Goal: Task Accomplishment & Management: Manage account settings

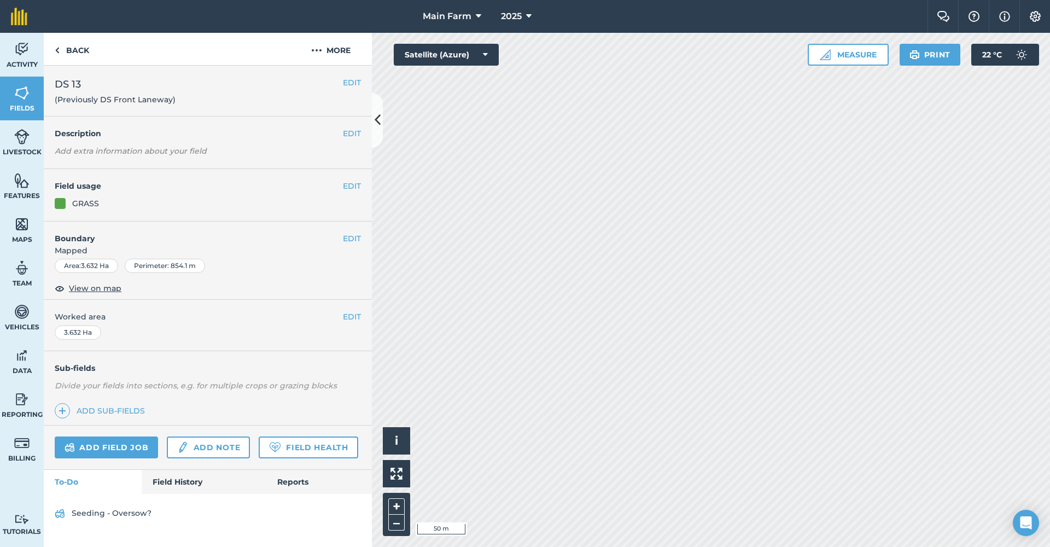
click at [350, 235] on button "EDIT" at bounding box center [352, 238] width 18 height 12
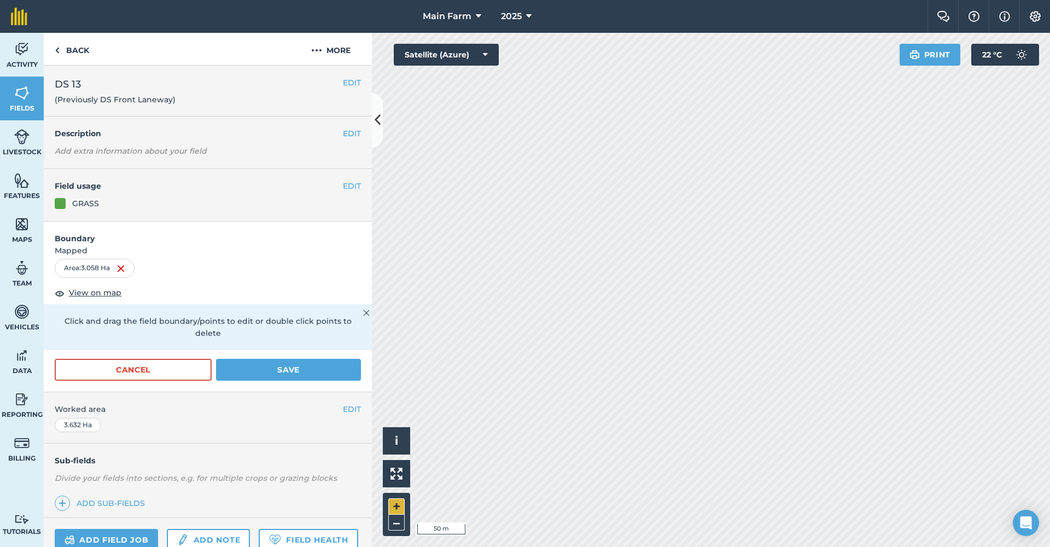
click at [394, 504] on button "+" at bounding box center [396, 506] width 16 height 16
click at [308, 366] on button "Save" at bounding box center [288, 370] width 145 height 22
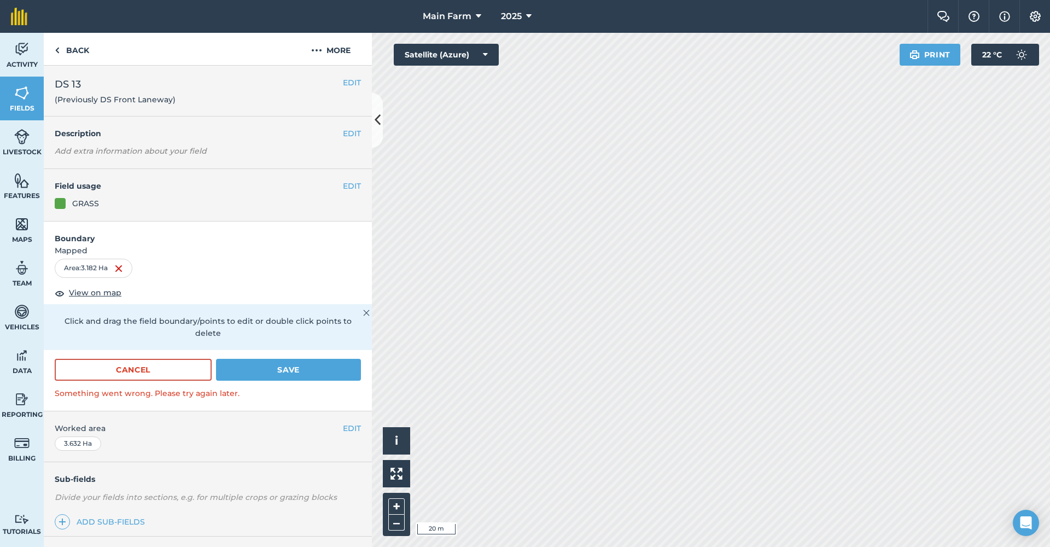
click at [305, 361] on button "Save" at bounding box center [288, 370] width 145 height 22
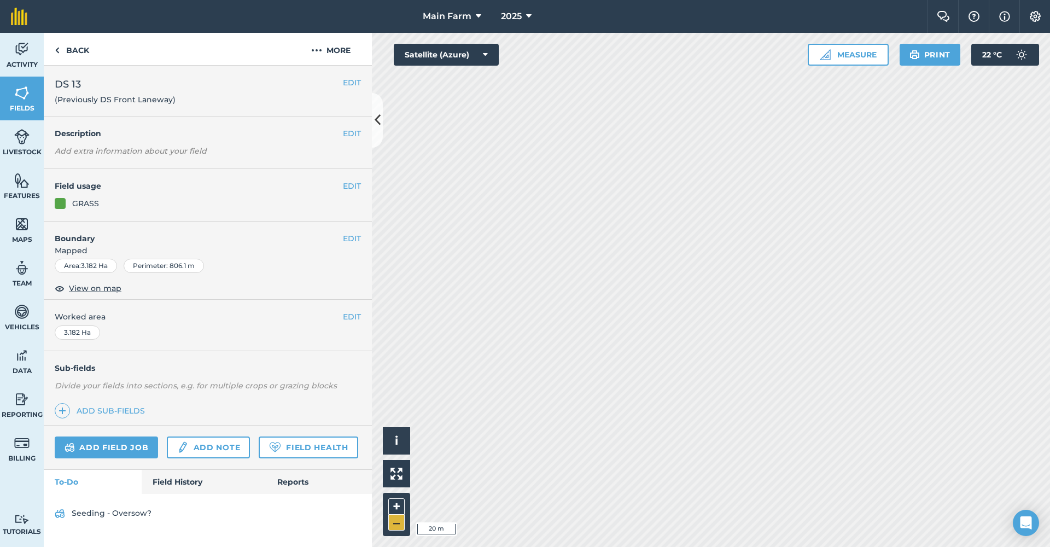
click at [393, 522] on button "–" at bounding box center [396, 522] width 16 height 16
click at [393, 506] on button "+" at bounding box center [396, 506] width 16 height 16
click at [396, 506] on button "+" at bounding box center [396, 506] width 16 height 16
click at [346, 236] on button "EDIT" at bounding box center [352, 238] width 18 height 12
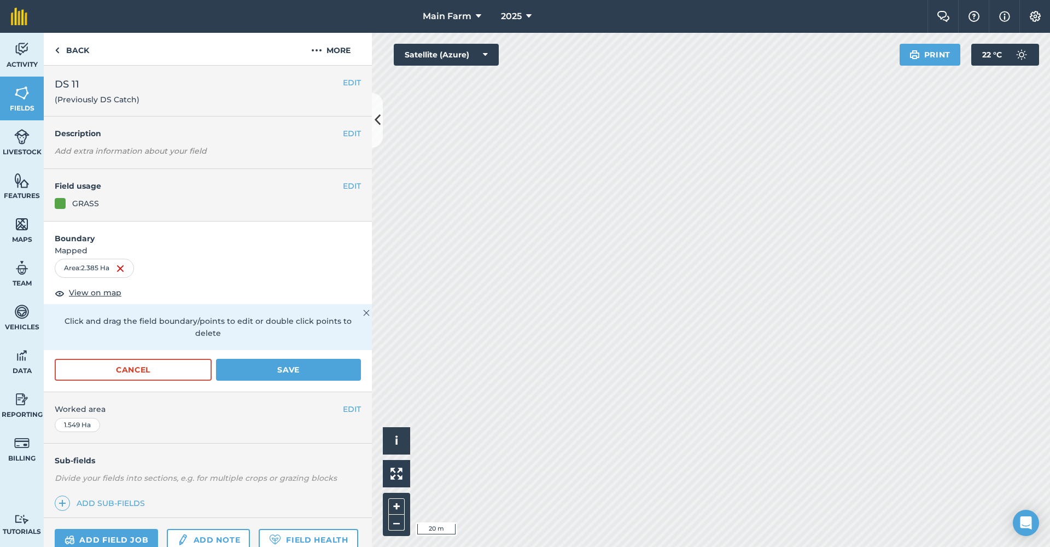
click at [279, 366] on button "Save" at bounding box center [288, 370] width 145 height 22
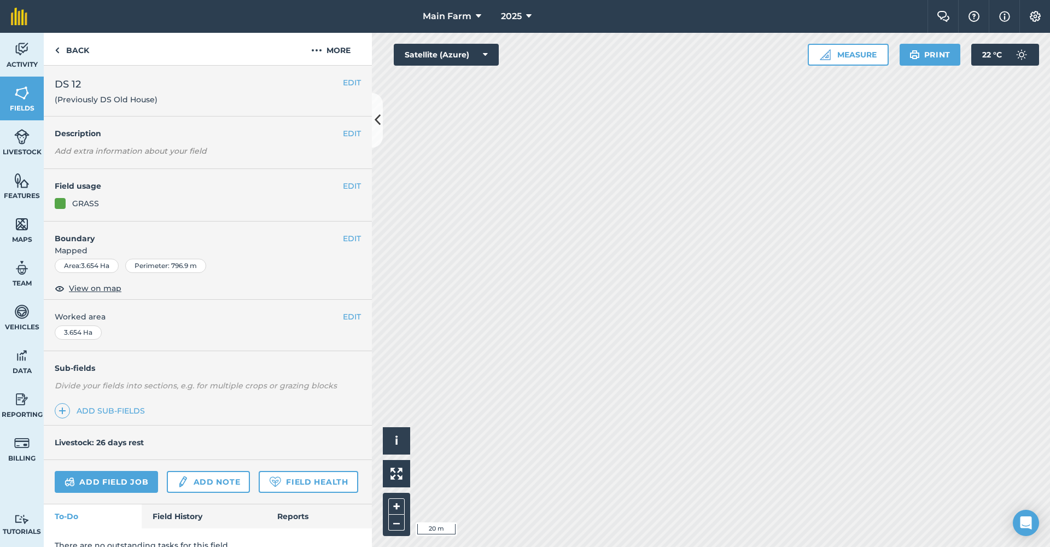
click at [343, 235] on button "EDIT" at bounding box center [352, 238] width 18 height 12
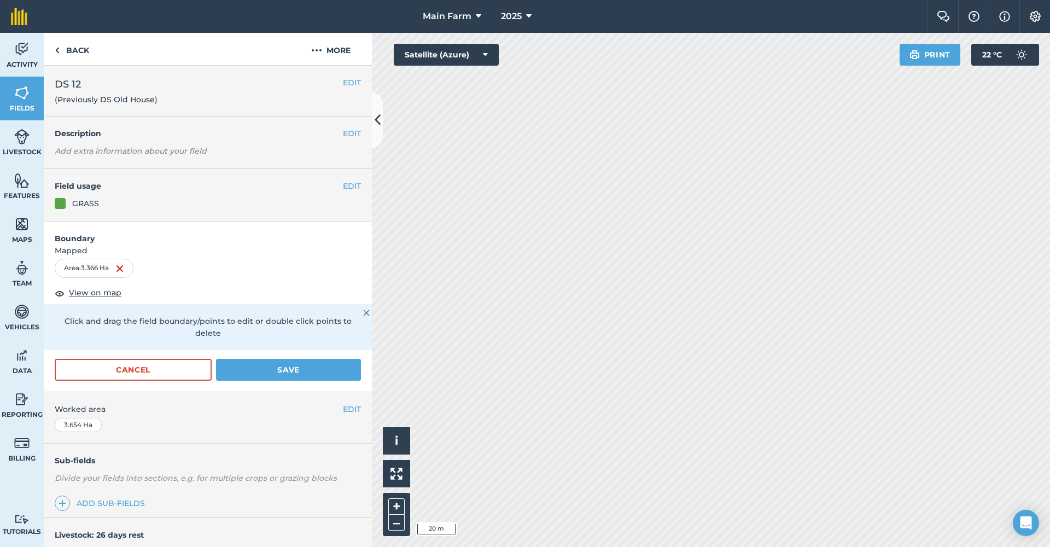
click at [282, 372] on button "Save" at bounding box center [288, 370] width 145 height 22
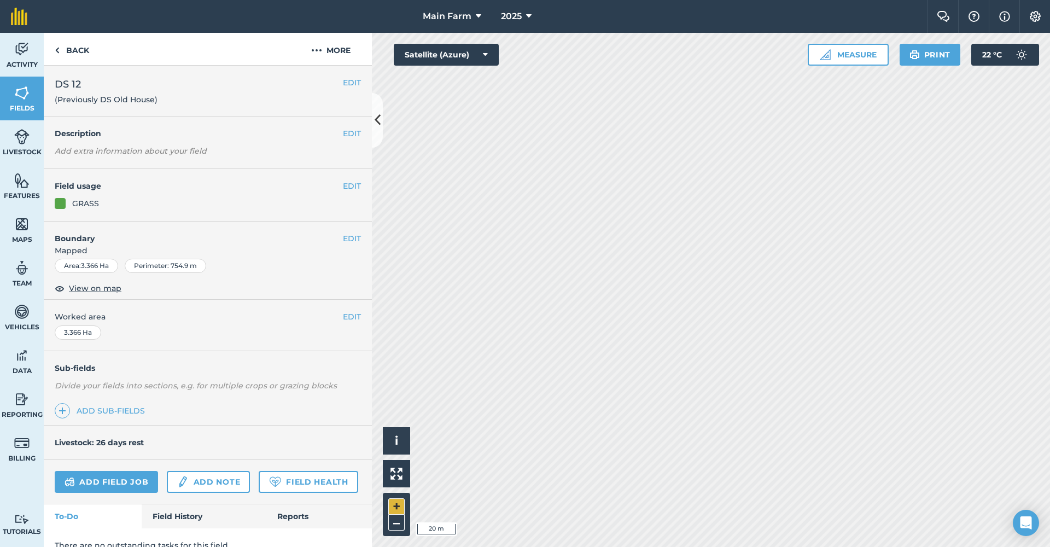
click at [396, 508] on button "+" at bounding box center [396, 506] width 16 height 16
click at [396, 521] on button "–" at bounding box center [396, 522] width 16 height 16
click at [351, 234] on button "EDIT" at bounding box center [352, 238] width 18 height 12
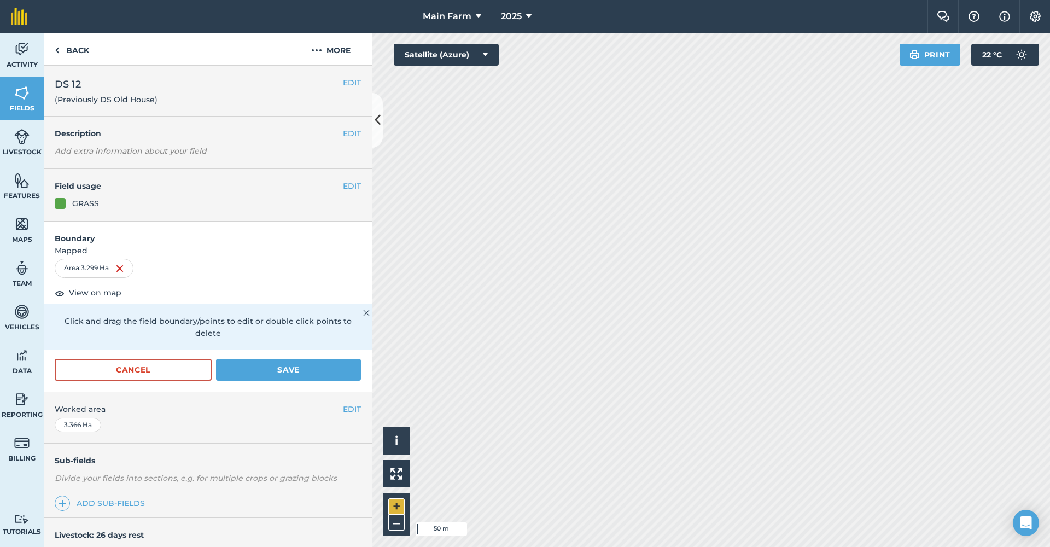
click at [398, 509] on button "+" at bounding box center [396, 506] width 16 height 16
click at [397, 522] on button "–" at bounding box center [396, 522] width 16 height 16
click at [395, 513] on button "+" at bounding box center [396, 506] width 16 height 16
click at [308, 369] on button "Save" at bounding box center [288, 370] width 145 height 22
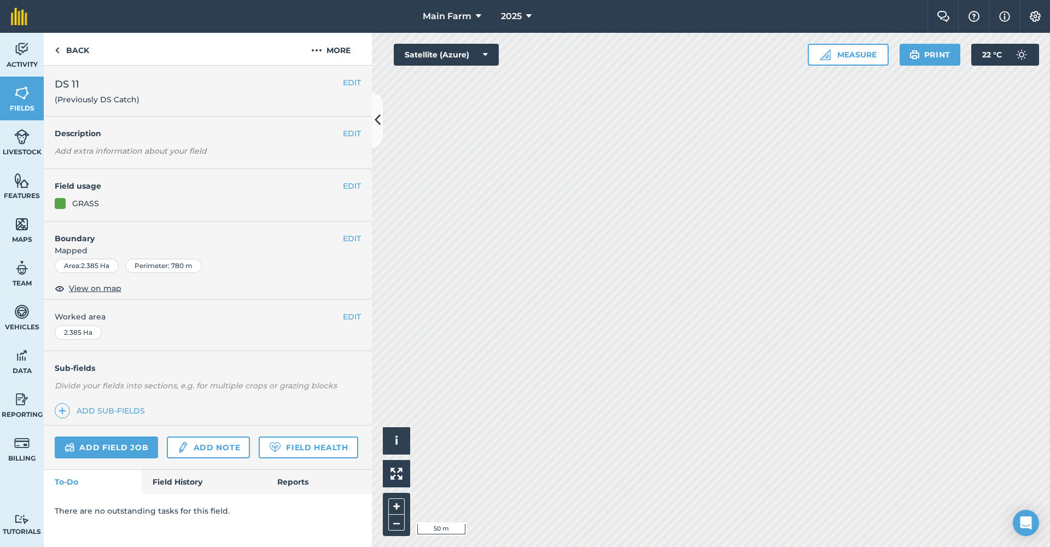
click at [343, 237] on button "EDIT" at bounding box center [352, 238] width 18 height 12
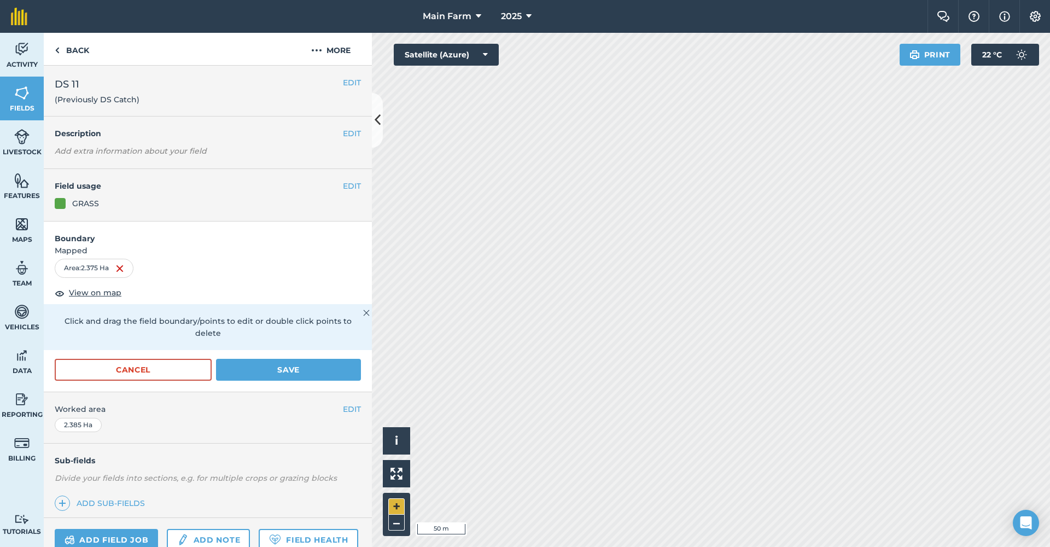
click at [394, 508] on button "+" at bounding box center [396, 506] width 16 height 16
click at [398, 522] on button "–" at bounding box center [396, 522] width 16 height 16
click at [396, 523] on button "–" at bounding box center [396, 522] width 16 height 16
click at [397, 503] on button "+" at bounding box center [396, 506] width 16 height 16
click at [289, 370] on button "Save" at bounding box center [288, 370] width 145 height 22
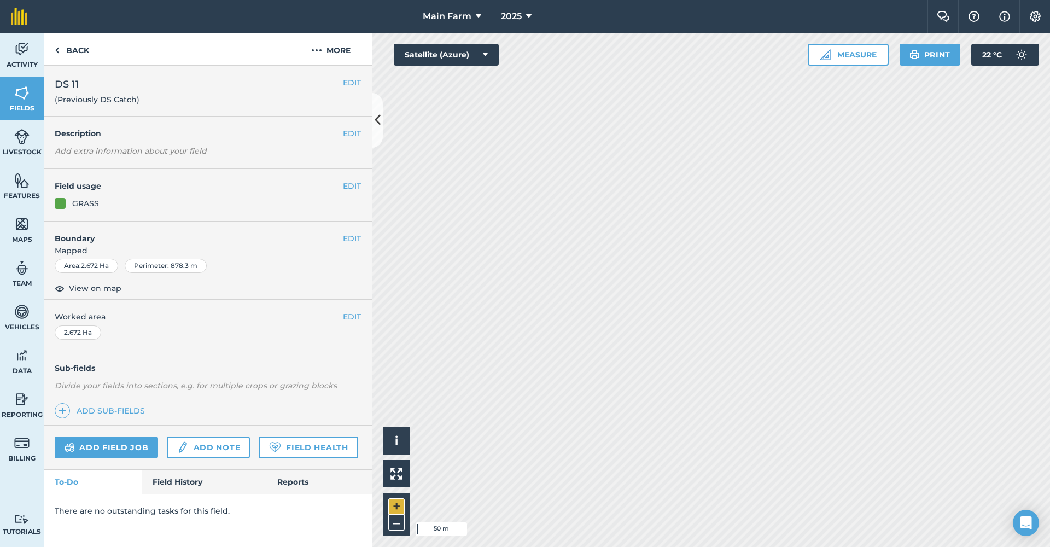
click at [397, 507] on button "+" at bounding box center [396, 506] width 16 height 16
click at [394, 524] on button "–" at bounding box center [396, 522] width 16 height 16
click at [394, 523] on button "–" at bounding box center [396, 522] width 16 height 16
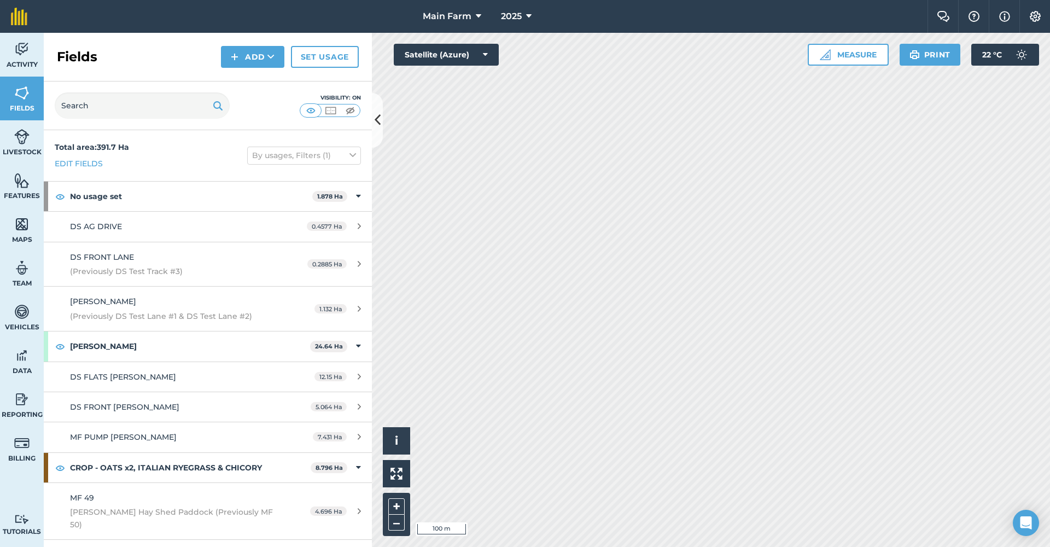
click at [26, 189] on link "Features" at bounding box center [22, 186] width 44 height 44
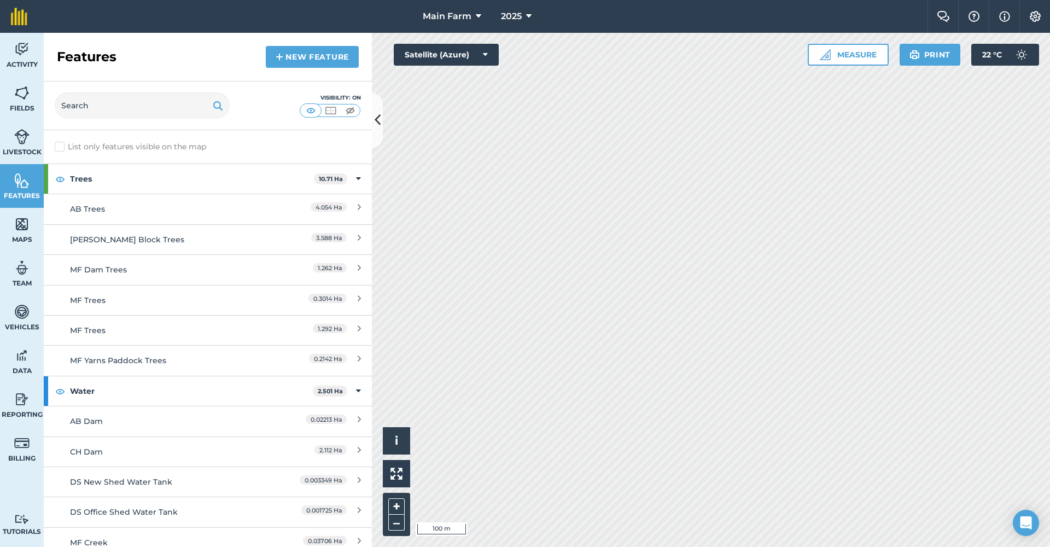
click at [296, 54] on link "New feature" at bounding box center [312, 57] width 93 height 22
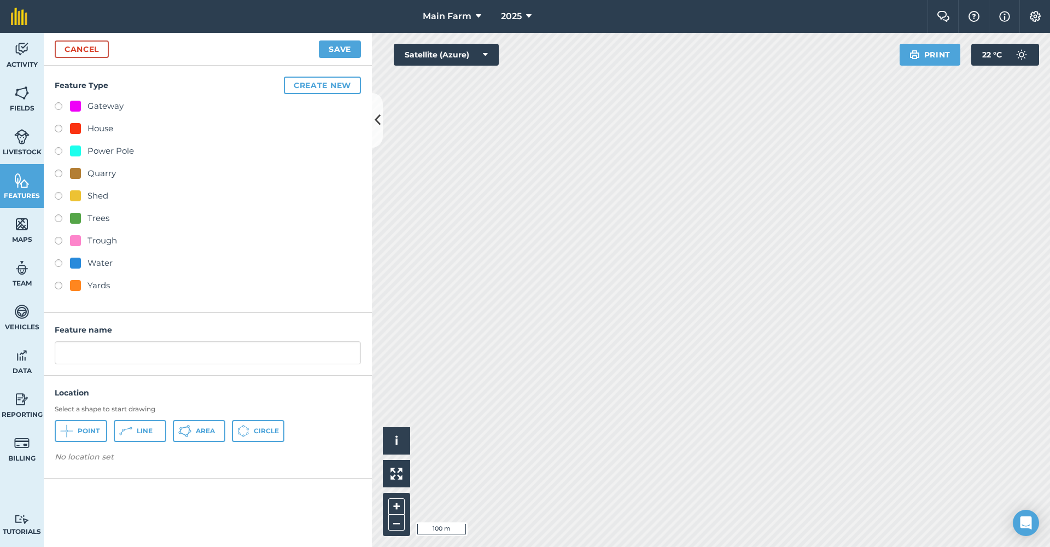
click at [98, 263] on div "Water" at bounding box center [99, 262] width 25 height 13
radio input "true"
click at [61, 353] on input "Water" at bounding box center [208, 352] width 306 height 23
drag, startPoint x: 126, startPoint y: 353, endPoint x: 99, endPoint y: 353, distance: 26.8
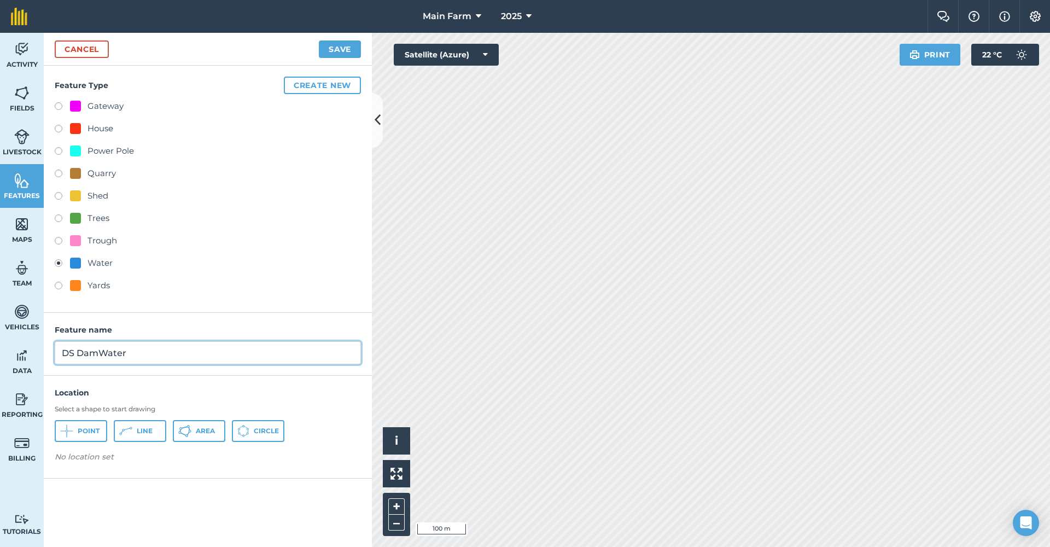
click at [99, 353] on input "DS DamWater" at bounding box center [208, 352] width 306 height 23
click at [78, 356] on input "DS Dam" at bounding box center [208, 352] width 306 height 23
click at [117, 354] on input "DS Dam" at bounding box center [208, 352] width 306 height 23
type input "DS Dam (Big)"
click at [189, 436] on icon at bounding box center [184, 430] width 13 height 13
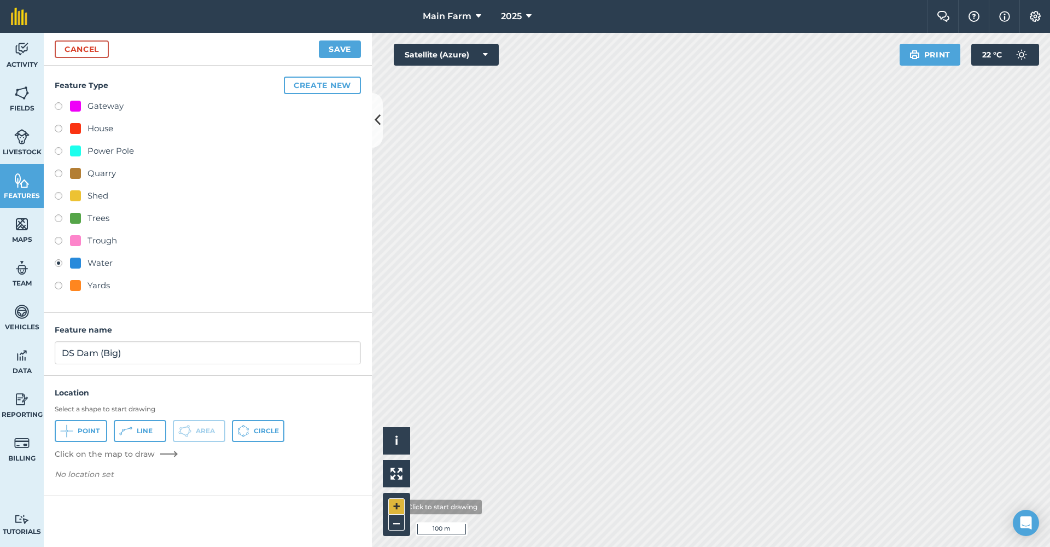
click at [395, 507] on button "+" at bounding box center [396, 506] width 16 height 16
click at [395, 506] on button "+" at bounding box center [396, 506] width 16 height 16
click at [333, 48] on button "Save" at bounding box center [340, 48] width 42 height 17
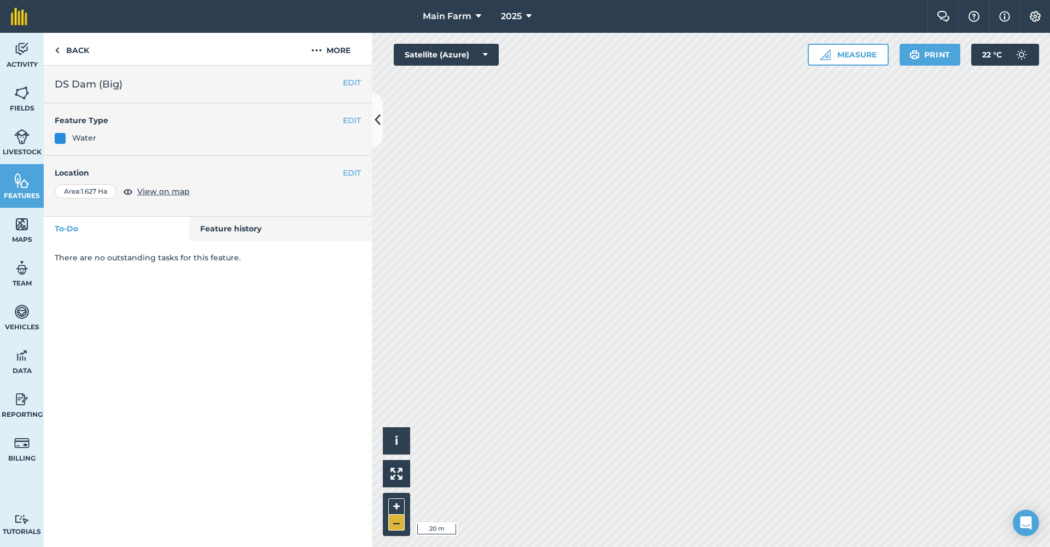
click at [389, 525] on button "–" at bounding box center [396, 522] width 16 height 16
click at [397, 469] on img at bounding box center [396, 473] width 12 height 12
click at [399, 506] on button "+" at bounding box center [396, 506] width 16 height 16
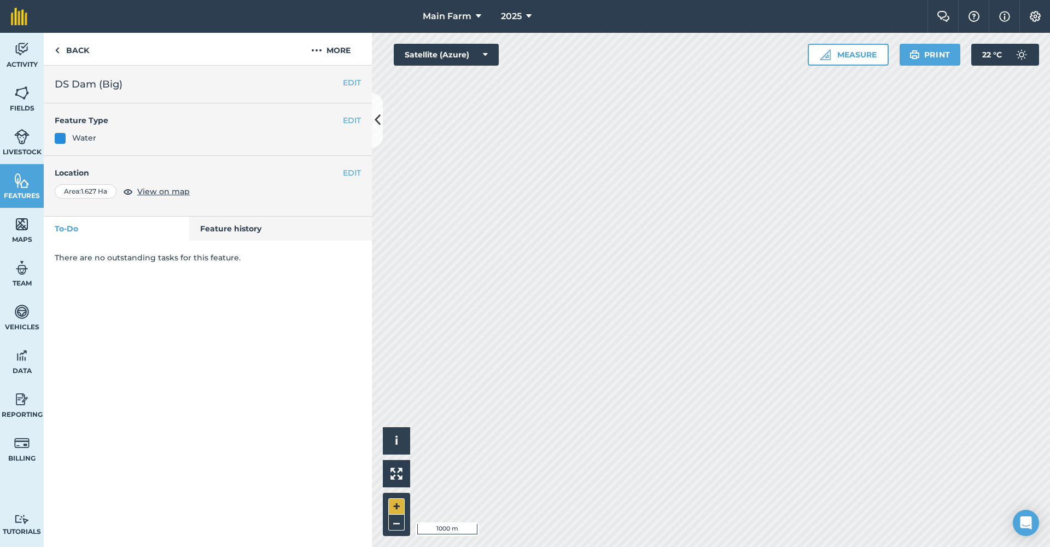
click at [394, 505] on button "+" at bounding box center [396, 506] width 16 height 16
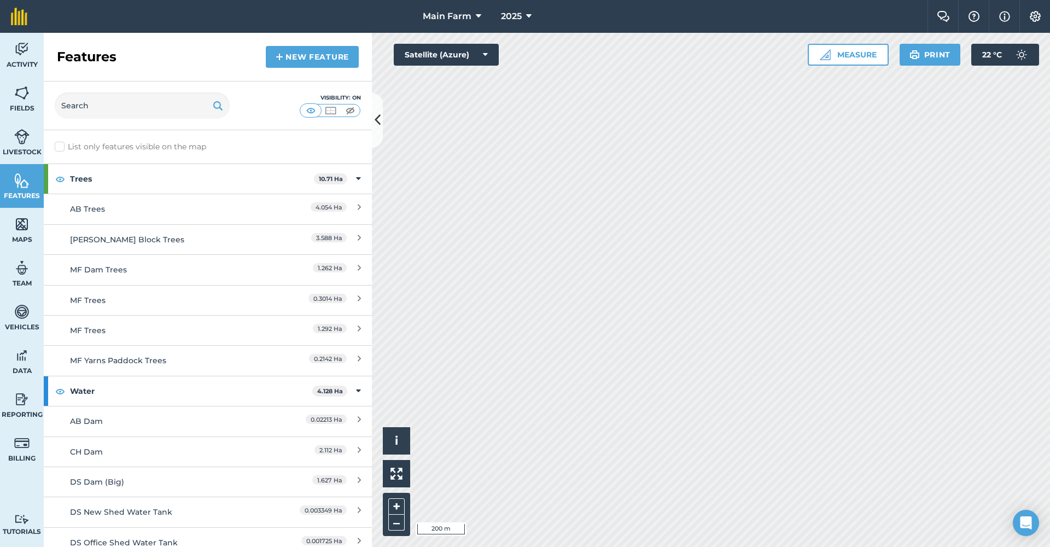
click at [334, 111] on img at bounding box center [331, 110] width 14 height 11
click at [304, 109] on img at bounding box center [311, 110] width 14 height 11
click at [350, 111] on img at bounding box center [350, 110] width 14 height 11
click at [395, 508] on button "+" at bounding box center [396, 506] width 16 height 16
click at [30, 107] on span "Fields" at bounding box center [22, 108] width 44 height 9
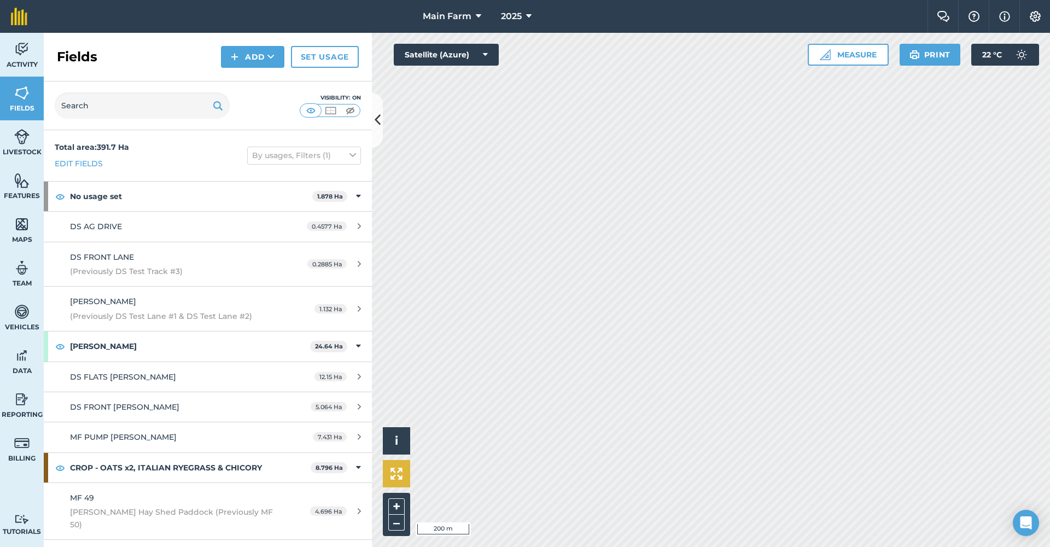
click at [398, 477] on img at bounding box center [396, 473] width 12 height 12
click at [390, 510] on button "+" at bounding box center [396, 506] width 16 height 16
click at [390, 507] on button "+" at bounding box center [396, 506] width 16 height 16
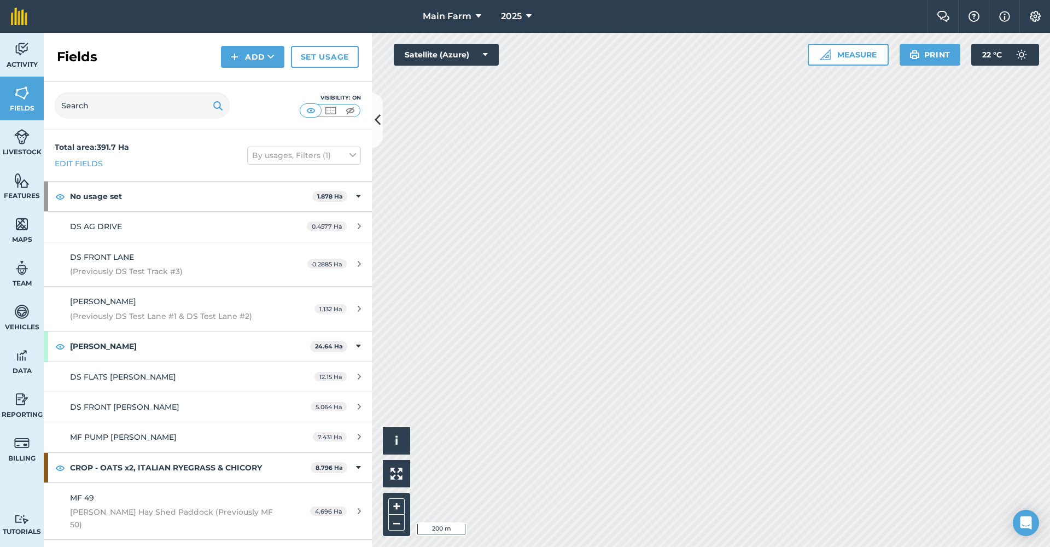
click at [14, 58] on link "Activity" at bounding box center [22, 55] width 44 height 44
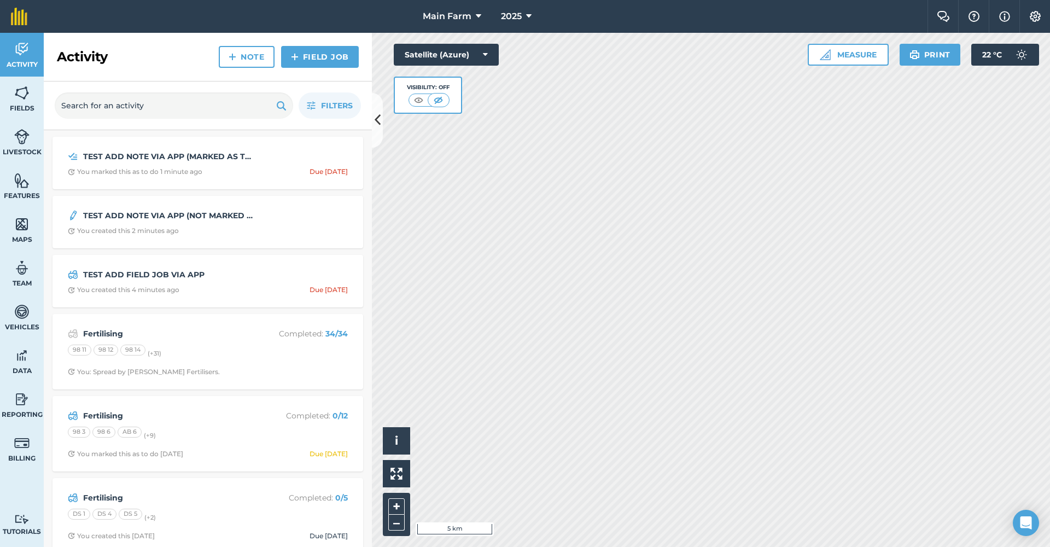
click at [24, 400] on img at bounding box center [21, 399] width 15 height 16
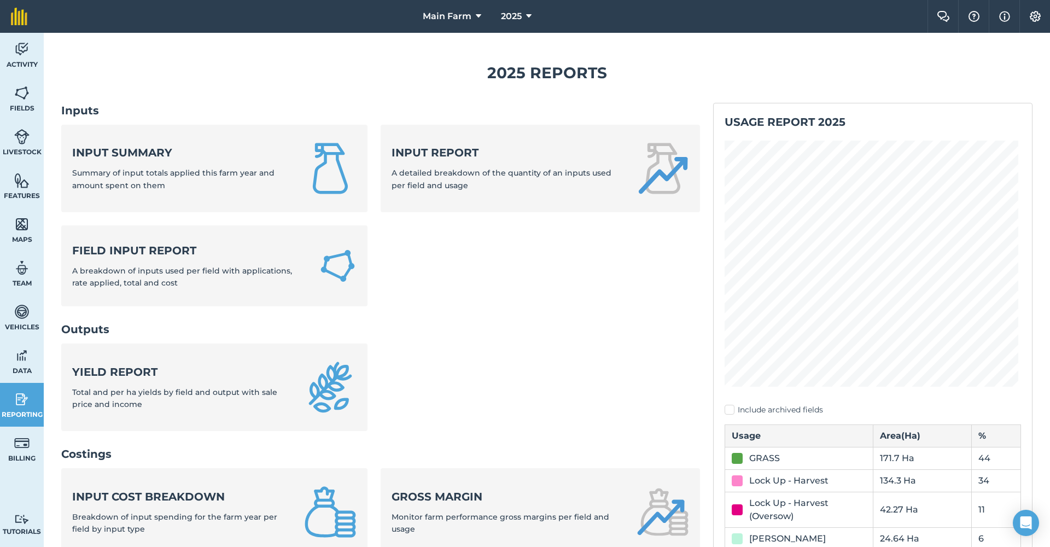
click at [1032, 13] on img at bounding box center [1034, 16] width 13 height 11
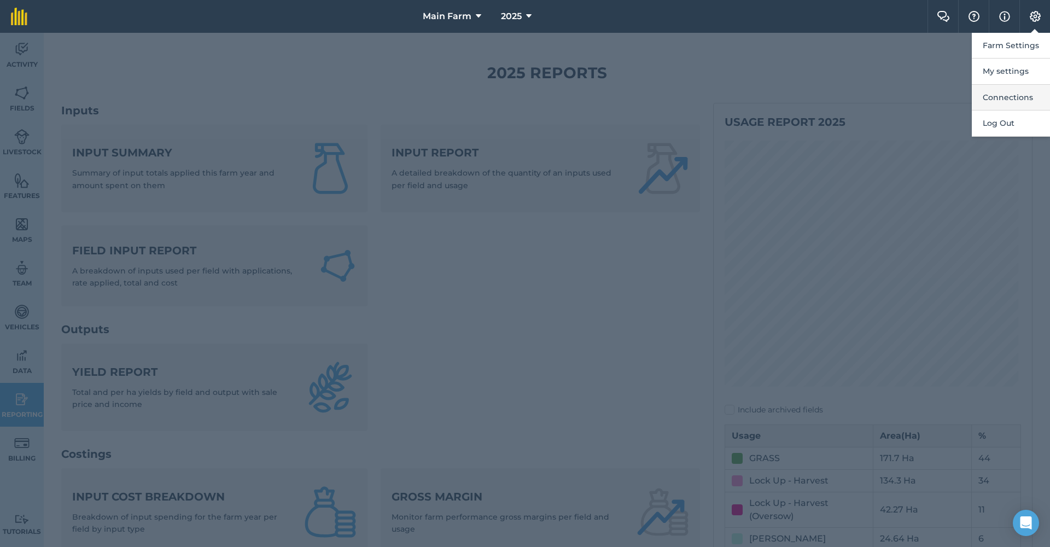
click at [999, 94] on button "Connections" at bounding box center [1011, 98] width 78 height 26
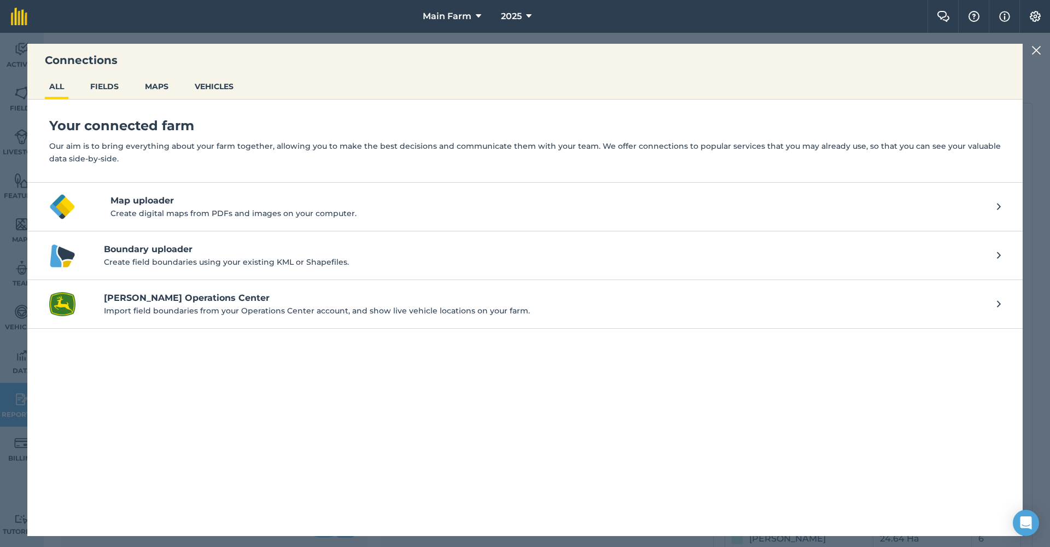
click at [108, 82] on button "FIELDS" at bounding box center [104, 86] width 37 height 21
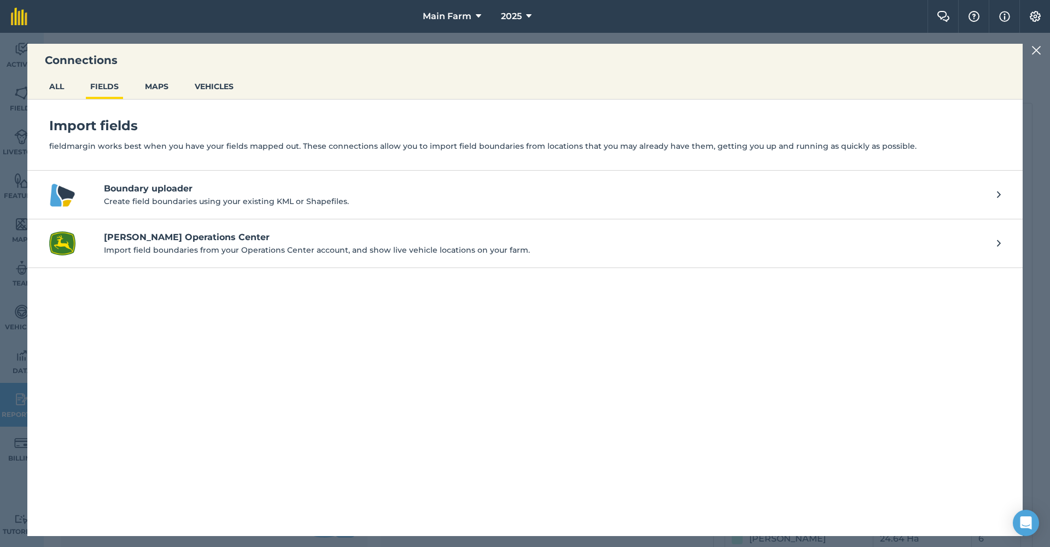
click at [160, 86] on button "MAPS" at bounding box center [157, 86] width 32 height 21
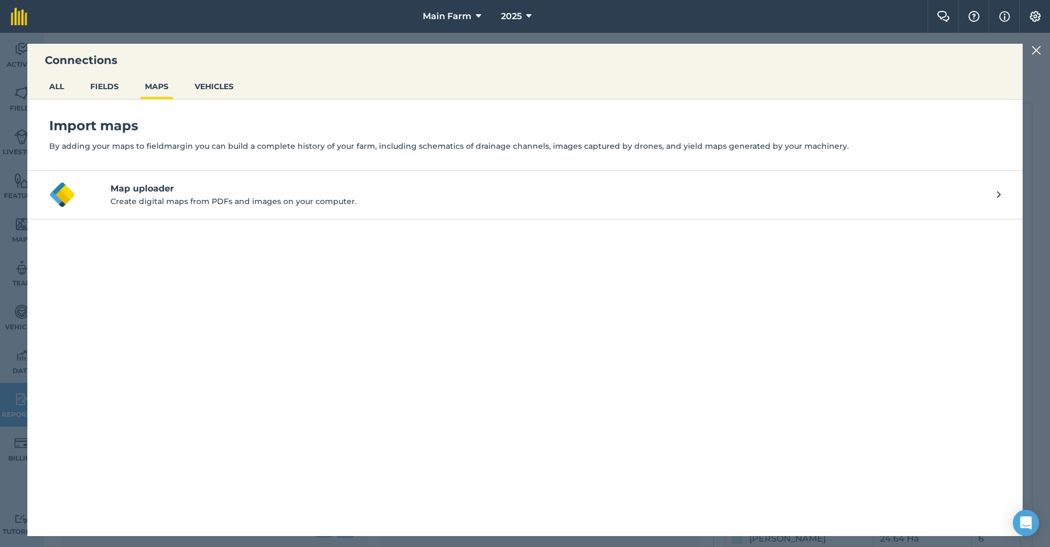
click at [222, 85] on button "VEHICLES" at bounding box center [214, 86] width 48 height 21
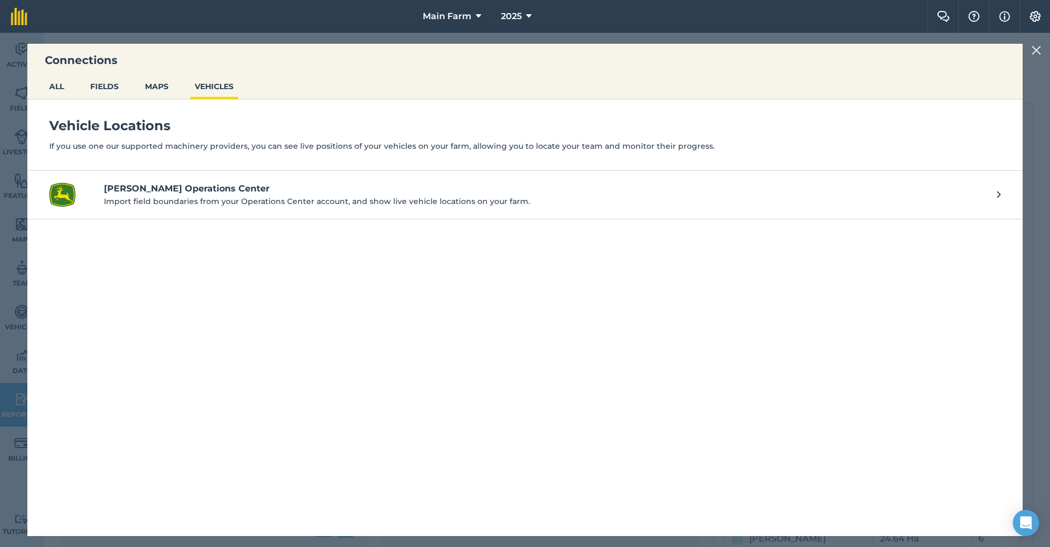
click at [165, 86] on button "MAPS" at bounding box center [157, 86] width 32 height 21
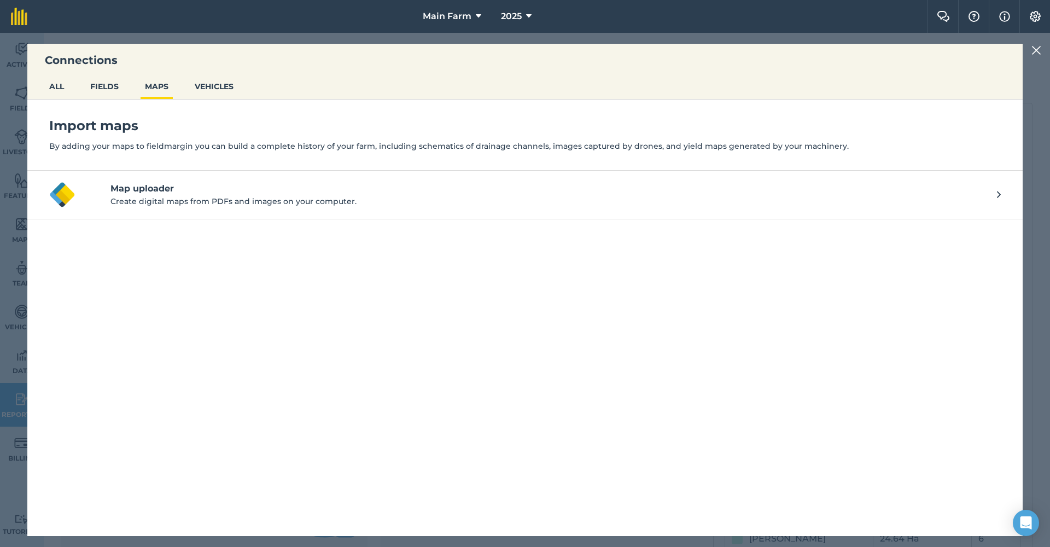
click at [159, 197] on p "Create digital maps from PDFs and images on your computer." at bounding box center [553, 201] width 886 height 12
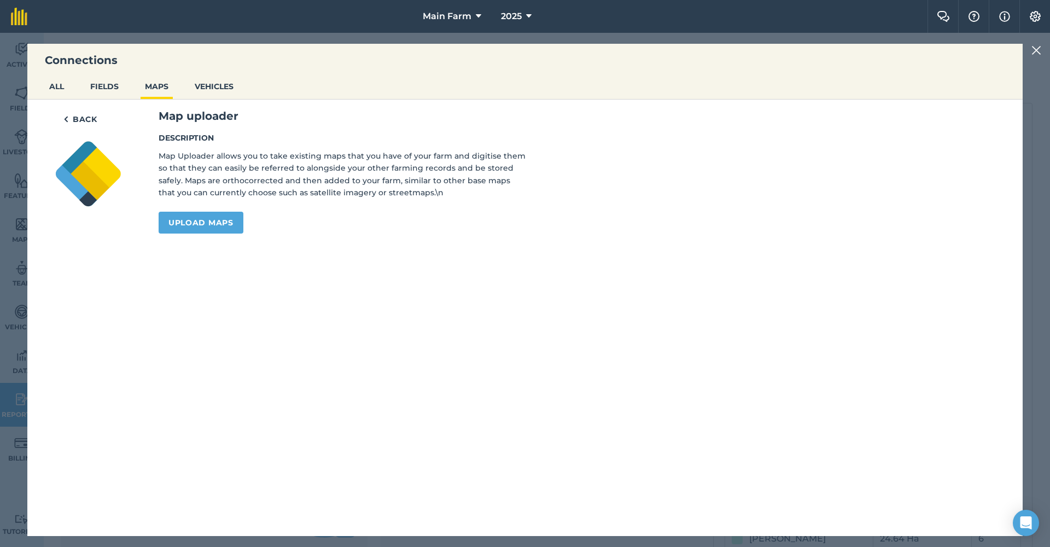
click at [198, 229] on link "Upload maps" at bounding box center [201, 223] width 85 height 22
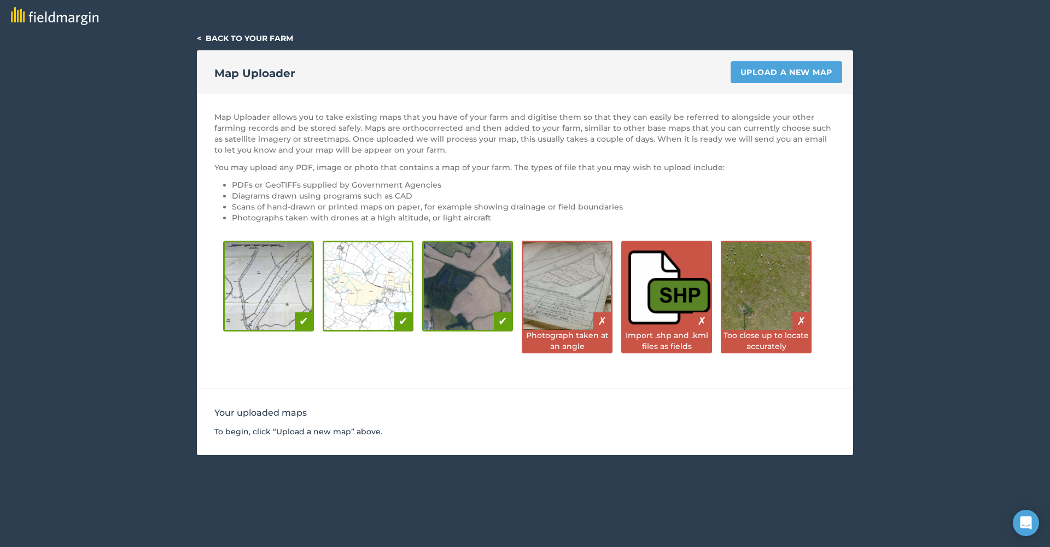
click at [218, 37] on link "< Back to your farm" at bounding box center [245, 38] width 96 height 10
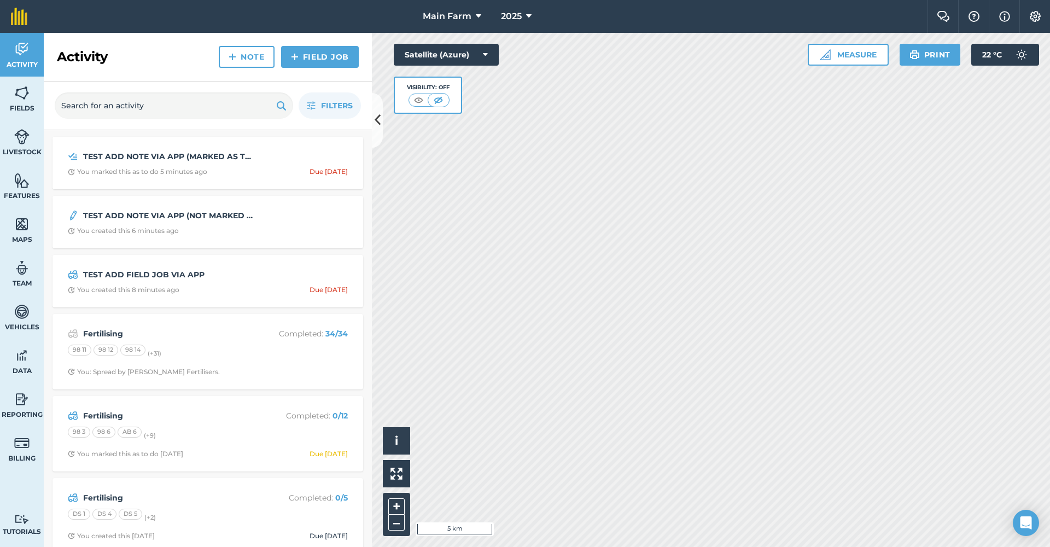
click at [1033, 18] on img at bounding box center [1034, 16] width 13 height 11
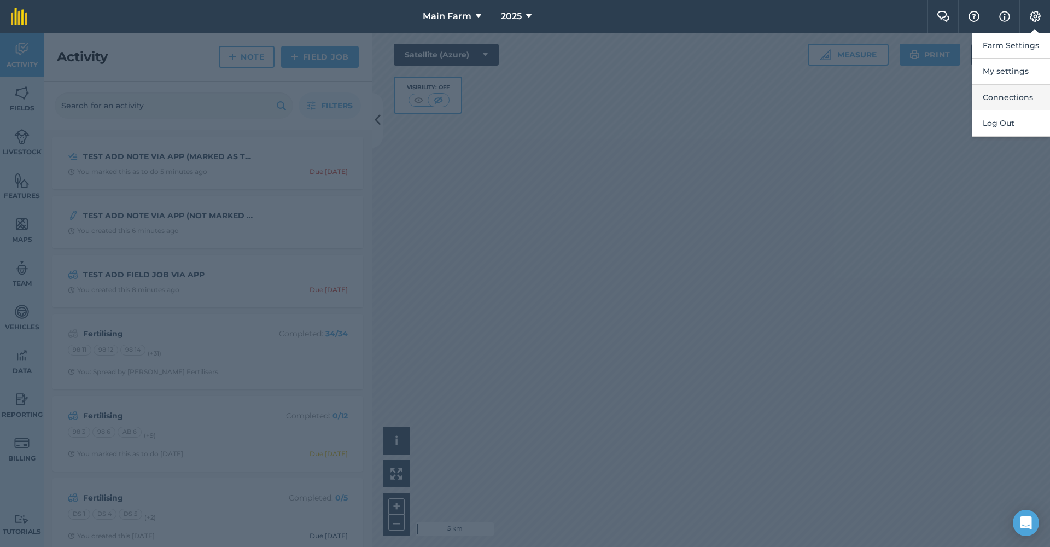
click at [998, 98] on button "Connections" at bounding box center [1011, 98] width 78 height 26
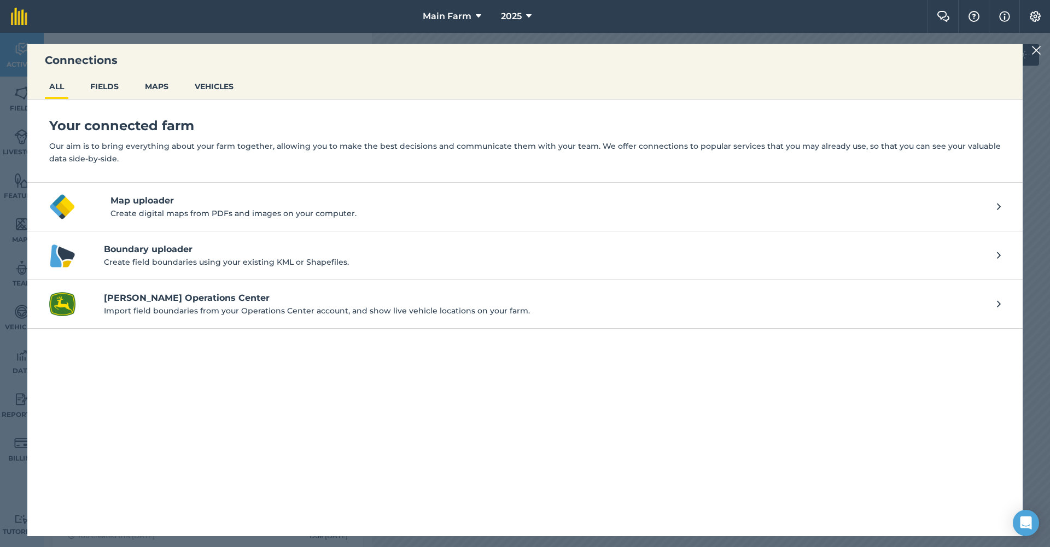
click at [156, 89] on button "MAPS" at bounding box center [157, 86] width 32 height 21
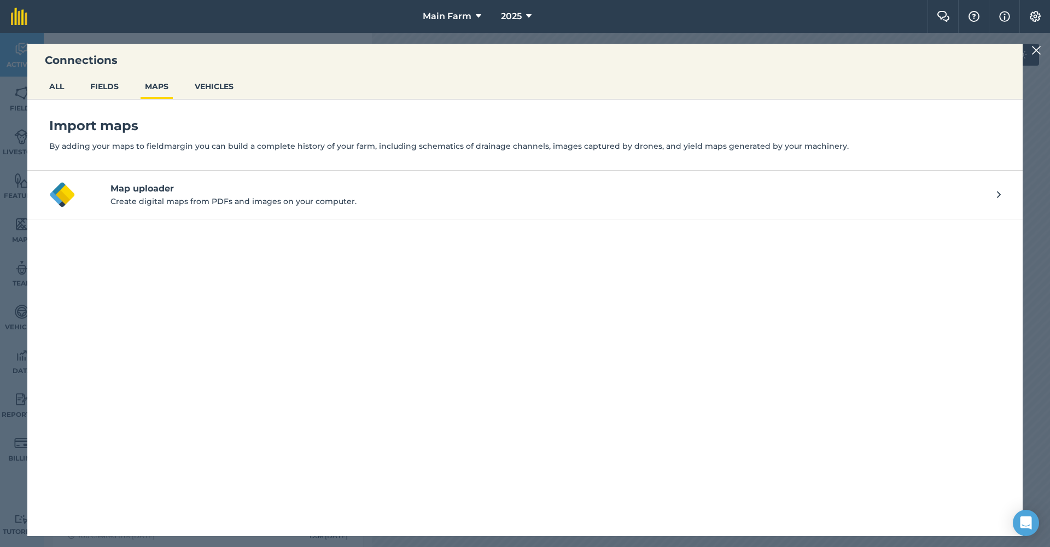
click at [218, 87] on button "VEHICLES" at bounding box center [214, 86] width 48 height 21
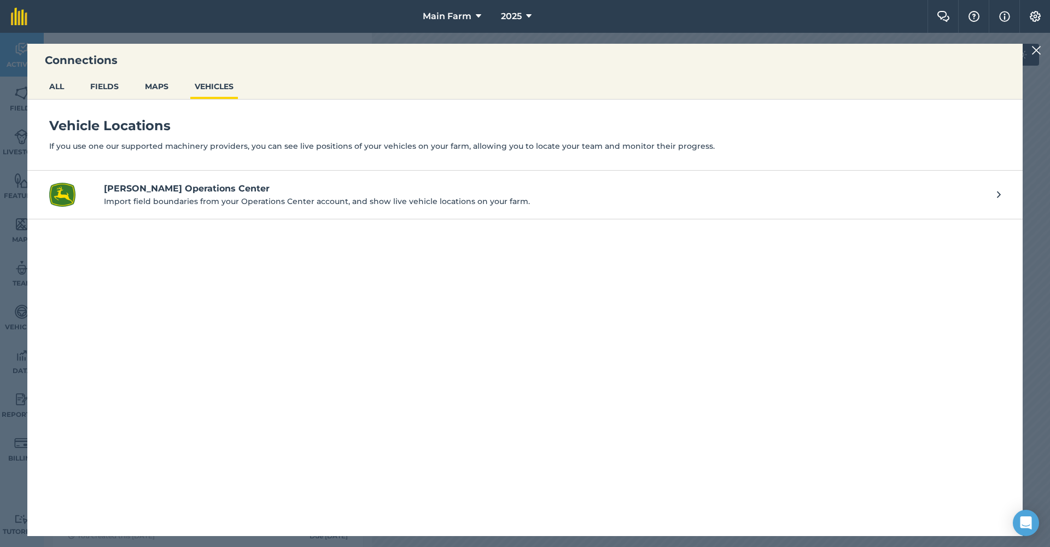
click at [162, 87] on button "MAPS" at bounding box center [157, 86] width 32 height 21
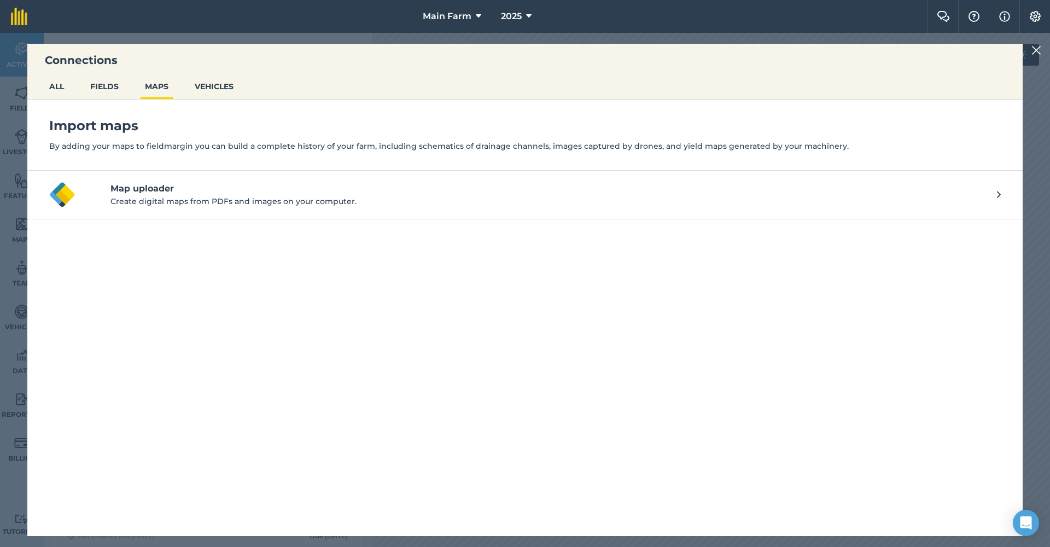
click at [99, 90] on button "FIELDS" at bounding box center [104, 86] width 37 height 21
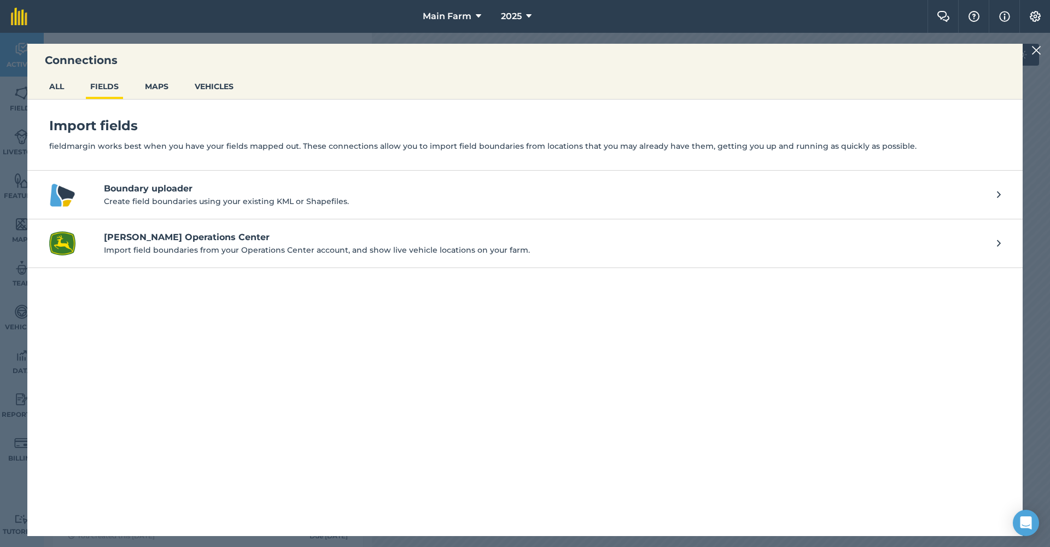
click at [1038, 50] on img at bounding box center [1036, 50] width 10 height 13
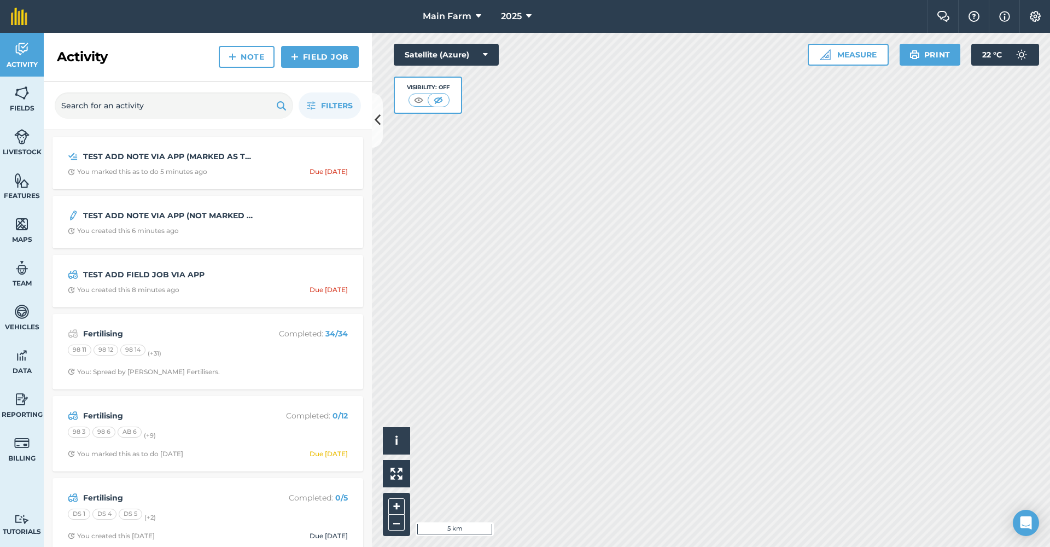
click at [1035, 17] on img at bounding box center [1034, 16] width 13 height 11
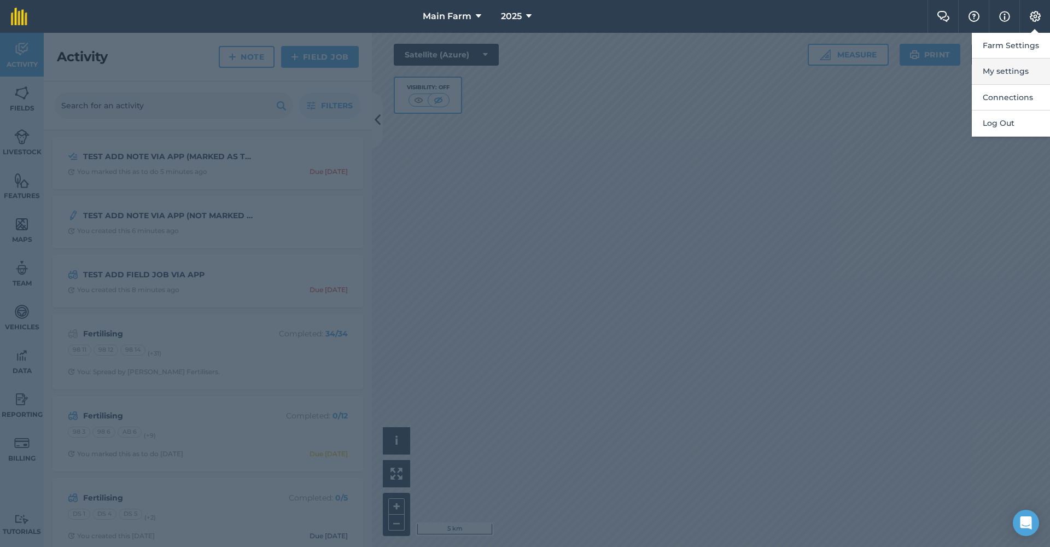
click at [1009, 71] on button "My settings" at bounding box center [1011, 71] width 78 height 26
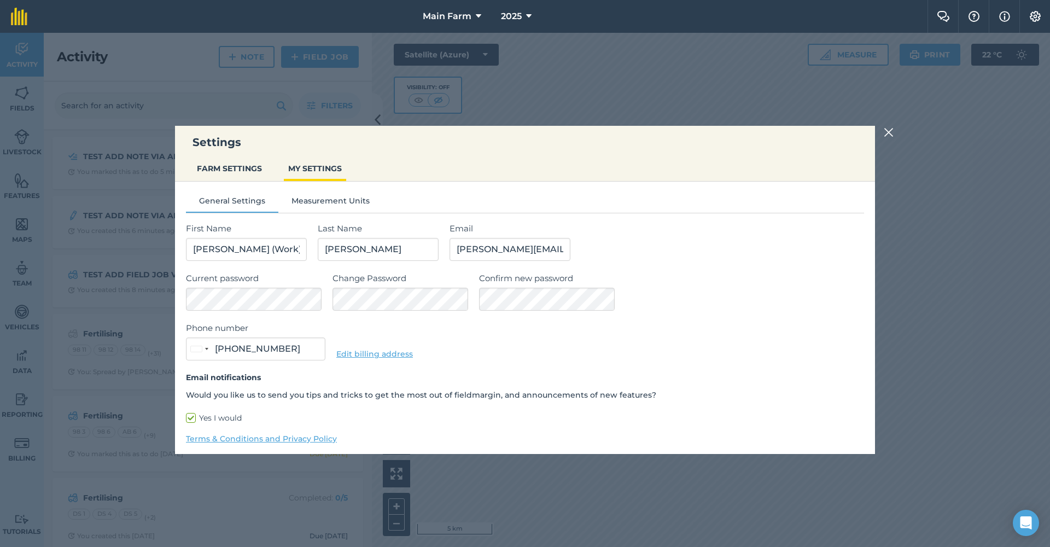
type input "0481 439 003"
click at [227, 166] on button "FARM SETTINGS" at bounding box center [229, 168] width 74 height 21
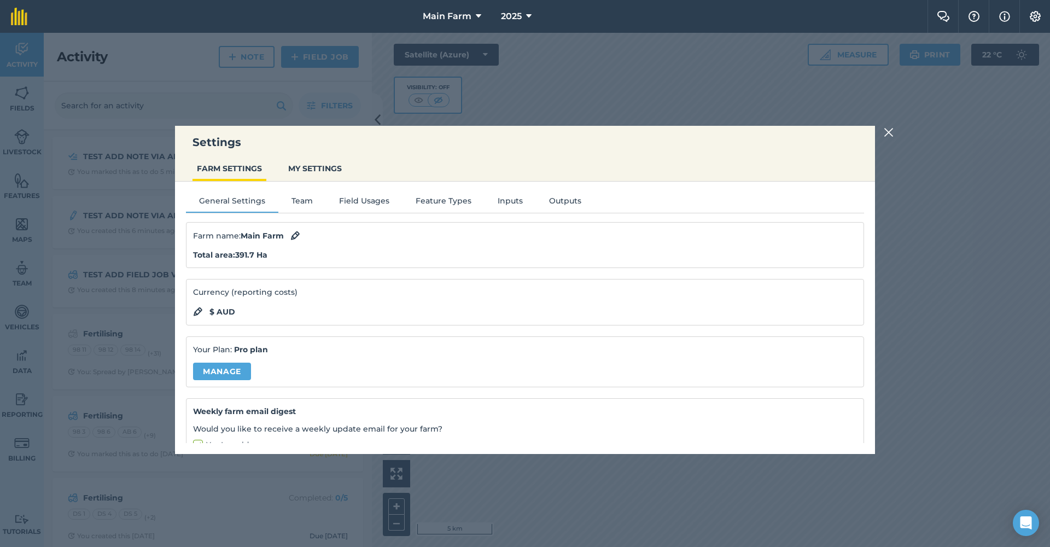
click at [302, 198] on button "Team" at bounding box center [302, 203] width 48 height 16
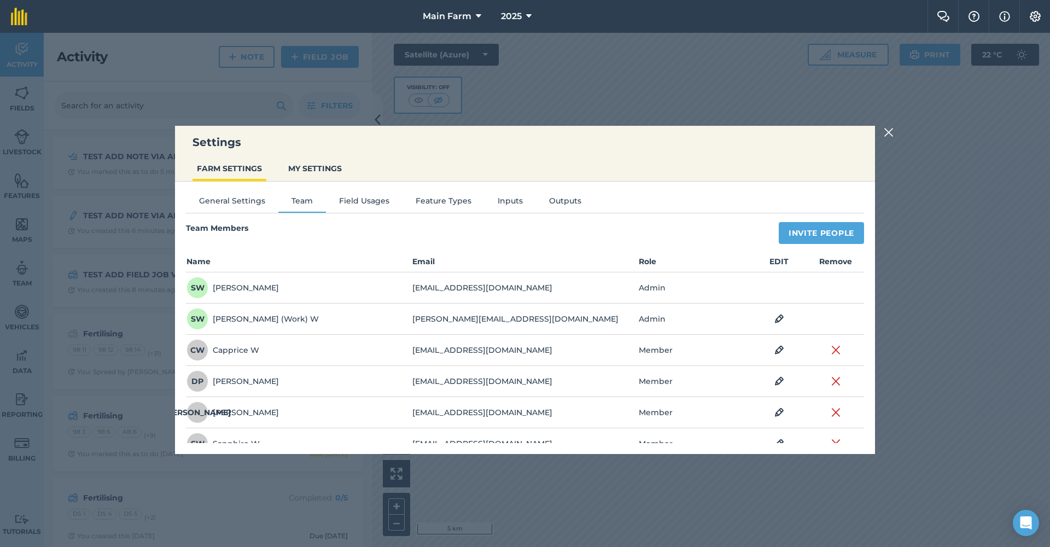
click at [375, 199] on button "Field Usages" at bounding box center [364, 203] width 77 height 16
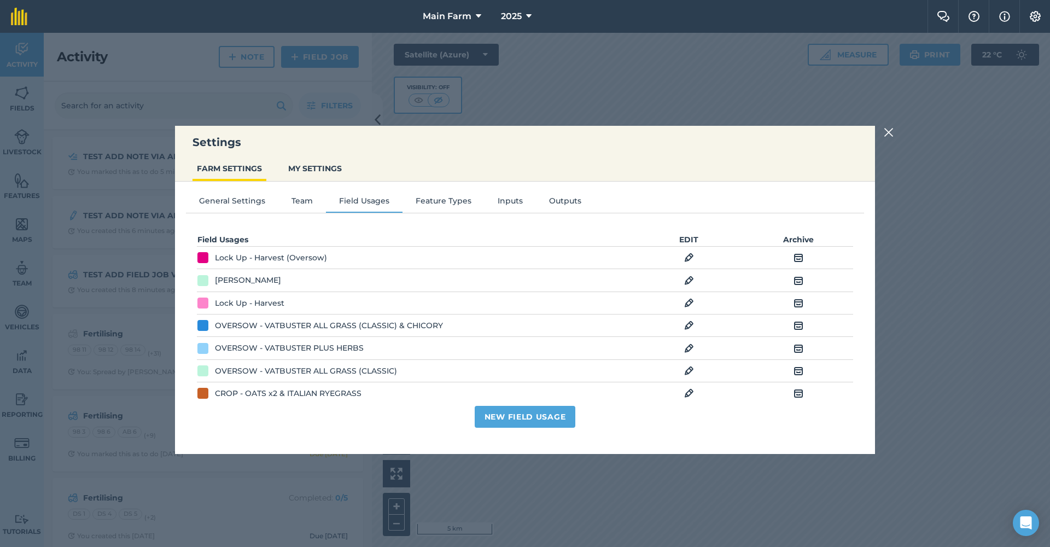
click at [305, 198] on button "Team" at bounding box center [302, 203] width 48 height 16
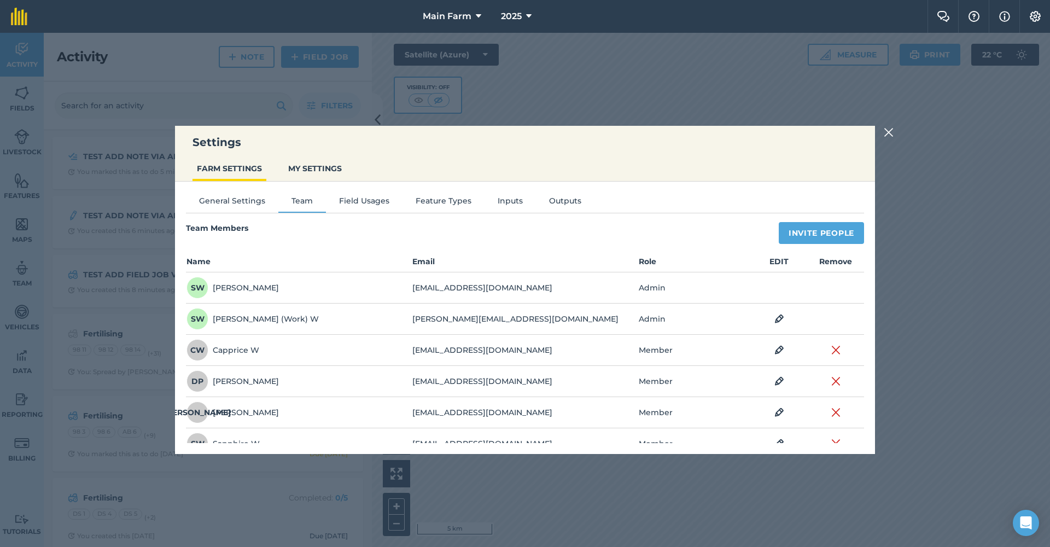
click at [439, 198] on button "Feature Types" at bounding box center [443, 203] width 82 height 16
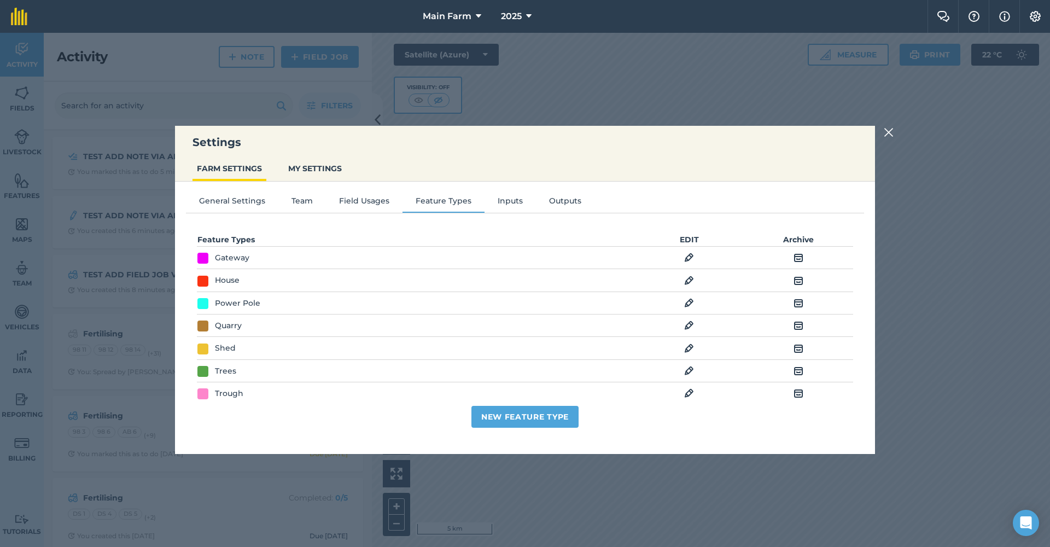
click at [366, 200] on button "Field Usages" at bounding box center [364, 203] width 77 height 16
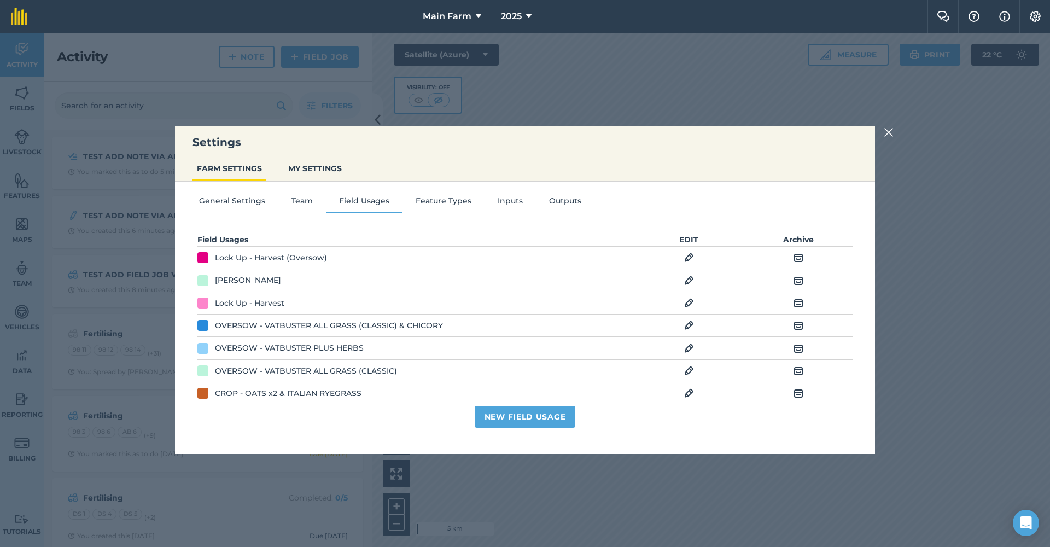
click at [509, 201] on button "Inputs" at bounding box center [509, 203] width 51 height 16
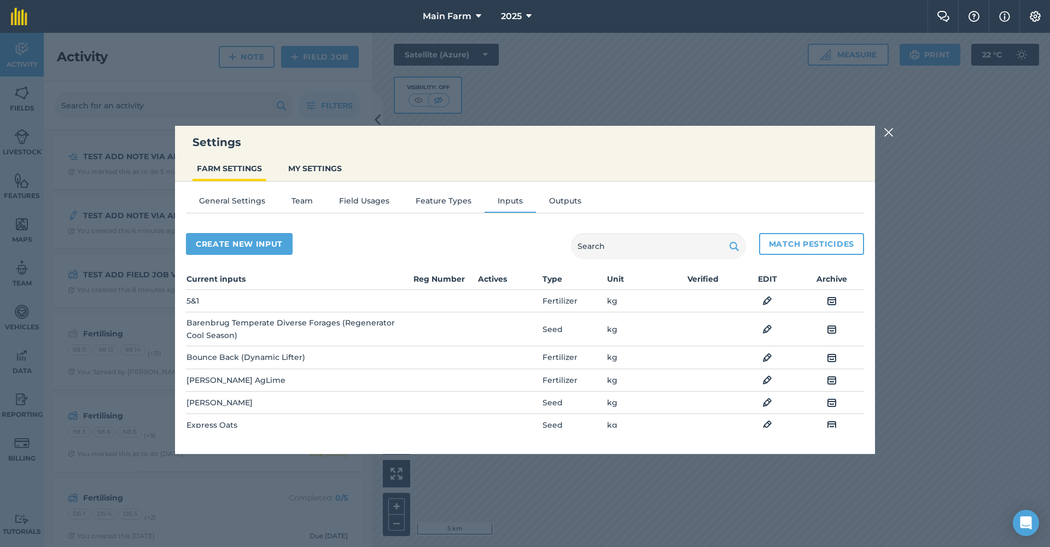
click at [553, 201] on button "Outputs" at bounding box center [565, 203] width 58 height 16
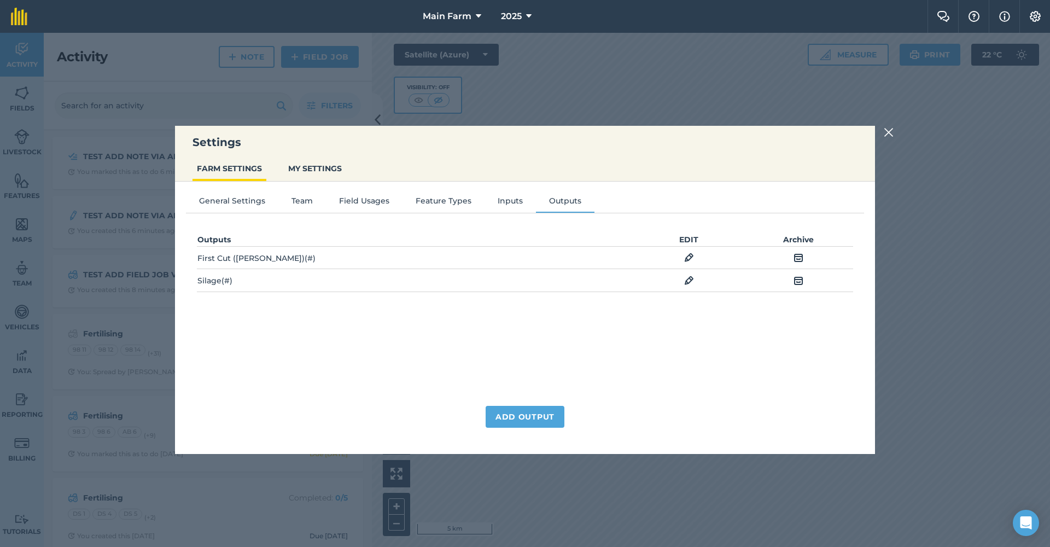
click at [687, 254] on img at bounding box center [689, 257] width 10 height 13
select select "COUNT"
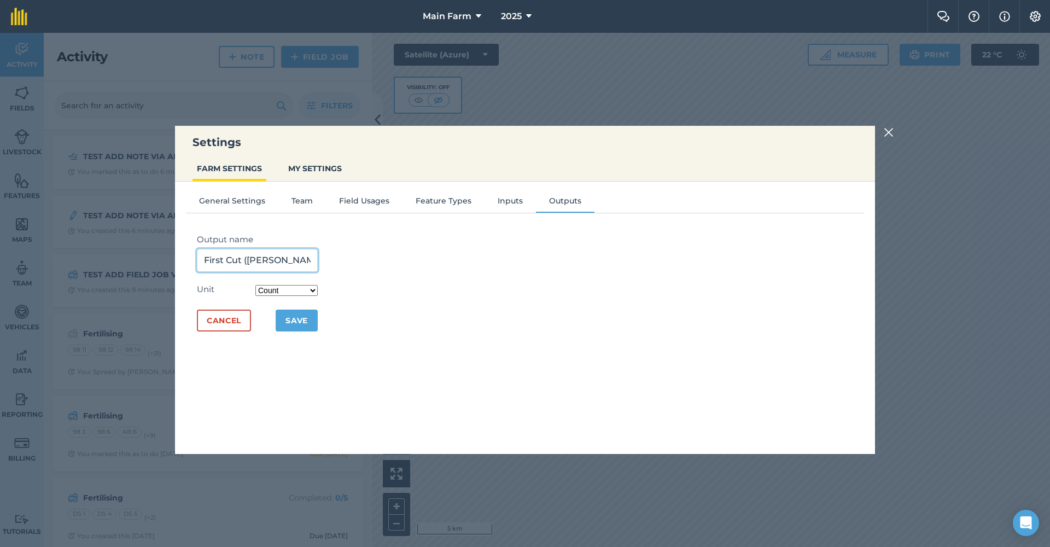
drag, startPoint x: 280, startPoint y: 255, endPoint x: 182, endPoint y: 250, distance: 98.0
click at [182, 250] on div "General Settings Team Field Usages Feature Types Inputs Outputs Output name Fir…" at bounding box center [525, 312] width 700 height 261
click at [226, 321] on button "Cancel" at bounding box center [224, 320] width 54 height 22
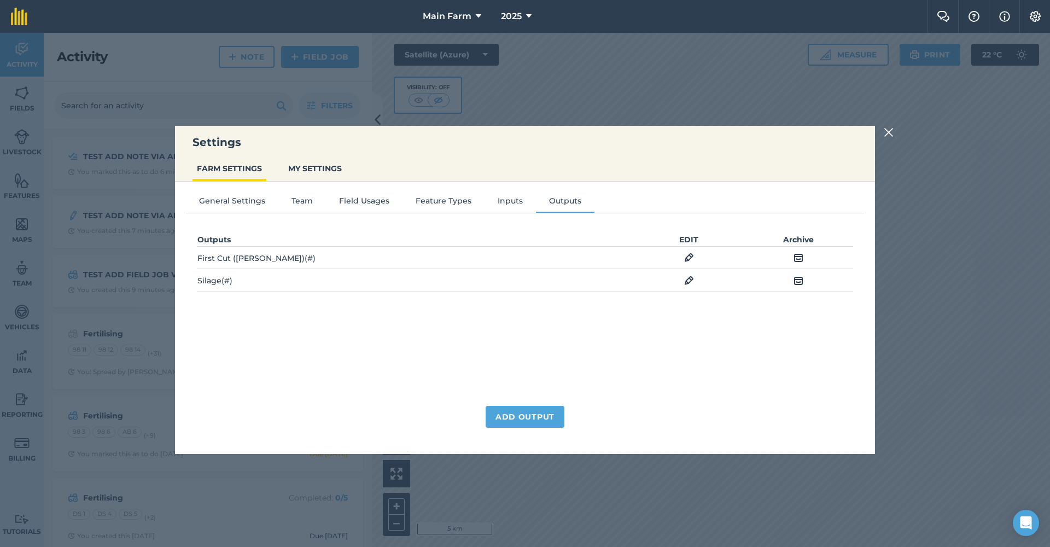
click at [527, 413] on button "Add Output" at bounding box center [524, 417] width 79 height 22
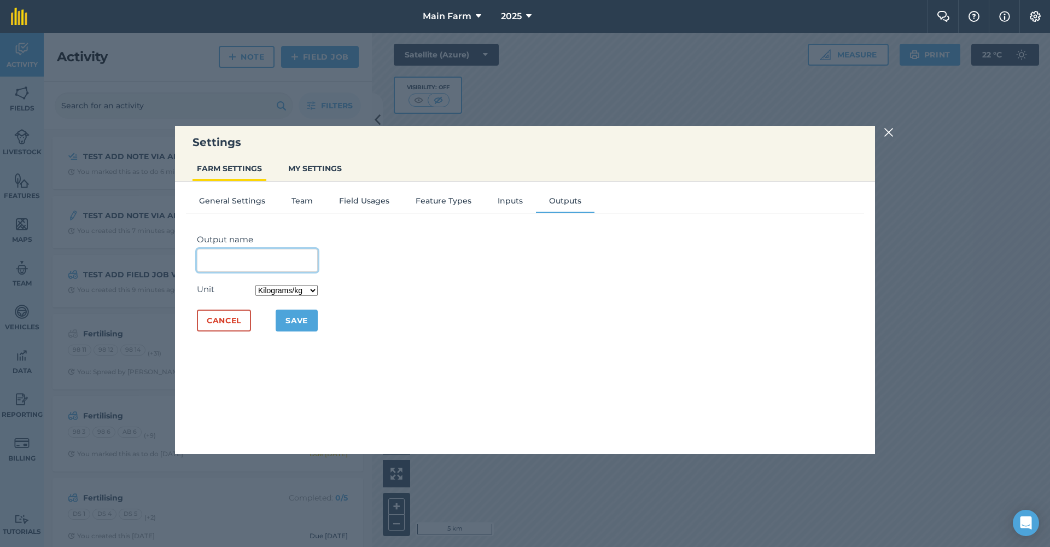
click at [273, 258] on input "Output name" at bounding box center [257, 260] width 121 height 23
paste input "First Cut (Bales)"
drag, startPoint x: 248, startPoint y: 262, endPoint x: 200, endPoint y: 261, distance: 48.1
click at [200, 261] on input "First Cut (Bales)" at bounding box center [257, 260] width 121 height 23
type input "First Cut (Bales)"
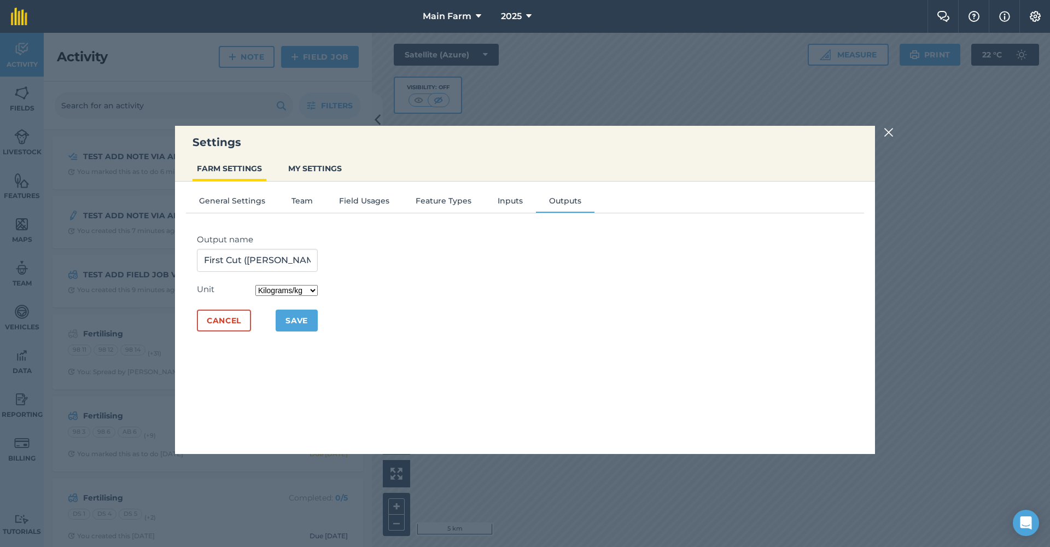
click at [225, 319] on button "Cancel" at bounding box center [224, 320] width 54 height 22
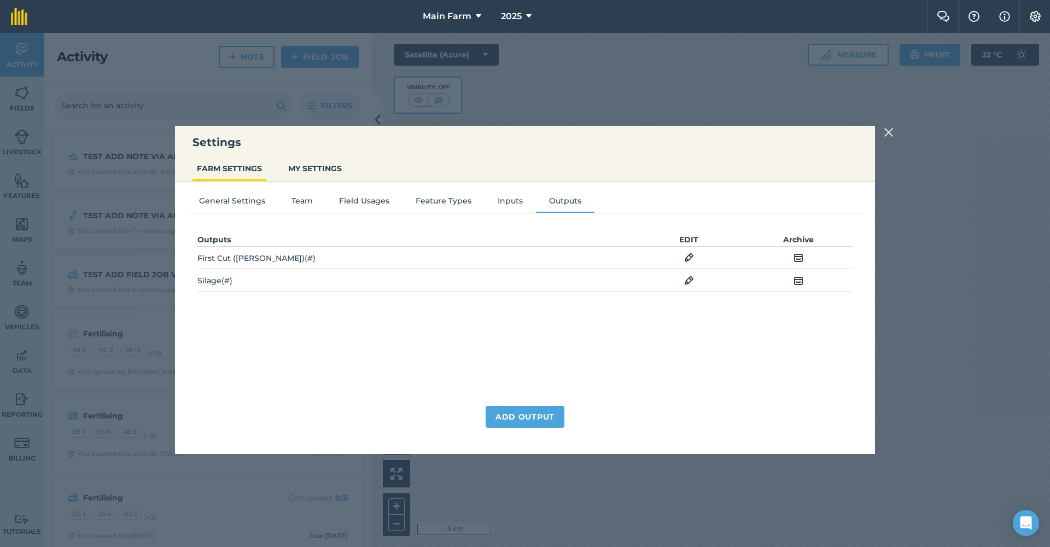
click at [517, 412] on button "Add Output" at bounding box center [524, 417] width 79 height 22
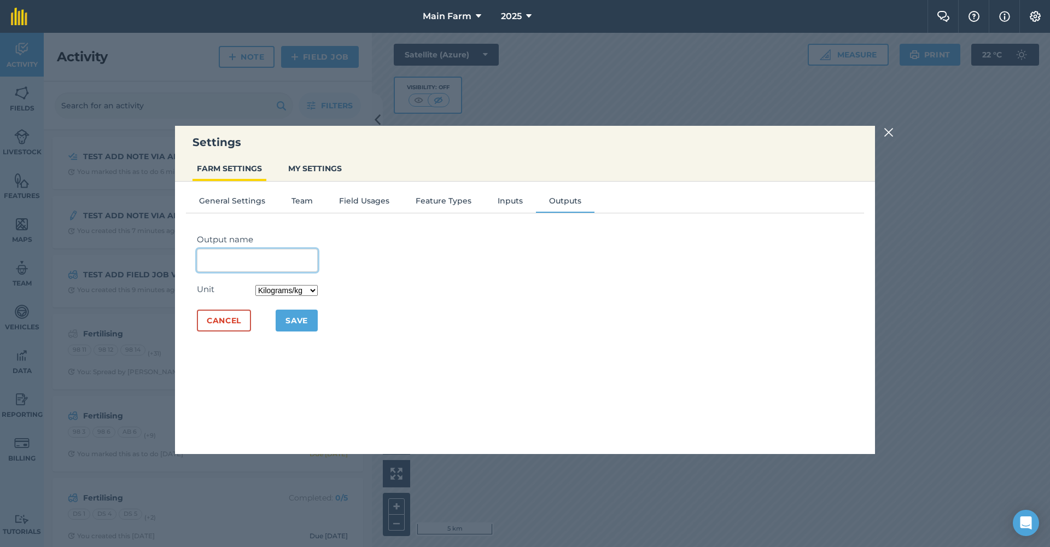
click at [264, 264] on input "Output name" at bounding box center [257, 260] width 121 height 23
type input "Hay"
select select "COUNT"
click at [302, 317] on button "Save" at bounding box center [297, 320] width 42 height 22
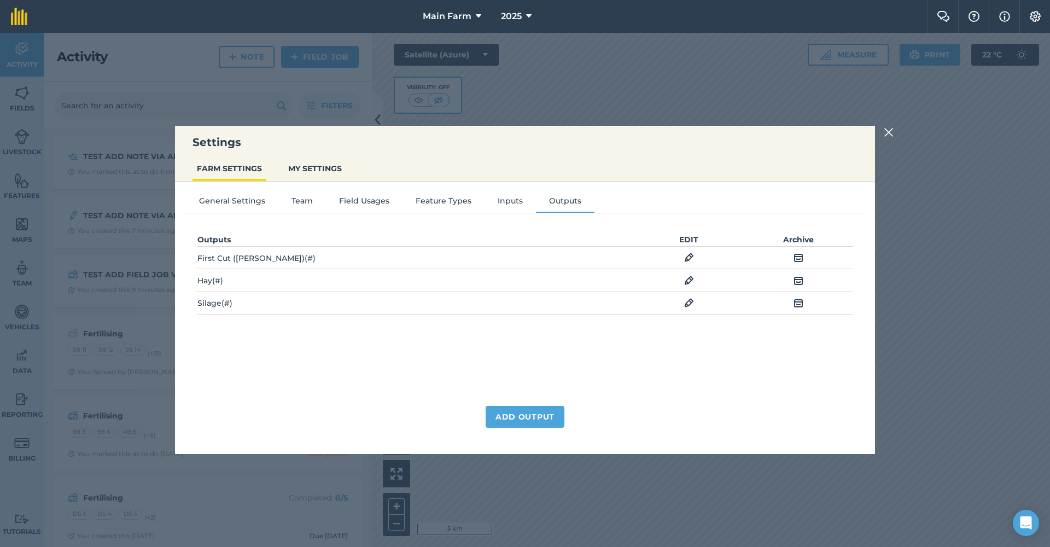
click at [243, 202] on button "General Settings" at bounding box center [232, 203] width 92 height 16
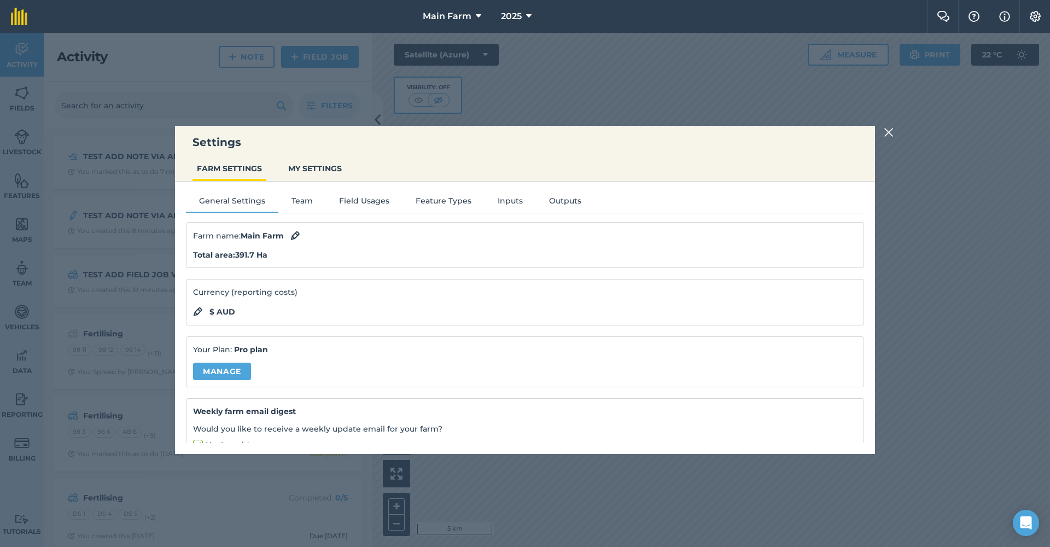
click at [297, 202] on button "Team" at bounding box center [302, 203] width 48 height 16
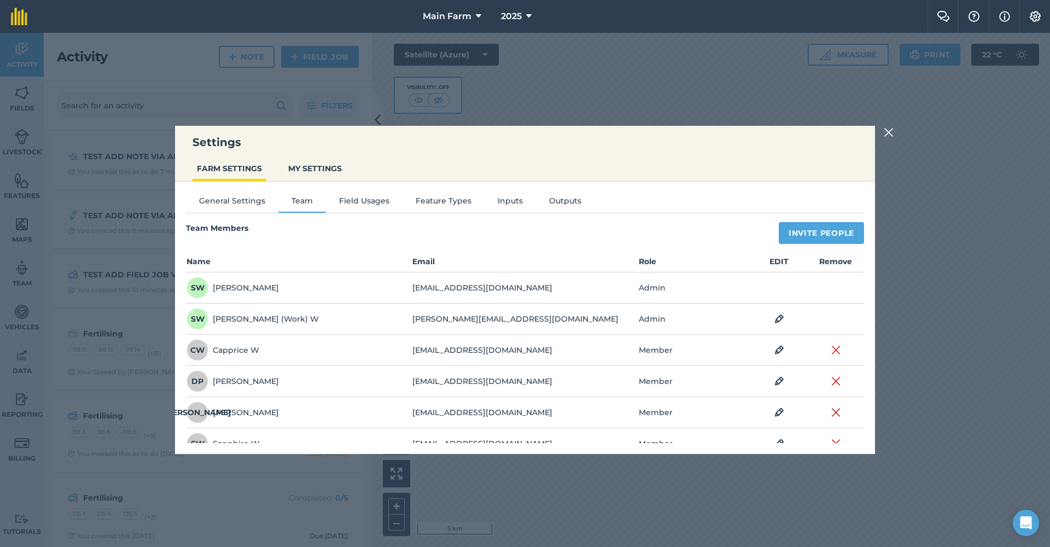
click at [352, 201] on button "Field Usages" at bounding box center [364, 203] width 77 height 16
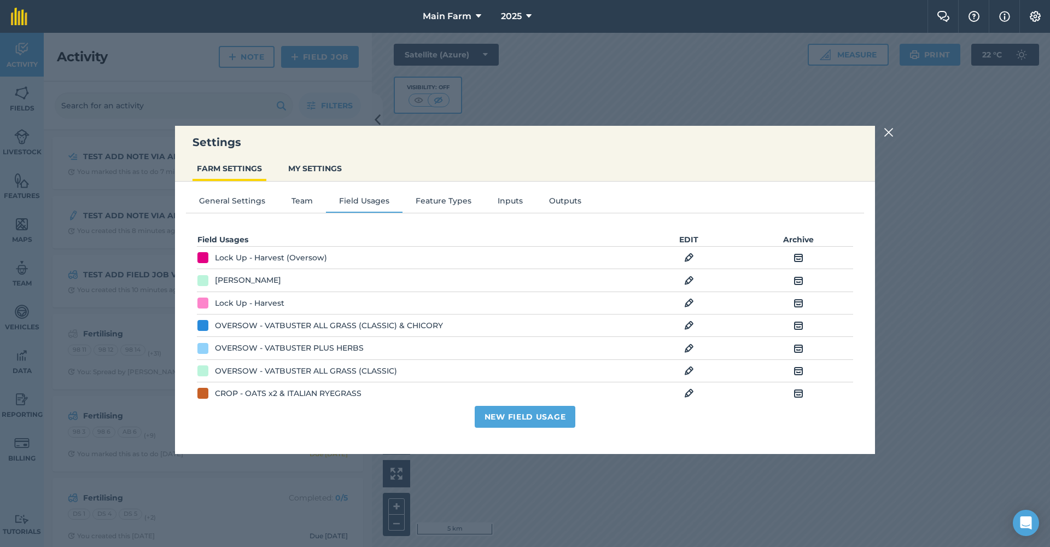
click at [432, 200] on button "Feature Types" at bounding box center [443, 203] width 82 height 16
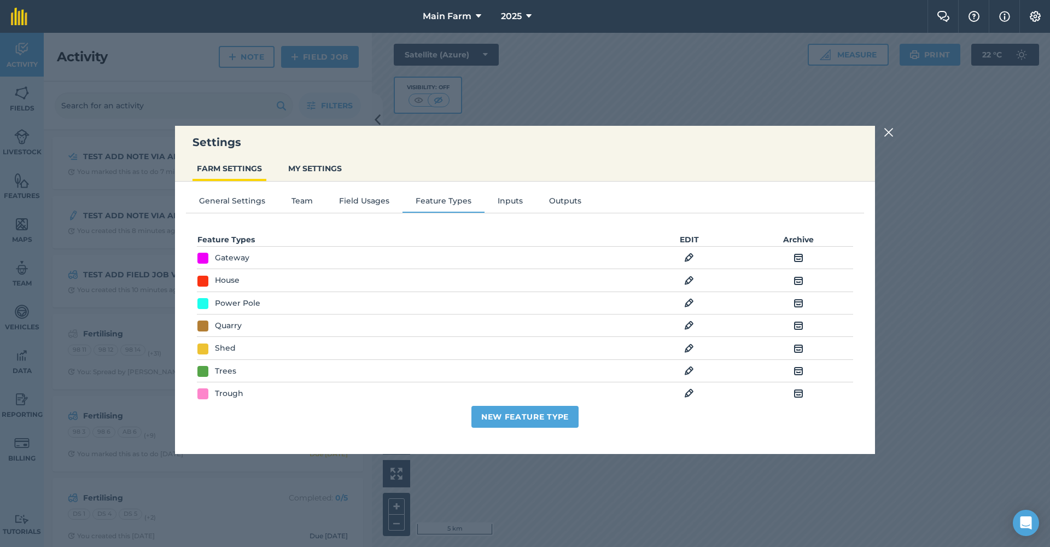
click at [504, 201] on button "Inputs" at bounding box center [509, 203] width 51 height 16
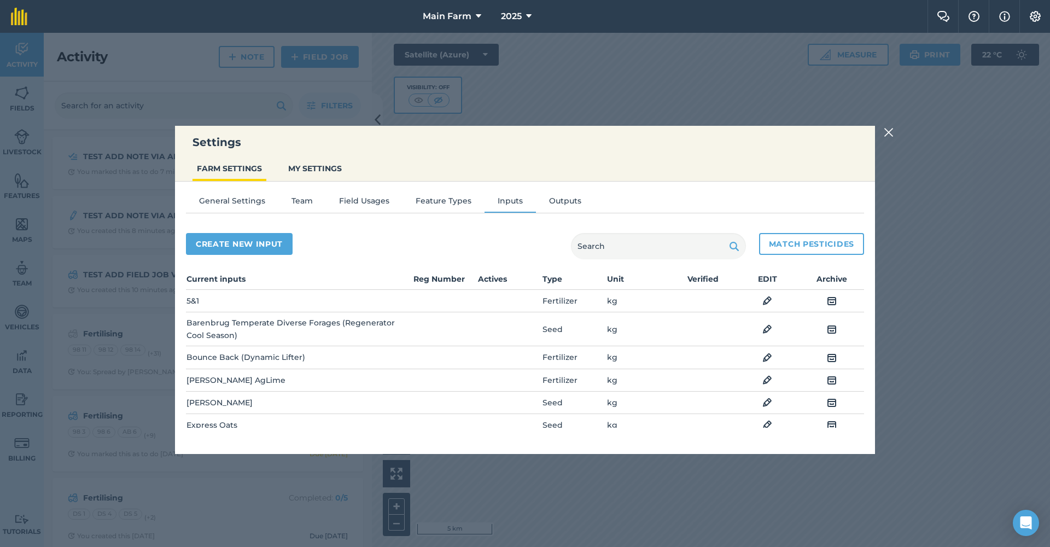
click at [379, 201] on button "Field Usages" at bounding box center [364, 203] width 77 height 16
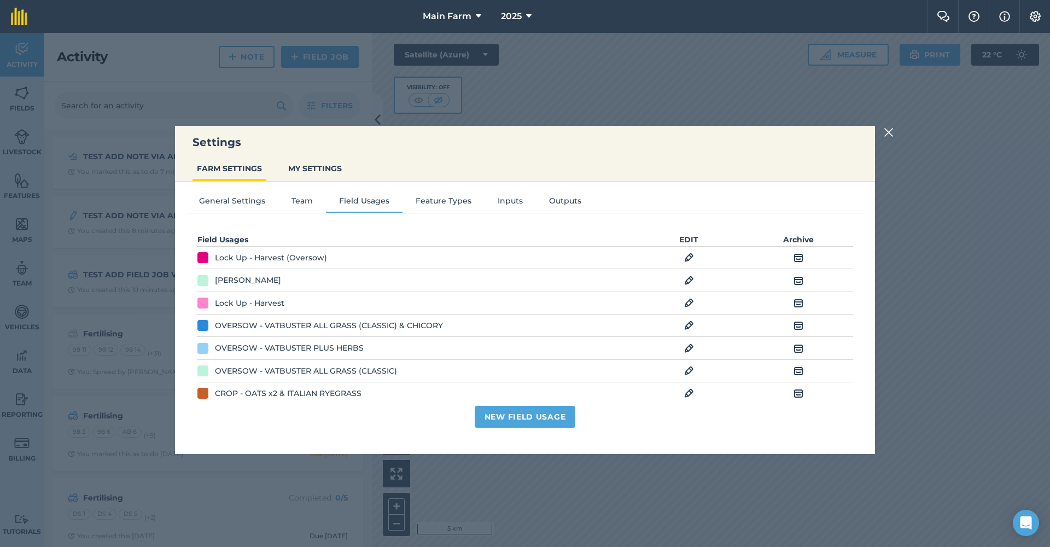
click at [554, 203] on button "Outputs" at bounding box center [565, 203] width 58 height 16
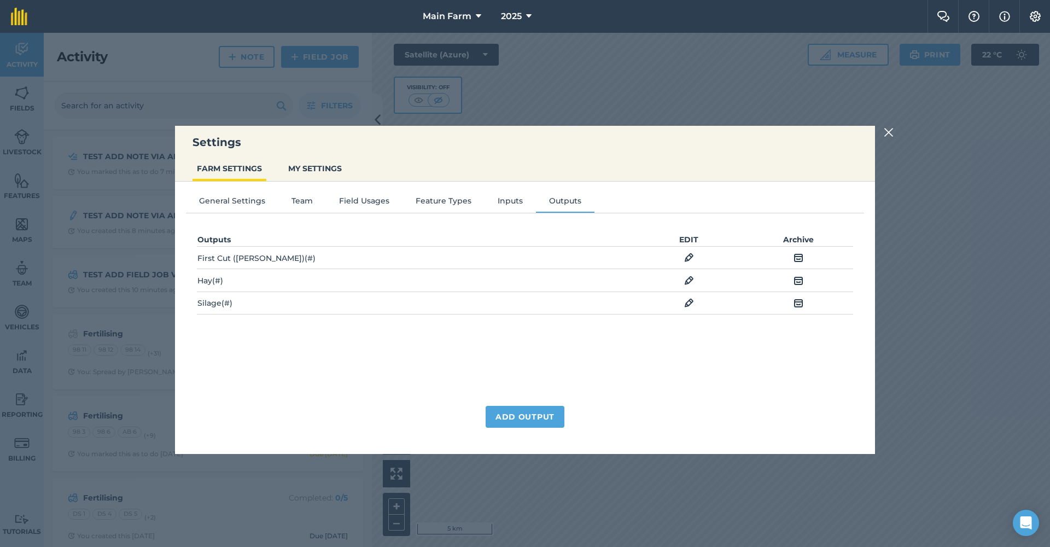
click at [893, 130] on div at bounding box center [889, 132] width 13 height 13
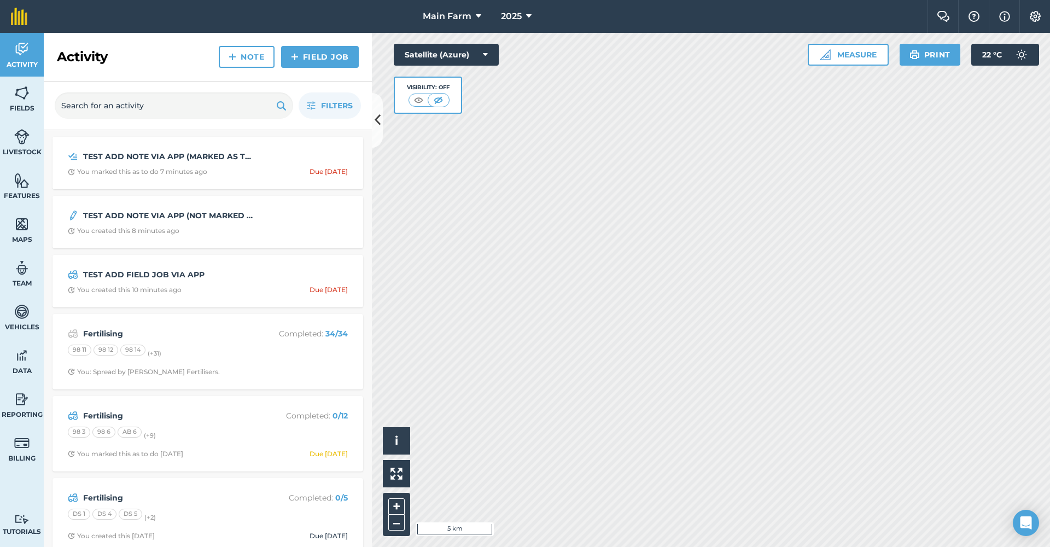
click at [1037, 11] on img at bounding box center [1034, 16] width 13 height 11
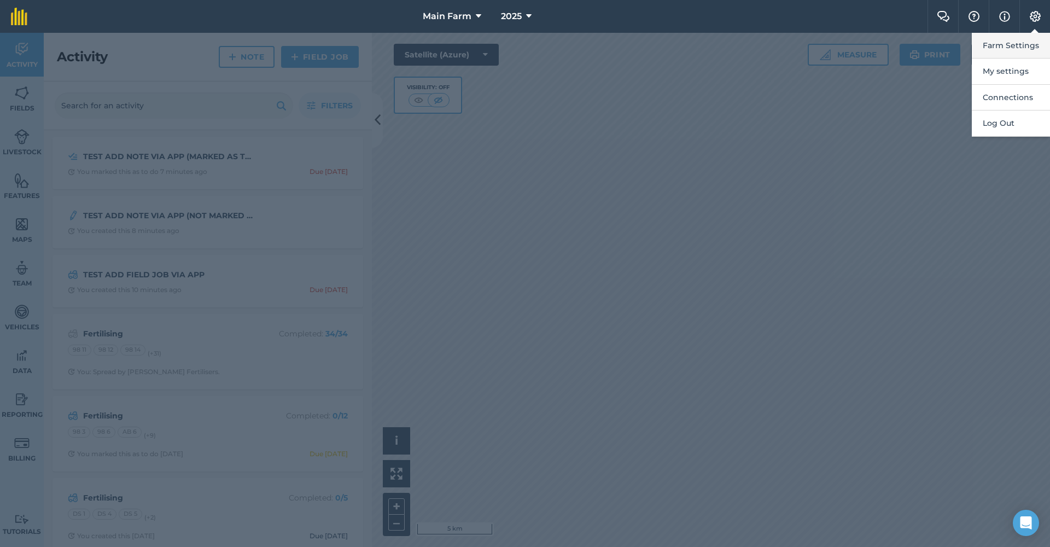
click at [1002, 45] on button "Farm Settings" at bounding box center [1011, 46] width 78 height 26
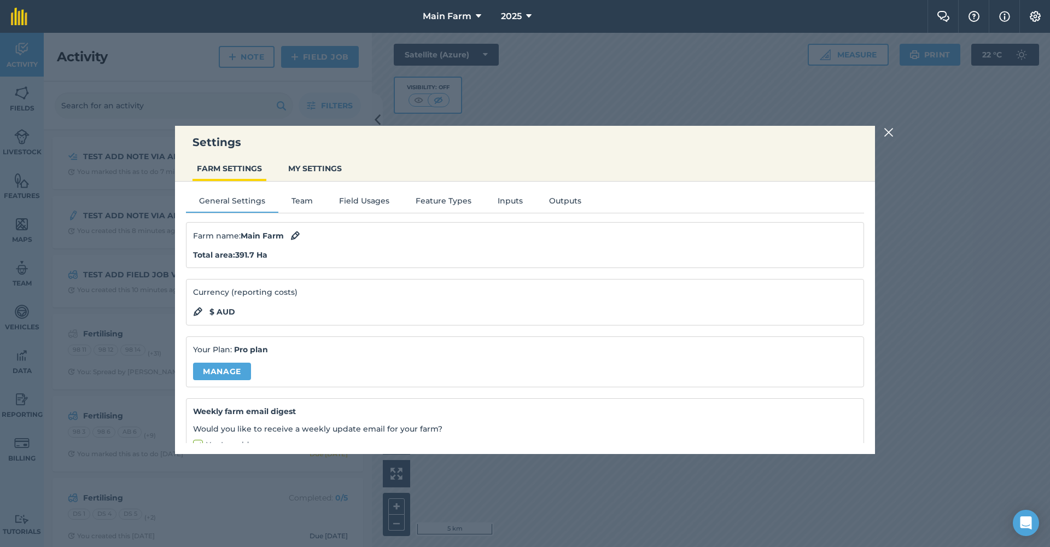
click at [325, 169] on button "MY SETTINGS" at bounding box center [315, 168] width 62 height 21
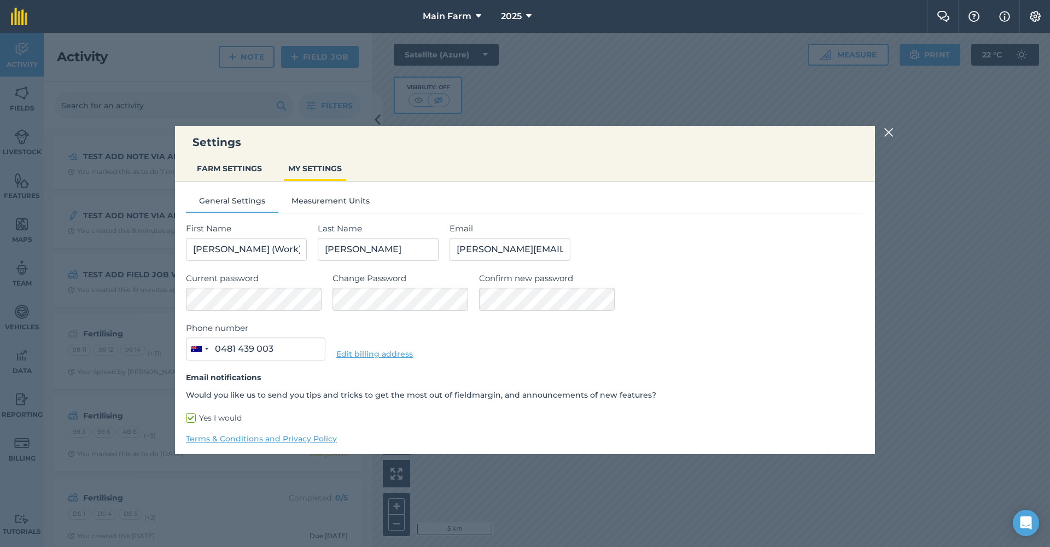
click at [317, 200] on button "Measurement Units" at bounding box center [330, 203] width 104 height 16
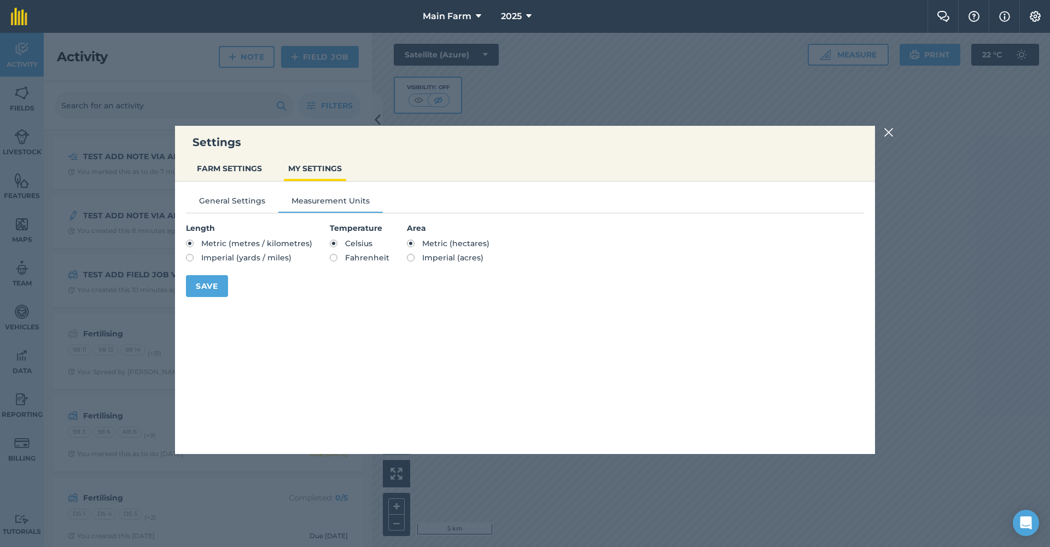
click at [224, 168] on button "FARM SETTINGS" at bounding box center [229, 168] width 74 height 21
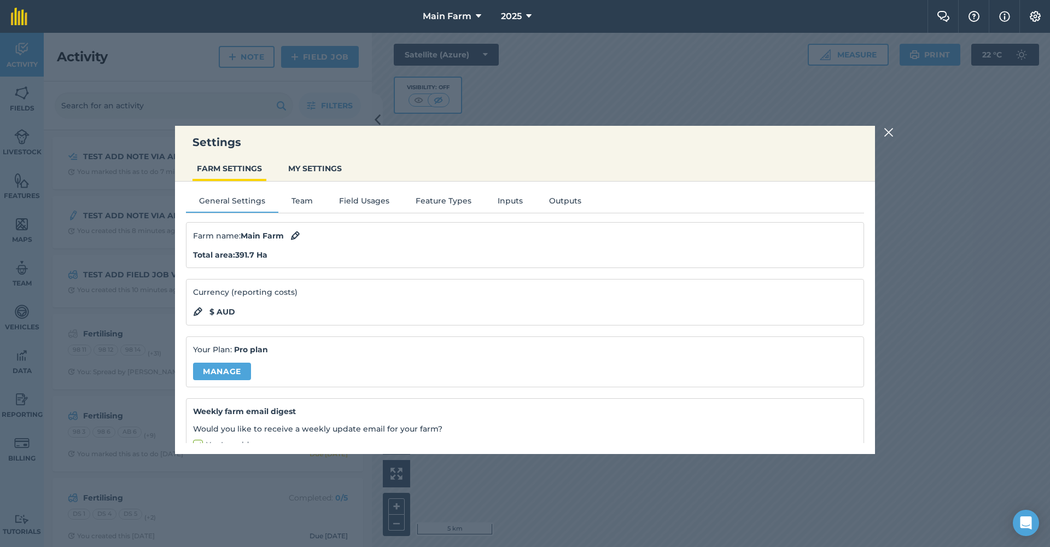
click at [303, 200] on button "Team" at bounding box center [302, 203] width 48 height 16
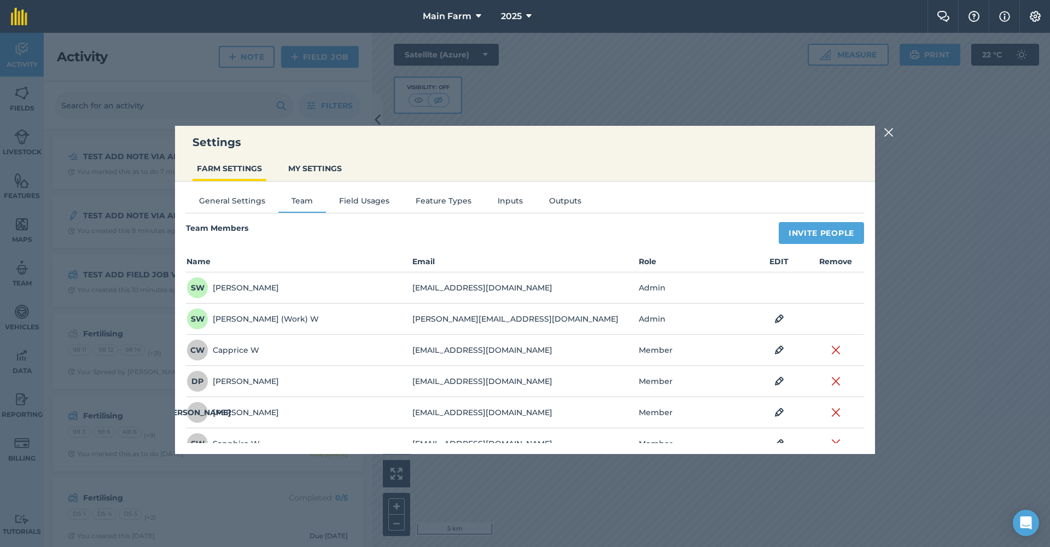
click at [356, 201] on button "Field Usages" at bounding box center [364, 203] width 77 height 16
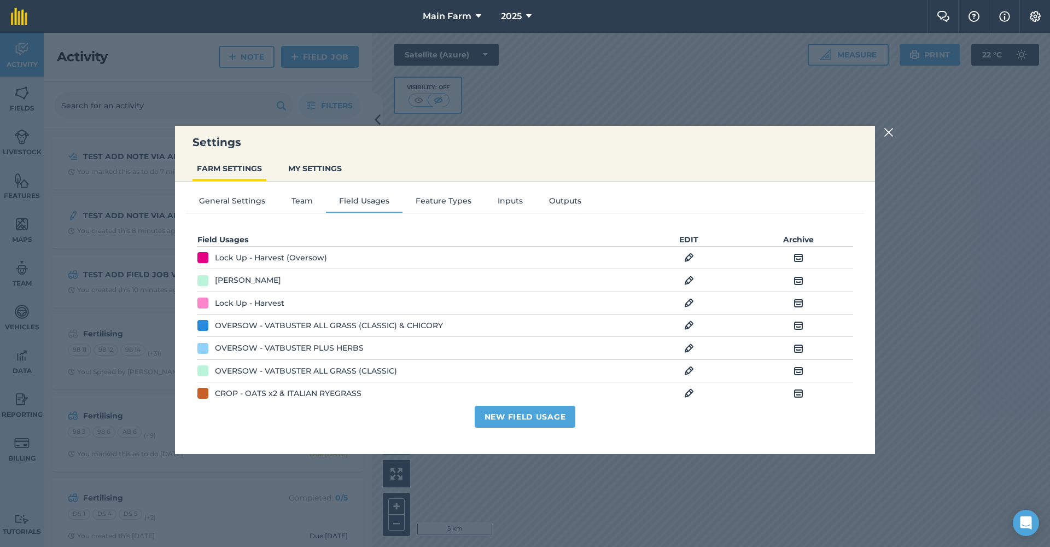
drag, startPoint x: 457, startPoint y: 198, endPoint x: 487, endPoint y: 197, distance: 29.5
click at [457, 198] on button "Feature Types" at bounding box center [443, 203] width 82 height 16
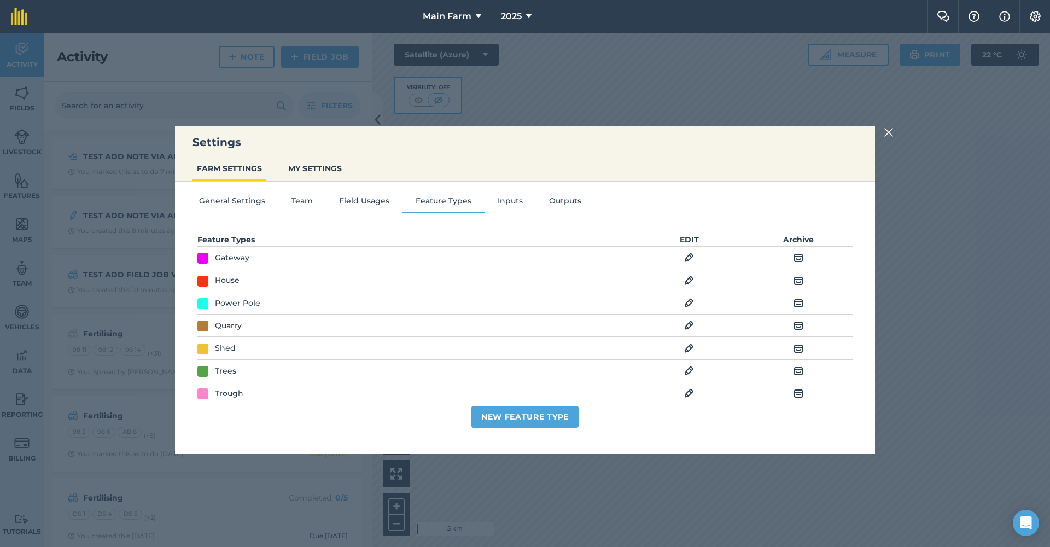
click at [512, 198] on button "Inputs" at bounding box center [509, 203] width 51 height 16
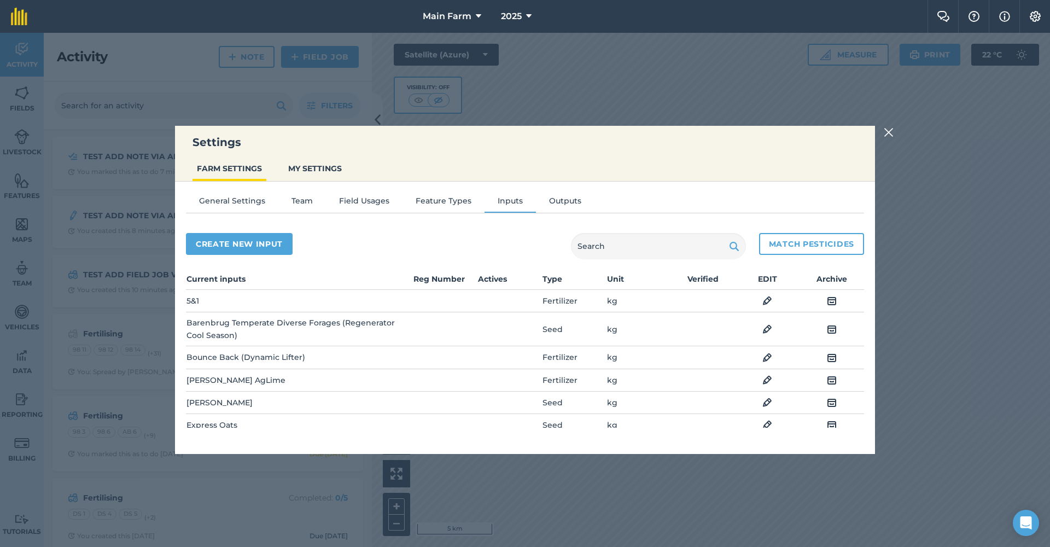
click at [557, 197] on button "Outputs" at bounding box center [565, 203] width 58 height 16
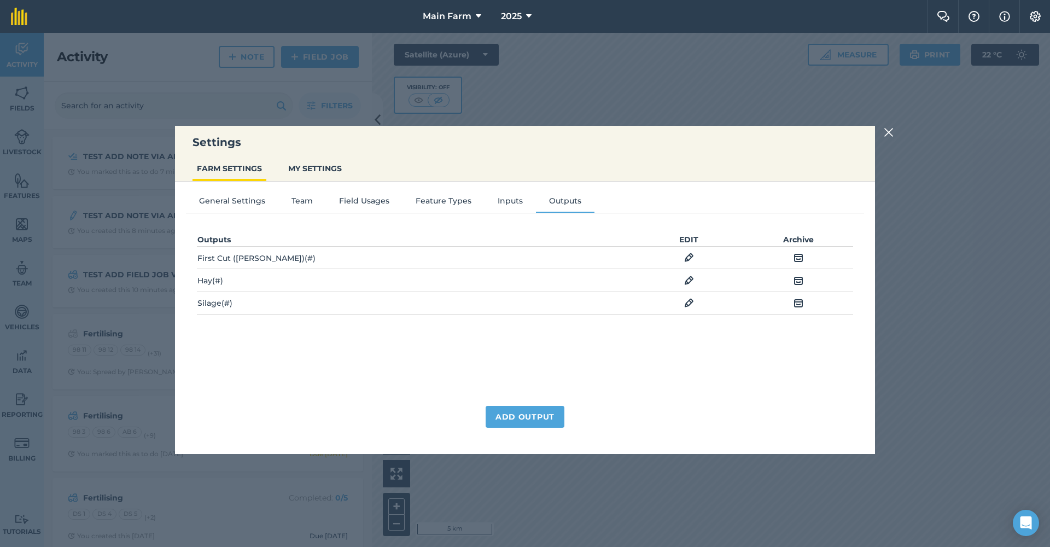
click at [882, 132] on div "Settings FARM SETTINGS MY SETTINGS General Settings Team Field Usages Feature T…" at bounding box center [525, 290] width 1050 height 514
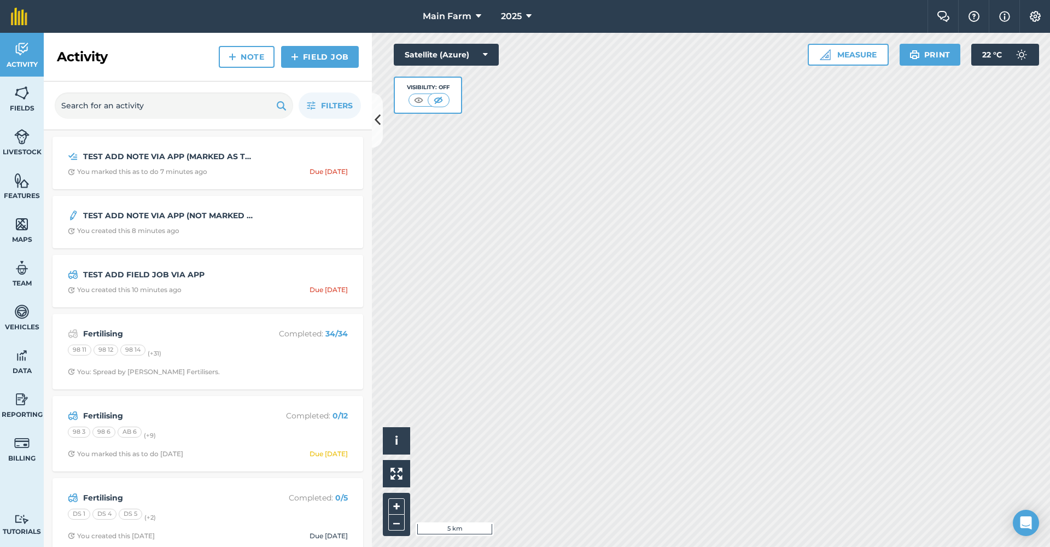
click at [1041, 11] on button "Settings" at bounding box center [1034, 16] width 31 height 33
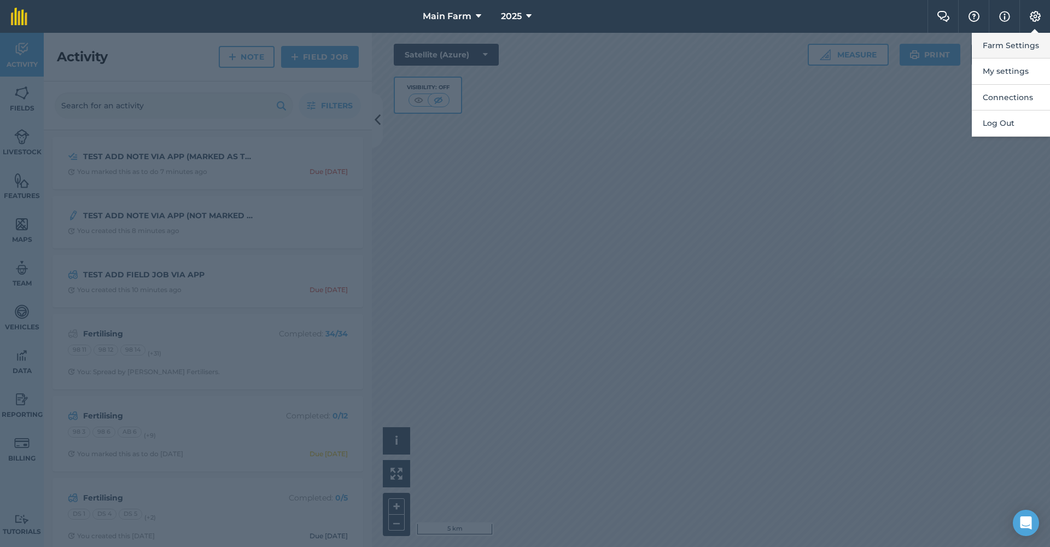
click at [1022, 40] on button "Farm Settings" at bounding box center [1011, 46] width 78 height 26
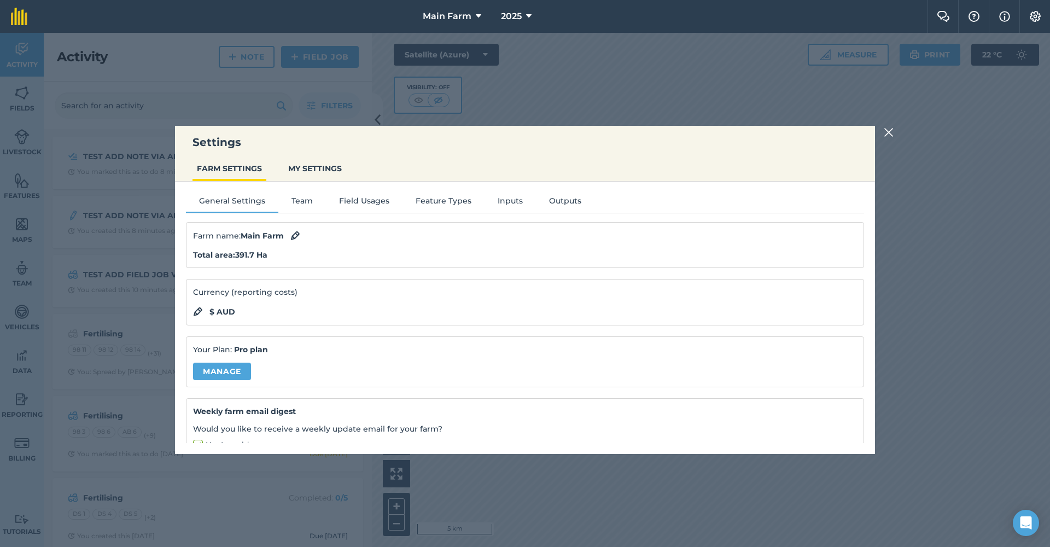
click at [309, 171] on button "MY SETTINGS" at bounding box center [315, 168] width 62 height 21
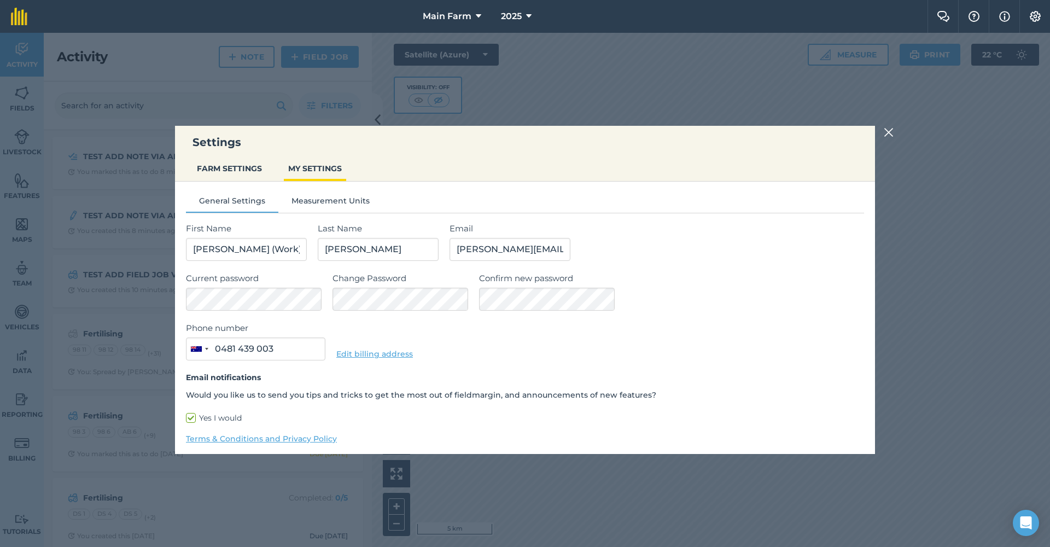
click at [250, 169] on button "FARM SETTINGS" at bounding box center [229, 168] width 74 height 21
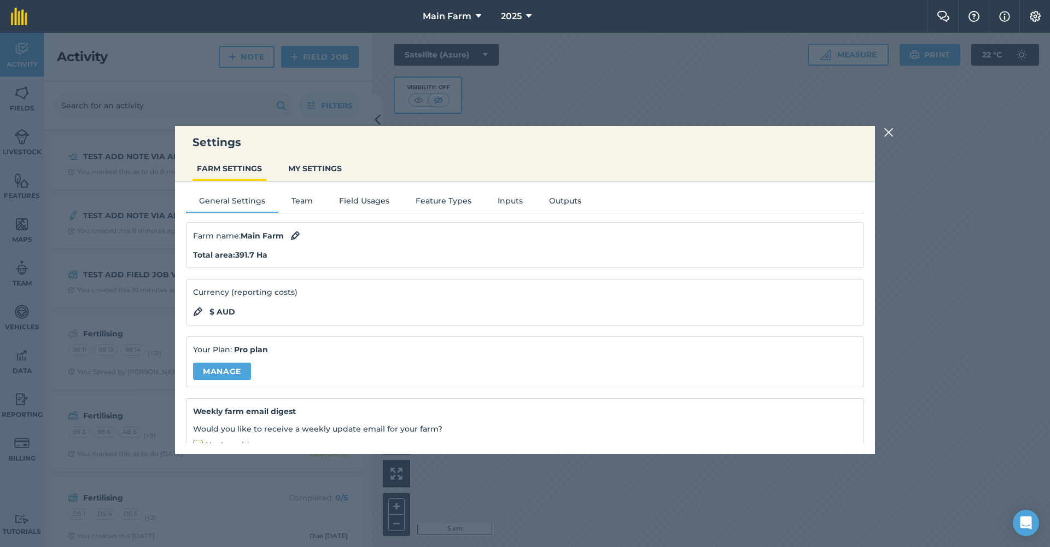
click at [893, 133] on img at bounding box center [888, 132] width 10 height 13
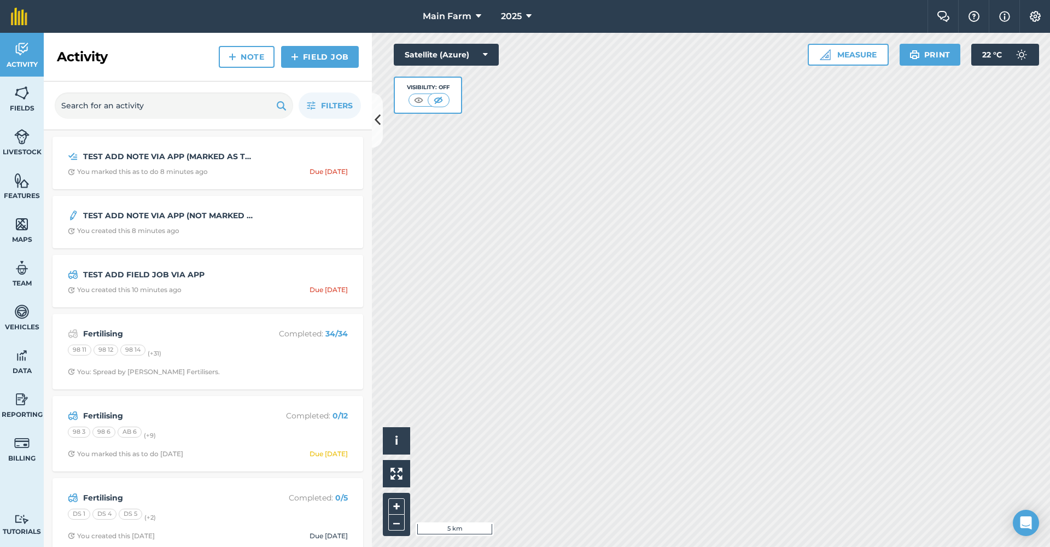
click at [1032, 16] on img at bounding box center [1034, 16] width 13 height 11
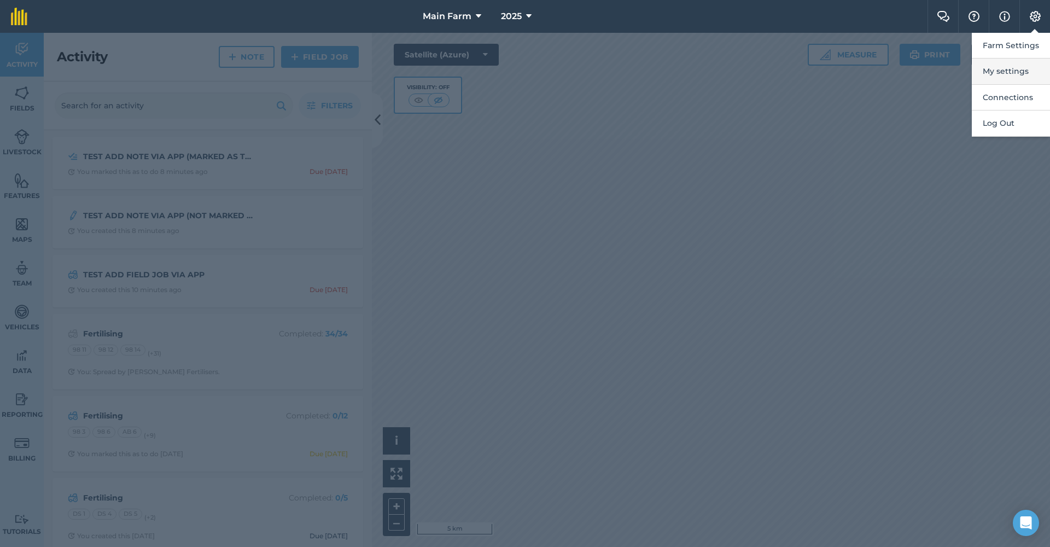
click at [1010, 71] on button "My settings" at bounding box center [1011, 71] width 78 height 26
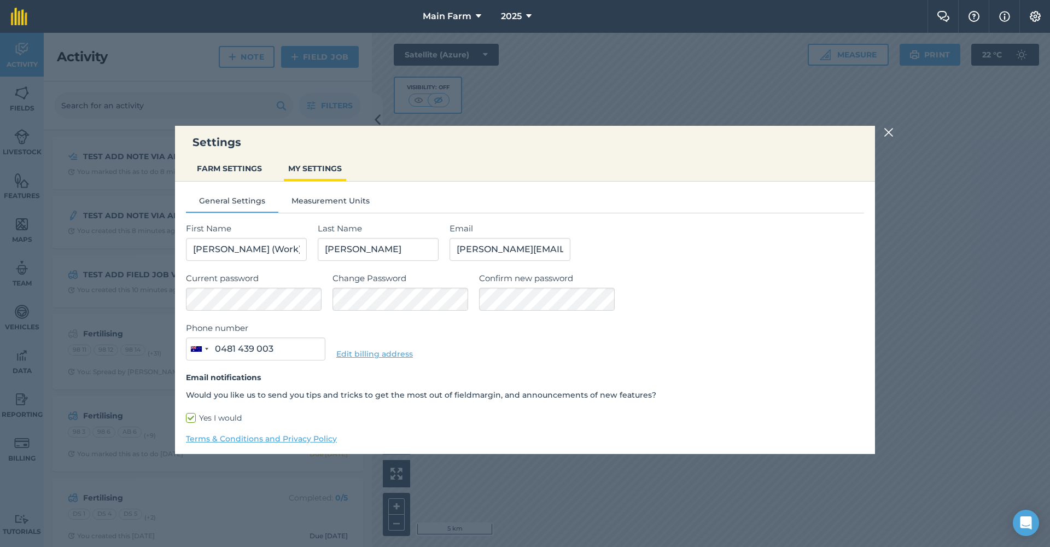
click at [230, 168] on button "FARM SETTINGS" at bounding box center [229, 168] width 74 height 21
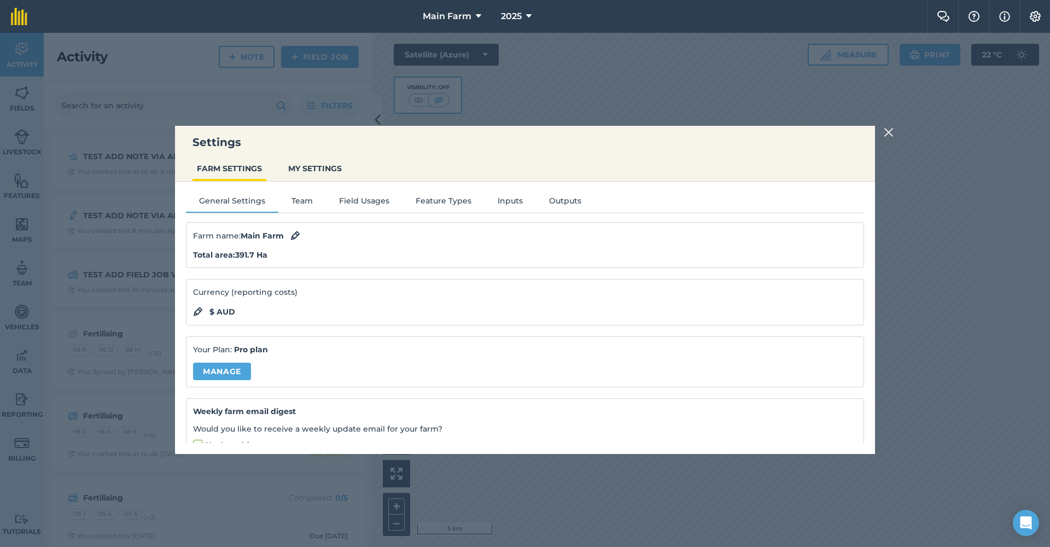
click at [327, 165] on button "MY SETTINGS" at bounding box center [315, 168] width 62 height 21
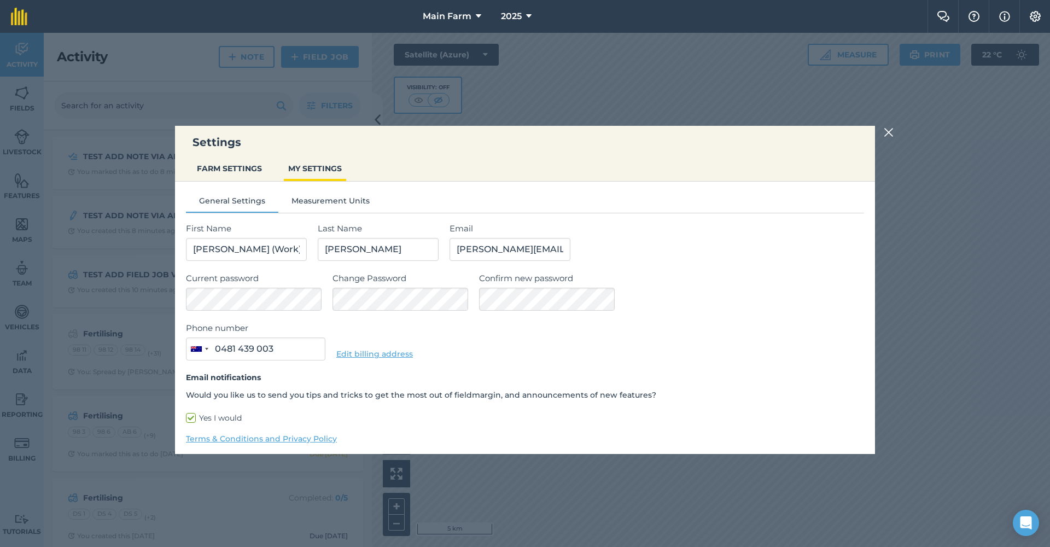
click at [317, 199] on button "Measurement Units" at bounding box center [330, 203] width 104 height 16
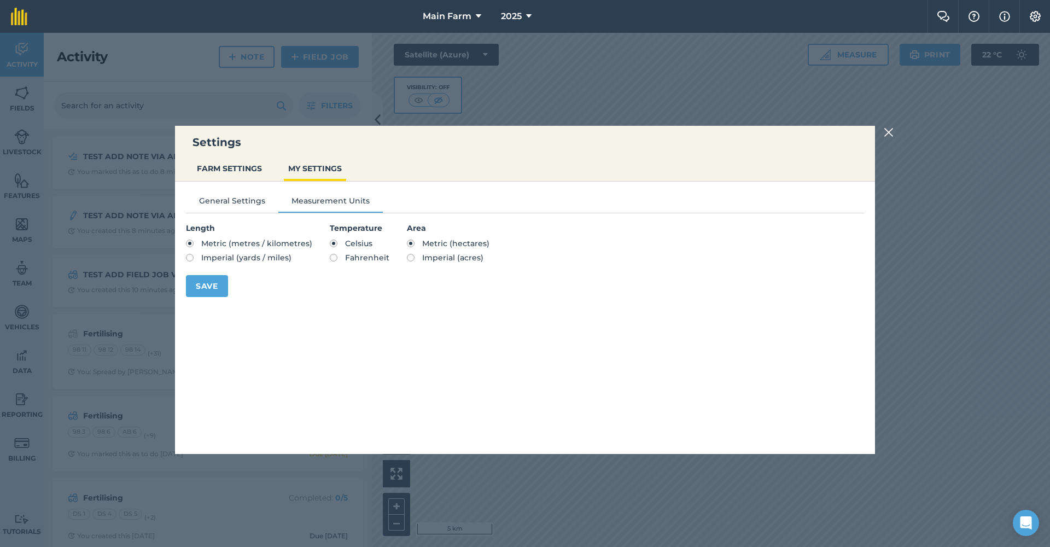
click at [223, 165] on button "FARM SETTINGS" at bounding box center [229, 168] width 74 height 21
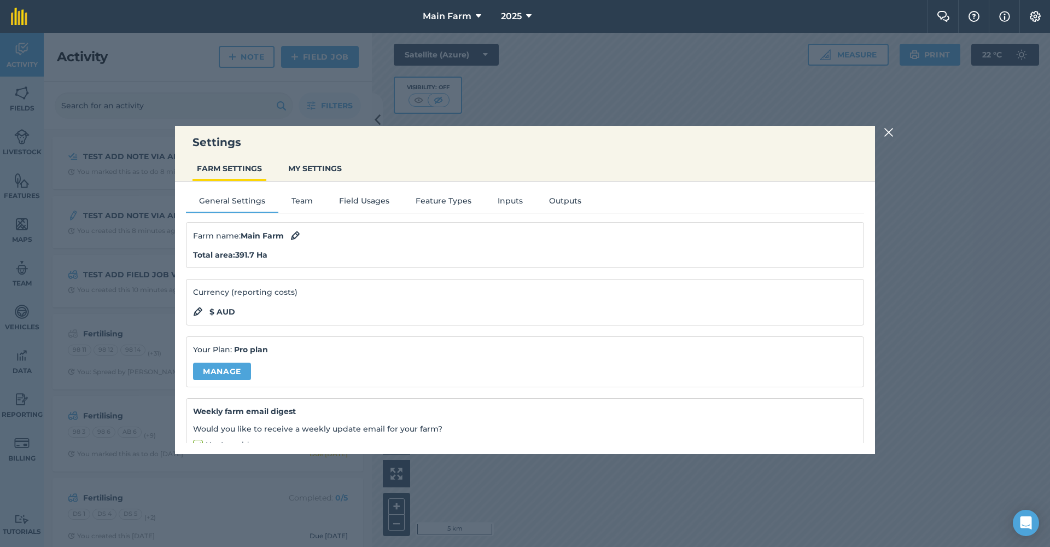
click at [887, 132] on img at bounding box center [888, 132] width 10 height 13
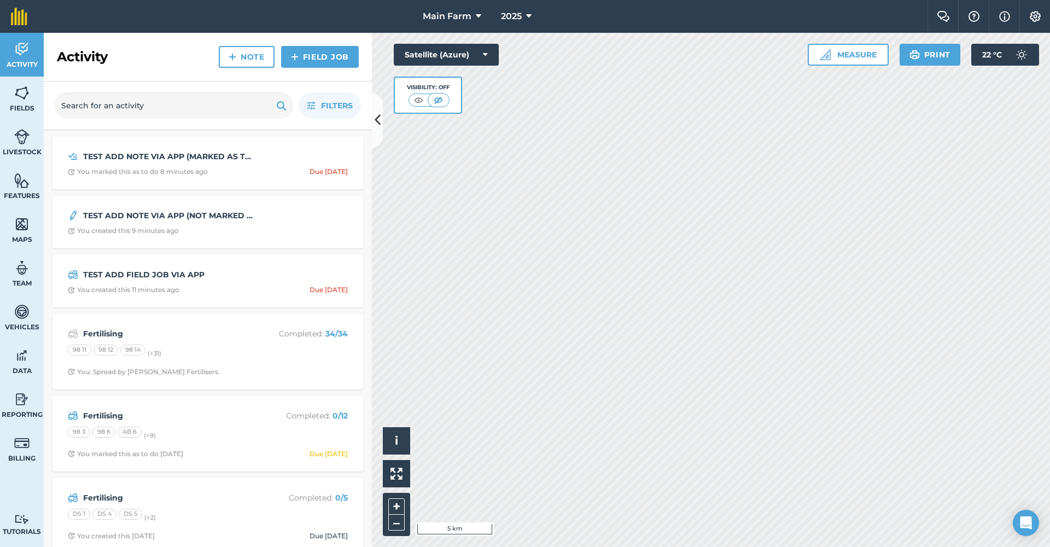
click at [1033, 16] on img at bounding box center [1034, 16] width 13 height 11
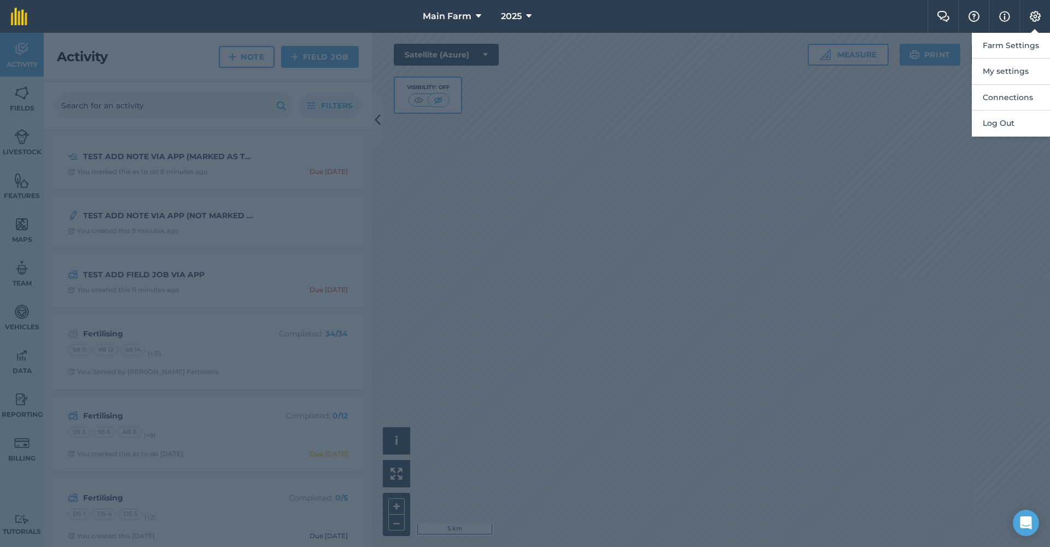
click at [1032, 16] on img at bounding box center [1034, 16] width 13 height 11
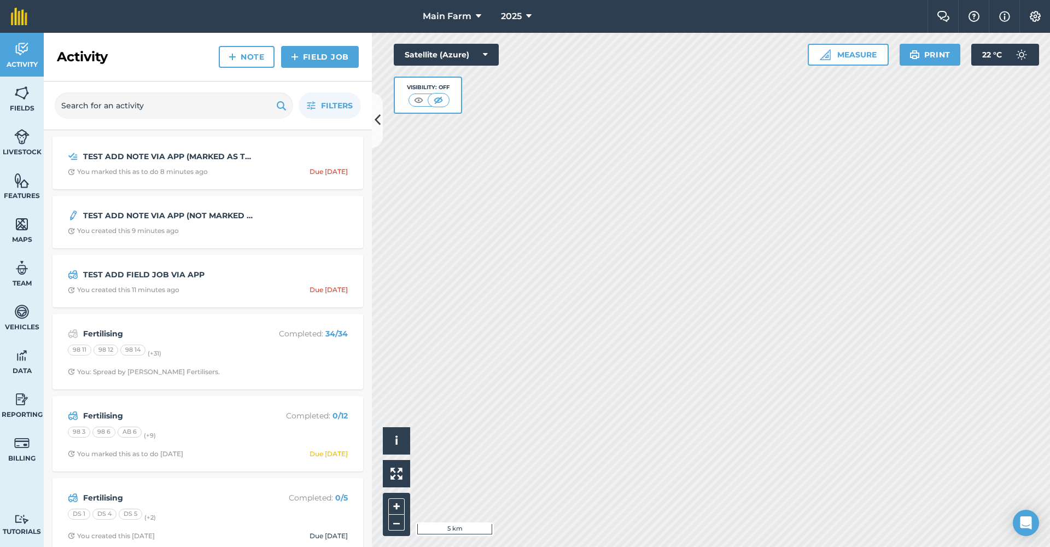
click at [17, 350] on img at bounding box center [21, 355] width 15 height 16
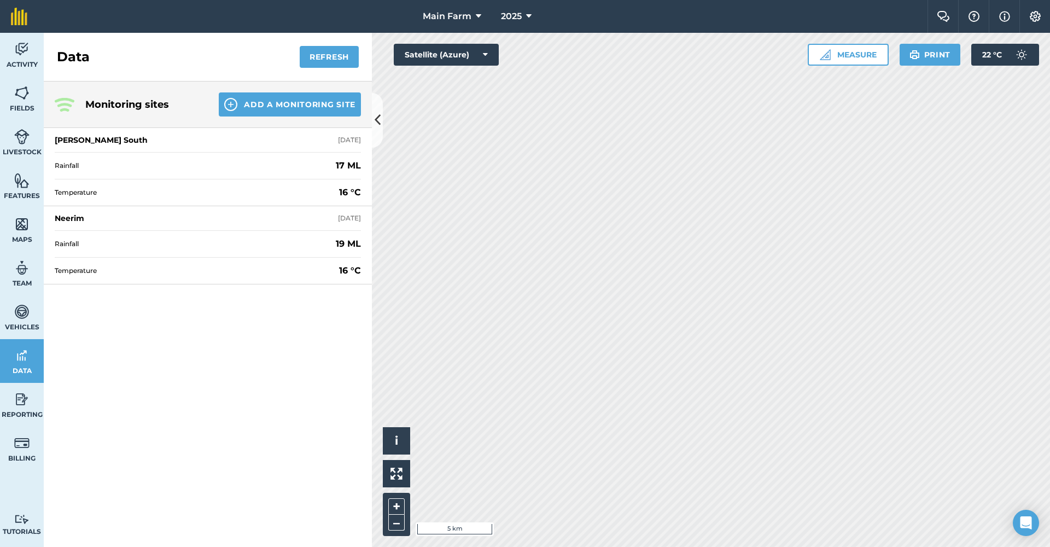
click at [25, 397] on img at bounding box center [21, 399] width 15 height 16
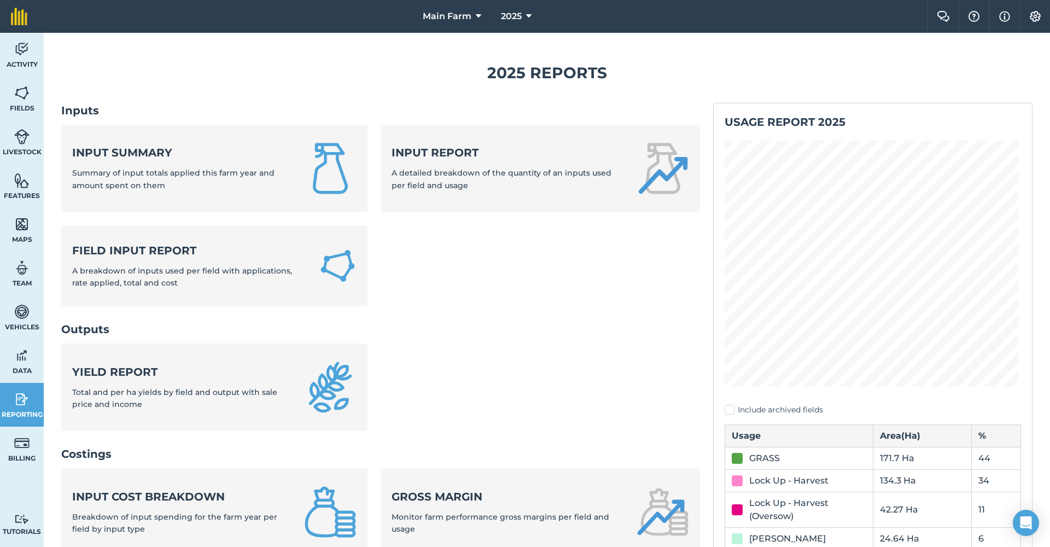
click at [1034, 12] on img at bounding box center [1034, 16] width 13 height 11
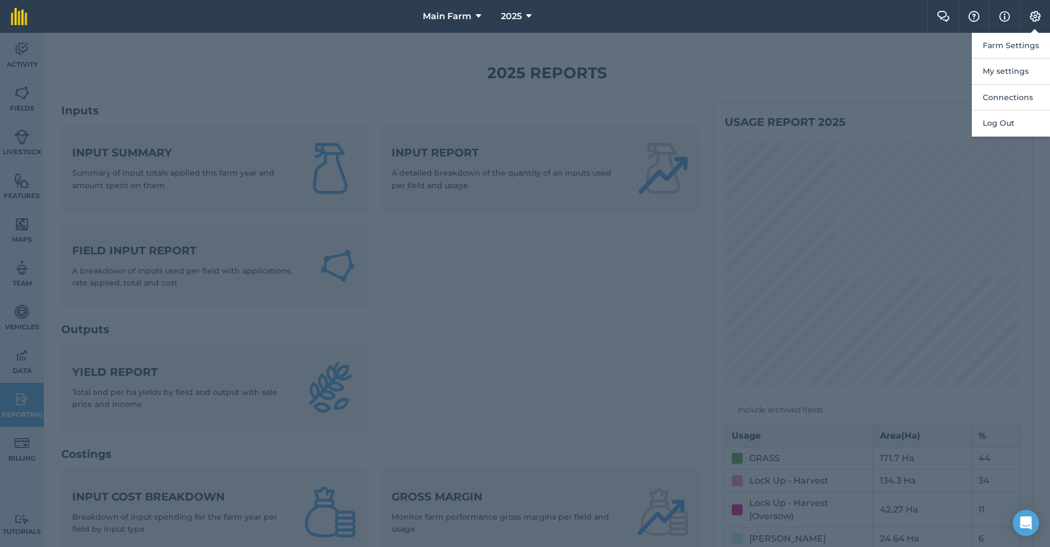
click at [910, 57] on div at bounding box center [525, 290] width 1050 height 514
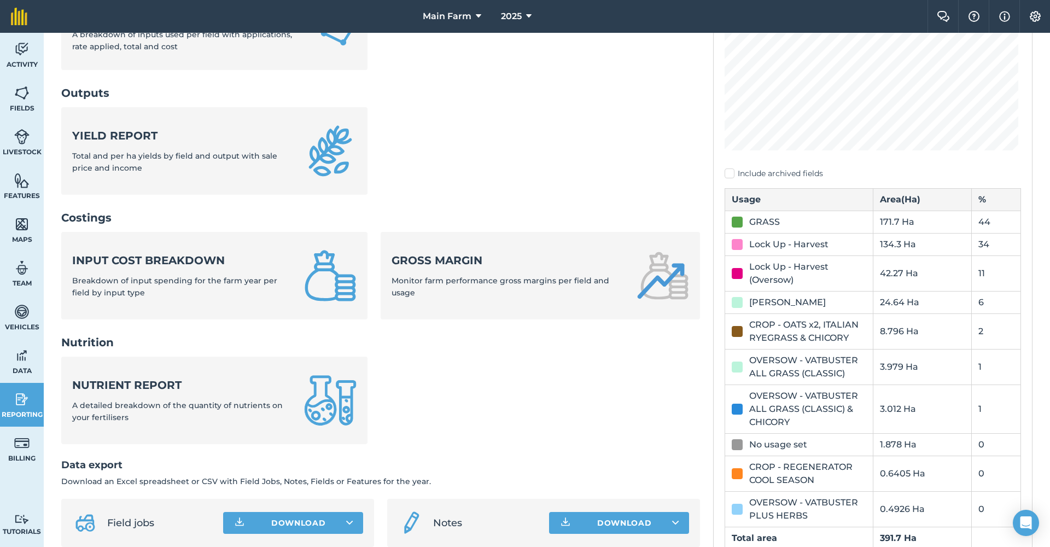
scroll to position [292, 0]
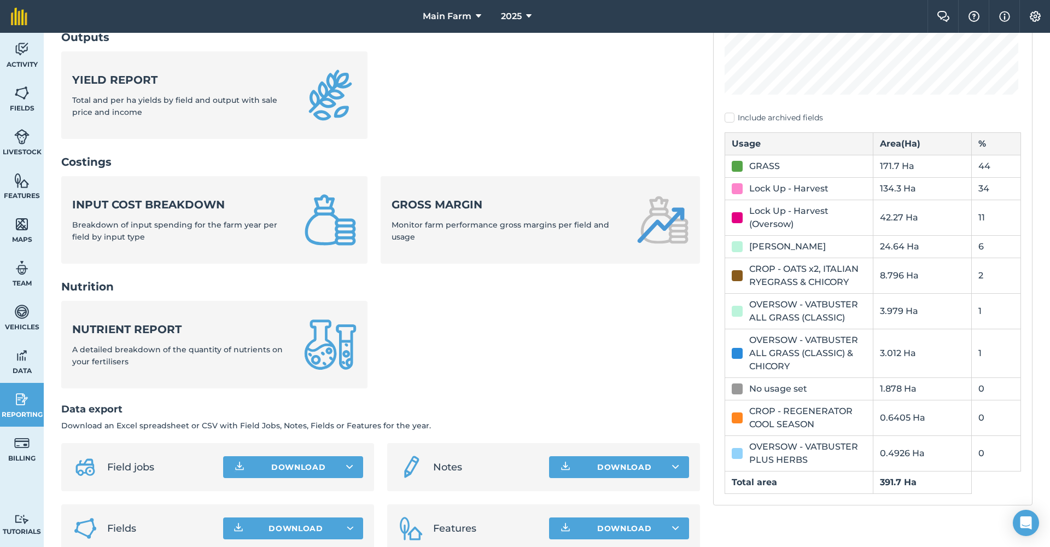
click at [282, 341] on div "Nutrient report A detailed breakdown of the quantity of nutrients on your ferti…" at bounding box center [181, 344] width 219 height 46
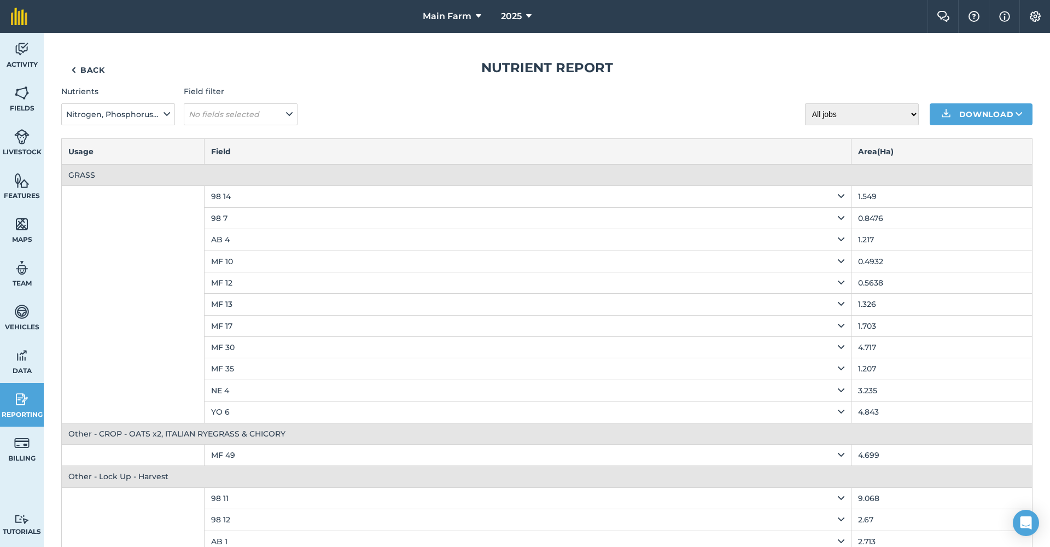
click at [165, 112] on icon at bounding box center [166, 114] width 7 height 12
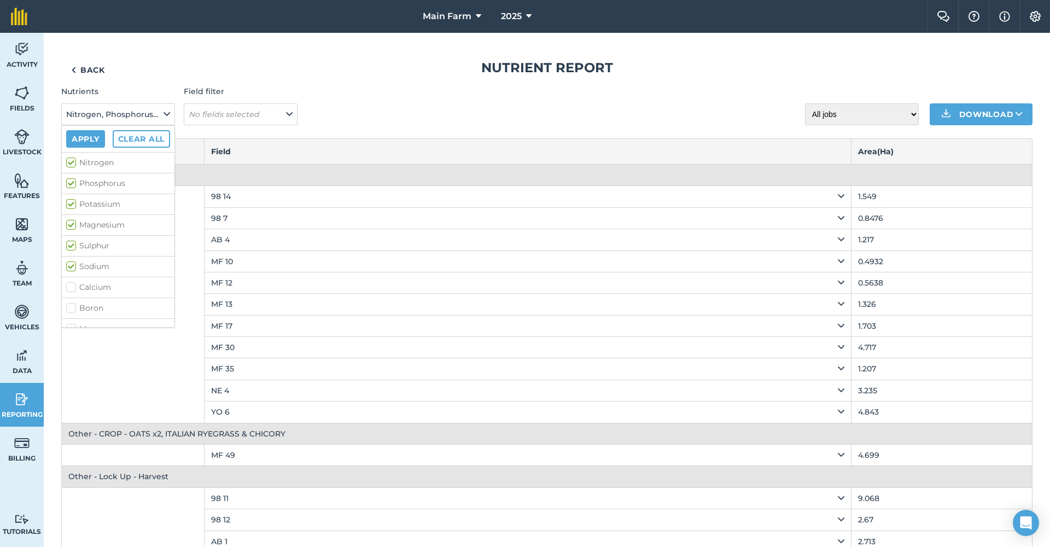
click at [165, 112] on icon at bounding box center [166, 114] width 7 height 12
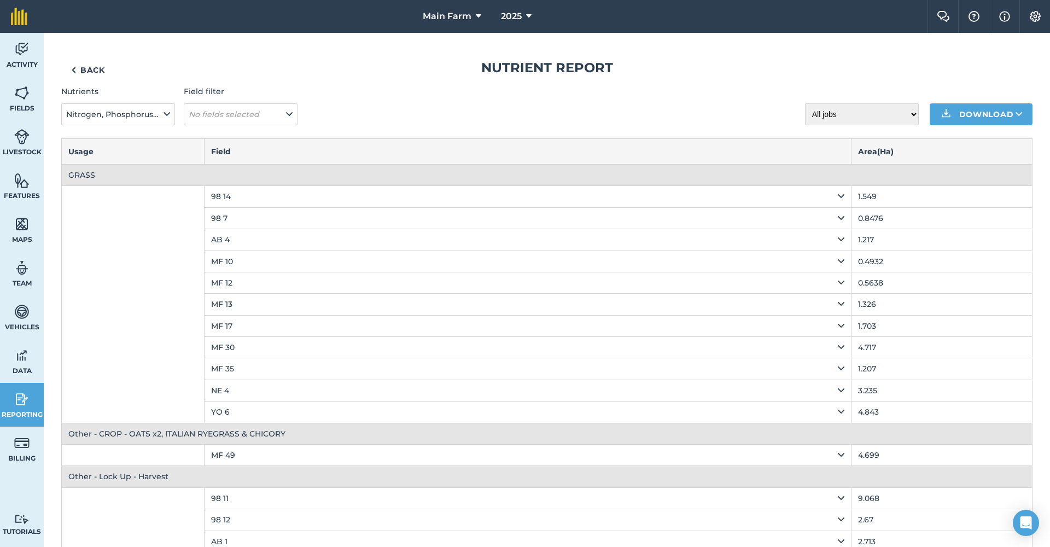
click at [85, 66] on link "Back" at bounding box center [88, 70] width 54 height 22
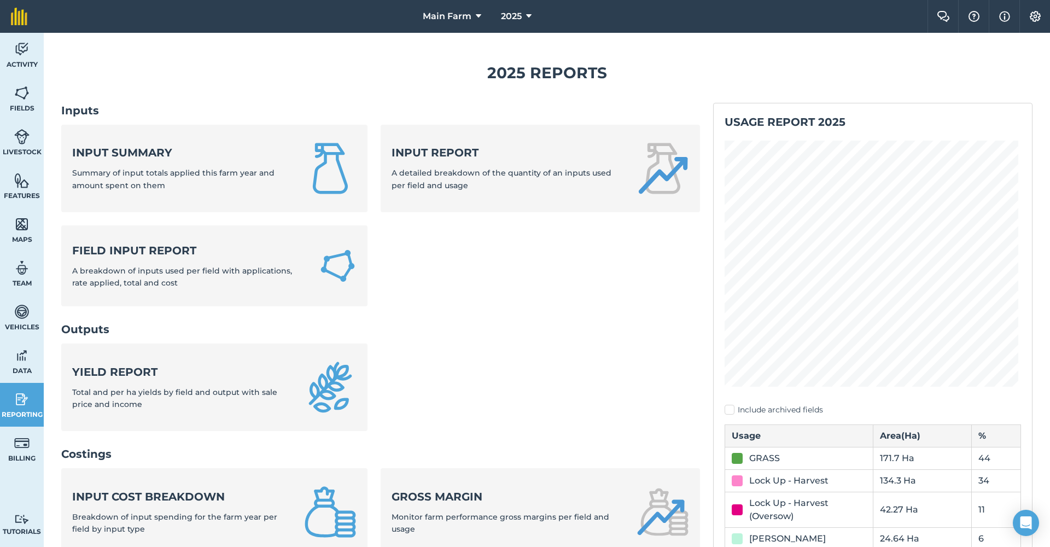
click at [478, 155] on strong "Input report" at bounding box center [507, 152] width 232 height 15
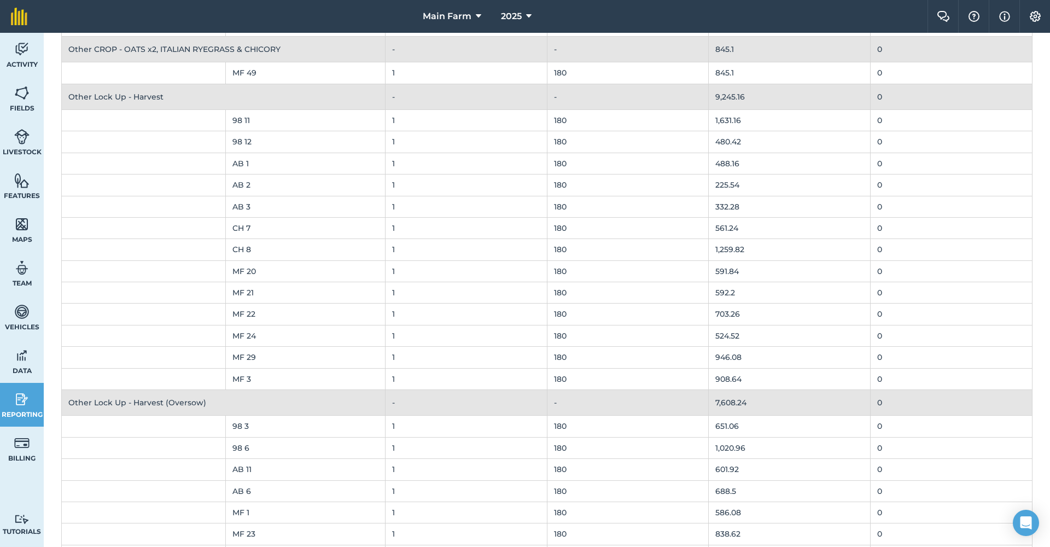
scroll to position [1151, 0]
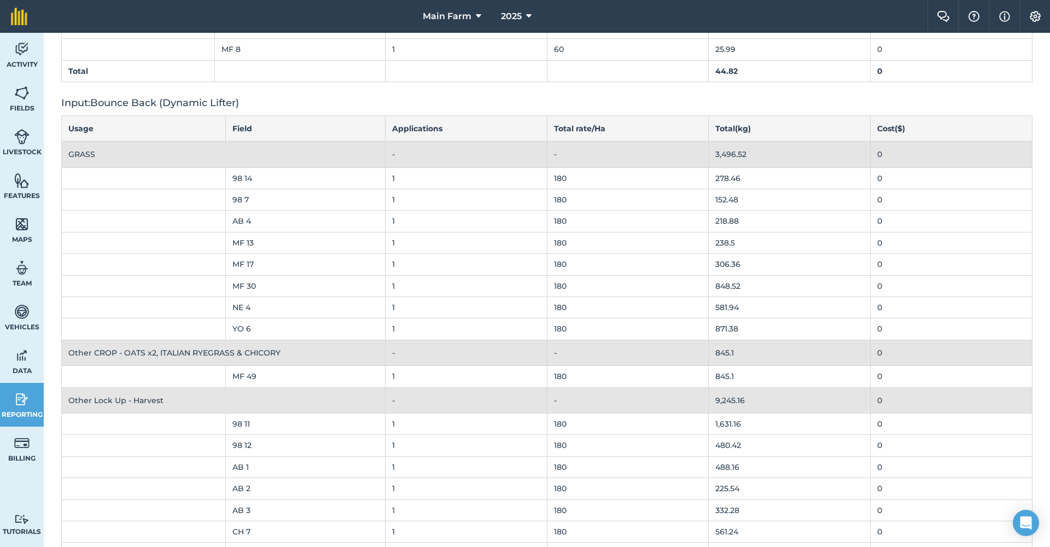
click at [17, 403] on img at bounding box center [21, 399] width 15 height 16
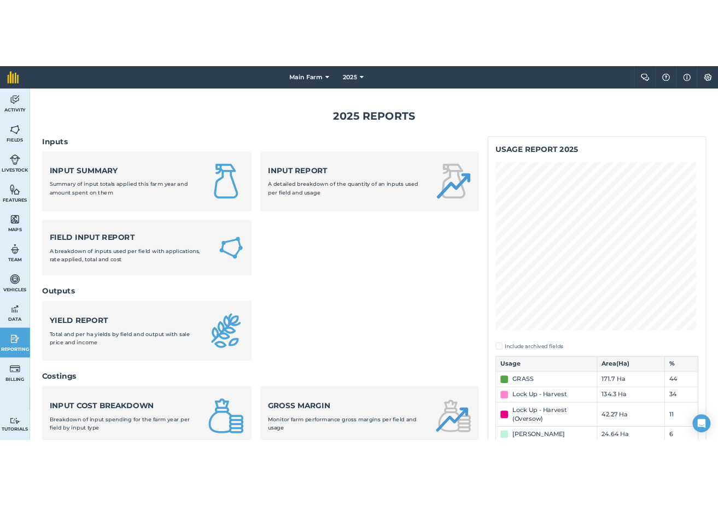
scroll to position [292, 0]
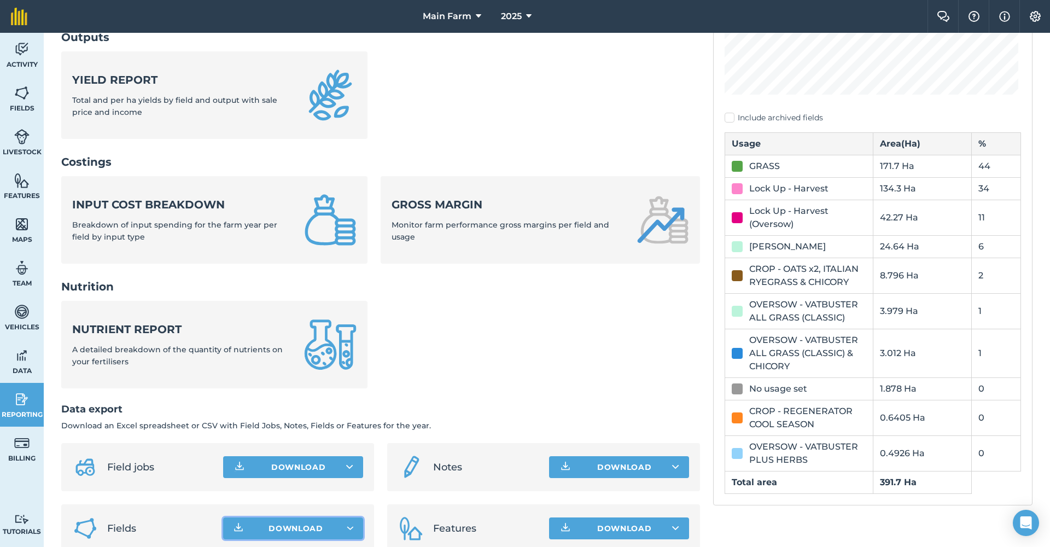
click at [270, 523] on span "Download" at bounding box center [295, 528] width 55 height 11
click at [567, 517] on button "Download" at bounding box center [619, 528] width 140 height 22
click at [485, 372] on ul "Nutrient report A detailed breakdown of the quantity of nutrients on your ferti…" at bounding box center [380, 351] width 639 height 101
click at [563, 460] on img at bounding box center [565, 466] width 13 height 13
click at [481, 401] on h2 "Data export" at bounding box center [380, 409] width 639 height 16
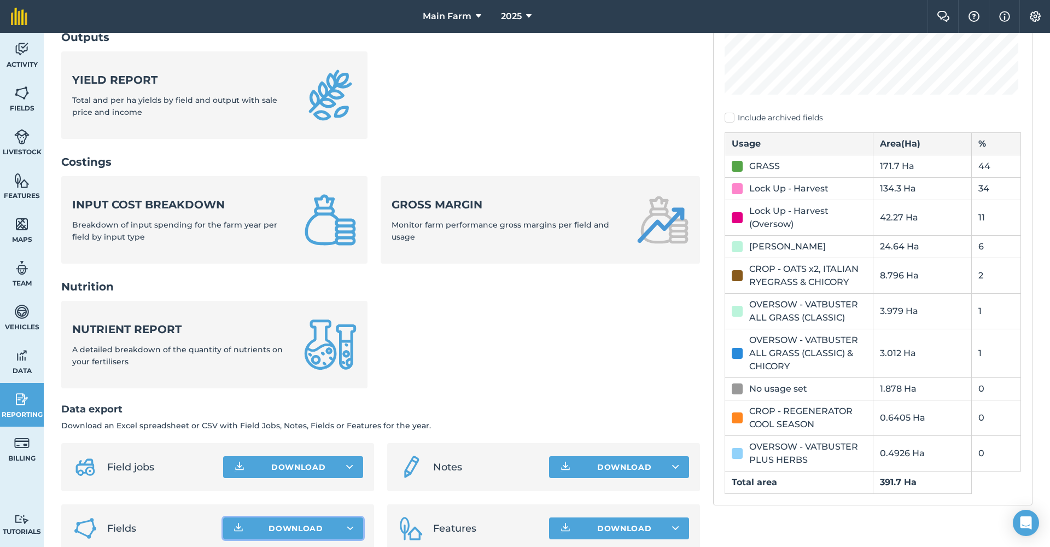
click at [340, 456] on button "Download" at bounding box center [293, 467] width 140 height 22
click at [307, 504] on link "Field jobs XLS file" at bounding box center [293, 516] width 137 height 24
click at [673, 461] on icon at bounding box center [675, 466] width 7 height 11
click at [621, 504] on link "Notes XLS file" at bounding box center [619, 516] width 137 height 24
click at [30, 59] on link "Activity" at bounding box center [22, 55] width 44 height 44
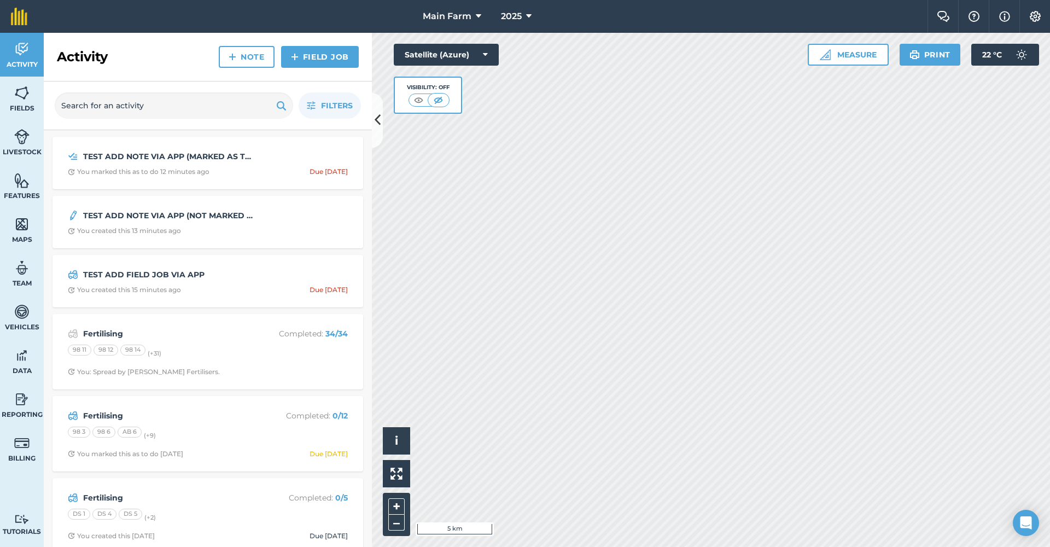
click at [301, 65] on link "Field Job" at bounding box center [320, 57] width 78 height 22
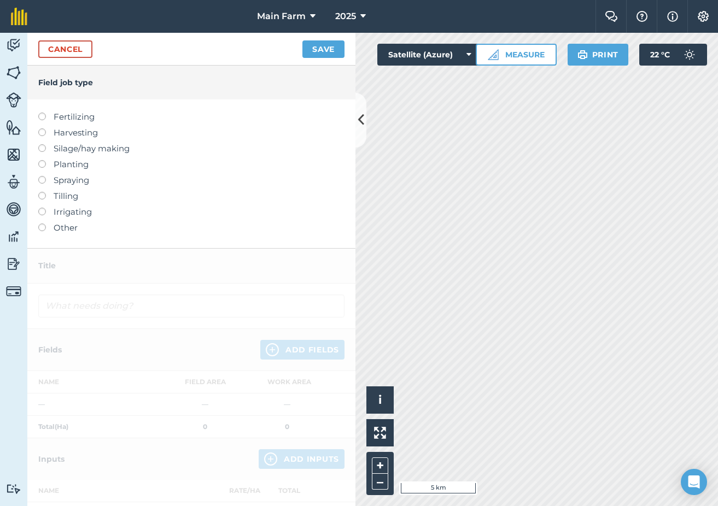
click at [52, 41] on link "Cancel" at bounding box center [65, 48] width 54 height 17
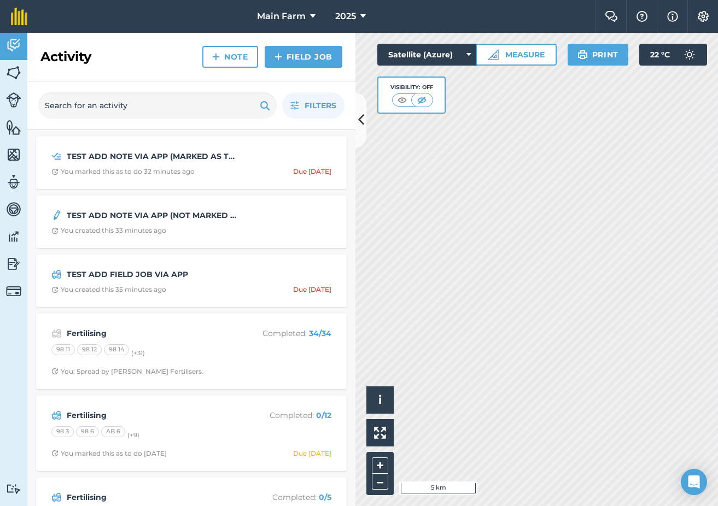
click at [11, 262] on img at bounding box center [13, 264] width 15 height 16
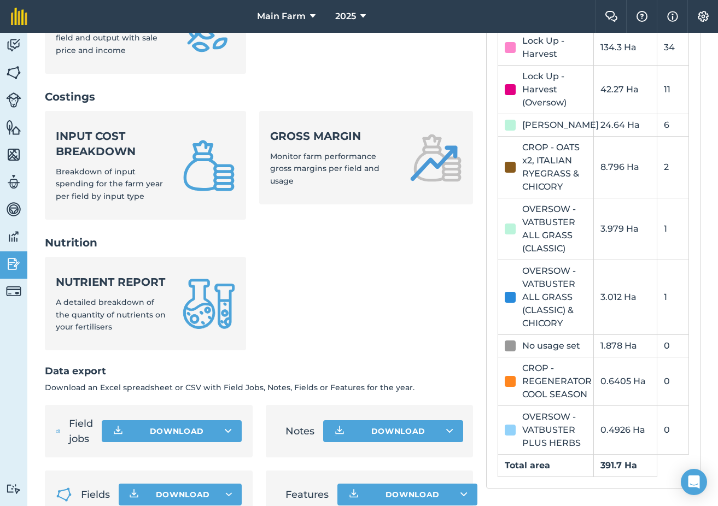
scroll to position [407, 0]
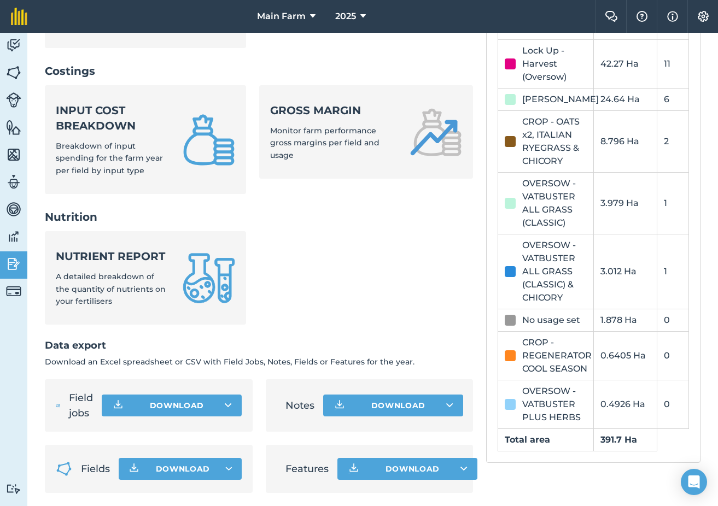
click at [186, 403] on button "Download" at bounding box center [172, 406] width 140 height 22
click at [173, 449] on link "Field jobs XLS file" at bounding box center [171, 455] width 137 height 24
click at [16, 41] on img at bounding box center [13, 45] width 15 height 16
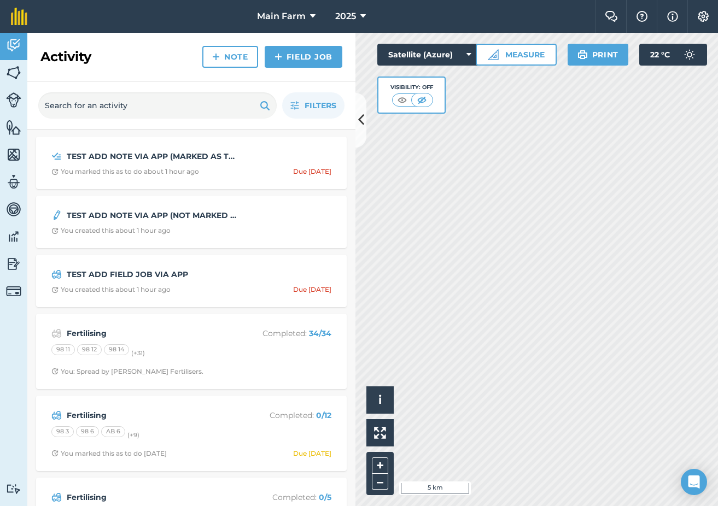
click at [126, 274] on strong "TEST ADD FIELD JOB VIA APP" at bounding box center [153, 274] width 173 height 12
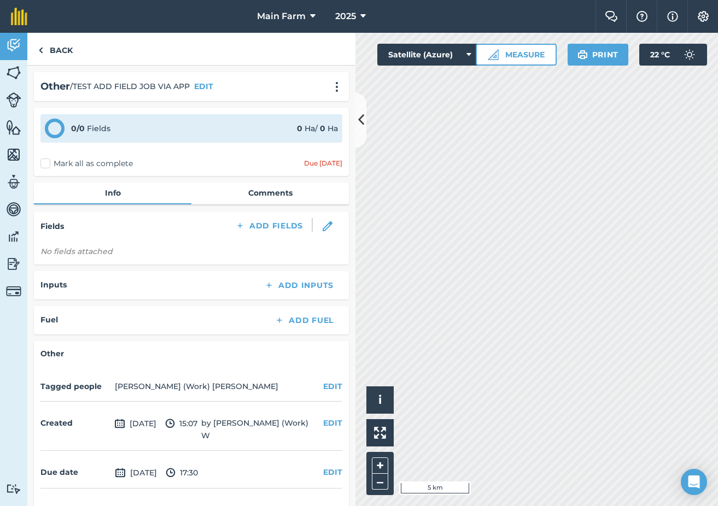
scroll to position [19, 0]
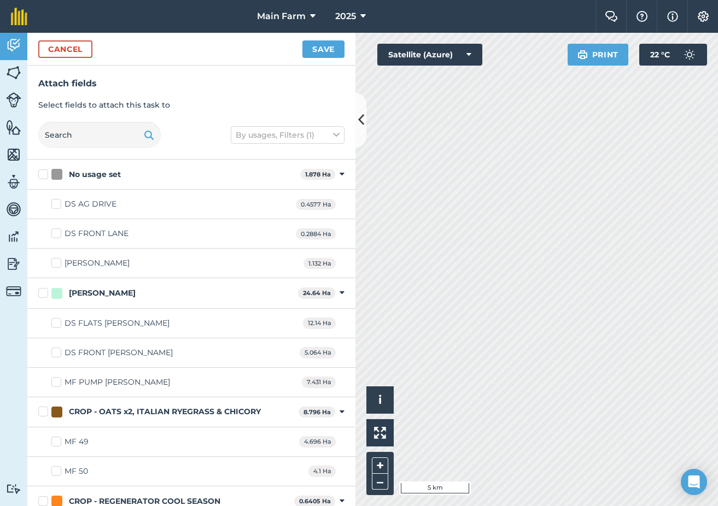
click at [57, 203] on label "DS AG DRIVE" at bounding box center [83, 203] width 65 height 11
click at [57, 203] on input "DS AG DRIVE" at bounding box center [54, 201] width 7 height 7
checkbox input "true"
click at [323, 51] on button "Save" at bounding box center [323, 48] width 42 height 17
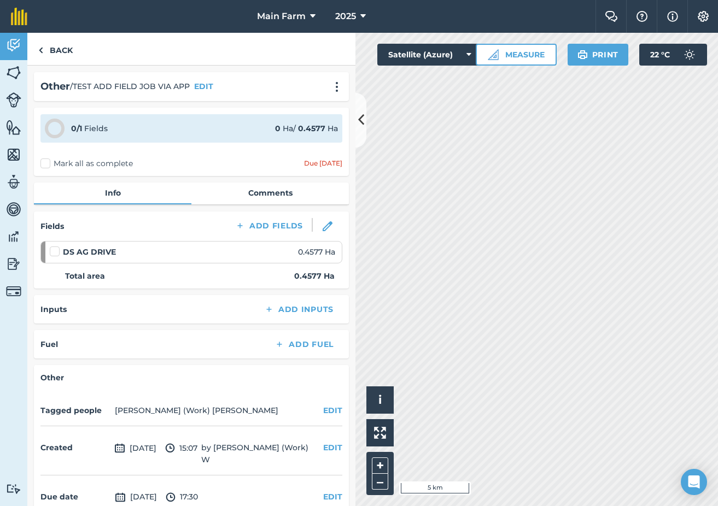
click at [18, 262] on img at bounding box center [13, 264] width 15 height 16
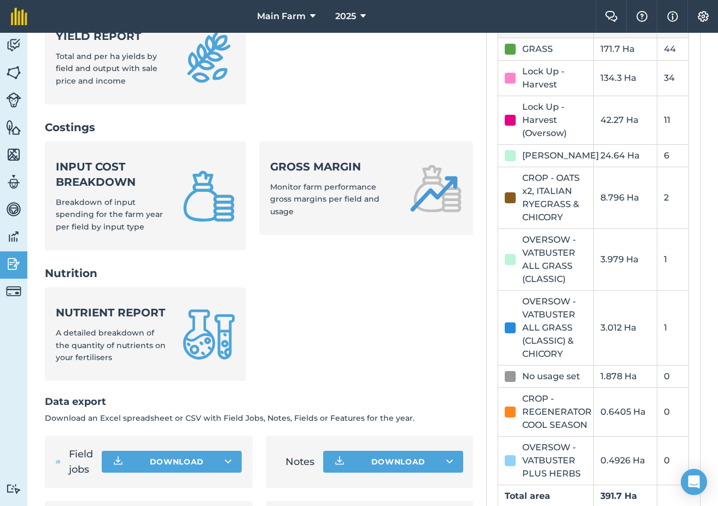
scroll to position [407, 0]
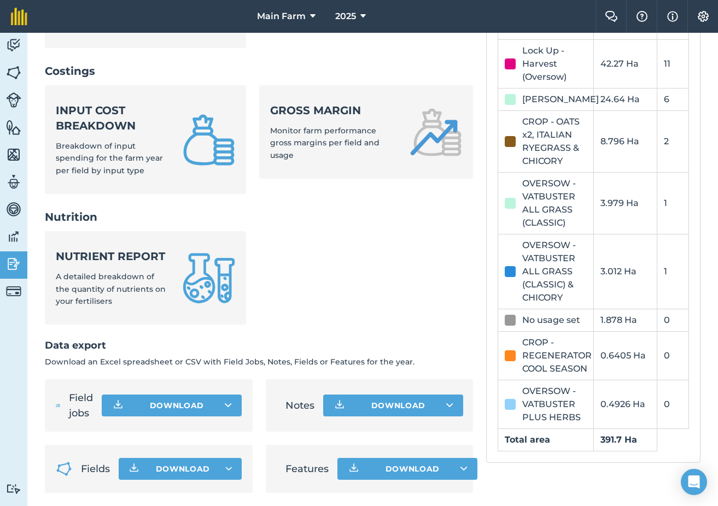
click at [166, 404] on button "Download" at bounding box center [172, 406] width 140 height 22
click at [162, 449] on link "Field jobs XLS file" at bounding box center [171, 455] width 137 height 24
click at [16, 45] on img at bounding box center [13, 45] width 15 height 16
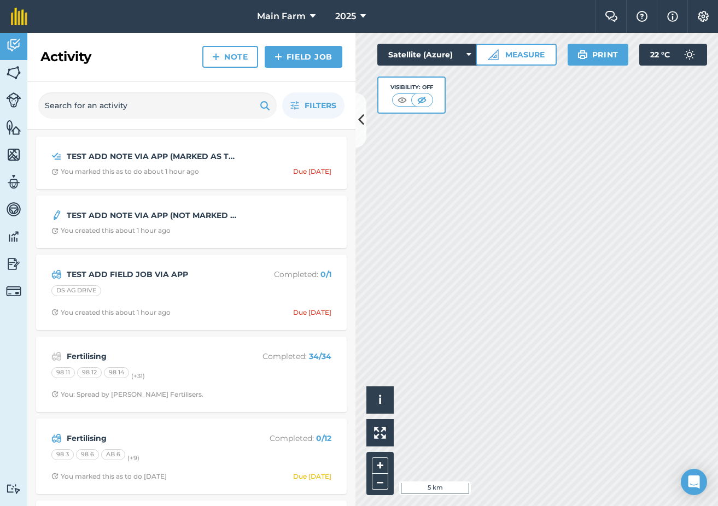
click at [139, 275] on strong "TEST ADD FIELD JOB VIA APP" at bounding box center [153, 274] width 173 height 12
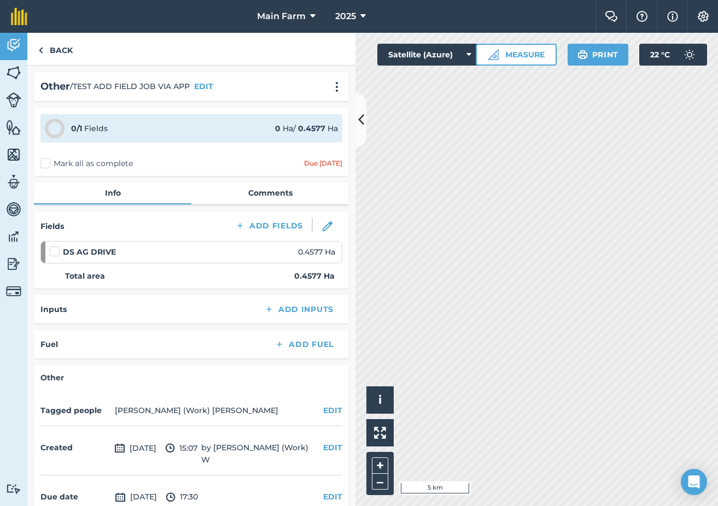
click at [204, 85] on button "EDIT" at bounding box center [203, 86] width 19 height 12
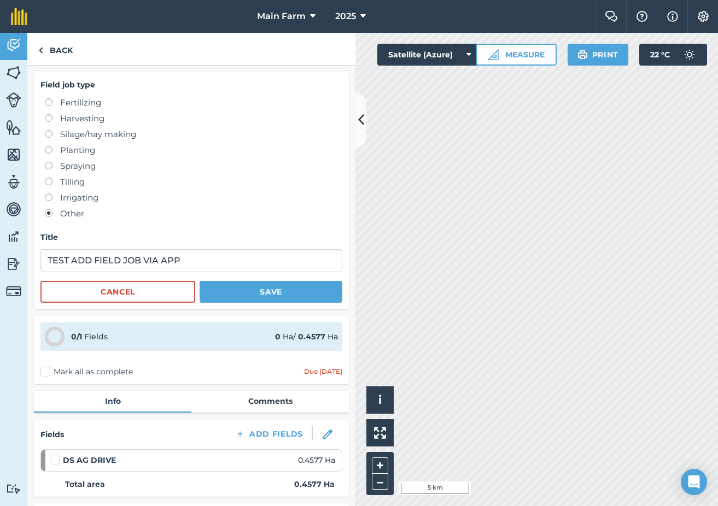
click at [99, 290] on button "Cancel" at bounding box center [117, 292] width 155 height 22
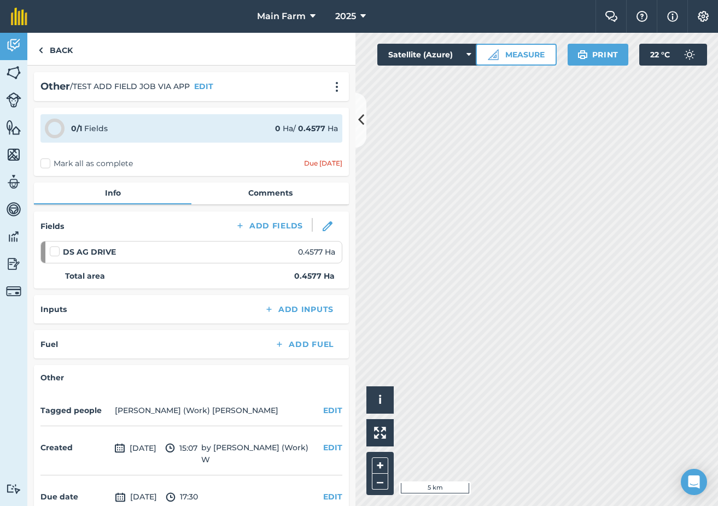
click at [323, 228] on img at bounding box center [328, 226] width 10 height 10
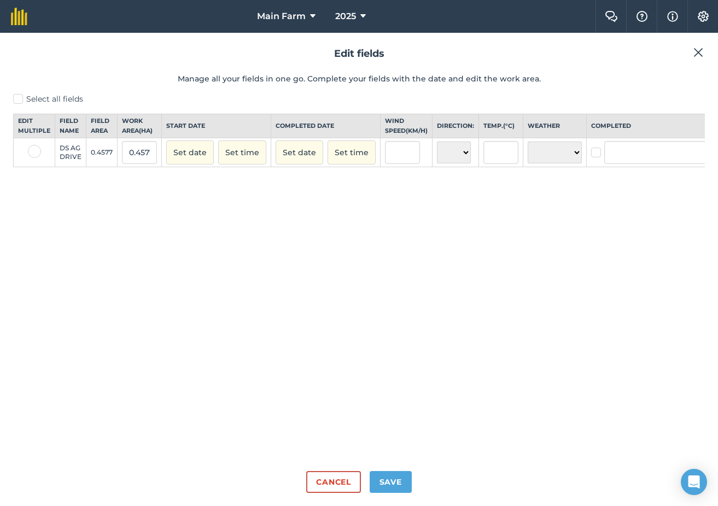
click at [699, 53] on img at bounding box center [698, 52] width 10 height 13
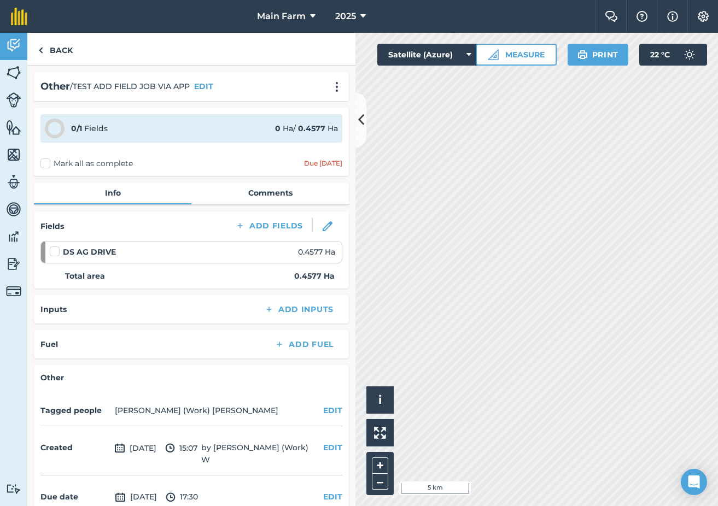
click at [311, 252] on span "0.4577 Ha" at bounding box center [316, 252] width 37 height 12
click at [255, 246] on div "DS AG DRIVE 0.4577 Ha" at bounding box center [192, 252] width 285 height 12
click at [323, 223] on img at bounding box center [328, 226] width 10 height 10
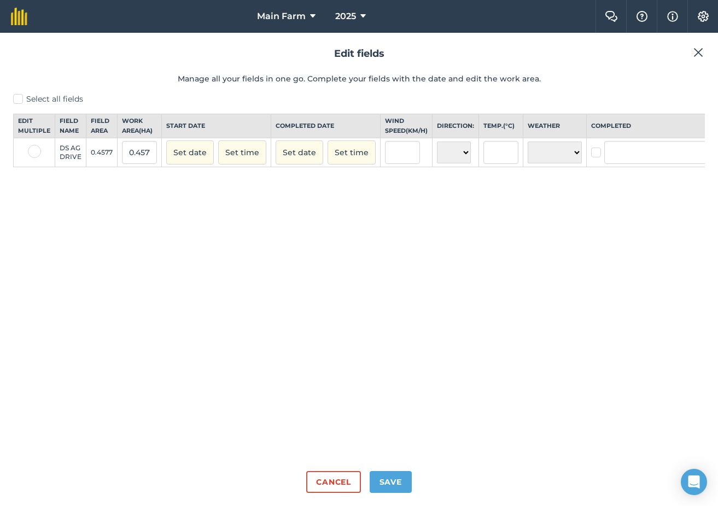
scroll to position [0, 32]
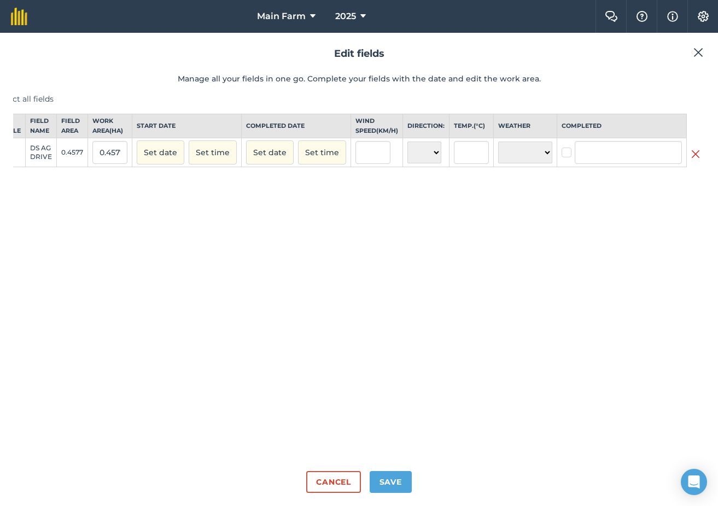
click at [699, 161] on img at bounding box center [695, 154] width 9 height 13
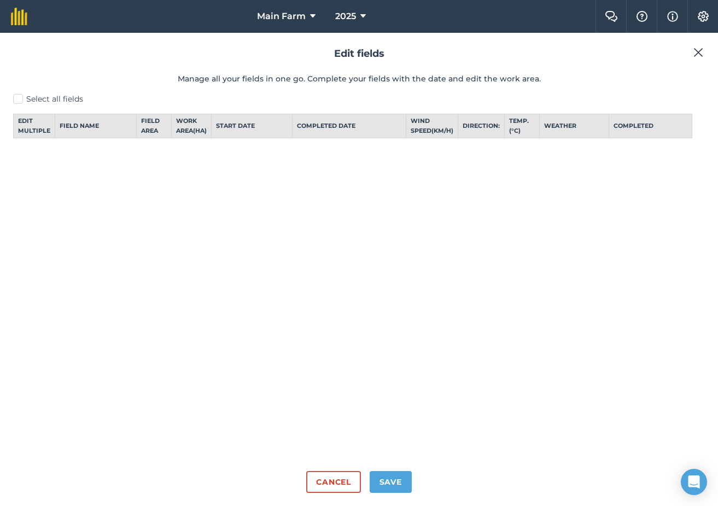
scroll to position [0, 0]
click at [388, 482] on button "Save" at bounding box center [391, 482] width 42 height 22
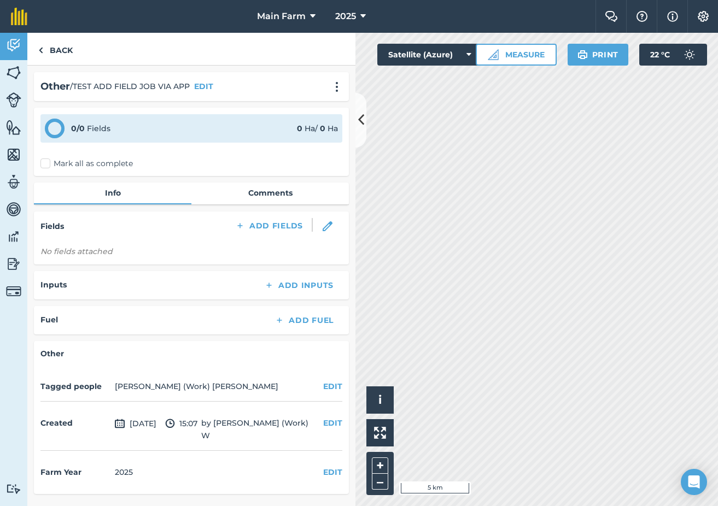
click at [14, 260] on img at bounding box center [13, 264] width 15 height 16
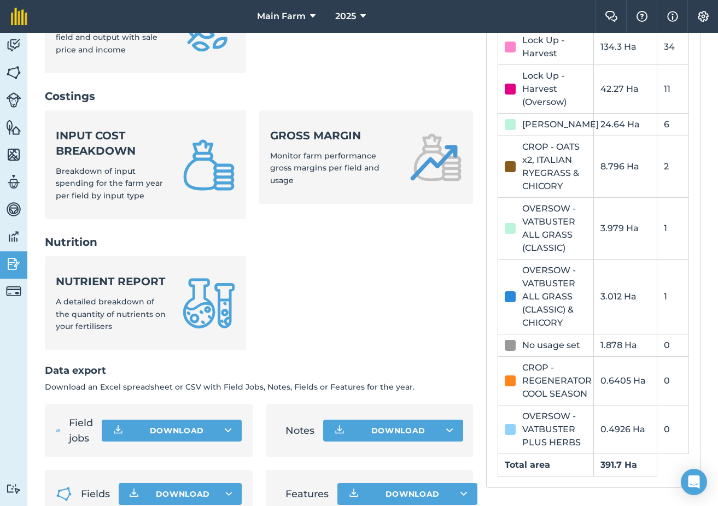
scroll to position [407, 0]
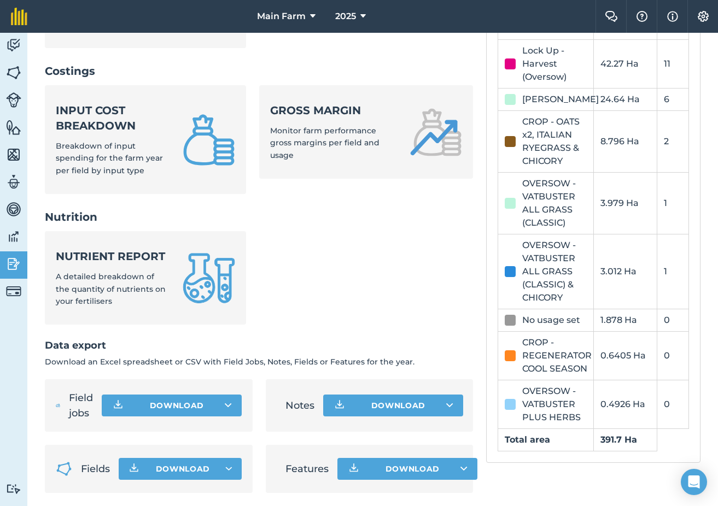
click at [154, 402] on button "Download" at bounding box center [172, 406] width 140 height 22
click at [182, 453] on link "Field jobs XLS file" at bounding box center [171, 455] width 137 height 24
click at [115, 401] on img at bounding box center [118, 405] width 13 height 13
click at [149, 450] on link "Field jobs XLS file" at bounding box center [171, 455] width 137 height 24
click at [135, 402] on button "Download" at bounding box center [172, 406] width 140 height 22
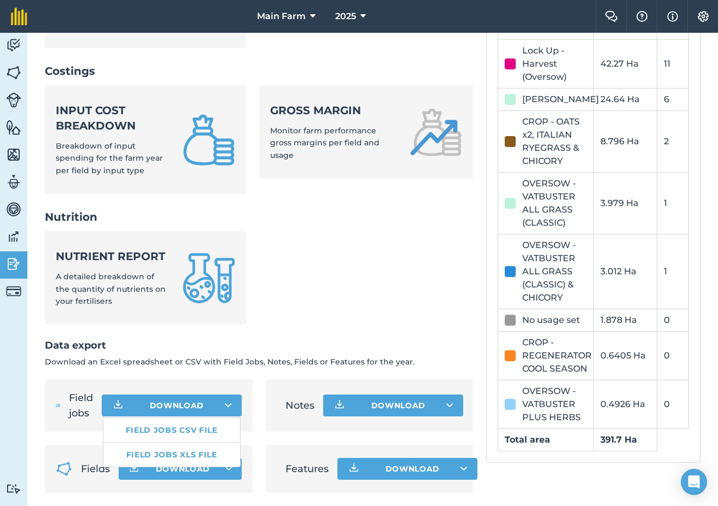
click at [156, 451] on link "Field jobs XLS file" at bounding box center [171, 455] width 137 height 24
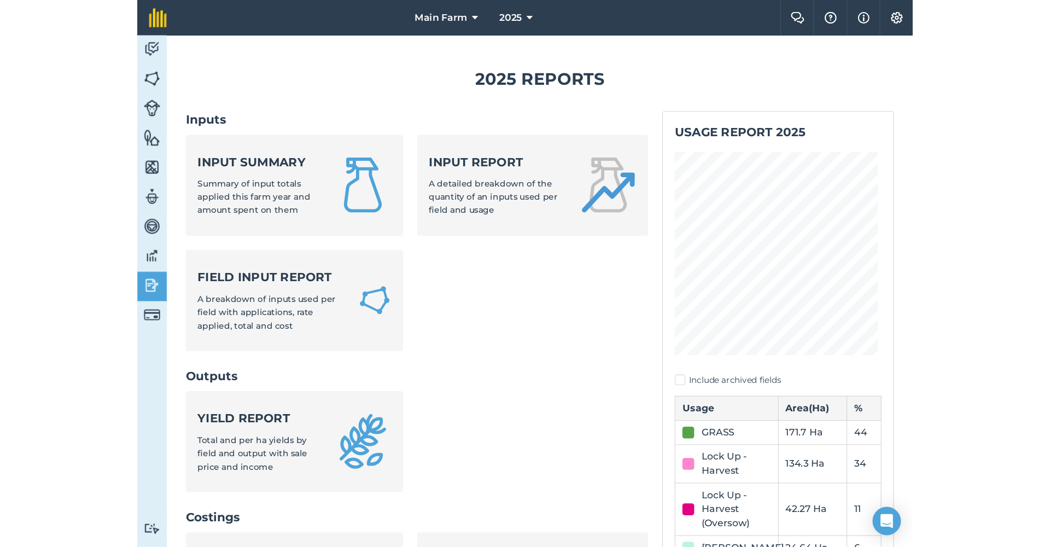
scroll to position [407, 0]
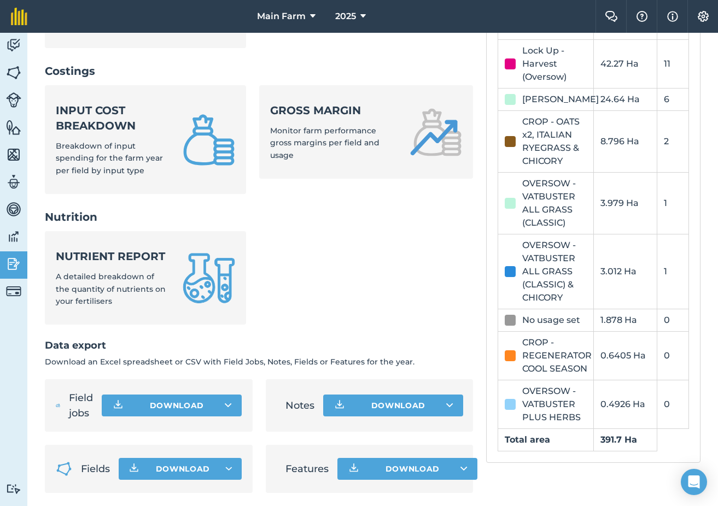
click at [148, 399] on button "Download" at bounding box center [172, 406] width 140 height 22
click at [154, 449] on link "Field jobs XLS file" at bounding box center [171, 455] width 137 height 24
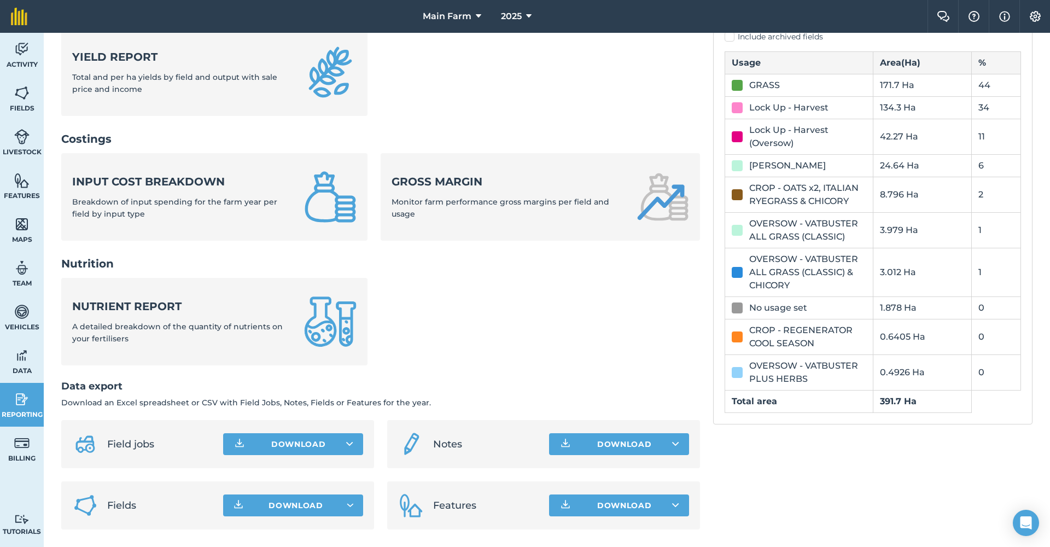
scroll to position [292, 0]
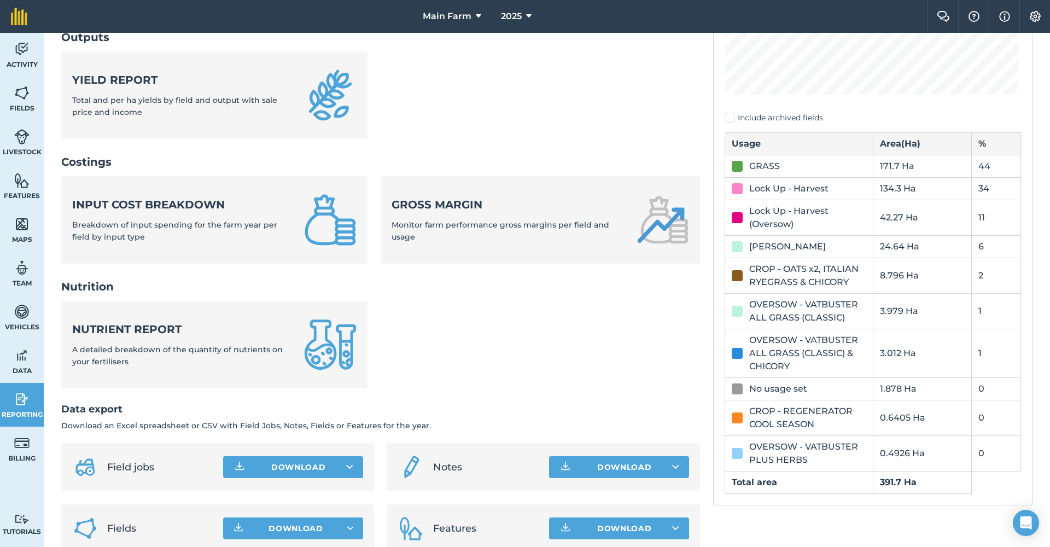
click at [21, 62] on span "Activity" at bounding box center [22, 64] width 44 height 9
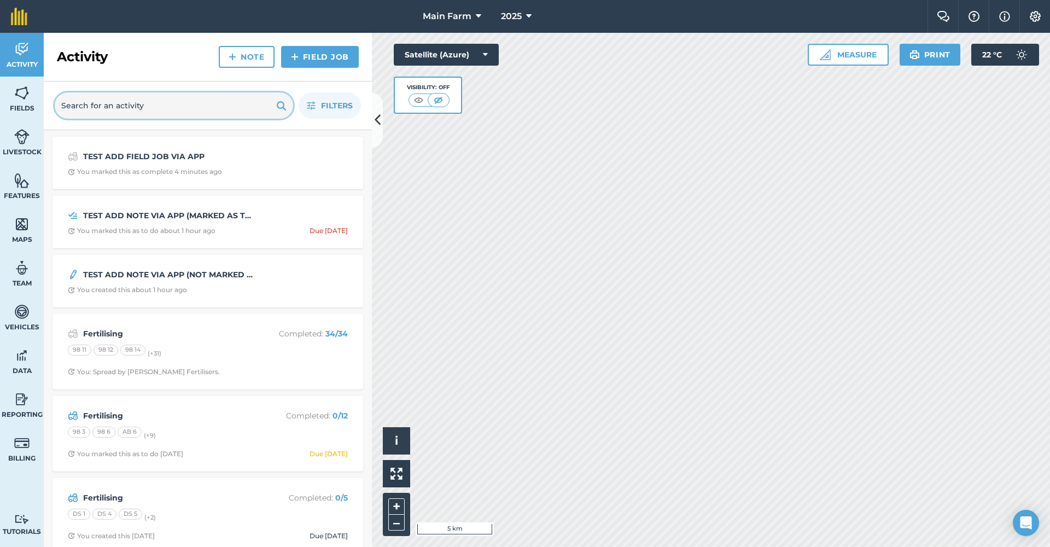
click at [87, 107] on input "text" at bounding box center [174, 105] width 238 height 26
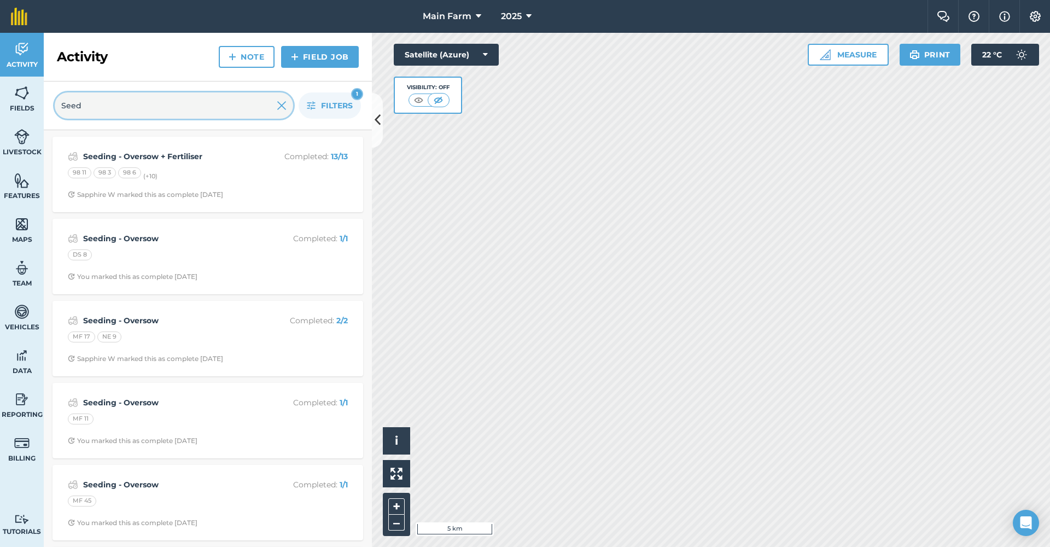
type input "Seed"
click at [335, 104] on span "Filters" at bounding box center [337, 106] width 32 height 12
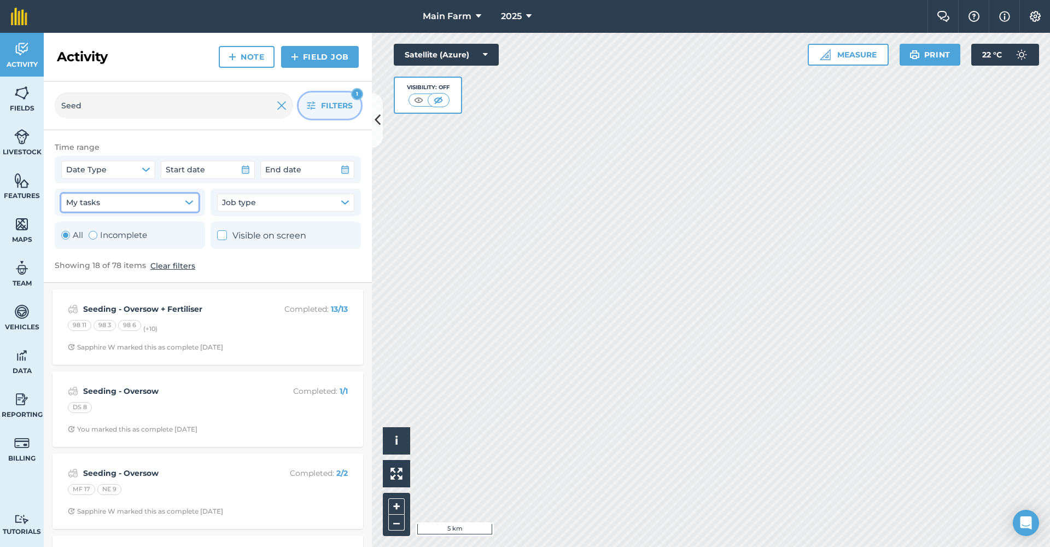
click at [190, 203] on icon "button" at bounding box center [188, 202] width 7 height 3
click at [348, 203] on icon "button" at bounding box center [345, 202] width 9 height 9
click at [173, 310] on strong "Seeding - Oversow + Fertiliser" at bounding box center [169, 309] width 173 height 12
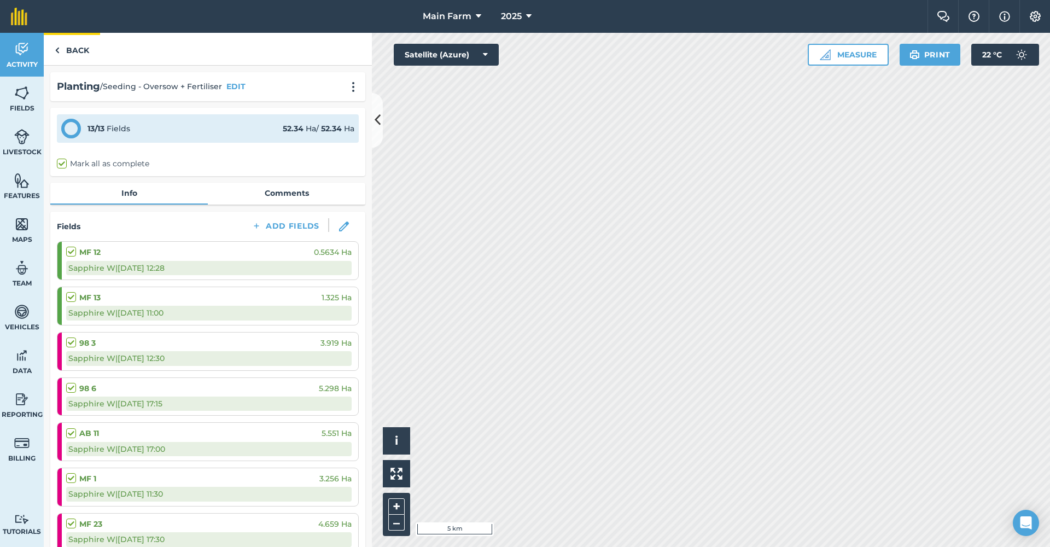
click at [56, 49] on img at bounding box center [57, 50] width 5 height 13
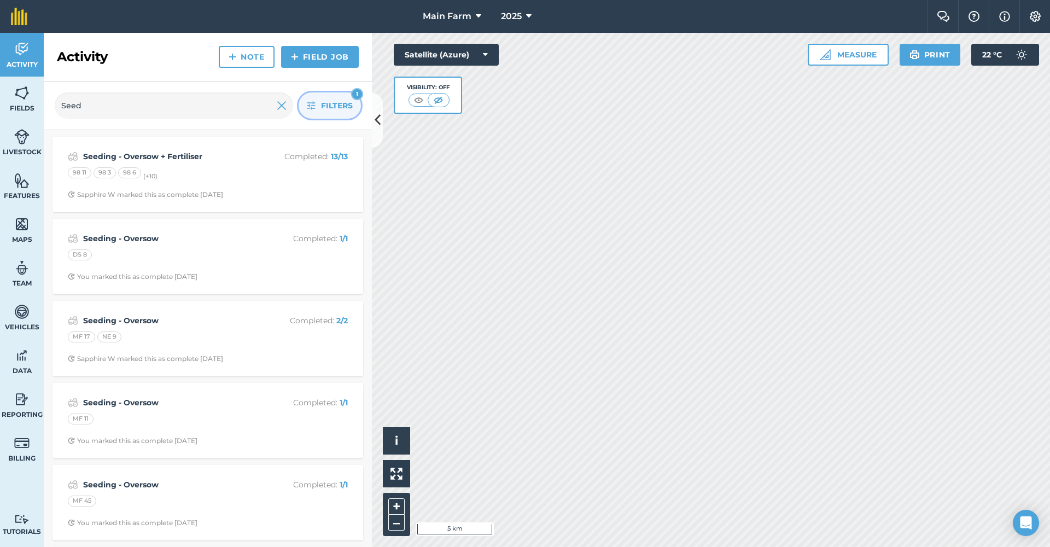
click at [322, 109] on span "Filters" at bounding box center [337, 106] width 32 height 12
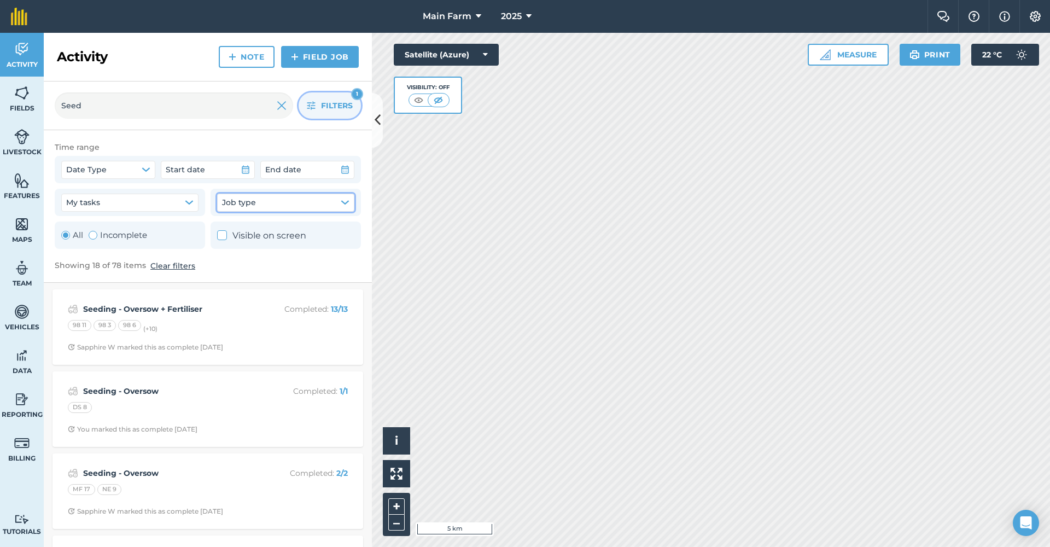
click at [346, 200] on icon "button" at bounding box center [345, 202] width 9 height 9
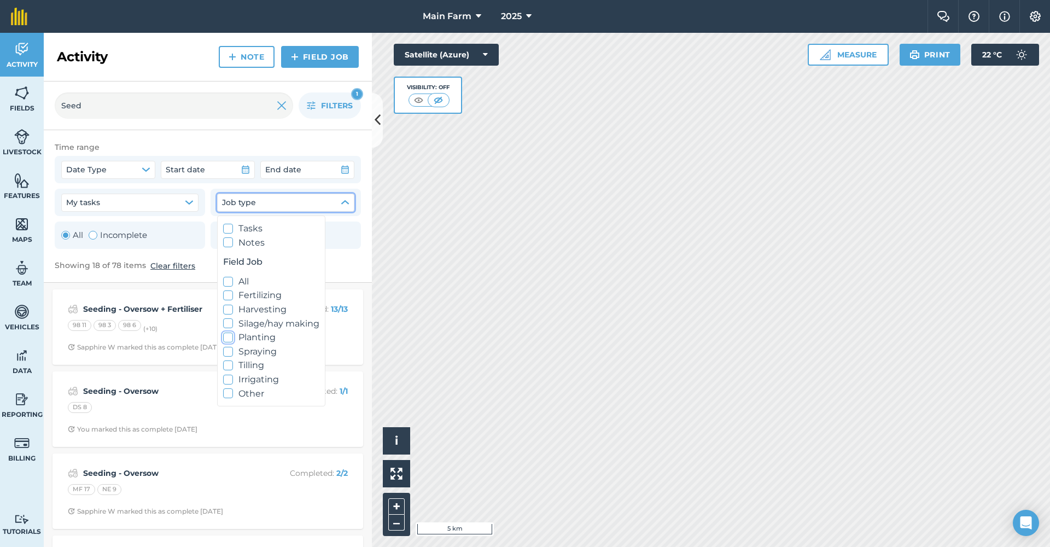
click at [252, 335] on label "Planting" at bounding box center [271, 337] width 96 height 14
checkbox input "true"
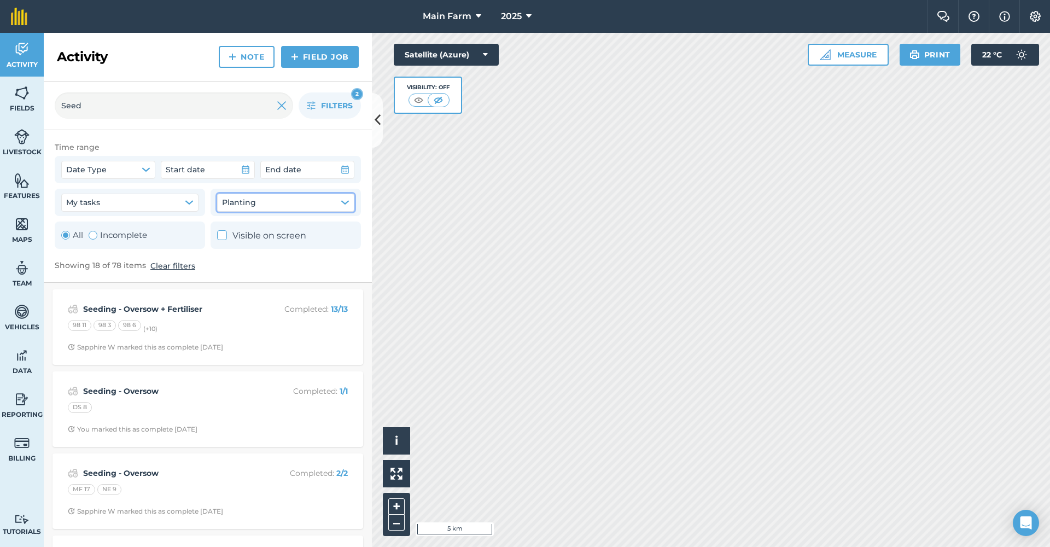
click at [346, 202] on icon "button" at bounding box center [344, 202] width 7 height 3
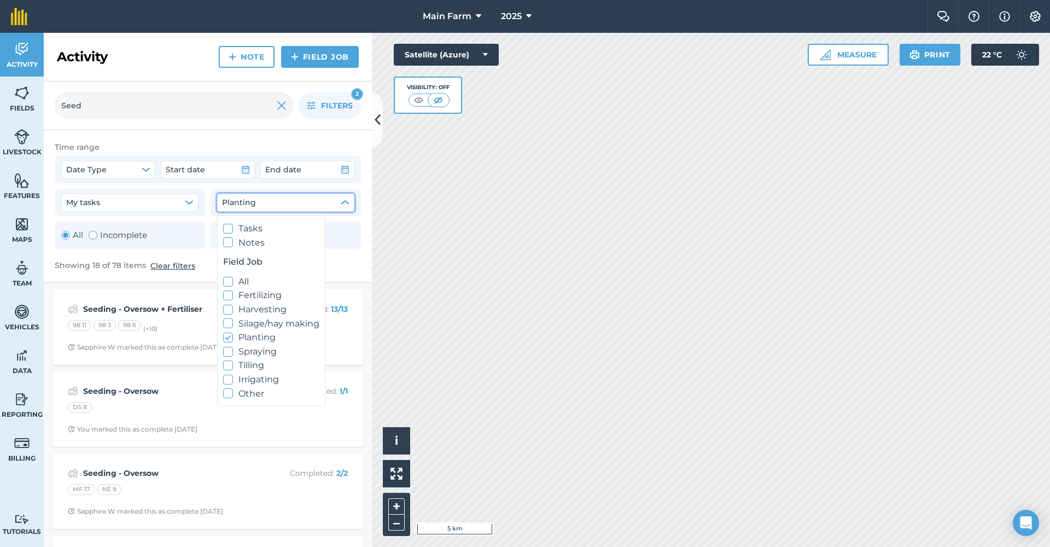
click at [227, 336] on icon at bounding box center [228, 337] width 7 height 7
checkbox input "false"
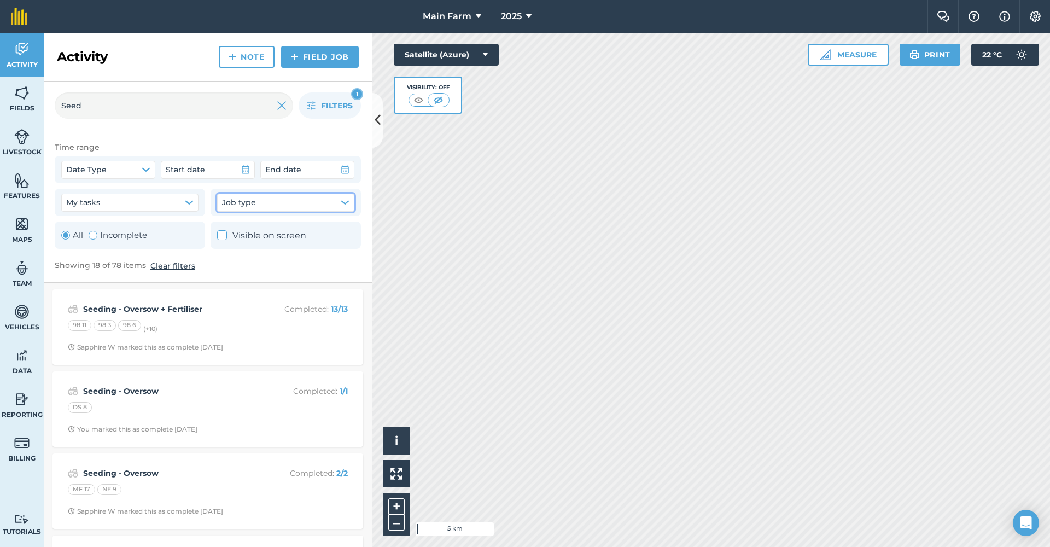
click at [147, 390] on strong "Seeding - Oversow" at bounding box center [169, 391] width 173 height 12
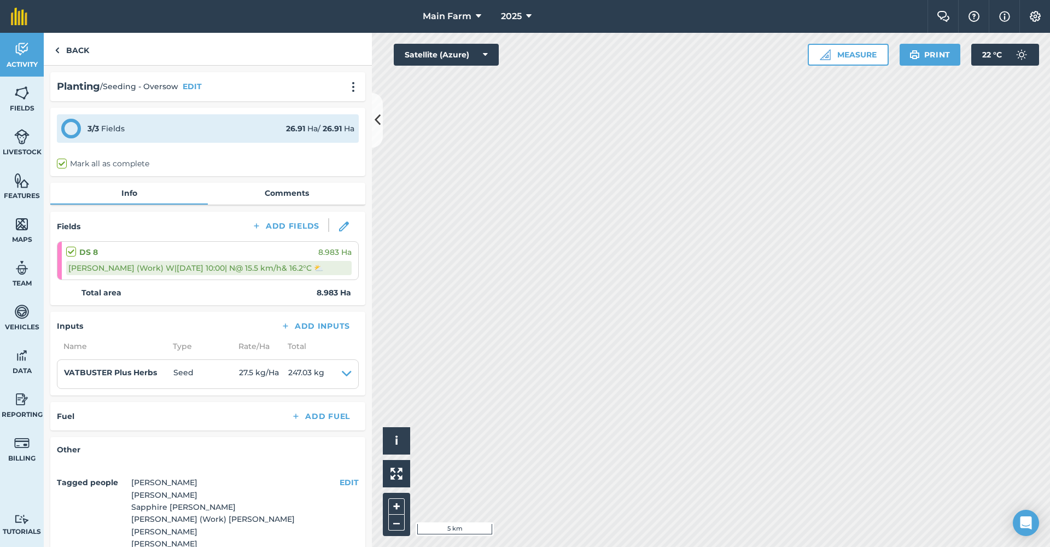
click at [261, 197] on link "Comments" at bounding box center [286, 193] width 157 height 21
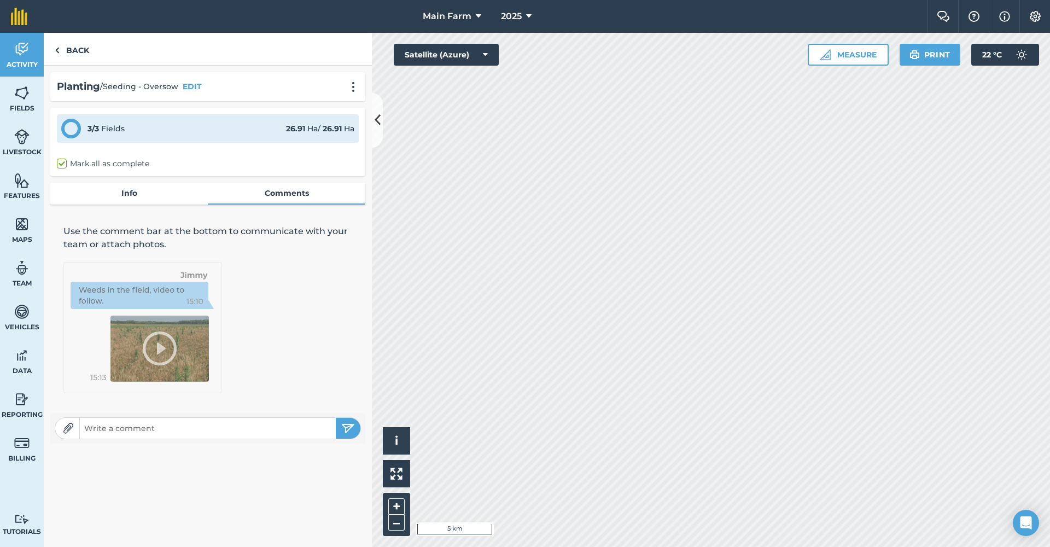
click at [127, 189] on link "Info" at bounding box center [128, 193] width 157 height 21
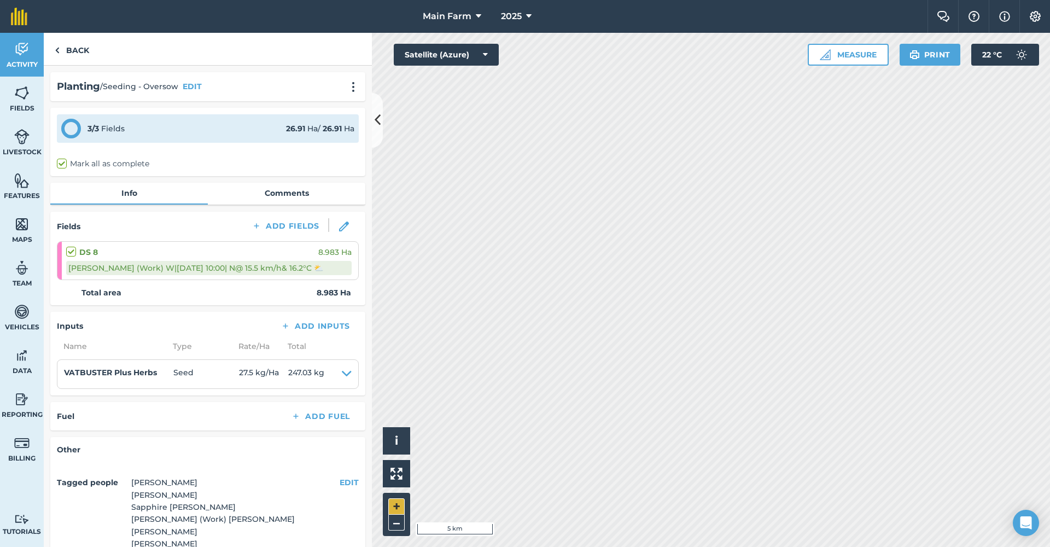
click at [394, 505] on button "+" at bounding box center [396, 506] width 16 height 16
click at [400, 506] on button "+" at bounding box center [396, 506] width 16 height 16
click at [59, 46] on img at bounding box center [57, 50] width 5 height 13
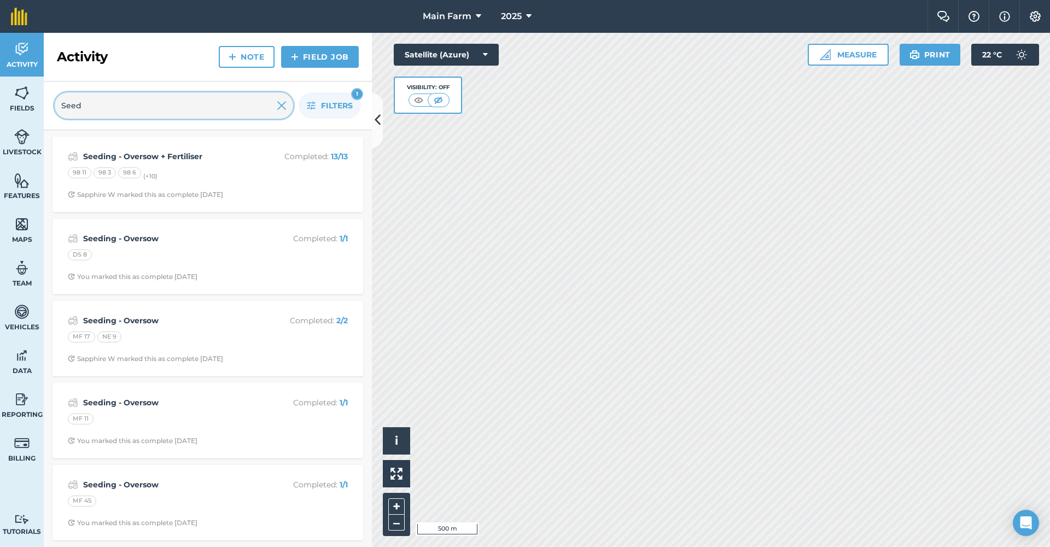
click at [183, 104] on input "Seed" at bounding box center [174, 105] width 238 height 26
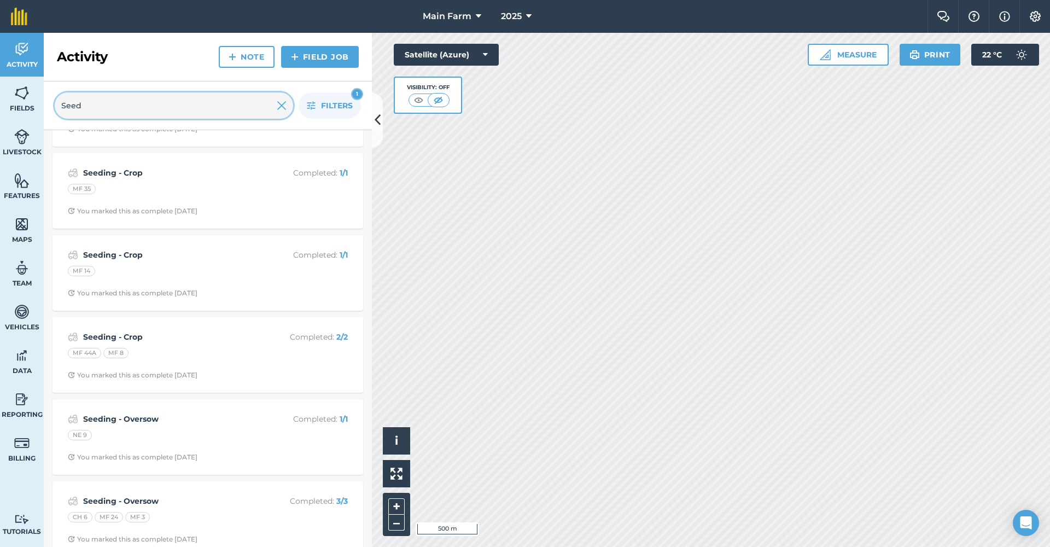
scroll to position [1056, 0]
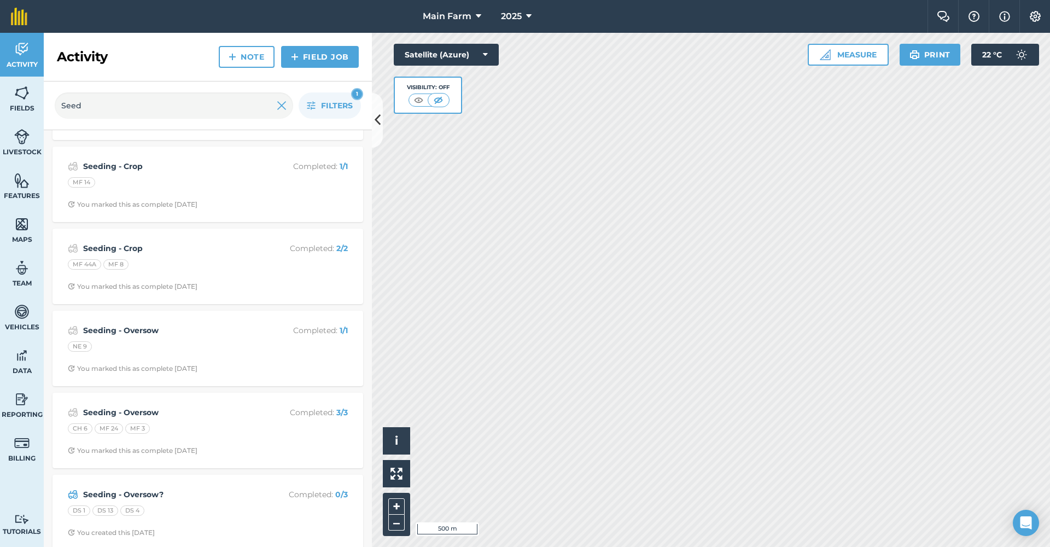
click at [150, 488] on strong "Seeding - Oversow?" at bounding box center [169, 494] width 173 height 12
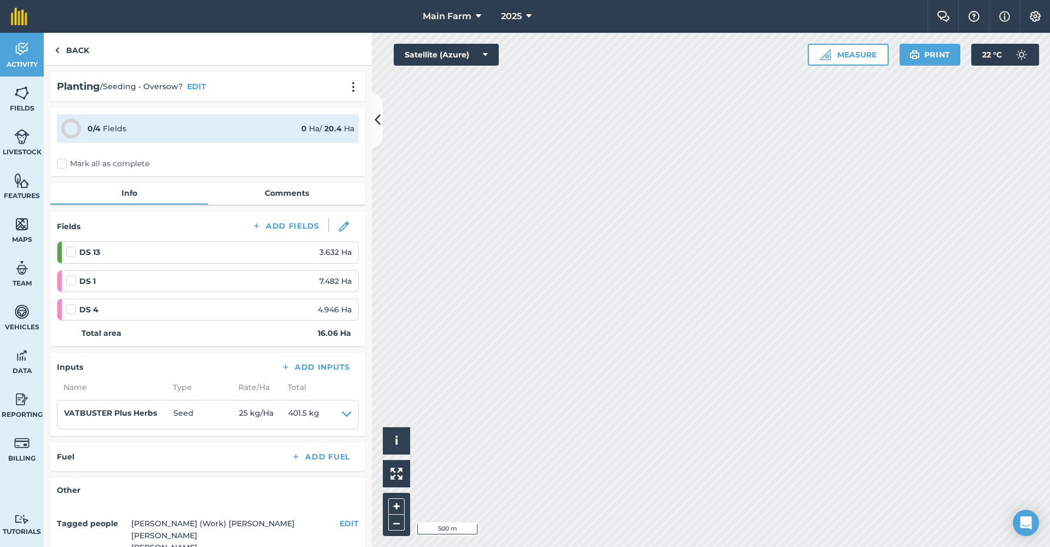
scroll to position [137, 0]
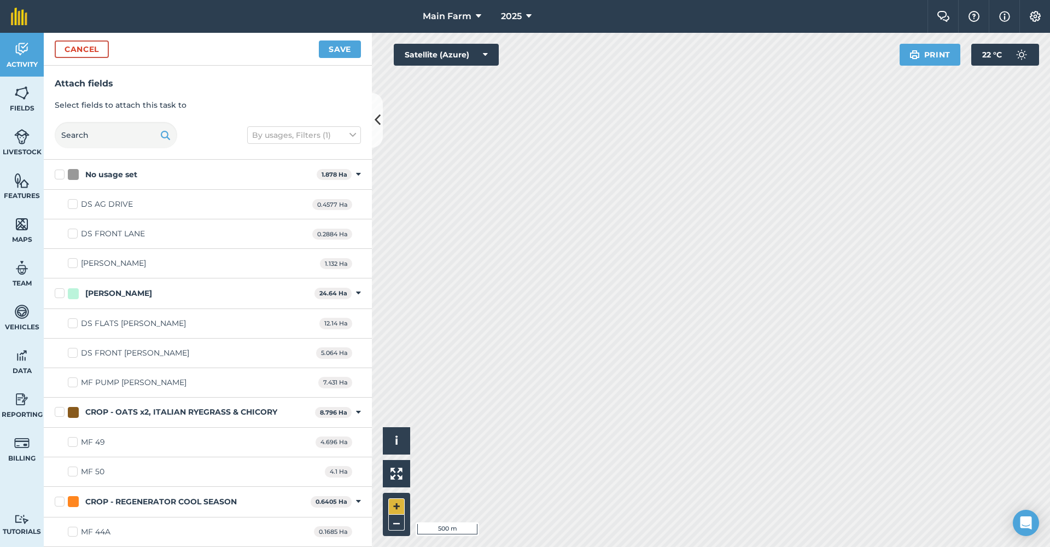
click at [399, 506] on button "+" at bounding box center [396, 506] width 16 height 16
click at [390, 501] on button "+" at bounding box center [396, 506] width 16 height 16
checkbox input "true"
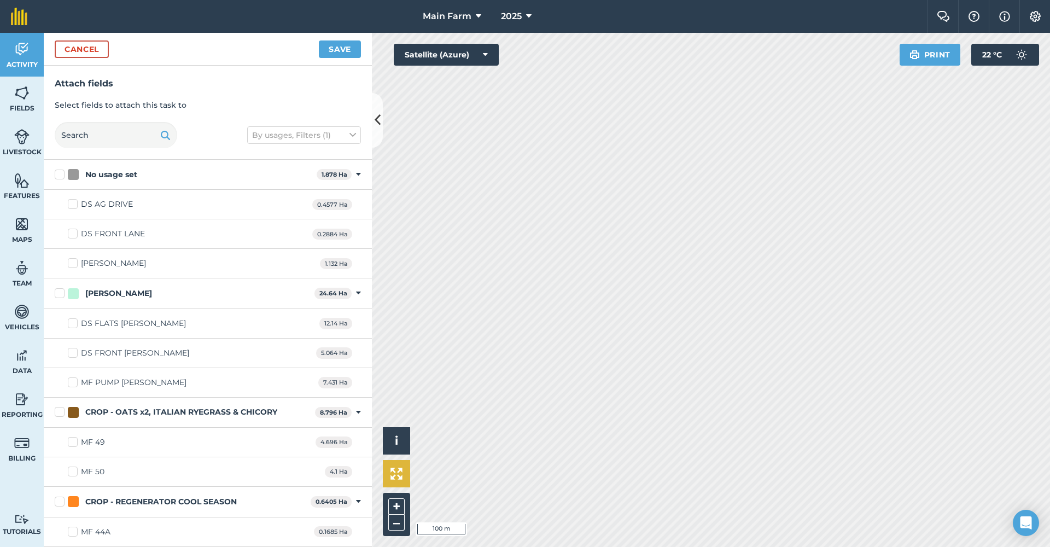
checkbox input "true"
checkbox input "false"
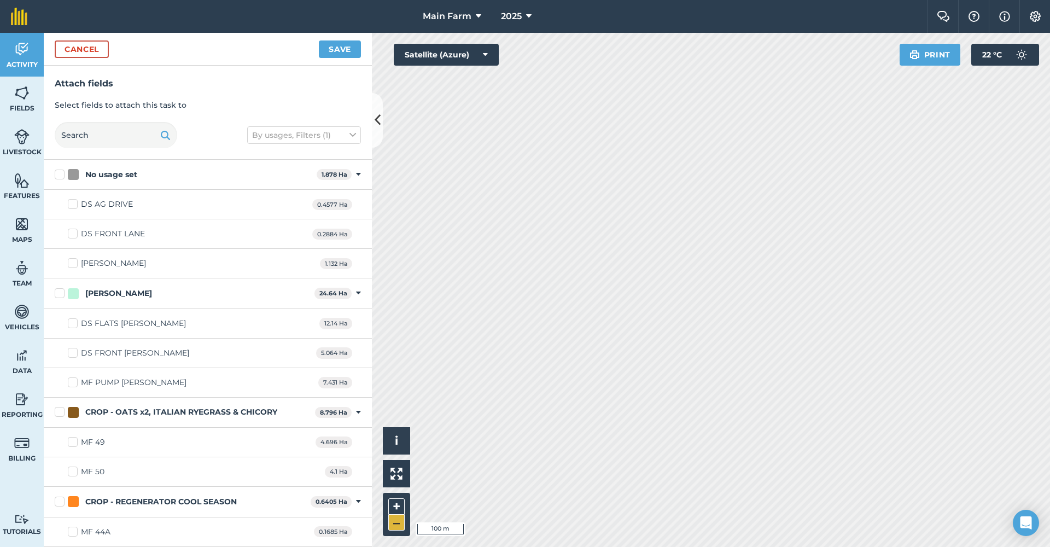
click at [397, 506] on button "–" at bounding box center [396, 522] width 16 height 16
click at [337, 53] on button "Save" at bounding box center [340, 48] width 42 height 17
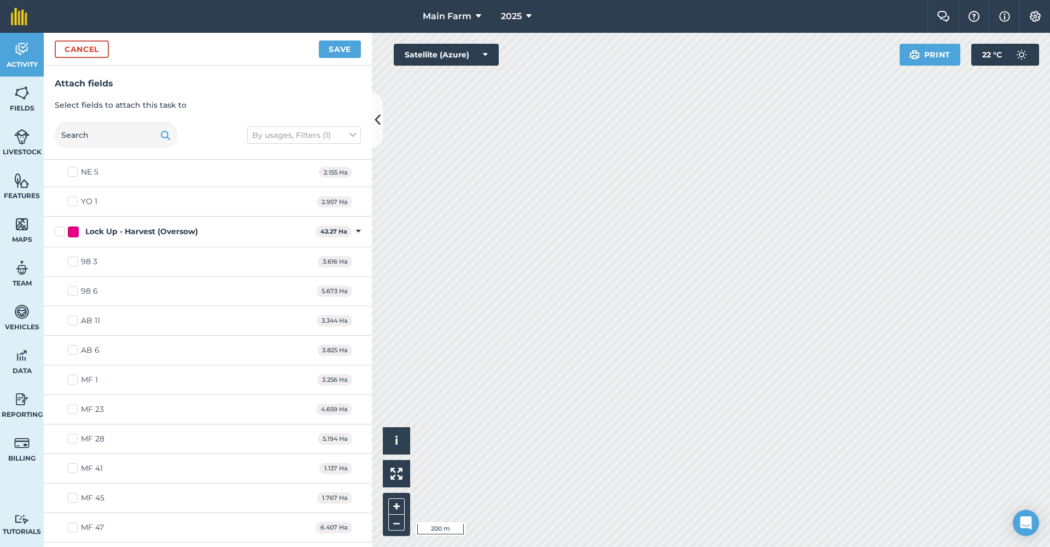
scroll to position [3899, 0]
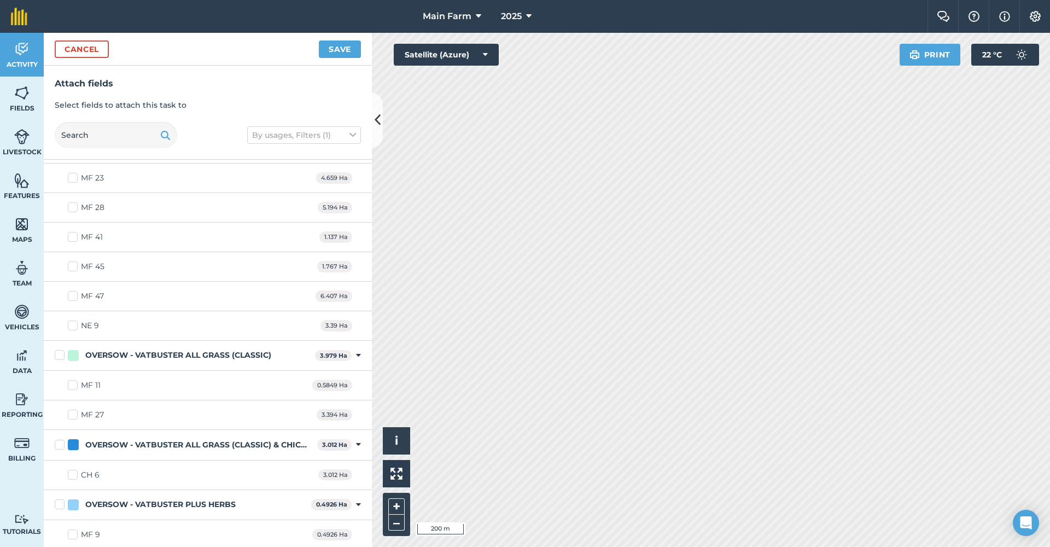
click at [85, 48] on button "Cancel" at bounding box center [82, 48] width 54 height 17
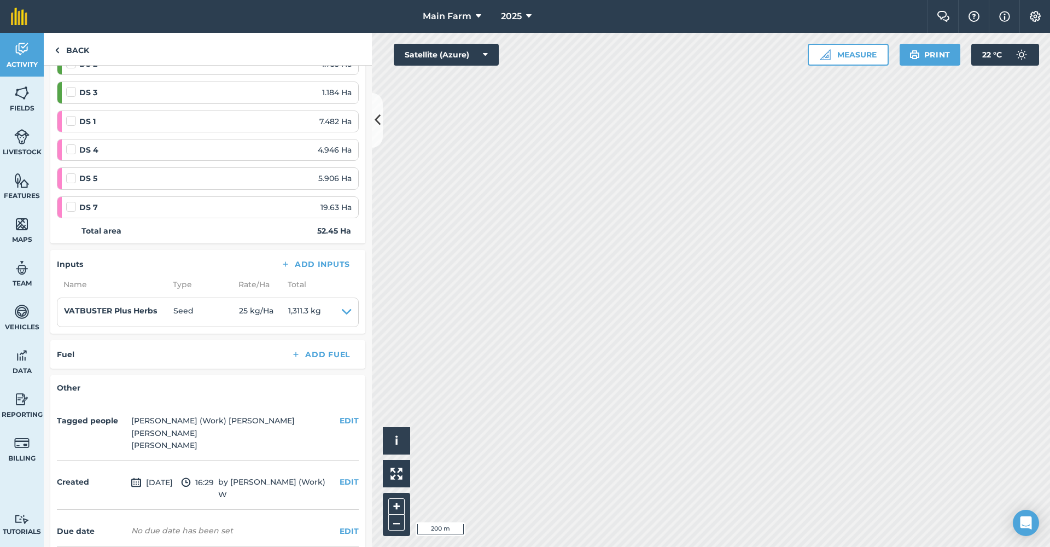
scroll to position [336, 0]
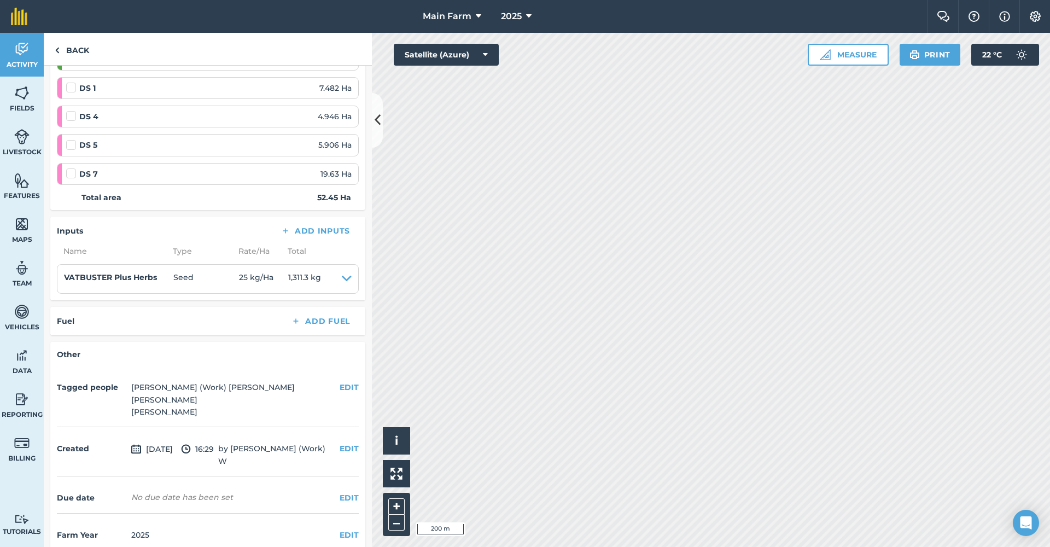
click at [340, 492] on button "EDIT" at bounding box center [349, 498] width 19 height 12
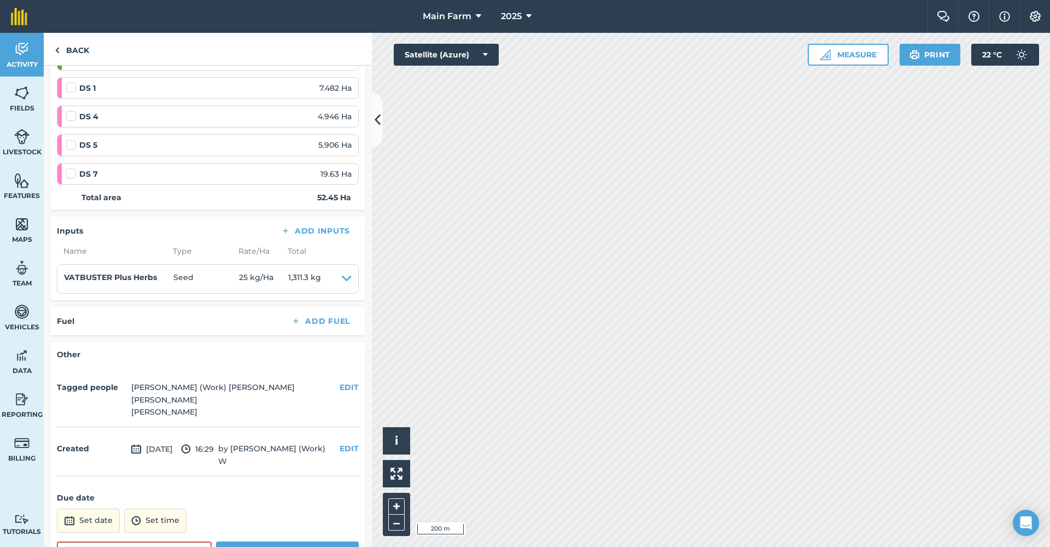
click at [101, 506] on button "Set date" at bounding box center [88, 520] width 63 height 24
click at [92, 361] on button "‹" at bounding box center [93, 373] width 24 height 24
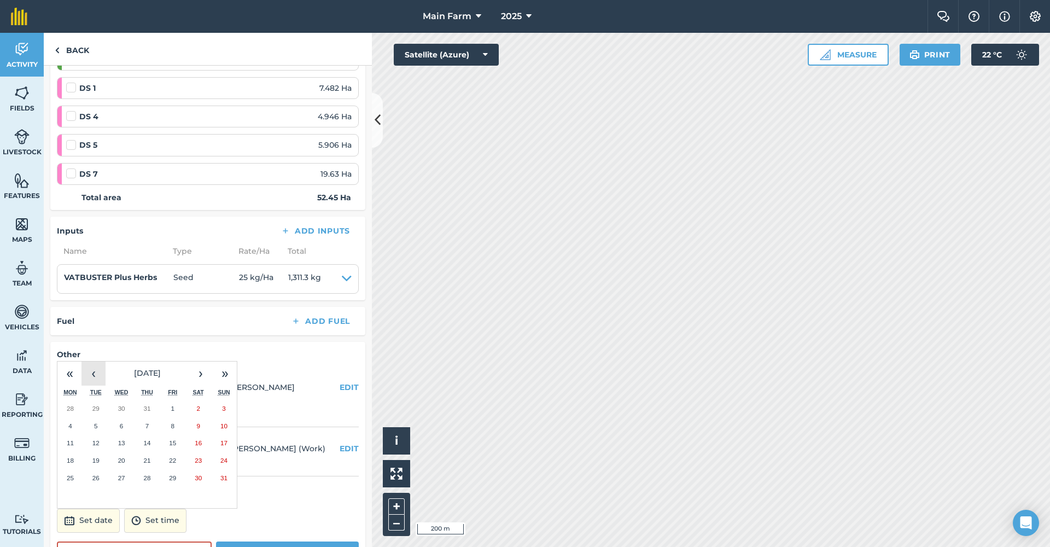
click at [92, 361] on button "‹" at bounding box center [93, 373] width 24 height 24
click at [91, 361] on button "‹" at bounding box center [93, 373] width 24 height 24
click at [202, 361] on button "›" at bounding box center [201, 373] width 24 height 24
click at [96, 361] on button "‹" at bounding box center [93, 373] width 24 height 24
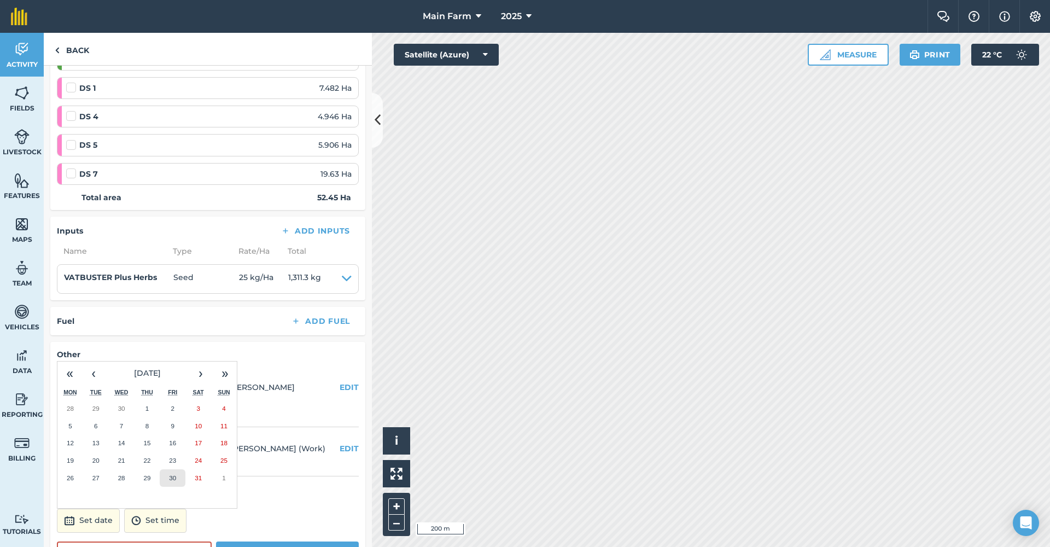
click at [177, 469] on button "30" at bounding box center [173, 477] width 26 height 17
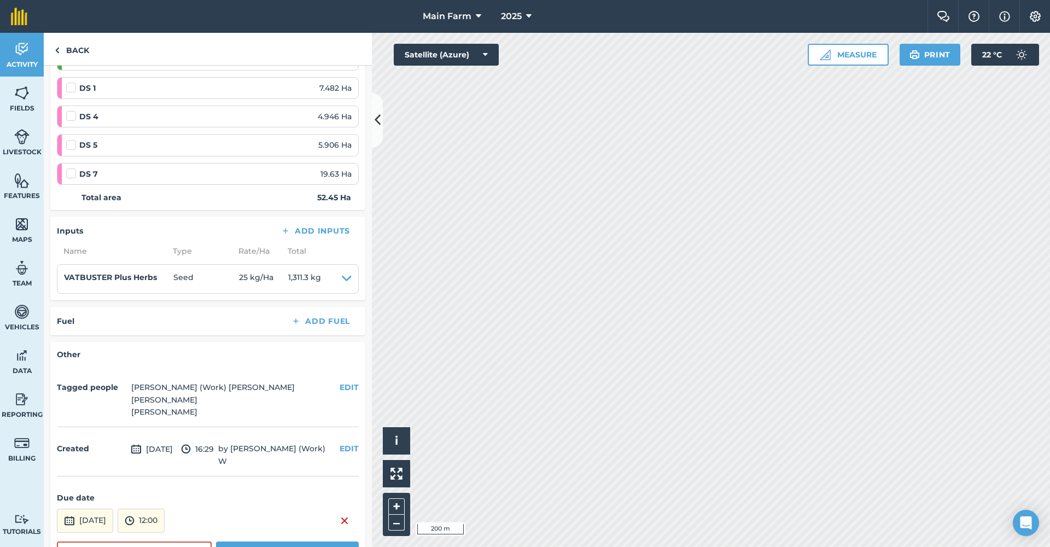
click at [165, 506] on button "12:00" at bounding box center [141, 520] width 47 height 24
click at [169, 415] on button "17:00" at bounding box center [143, 423] width 51 height 17
click at [252, 506] on button "Save" at bounding box center [287, 552] width 143 height 22
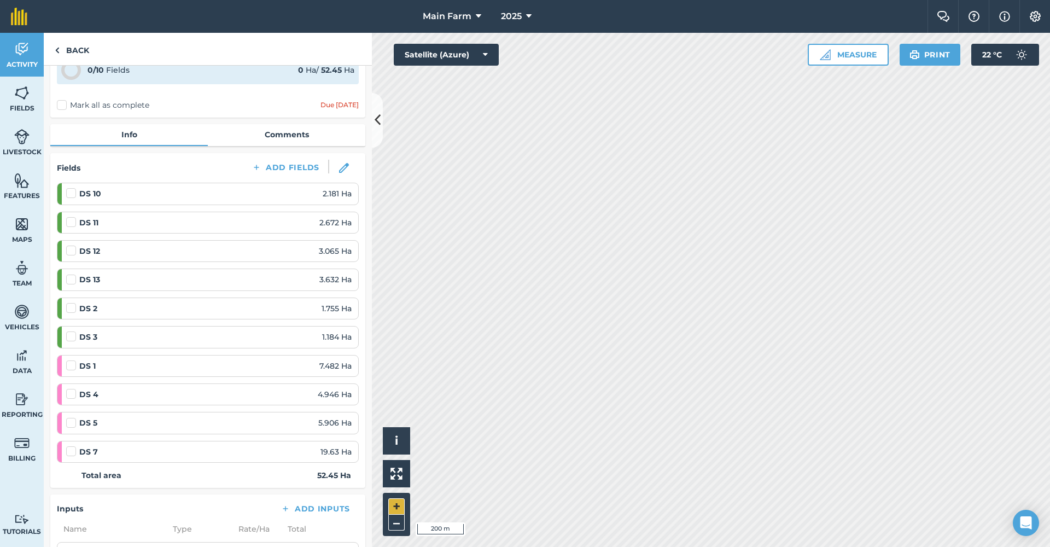
click at [398, 506] on button "+" at bounding box center [396, 506] width 16 height 16
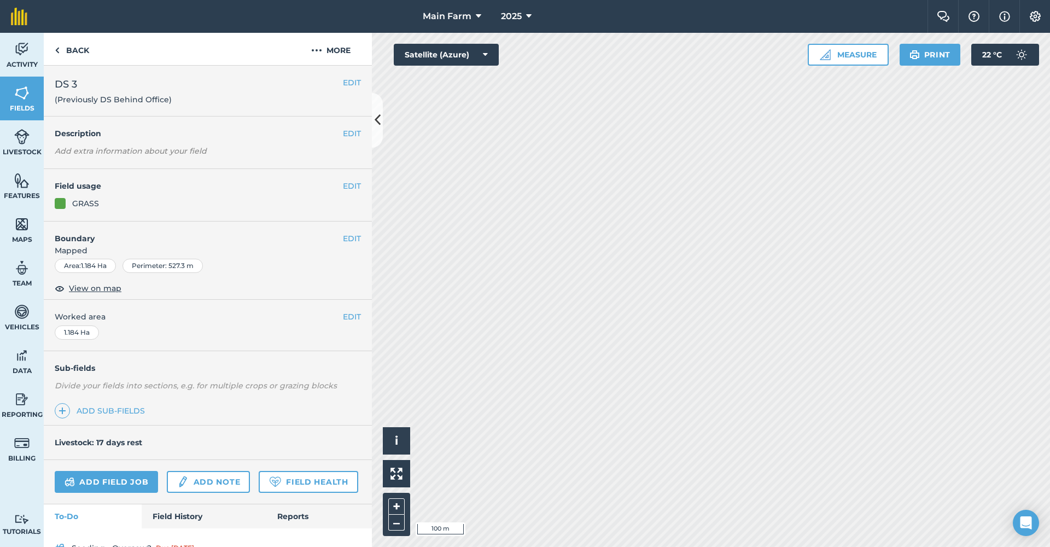
click at [18, 52] on img at bounding box center [21, 49] width 15 height 16
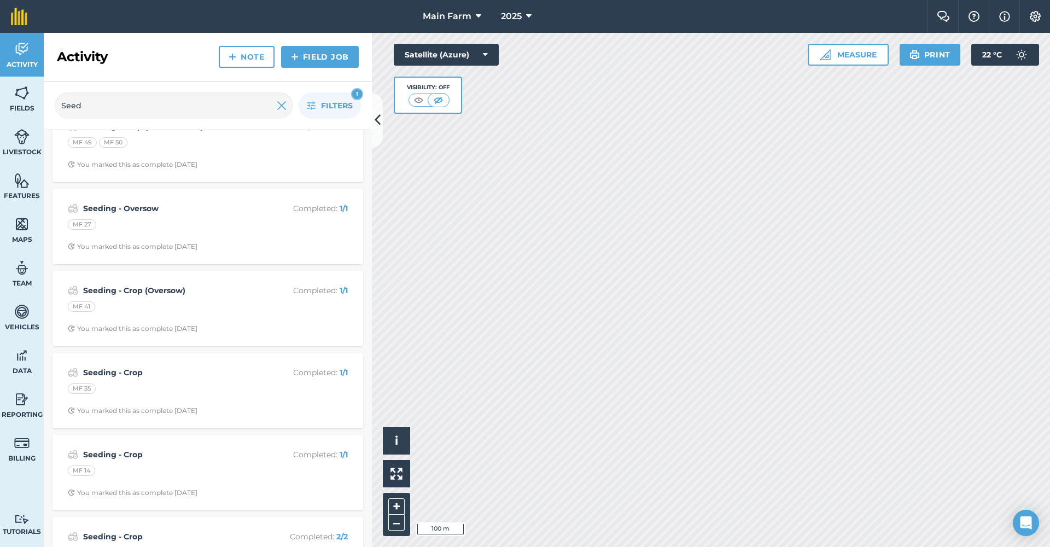
scroll to position [1056, 0]
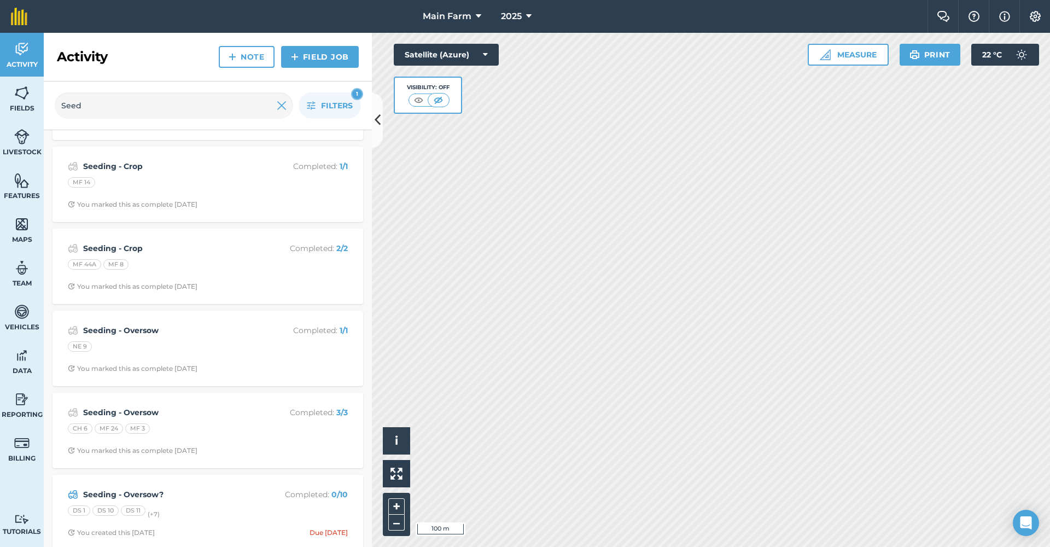
click at [139, 488] on strong "Seeding - Oversow?" at bounding box center [169, 494] width 173 height 12
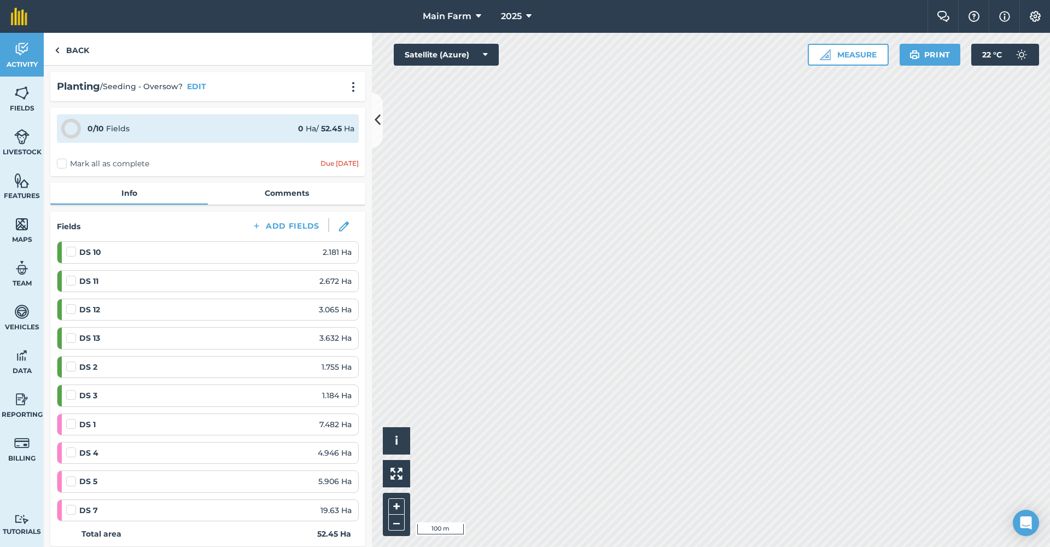
click at [69, 389] on label at bounding box center [72, 389] width 13 height 0
click at [69, 394] on input "checkbox" at bounding box center [69, 392] width 7 height 7
checkbox input "false"
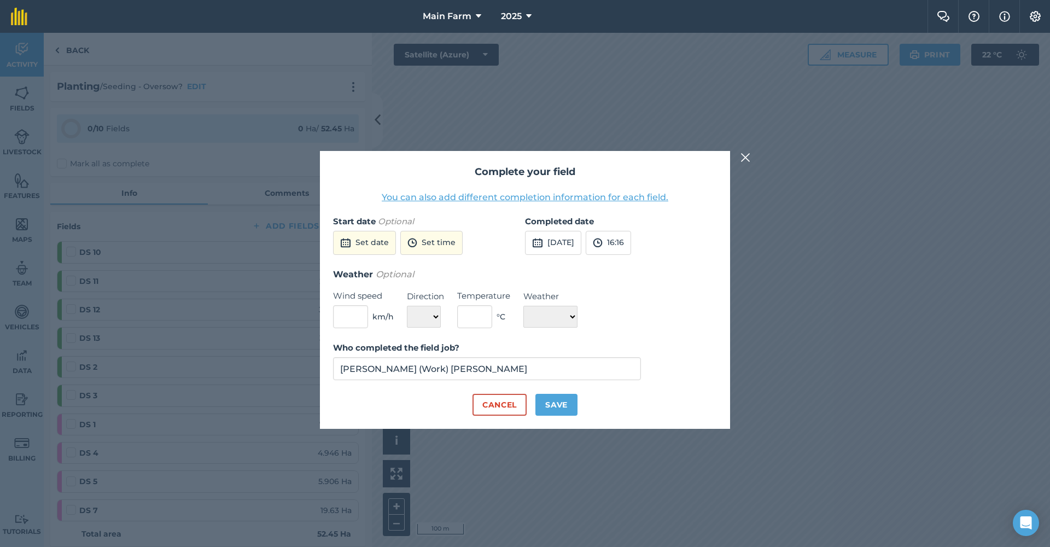
click at [356, 242] on button "Set date" at bounding box center [364, 243] width 63 height 24
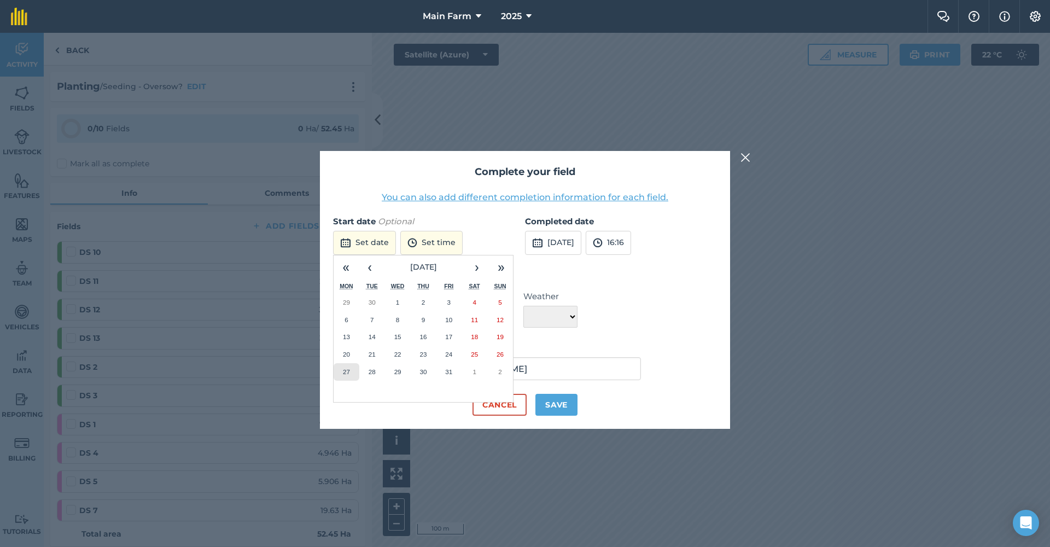
click at [346, 370] on abbr "27" at bounding box center [346, 371] width 7 height 7
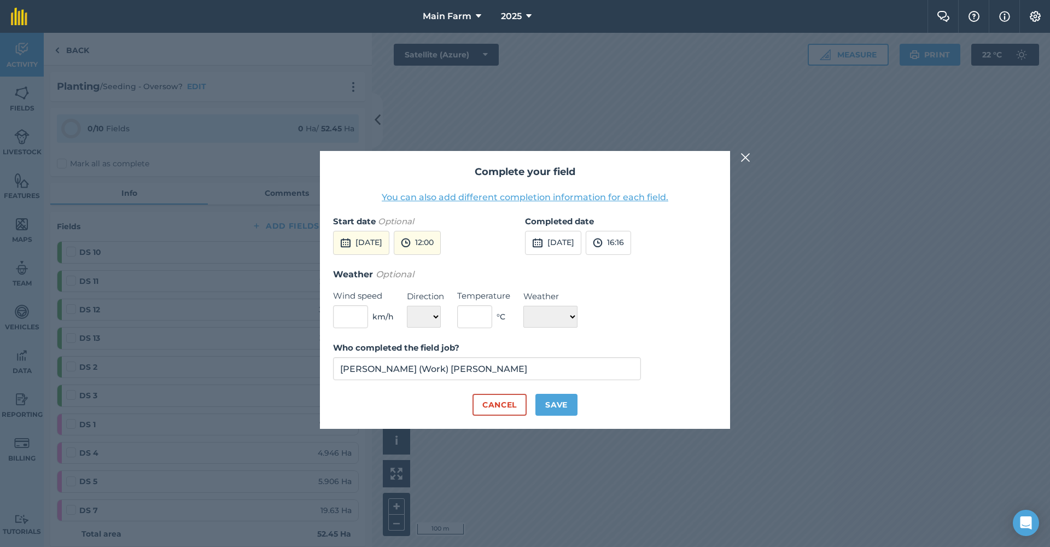
click at [389, 244] on button "[DATE]" at bounding box center [361, 243] width 56 height 24
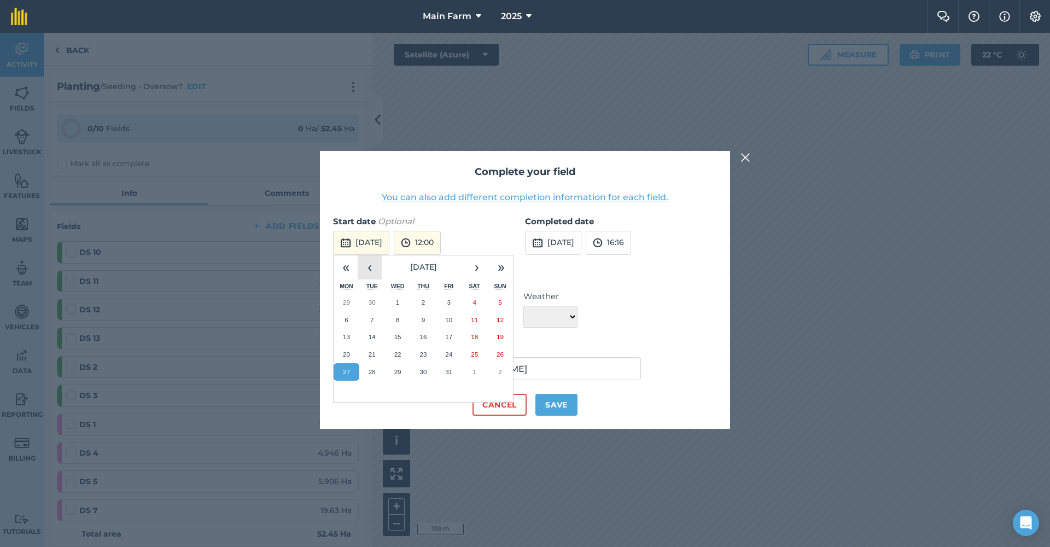
click at [372, 270] on button "‹" at bounding box center [370, 267] width 24 height 24
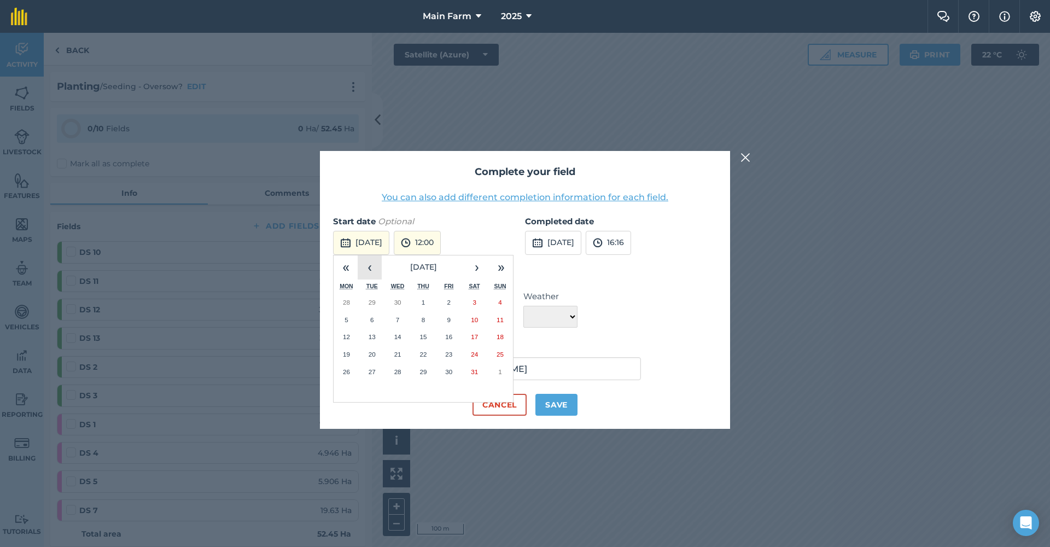
click at [372, 270] on button "‹" at bounding box center [370, 267] width 24 height 24
click at [475, 268] on button "›" at bounding box center [477, 267] width 24 height 24
click at [426, 368] on abbr "27" at bounding box center [422, 371] width 7 height 7
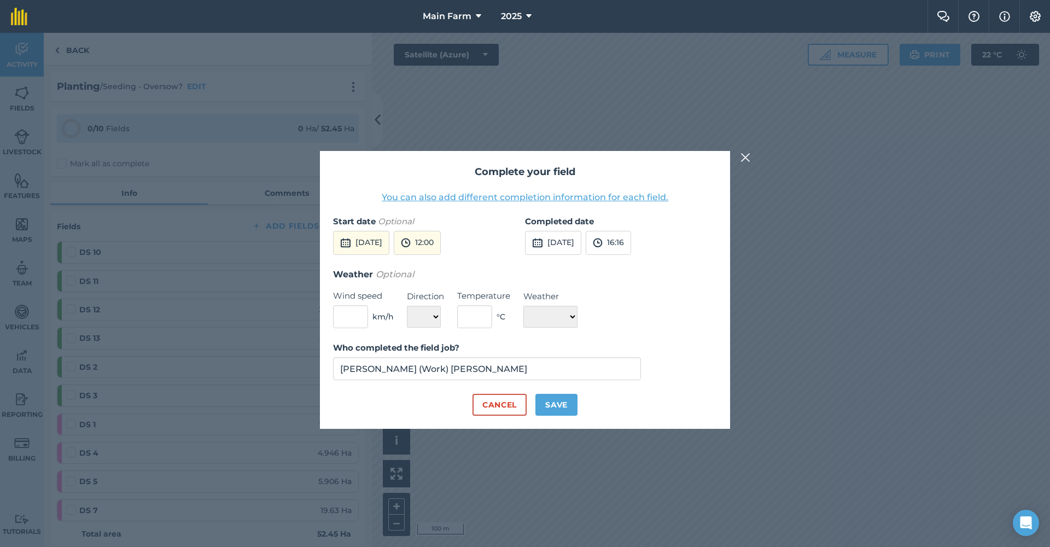
click at [441, 244] on button "12:00" at bounding box center [417, 243] width 47 height 24
click at [446, 303] on button "09:00" at bounding box center [419, 300] width 51 height 17
click at [443, 247] on button "09:00" at bounding box center [419, 243] width 50 height 24
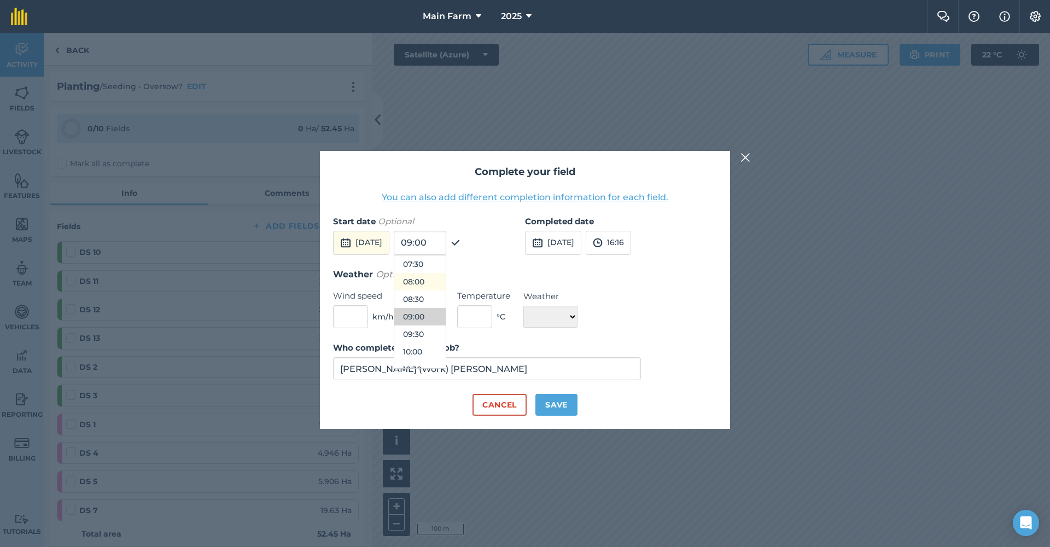
click at [446, 283] on button "08:00" at bounding box center [419, 281] width 51 height 17
click at [579, 243] on button "[DATE]" at bounding box center [553, 243] width 56 height 24
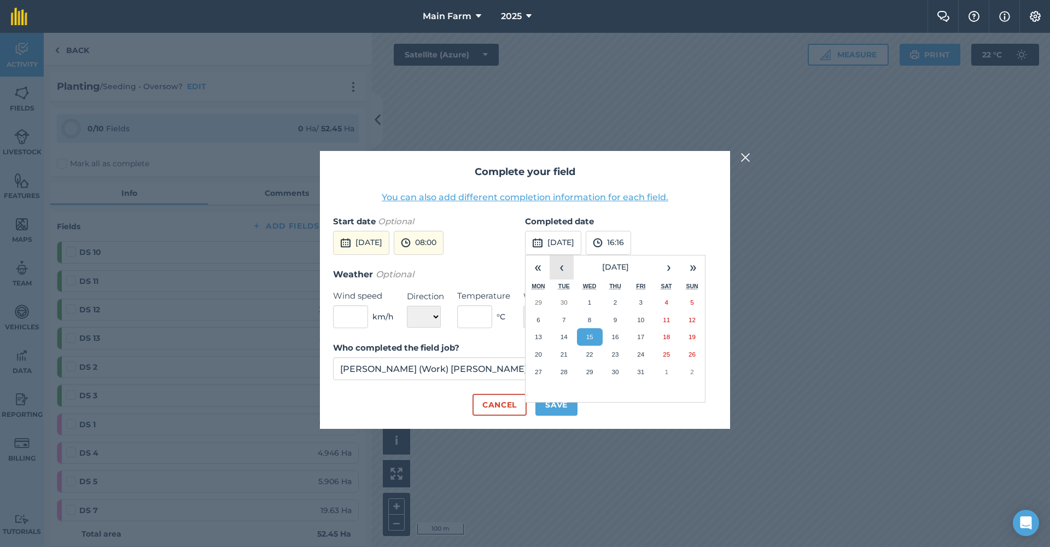
click at [565, 267] on button "‹" at bounding box center [561, 267] width 24 height 24
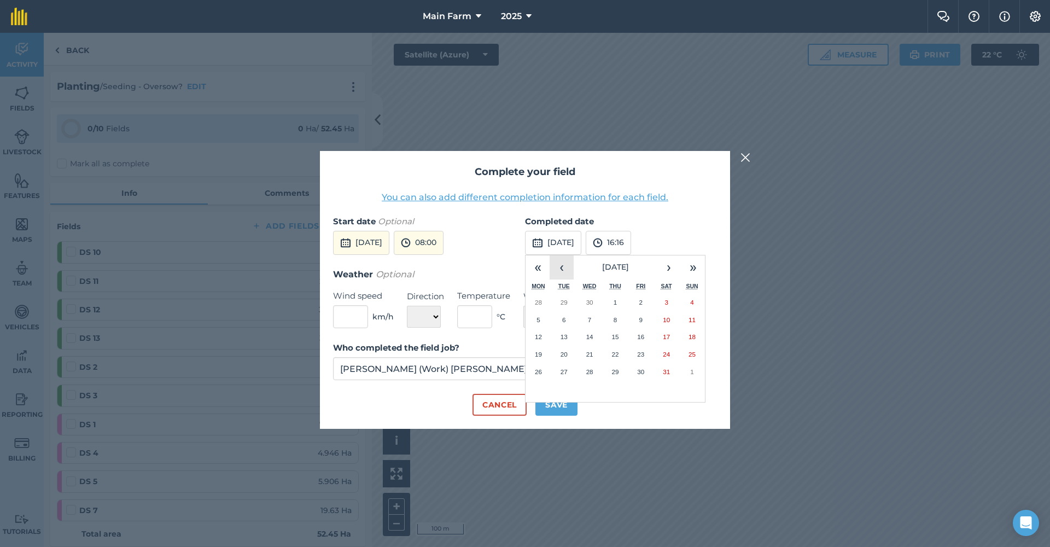
click at [565, 267] on button "‹" at bounding box center [561, 267] width 24 height 24
click at [641, 371] on abbr "28" at bounding box center [640, 371] width 7 height 7
click at [631, 241] on button "16:16" at bounding box center [608, 243] width 45 height 24
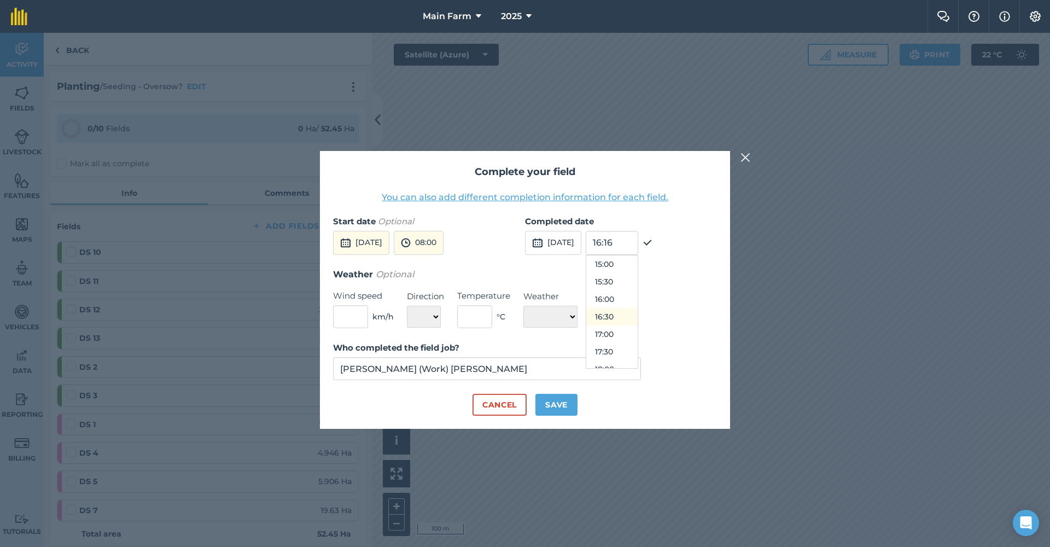
click at [637, 317] on button "16:30" at bounding box center [611, 316] width 51 height 17
click at [467, 313] on input "text" at bounding box center [474, 316] width 35 height 23
type input "19.5"
select select "Cloudy"
click at [356, 317] on input "text" at bounding box center [350, 316] width 35 height 23
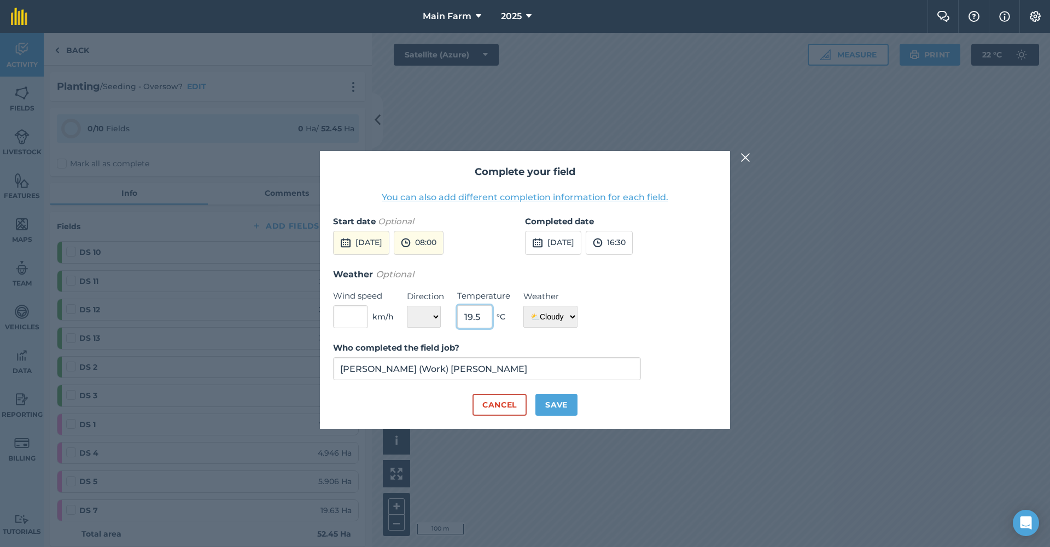
drag, startPoint x: 480, startPoint y: 317, endPoint x: 455, endPoint y: 314, distance: 24.7
click at [455, 314] on div "Weather Optional Wind speed km/h Direction N NE E SE S SW W NW Temperature 19.5…" at bounding box center [525, 297] width 384 height 61
type input "21"
select select "NE"
click at [361, 315] on input "text" at bounding box center [350, 316] width 35 height 23
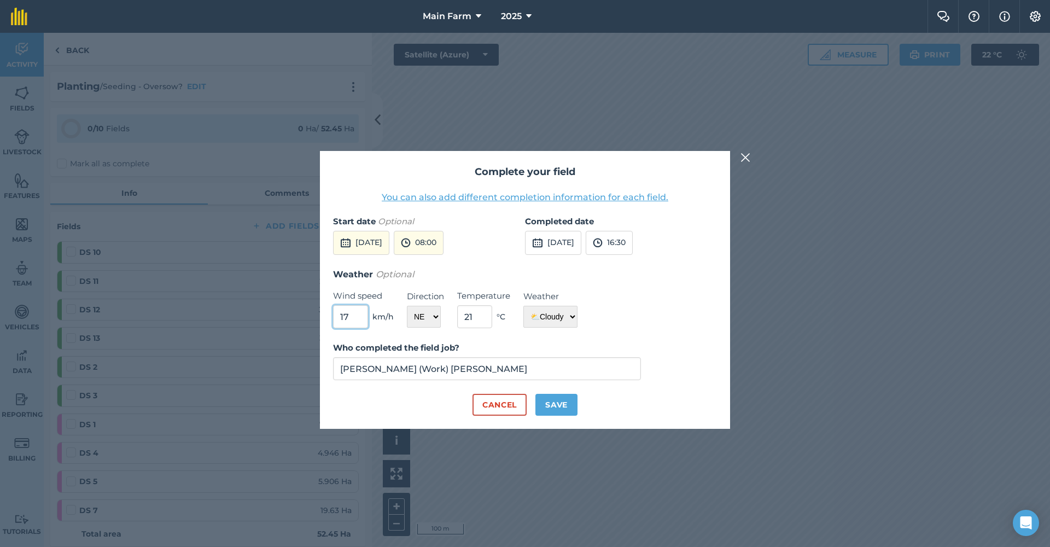
type input "17"
click at [553, 407] on button "Save" at bounding box center [556, 405] width 42 height 22
checkbox input "true"
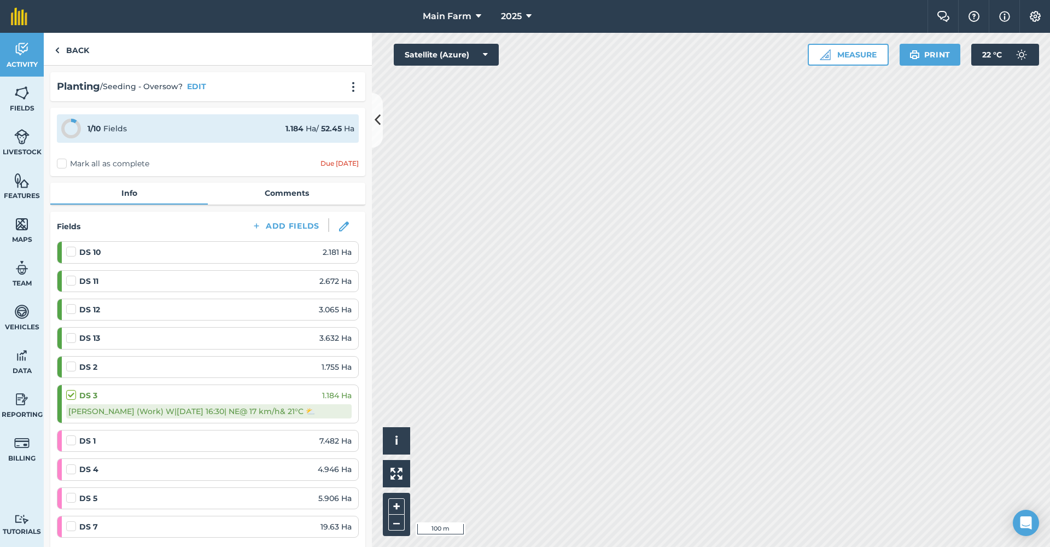
click at [340, 226] on img at bounding box center [344, 226] width 10 height 10
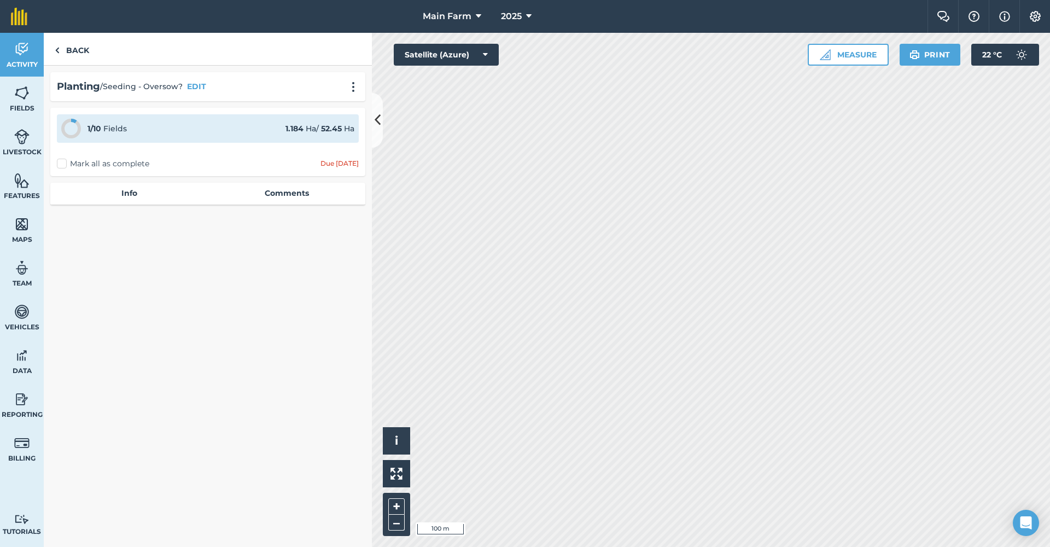
select select "NE"
select select "Cloudy"
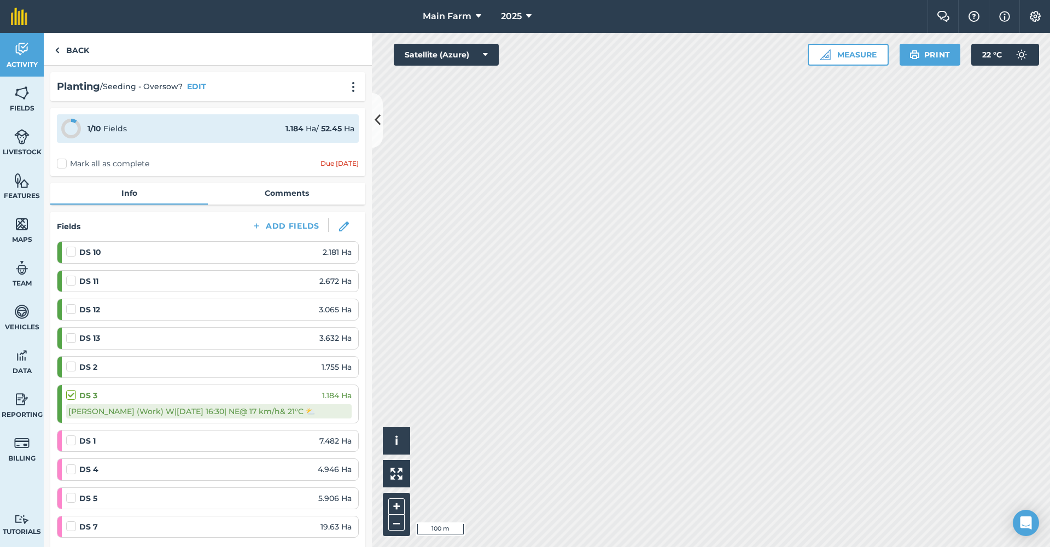
click at [19, 104] on span "Fields" at bounding box center [22, 108] width 44 height 9
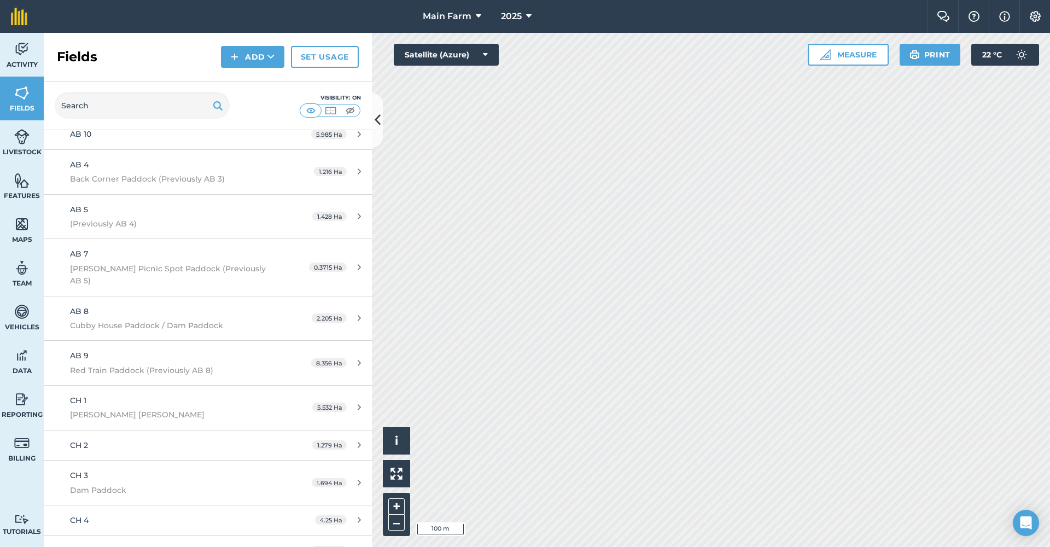
scroll to position [1422, 0]
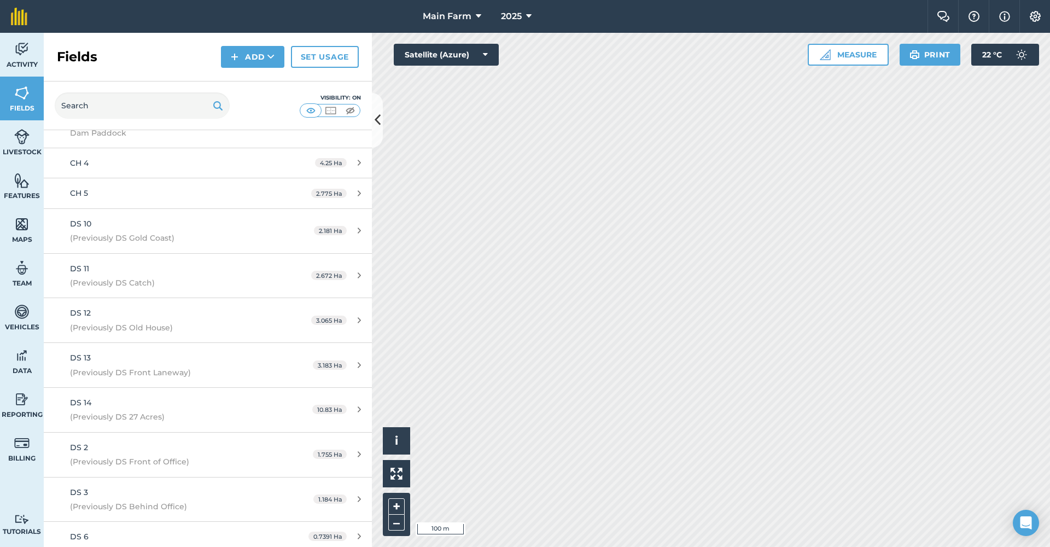
click at [111, 432] on link "DS 2 (Previously DS Front of Office) 1.755 Ha" at bounding box center [208, 454] width 328 height 44
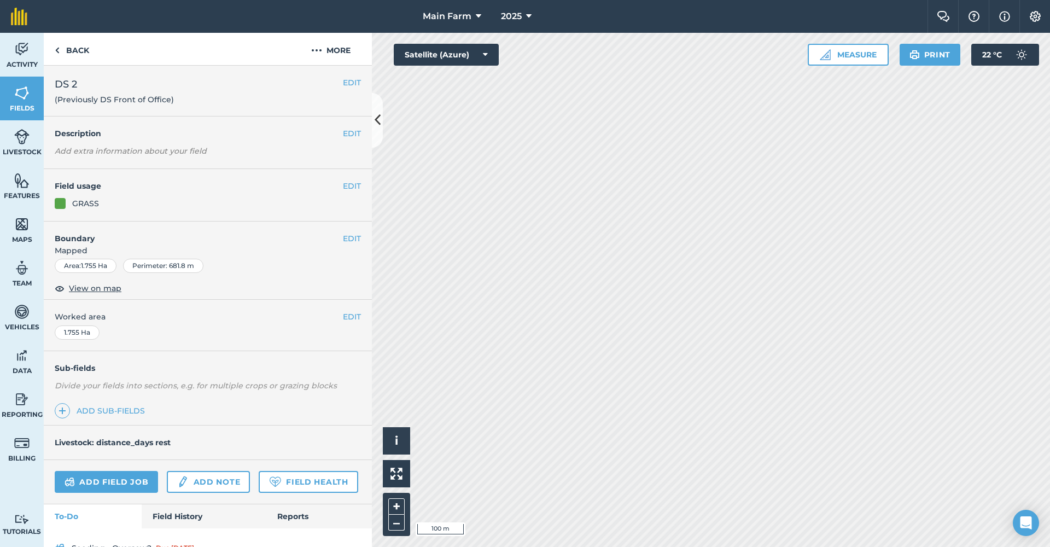
click at [108, 406] on link "Add sub-fields" at bounding box center [102, 410] width 95 height 15
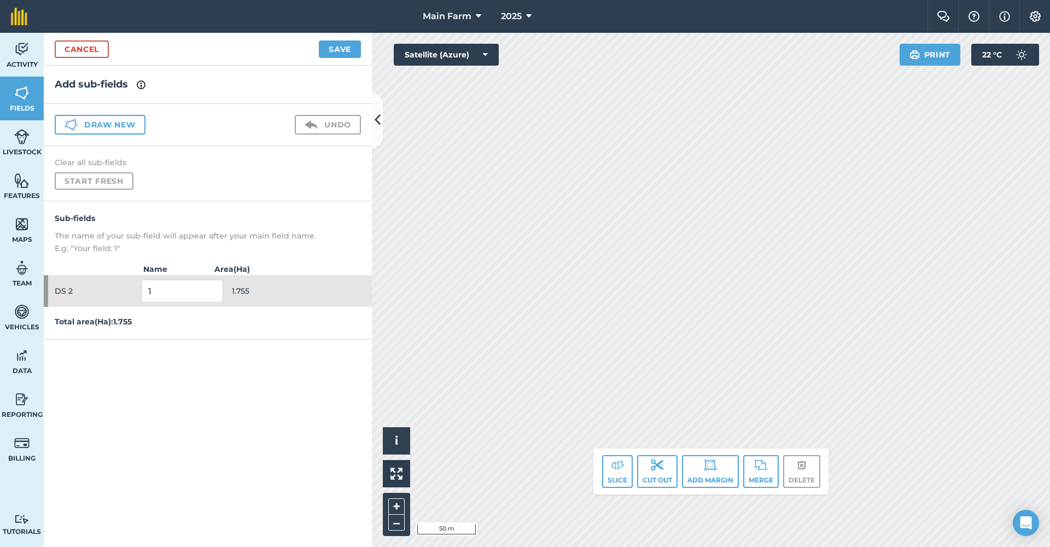
click at [108, 124] on button "Draw new" at bounding box center [100, 125] width 91 height 20
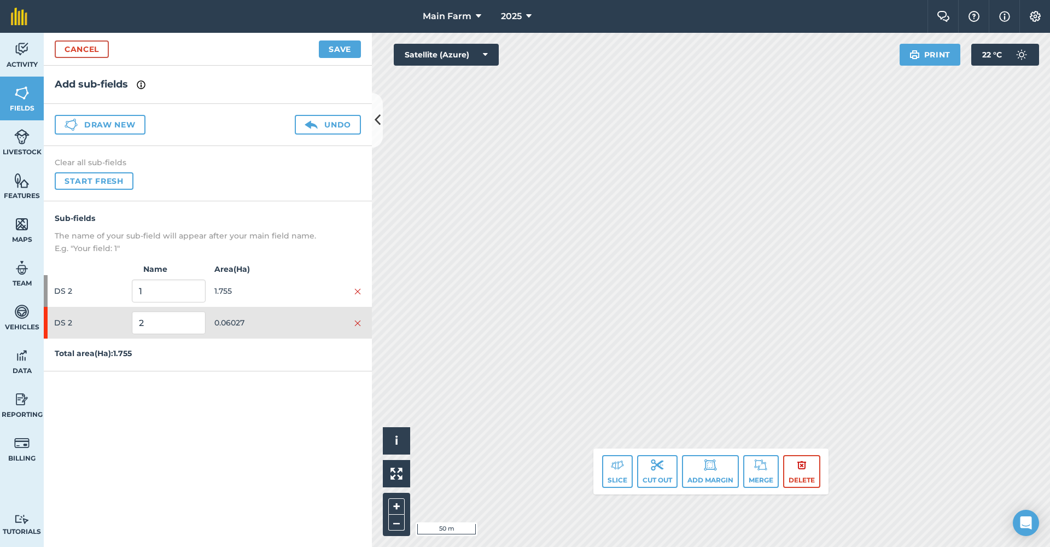
click at [717, 481] on button "Delete" at bounding box center [801, 471] width 37 height 33
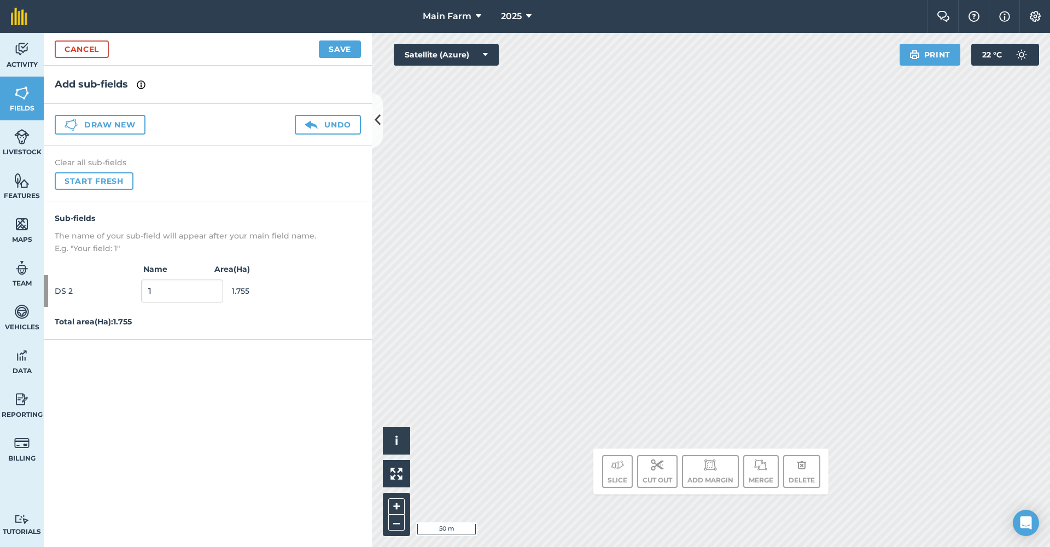
click at [83, 48] on link "Cancel" at bounding box center [82, 48] width 54 height 17
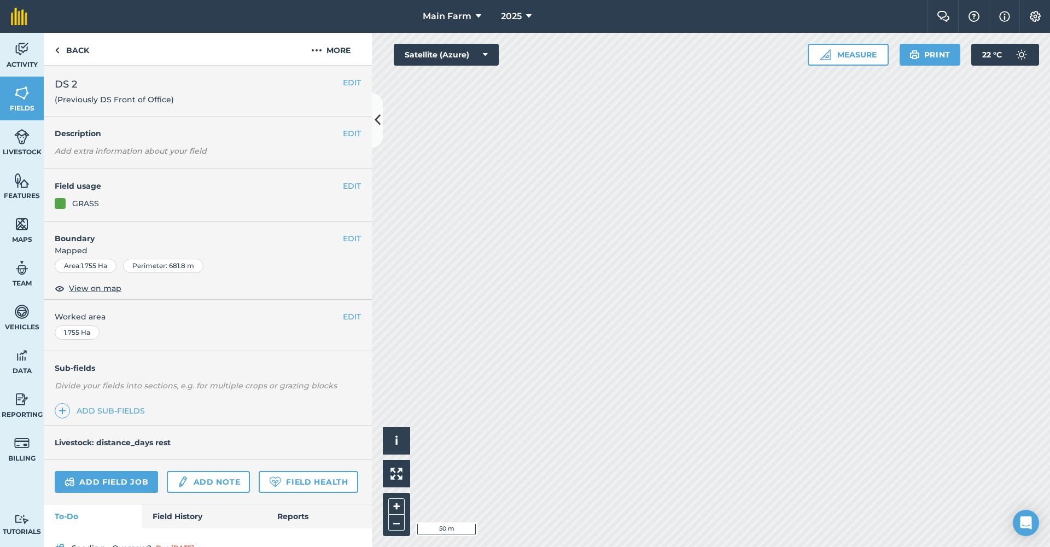
click at [21, 51] on img at bounding box center [21, 49] width 15 height 16
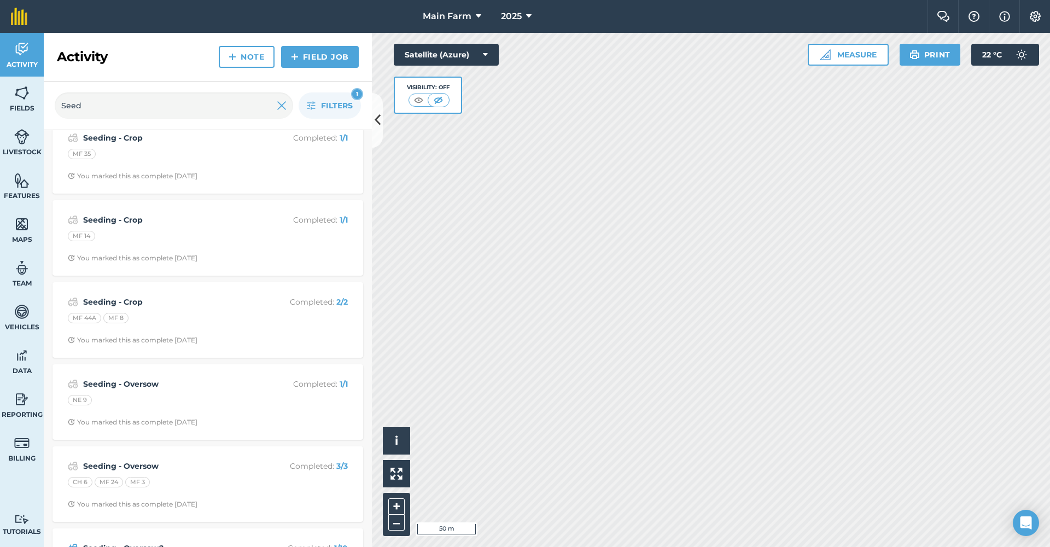
scroll to position [1056, 0]
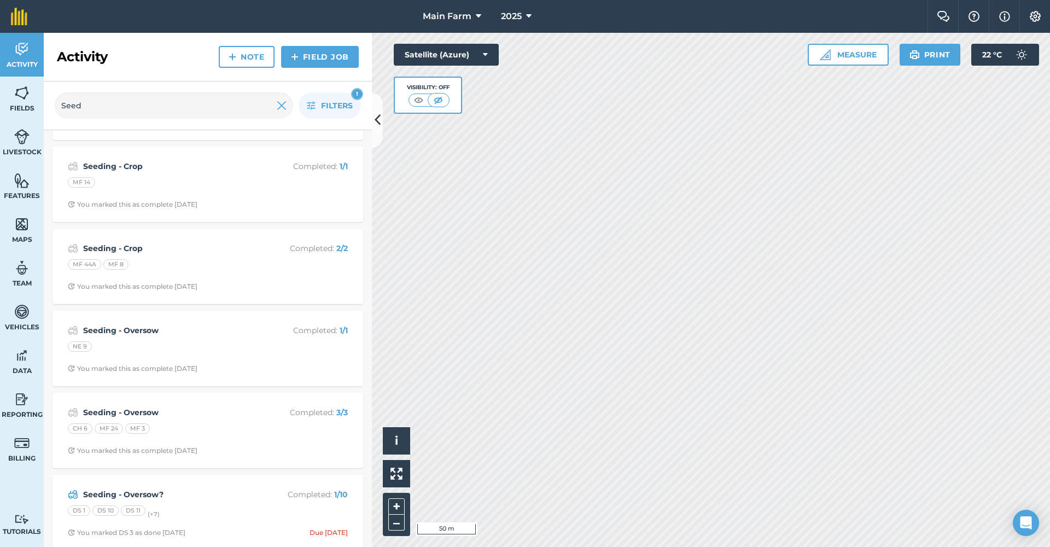
click at [116, 488] on strong "Seeding - Oversow?" at bounding box center [169, 494] width 173 height 12
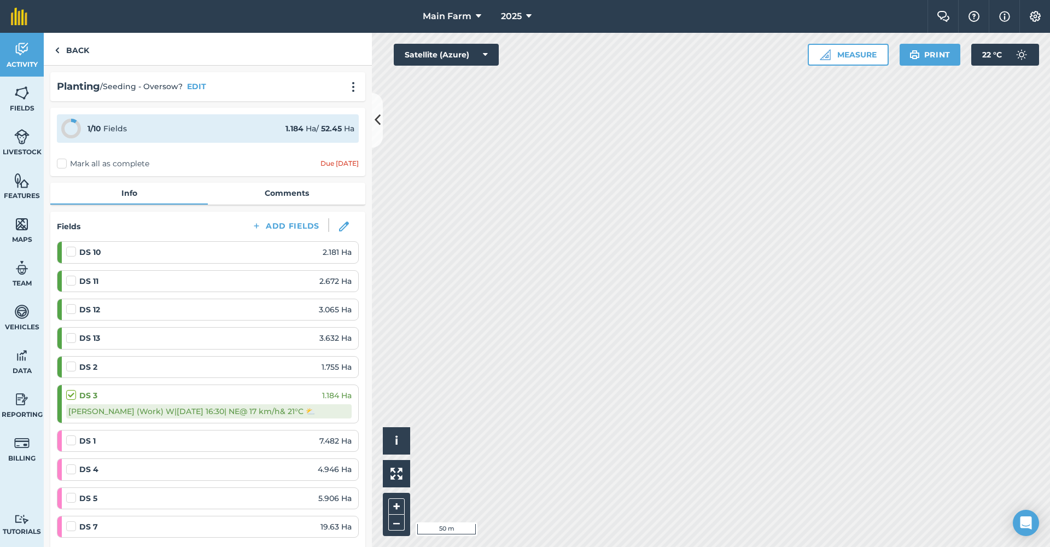
click at [73, 435] on label at bounding box center [72, 435] width 13 height 0
click at [73, 436] on input "checkbox" at bounding box center [69, 438] width 7 height 7
checkbox input "false"
select select "NE"
select select "Cloudy"
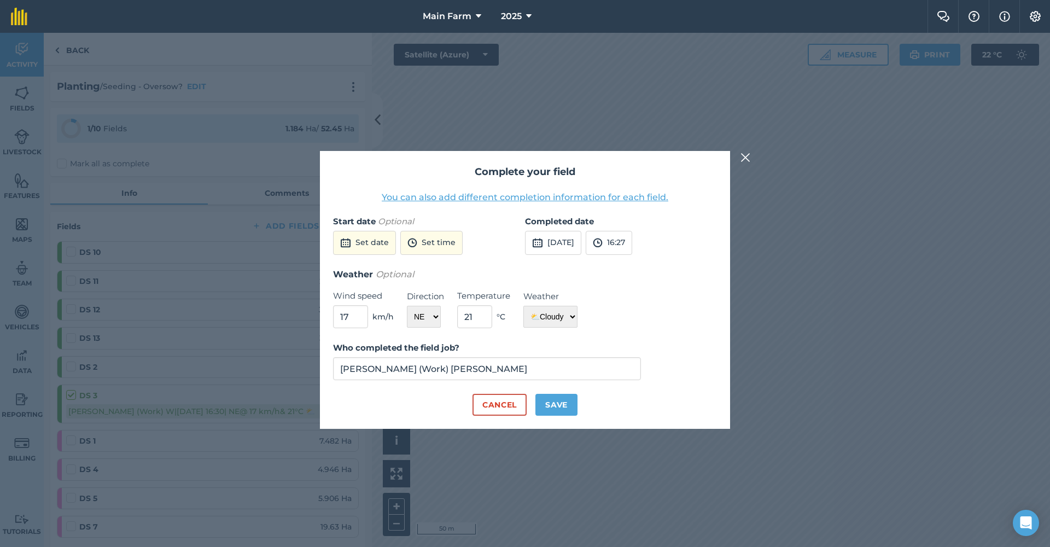
click at [374, 241] on button "Set date" at bounding box center [364, 243] width 63 height 24
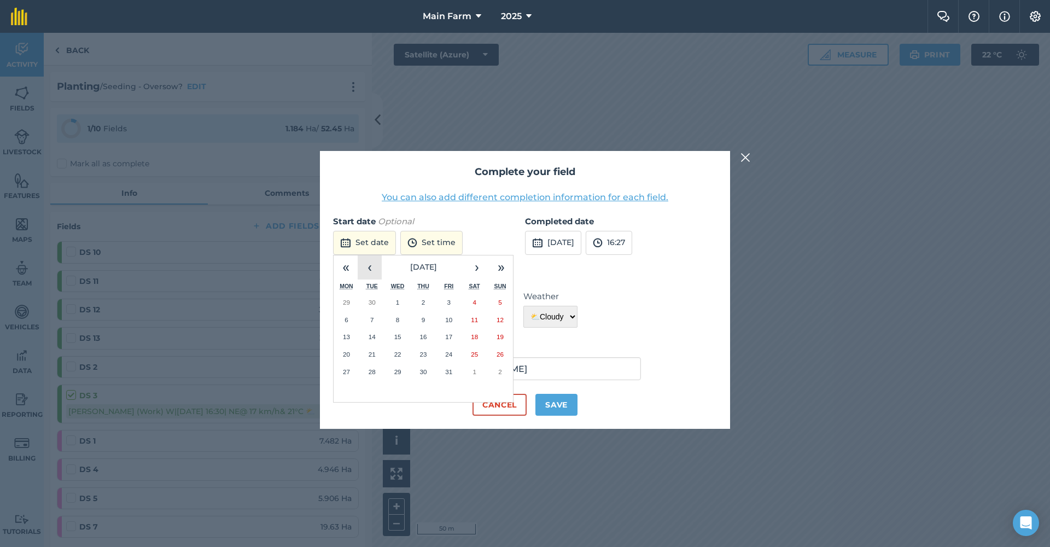
click at [370, 272] on button "‹" at bounding box center [370, 267] width 24 height 24
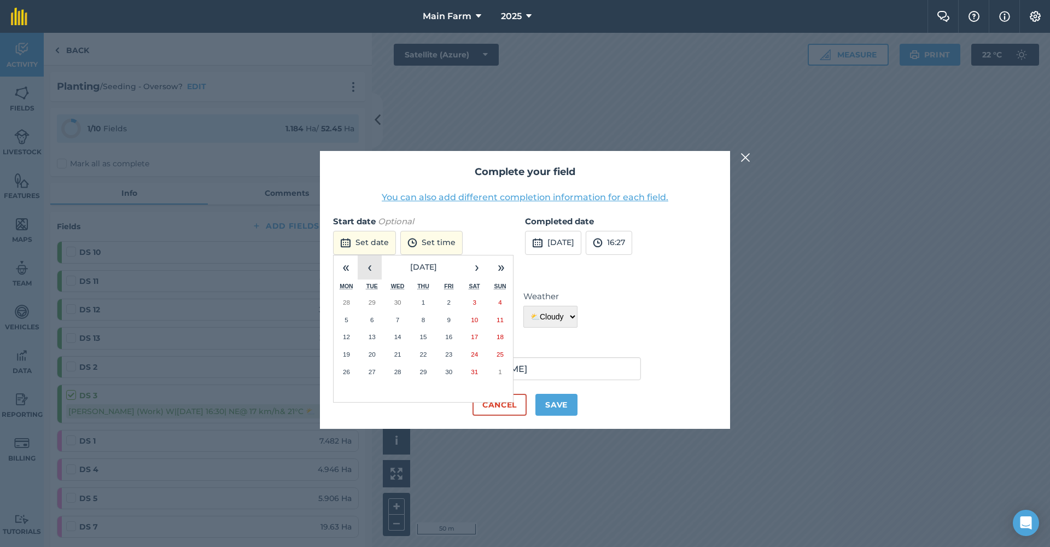
click at [370, 272] on button "‹" at bounding box center [370, 267] width 24 height 24
click at [476, 267] on button "›" at bounding box center [477, 267] width 24 height 24
click at [420, 319] on button "8" at bounding box center [424, 319] width 26 height 17
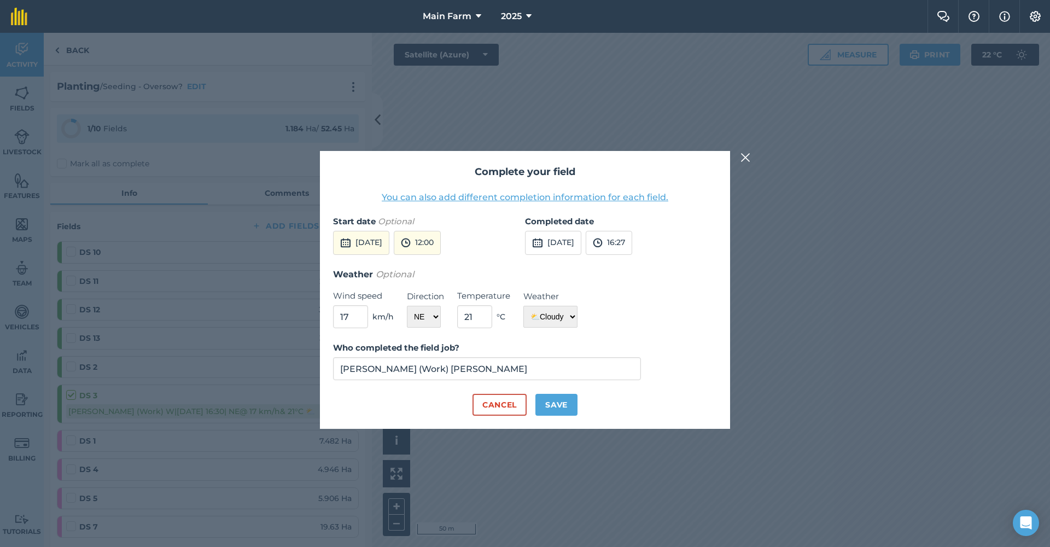
click at [441, 243] on button "12:00" at bounding box center [417, 243] width 47 height 24
click at [433, 285] on button "08:00" at bounding box center [419, 283] width 51 height 17
click at [574, 242] on button "[DATE]" at bounding box center [553, 243] width 56 height 24
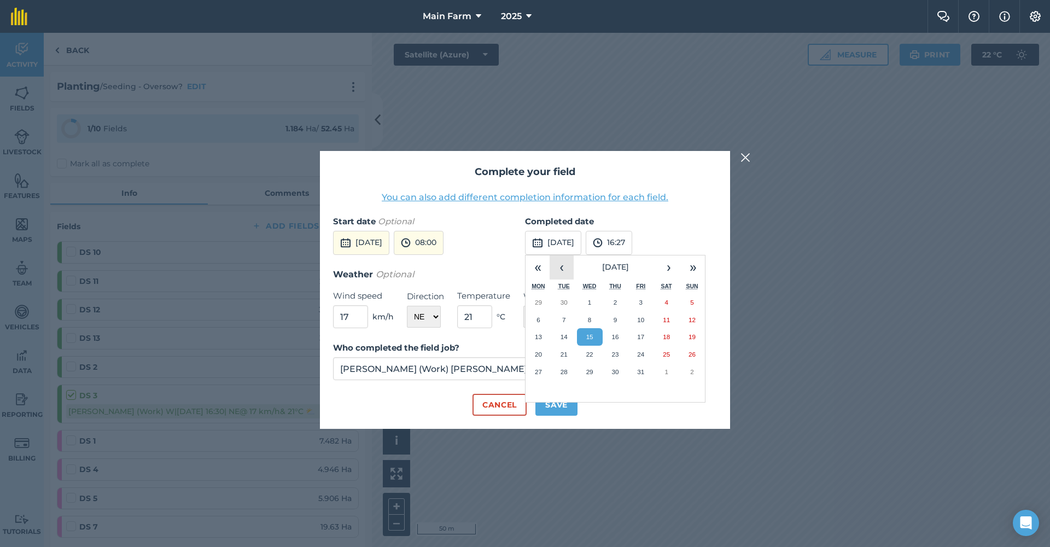
click at [561, 270] on button "‹" at bounding box center [561, 267] width 24 height 24
click at [560, 270] on button "‹" at bounding box center [561, 267] width 24 height 24
click at [559, 269] on button "‹" at bounding box center [561, 267] width 24 height 24
click at [562, 270] on button "‹" at bounding box center [561, 267] width 24 height 24
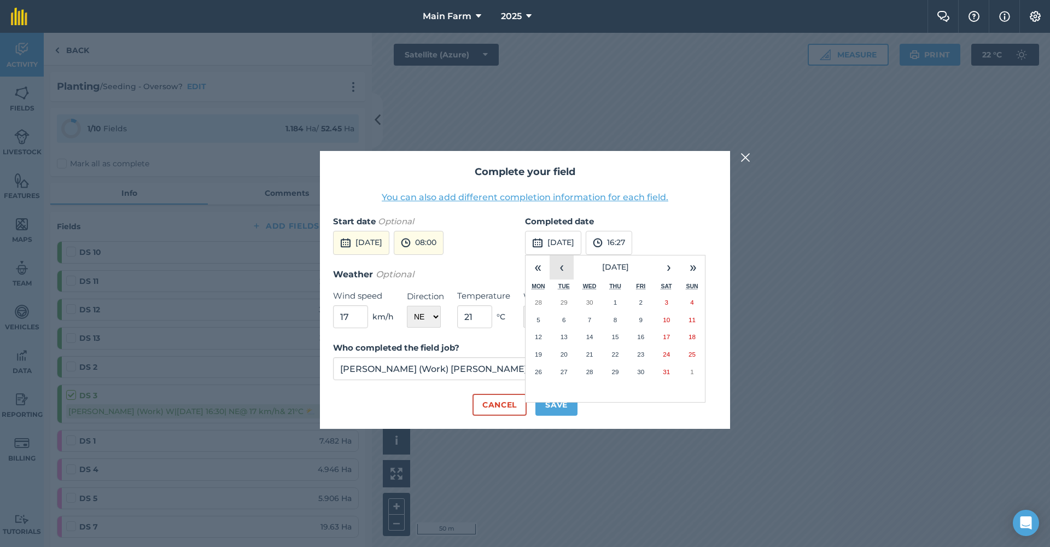
click at [562, 270] on button "‹" at bounding box center [561, 267] width 24 height 24
click at [666, 270] on button "›" at bounding box center [669, 267] width 24 height 24
click at [593, 350] on abbr "21" at bounding box center [589, 353] width 7 height 7
click at [632, 236] on button "16:27" at bounding box center [609, 243] width 46 height 24
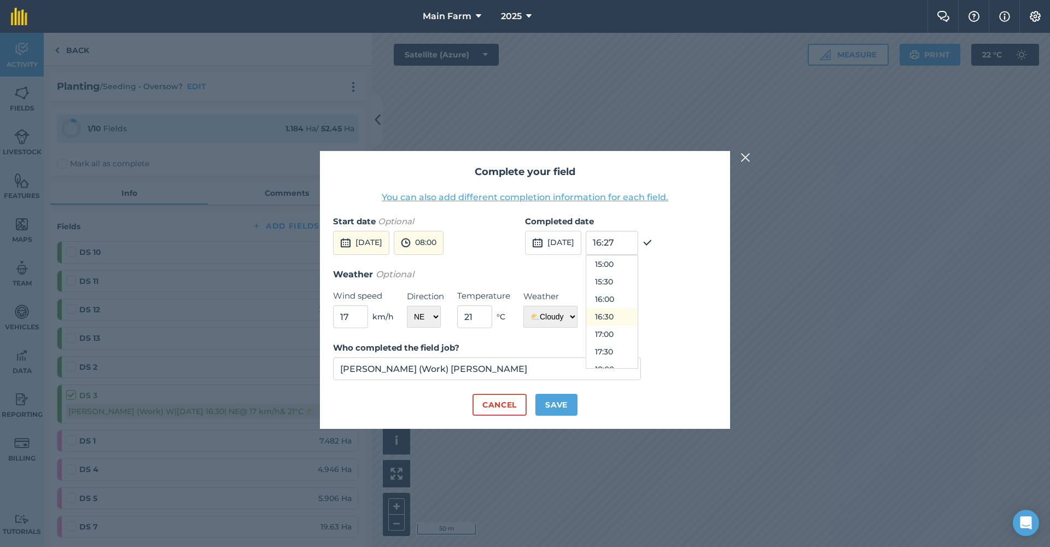
click at [631, 311] on button "16:30" at bounding box center [611, 316] width 51 height 17
drag, startPoint x: 354, startPoint y: 317, endPoint x: 336, endPoint y: 315, distance: 18.1
click at [336, 315] on input "17" at bounding box center [350, 316] width 35 height 23
type input "11"
select select "W"
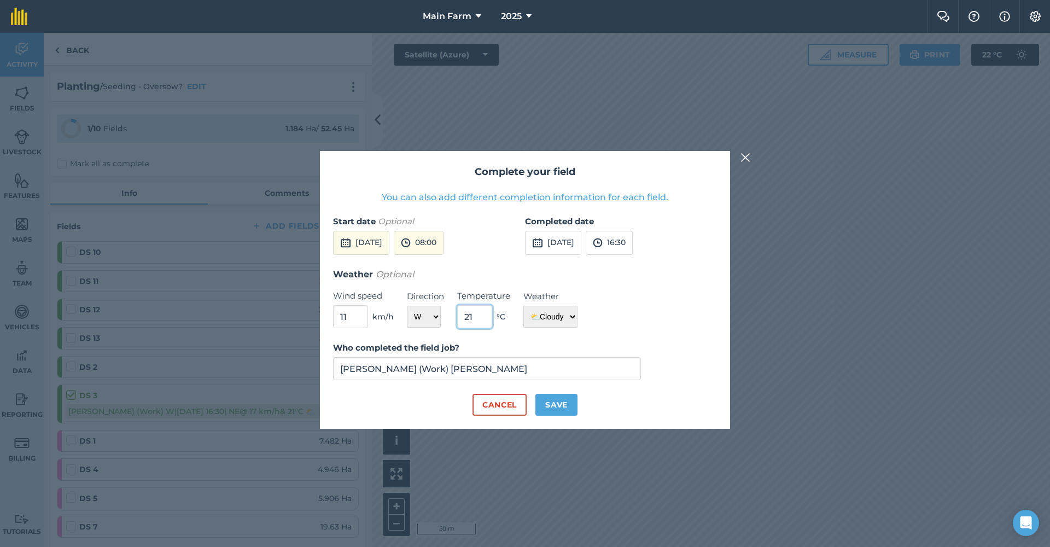
drag, startPoint x: 480, startPoint y: 317, endPoint x: 441, endPoint y: 317, distance: 38.8
click at [441, 317] on div "Weather Optional Wind speed 11 km/h Direction N NE E SE S SW W NW Temperature 2…" at bounding box center [525, 297] width 384 height 61
type input "11"
drag, startPoint x: 352, startPoint y: 315, endPoint x: 313, endPoint y: 317, distance: 38.3
click at [313, 317] on div "Complete your field You can also add different completion information for each …" at bounding box center [525, 290] width 1050 height 514
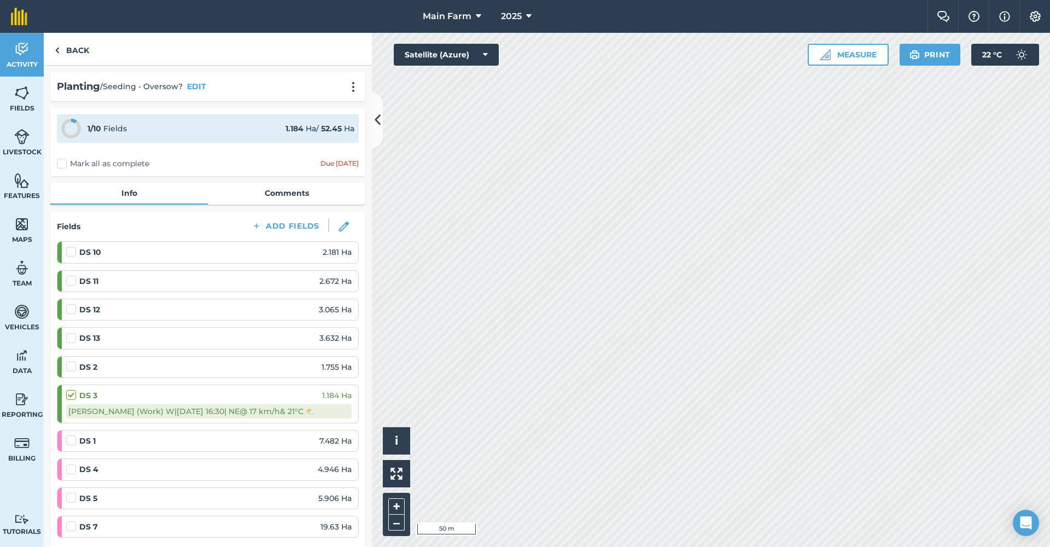
click at [195, 406] on div "[PERSON_NAME] (Work) W | [DATE] 16:30 | NE @ 17 km/h & 21 ° C ⛅️" at bounding box center [208, 411] width 285 height 14
click at [69, 435] on label at bounding box center [72, 435] width 13 height 0
click at [69, 437] on input "checkbox" at bounding box center [69, 438] width 7 height 7
checkbox input "false"
select select "NE"
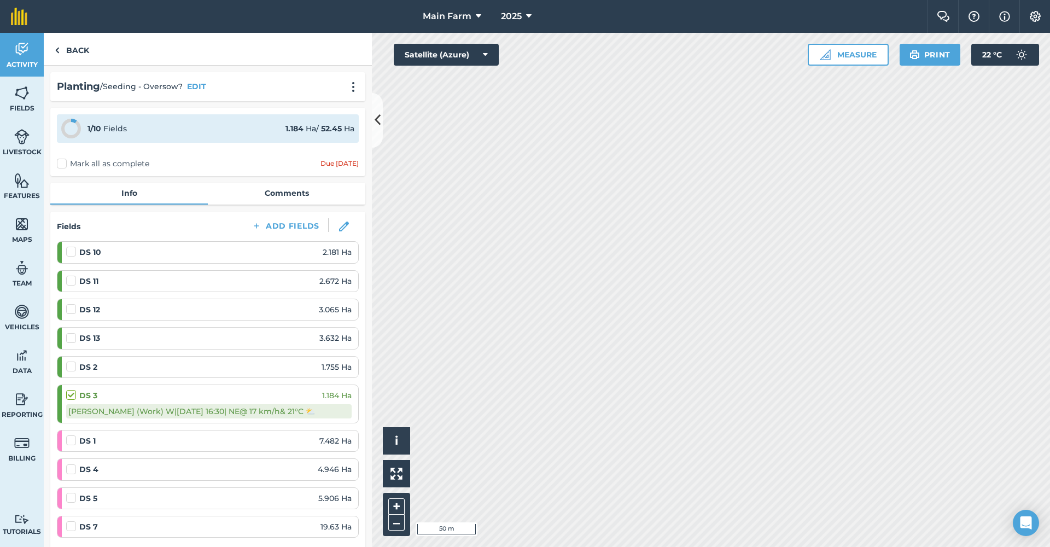
select select "Cloudy"
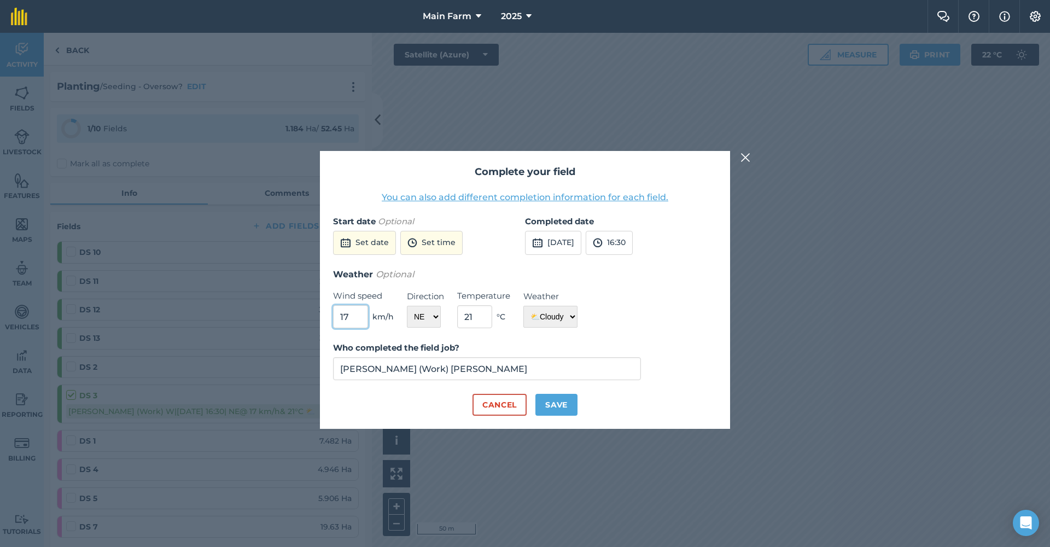
drag, startPoint x: 350, startPoint y: 318, endPoint x: 338, endPoint y: 315, distance: 12.9
click at [338, 315] on input "17" at bounding box center [350, 316] width 35 height 23
type input "18"
select select "W"
drag, startPoint x: 479, startPoint y: 317, endPoint x: 465, endPoint y: 313, distance: 15.2
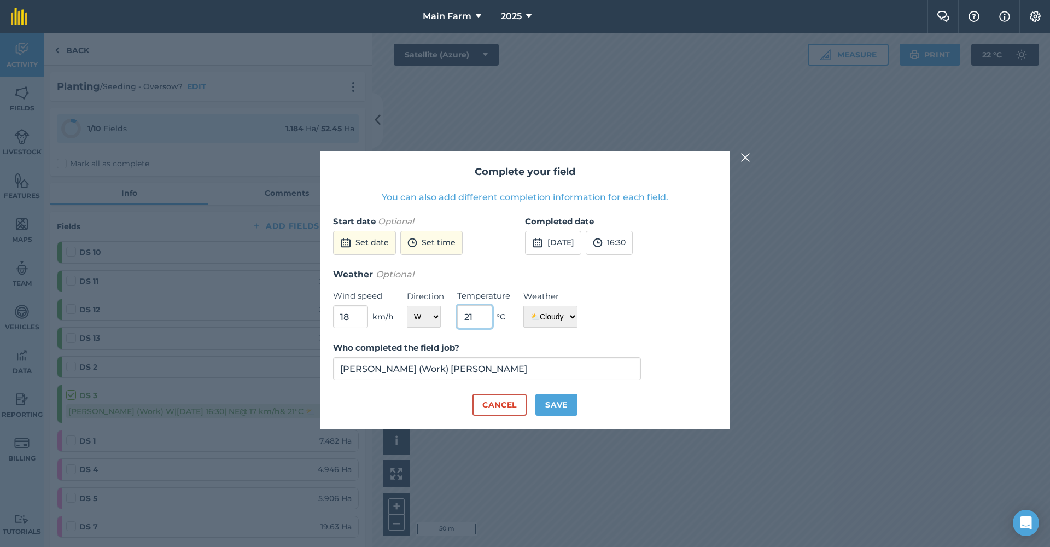
click at [465, 313] on input "21" at bounding box center [474, 316] width 35 height 23
type input "11"
click at [604, 306] on div "Weather Optional Wind speed 18 km/h Direction N NE E SE S SW W NW Temperature 1…" at bounding box center [525, 297] width 384 height 61
click at [558, 405] on button "Save" at bounding box center [556, 405] width 42 height 22
checkbox input "true"
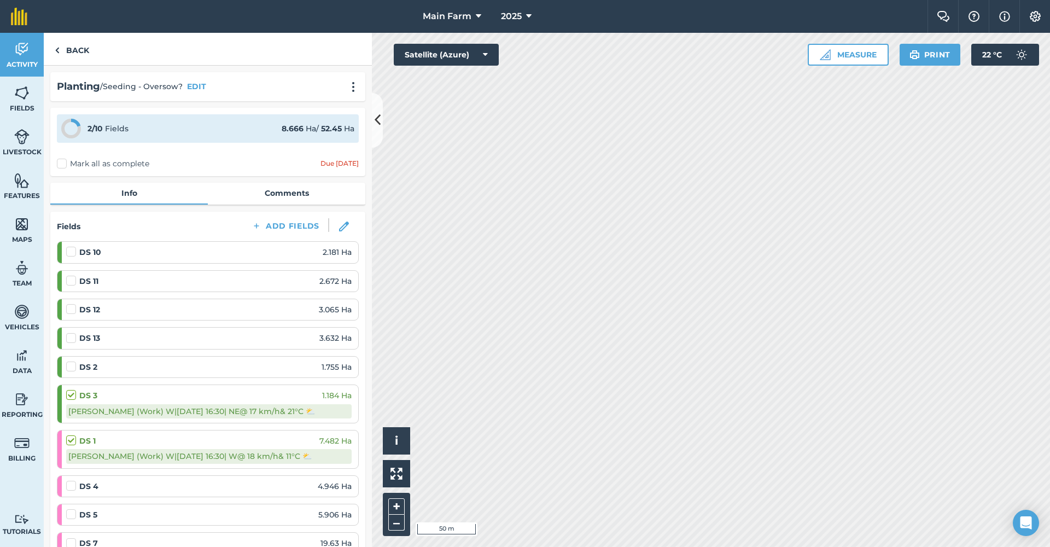
click at [339, 226] on img at bounding box center [344, 226] width 10 height 10
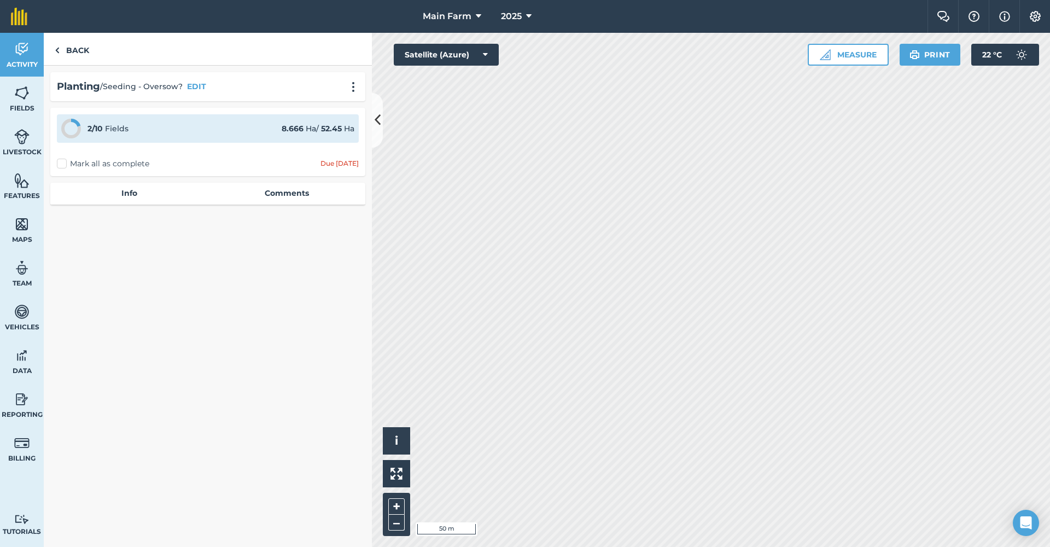
select select "NE"
select select "Cloudy"
select select "W"
select select "Cloudy"
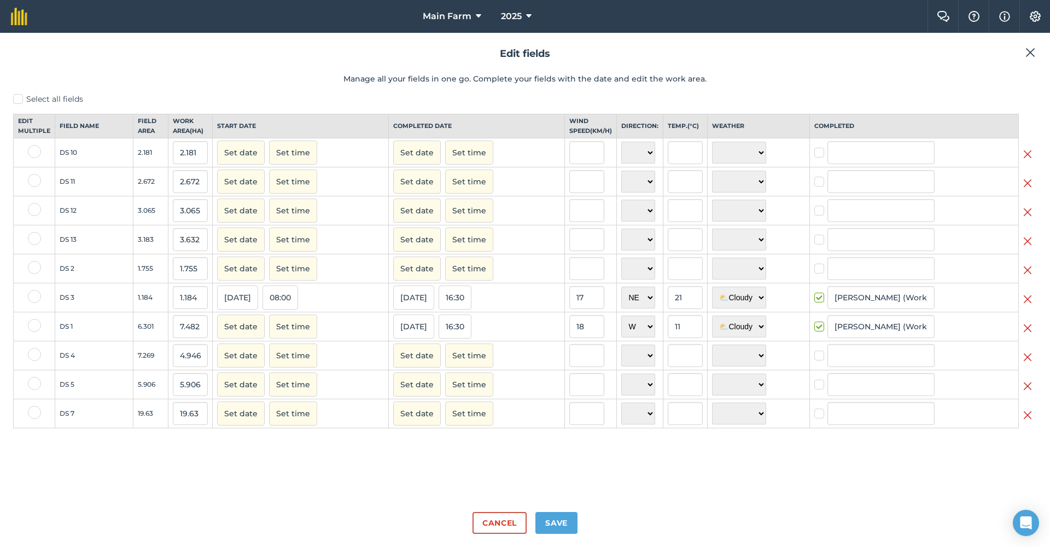
click at [238, 306] on button "[DATE]" at bounding box center [237, 297] width 41 height 24
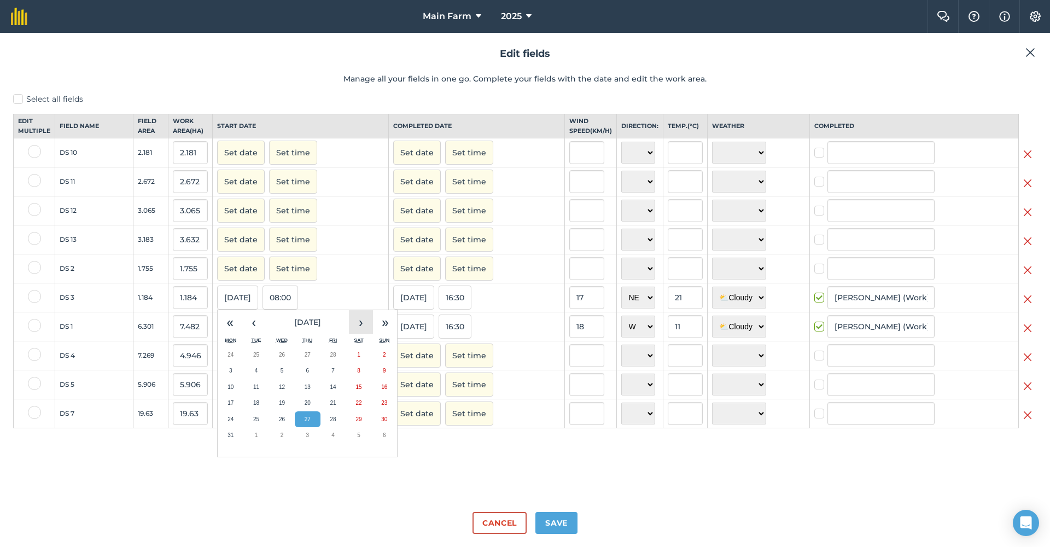
click at [361, 333] on button "›" at bounding box center [361, 322] width 24 height 24
click at [309, 408] on button "24" at bounding box center [308, 403] width 26 height 16
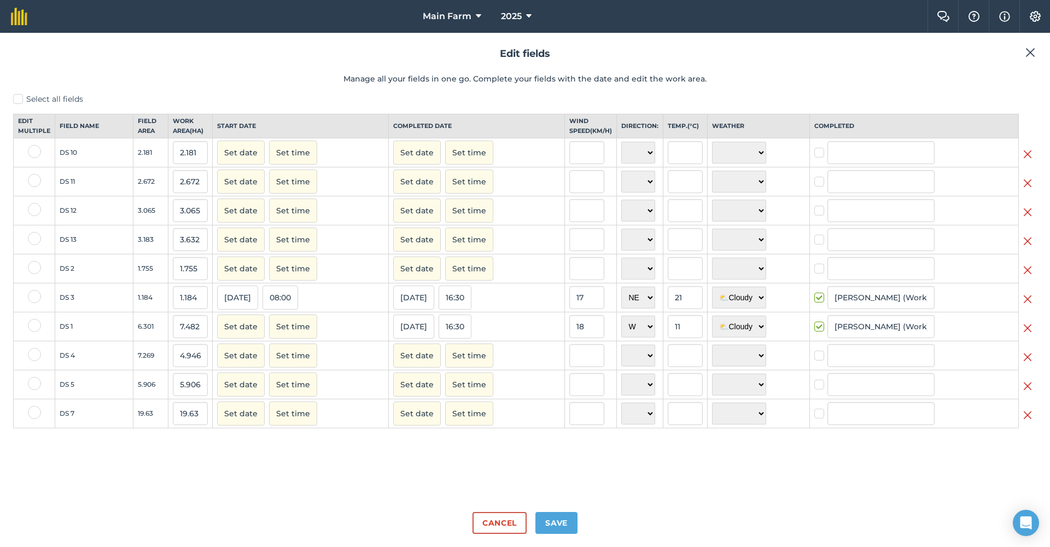
click at [409, 307] on button "[DATE]" at bounding box center [413, 297] width 41 height 24
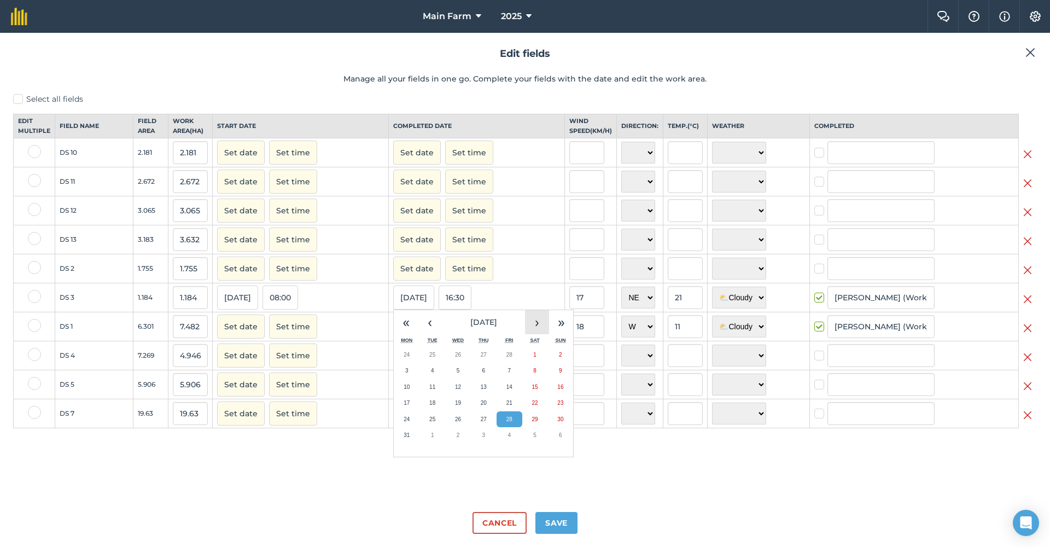
click at [528, 334] on button "›" at bounding box center [537, 322] width 24 height 24
click at [506, 406] on abbr "25" at bounding box center [509, 403] width 6 height 6
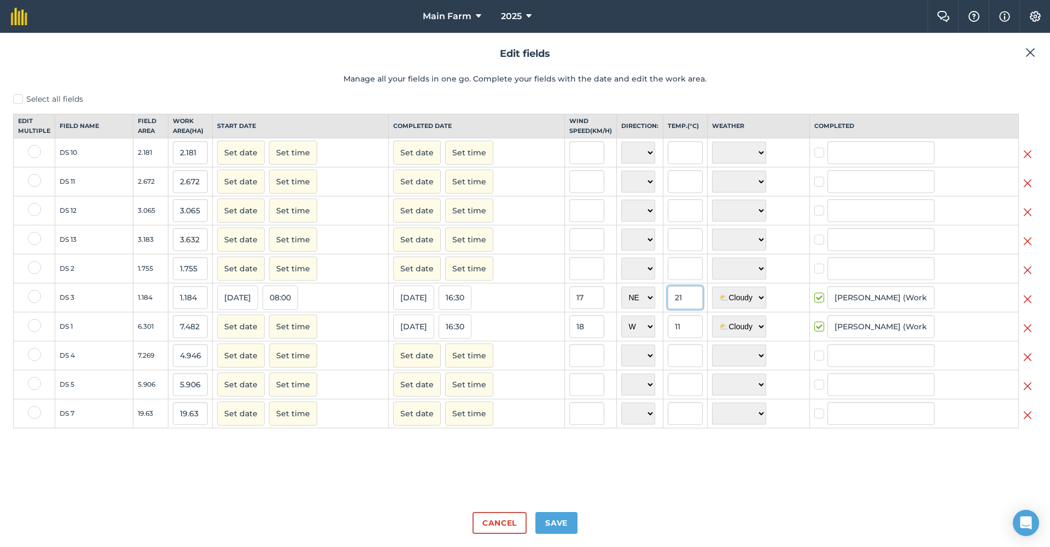
drag, startPoint x: 664, startPoint y: 306, endPoint x: 650, endPoint y: 304, distance: 14.4
click at [668, 304] on input "21" at bounding box center [685, 297] width 35 height 23
type input "20"
drag, startPoint x: 578, startPoint y: 305, endPoint x: 531, endPoint y: 302, distance: 46.5
click at [531, 302] on tr "DS 3 1.184 1.184 [DATE] 08:00 [DATE] 16:30 17 N NE E SE S SW W NW 20 ☀️ Sunny 🌧…" at bounding box center [525, 297] width 1023 height 29
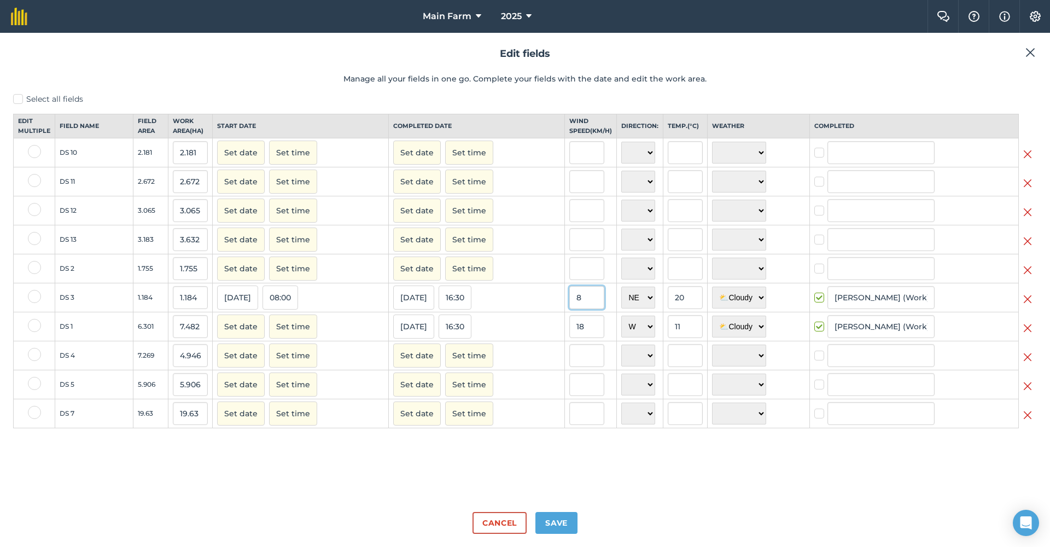
type input "8"
click at [242, 336] on button "Set date" at bounding box center [241, 326] width 48 height 24
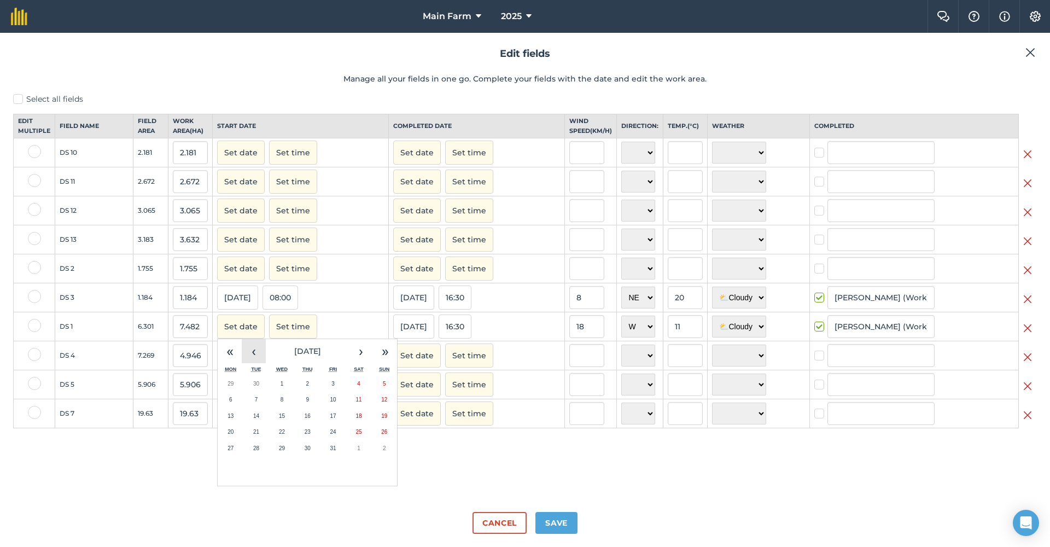
click at [250, 361] on button "‹" at bounding box center [254, 351] width 24 height 24
click at [251, 362] on button "‹" at bounding box center [254, 351] width 24 height 24
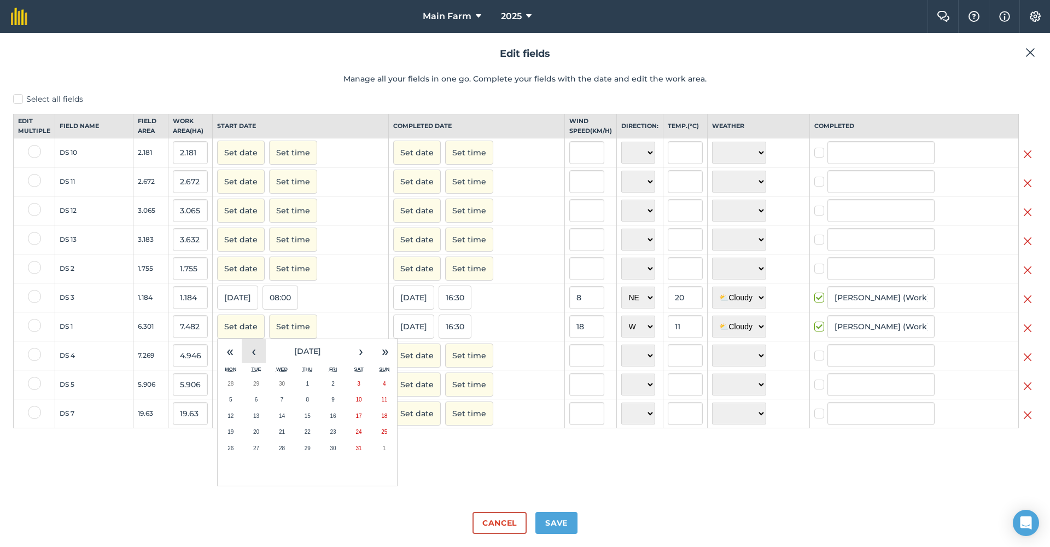
click at [251, 362] on button "‹" at bounding box center [254, 351] width 24 height 24
click at [360, 360] on button "›" at bounding box center [361, 351] width 24 height 24
click at [306, 402] on abbr "8" at bounding box center [307, 399] width 3 height 6
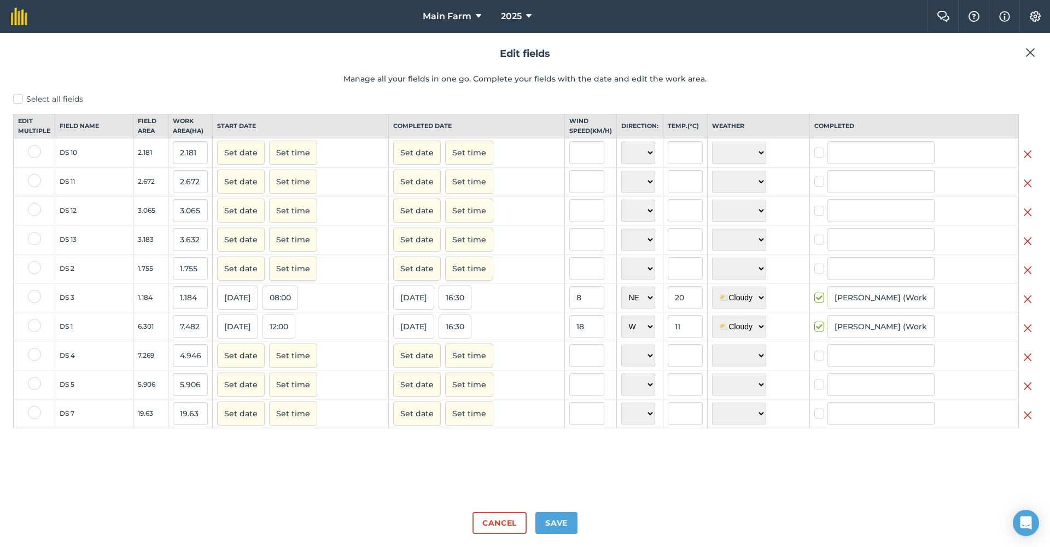
click at [294, 335] on button "12:00" at bounding box center [278, 326] width 33 height 24
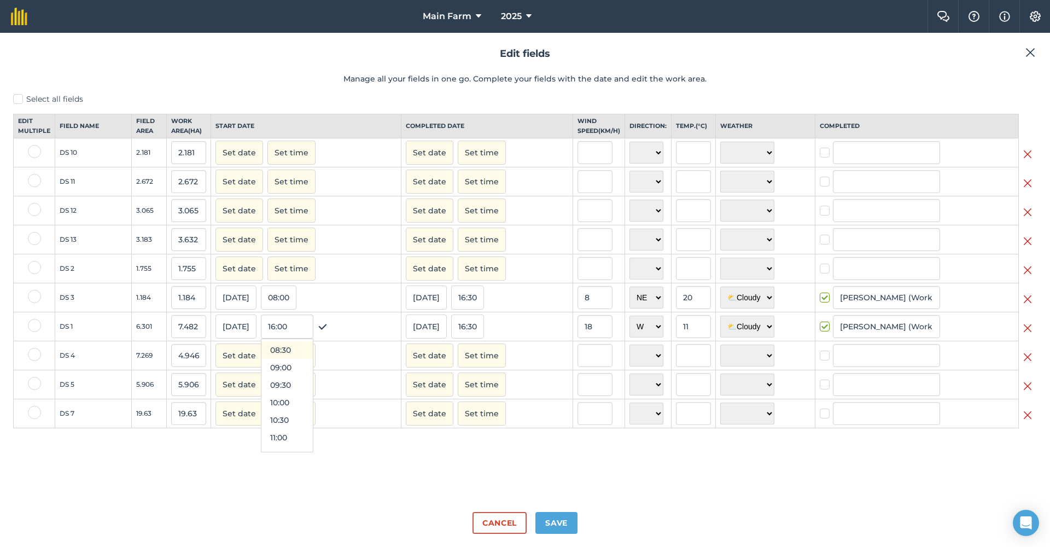
scroll to position [281, 0]
click at [287, 353] on button "08:00" at bounding box center [286, 346] width 51 height 17
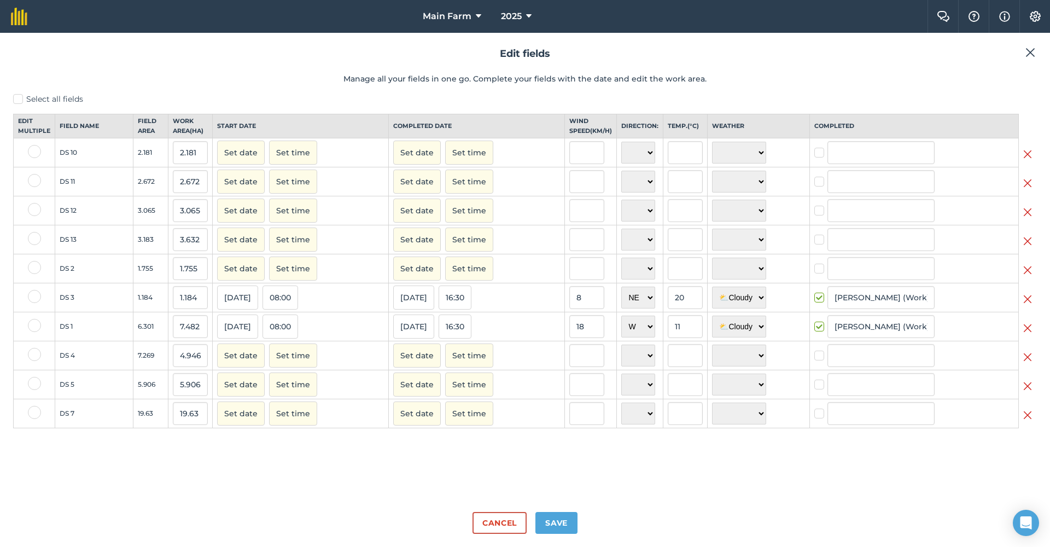
click at [412, 334] on button "[DATE]" at bounding box center [413, 326] width 41 height 24
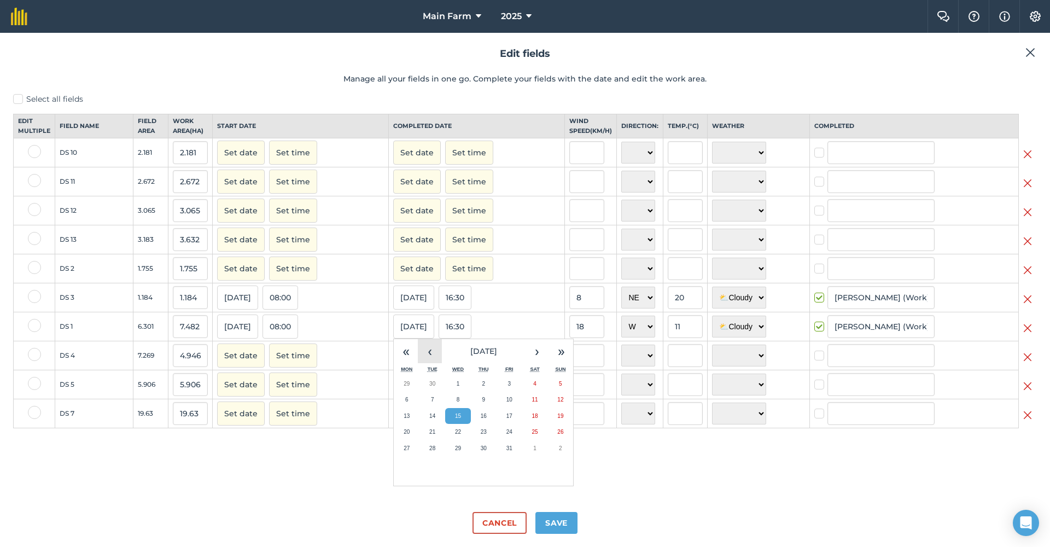
click at [425, 362] on button "‹" at bounding box center [430, 351] width 24 height 24
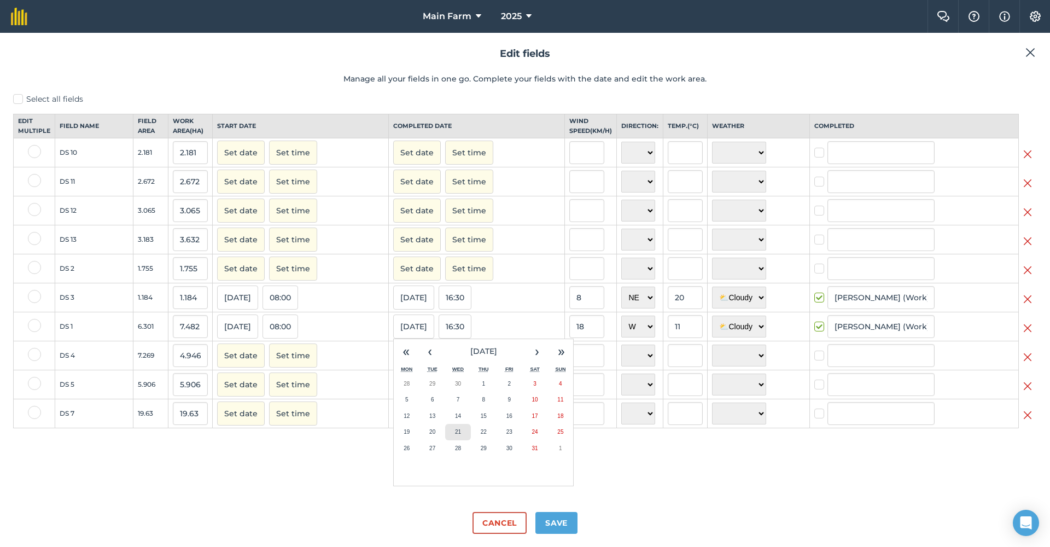
click at [455, 435] on abbr "21" at bounding box center [458, 432] width 6 height 6
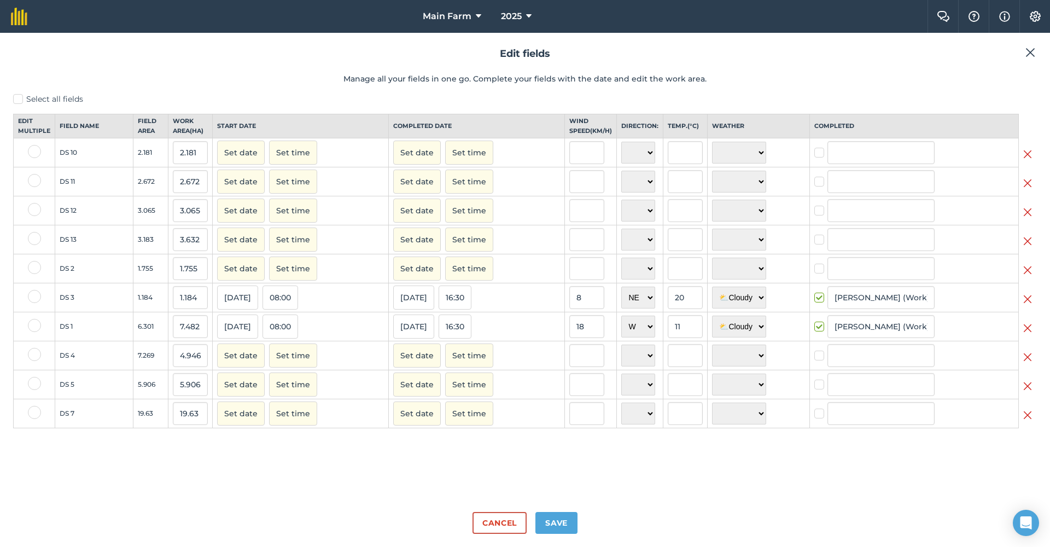
click at [564, 506] on button "Save" at bounding box center [556, 523] width 42 height 22
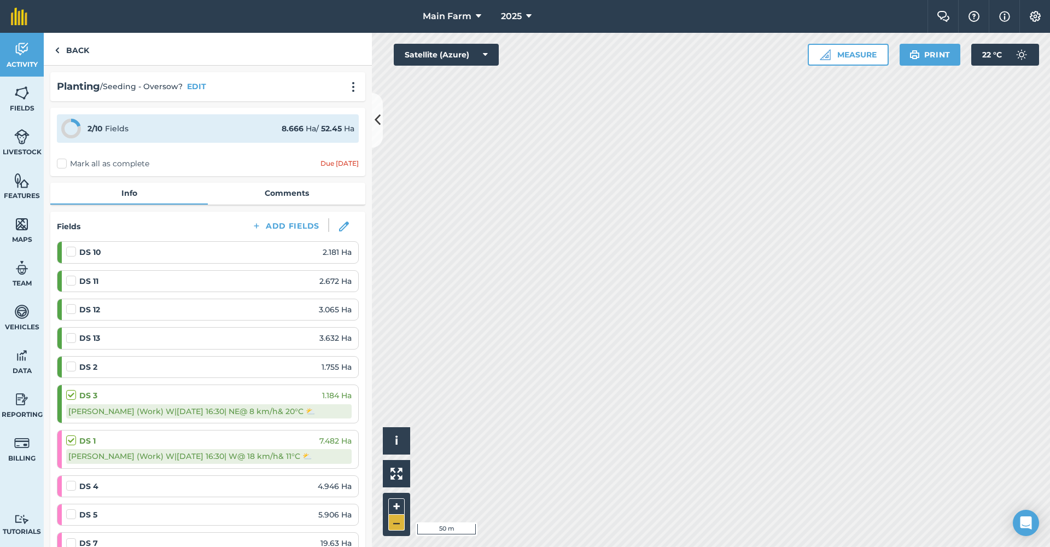
click at [401, 506] on button "–" at bounding box center [396, 522] width 16 height 16
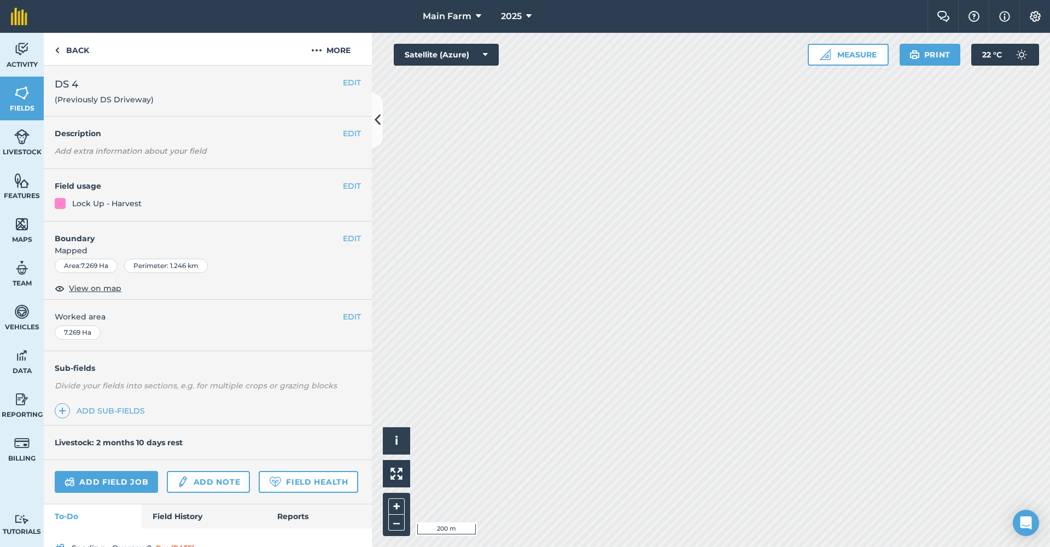
click at [21, 57] on link "Activity" at bounding box center [22, 55] width 44 height 44
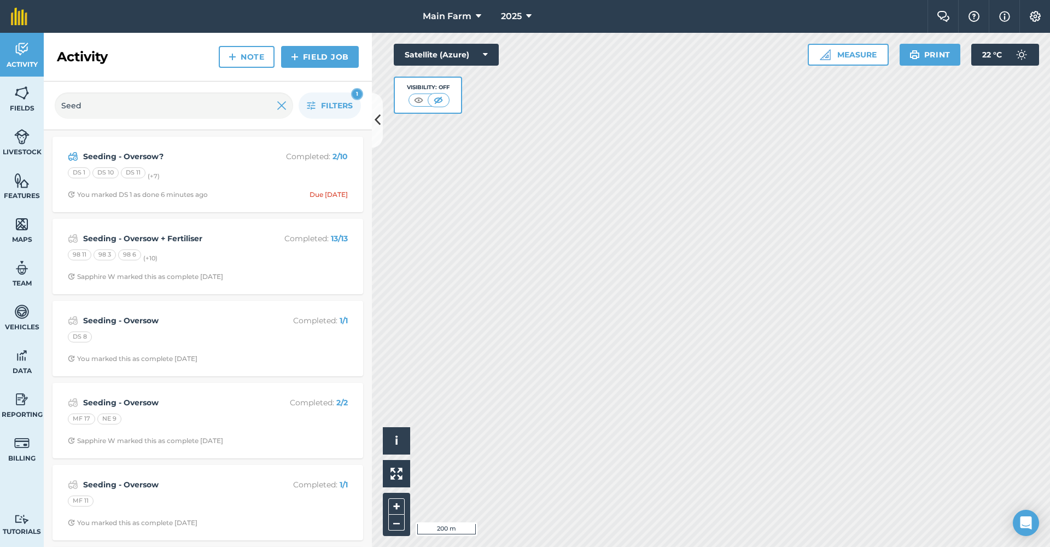
click at [131, 157] on strong "Seeding - Oversow?" at bounding box center [169, 156] width 173 height 12
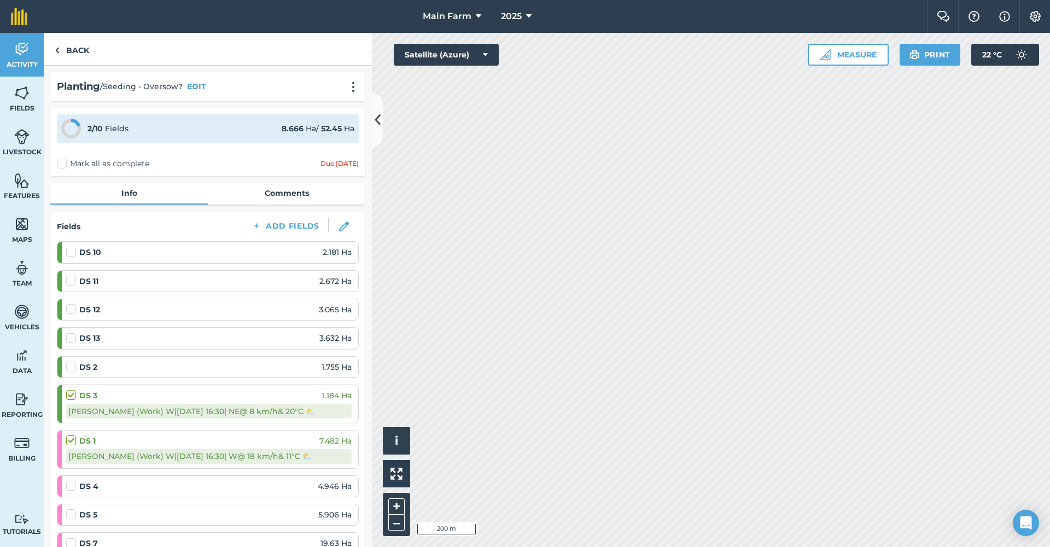
click at [68, 480] on label at bounding box center [72, 480] width 13 height 0
click at [68, 484] on input "checkbox" at bounding box center [69, 483] width 7 height 7
checkbox input "false"
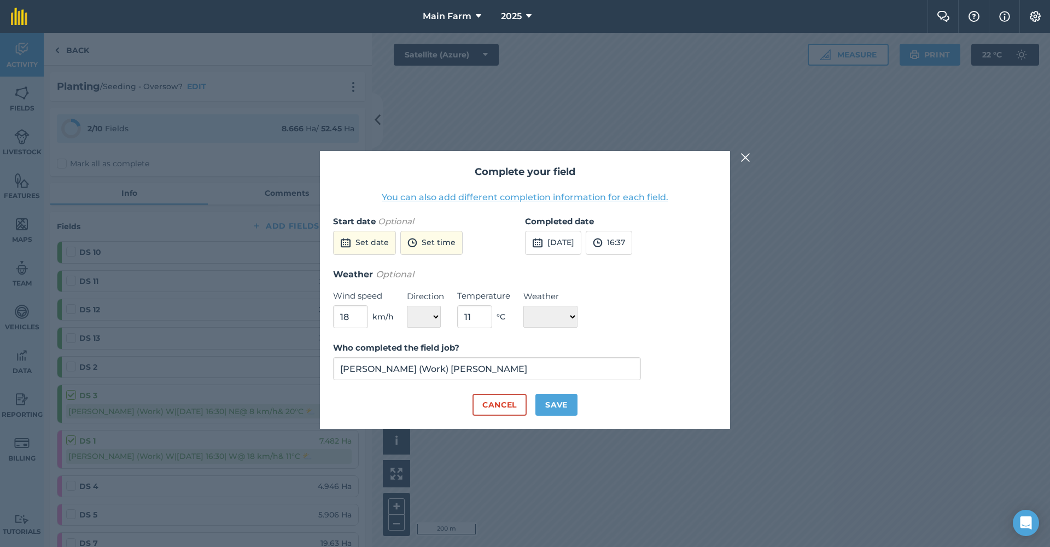
click at [371, 241] on button "Set date" at bounding box center [364, 243] width 63 height 24
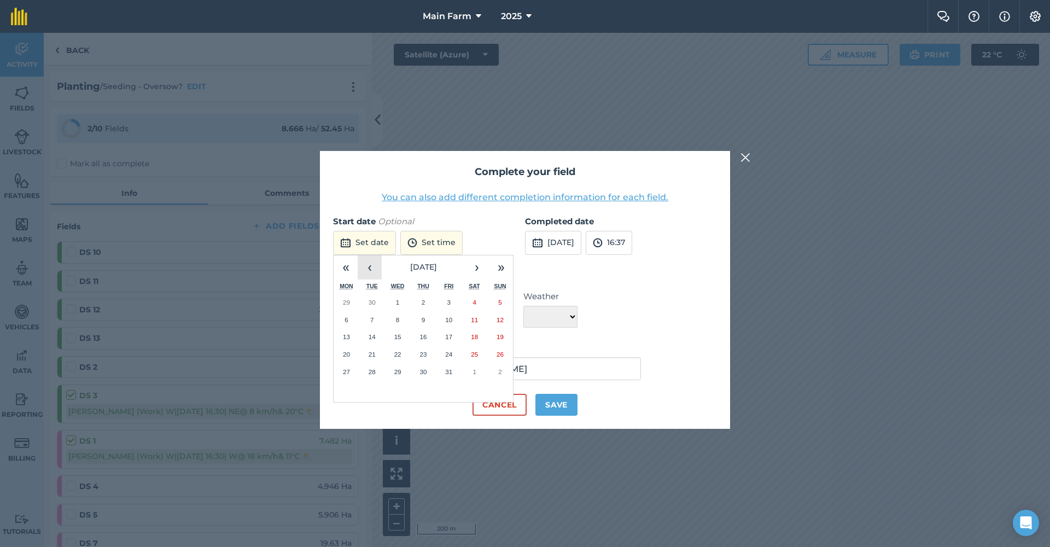
click at [372, 268] on button "‹" at bounding box center [370, 267] width 24 height 24
click at [374, 269] on button "‹" at bounding box center [370, 267] width 24 height 24
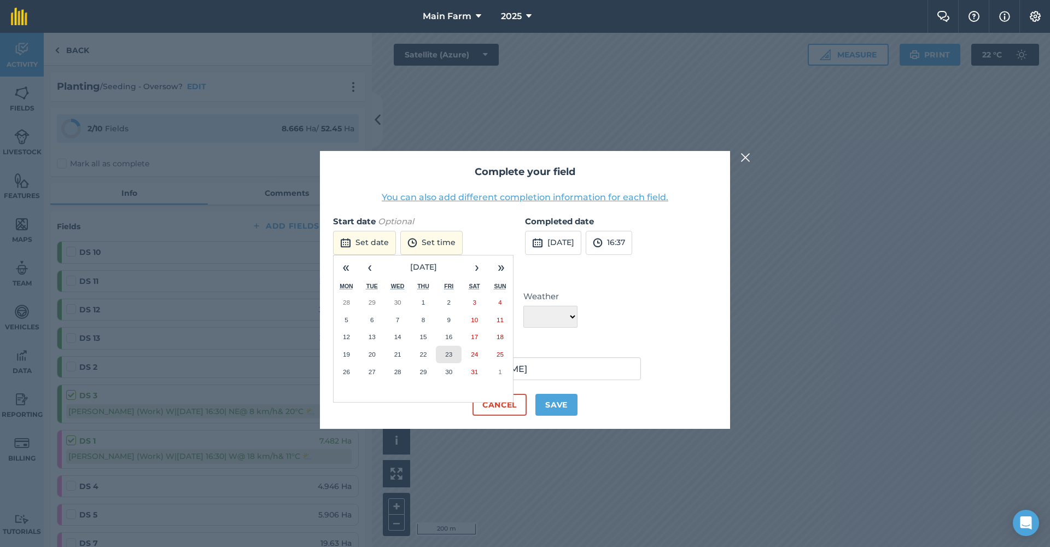
click at [441, 352] on button "23" at bounding box center [449, 354] width 26 height 17
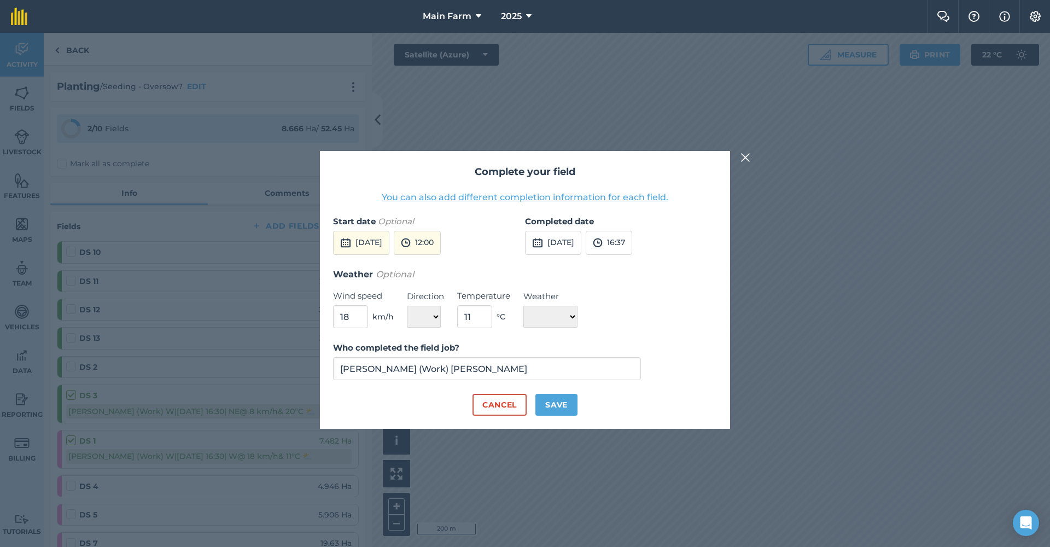
click at [389, 238] on button "[DATE]" at bounding box center [361, 243] width 56 height 24
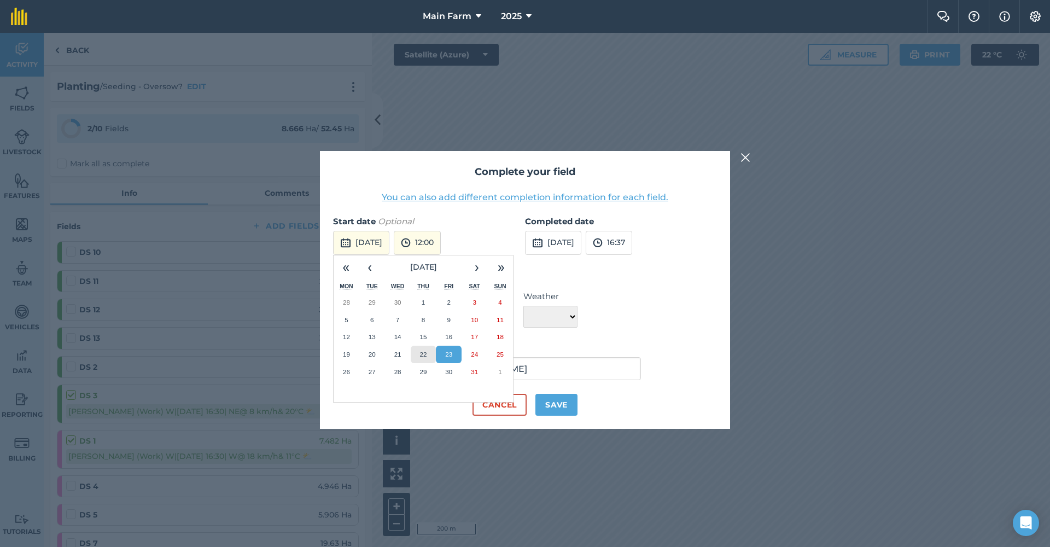
click at [420, 351] on abbr "22" at bounding box center [422, 353] width 7 height 7
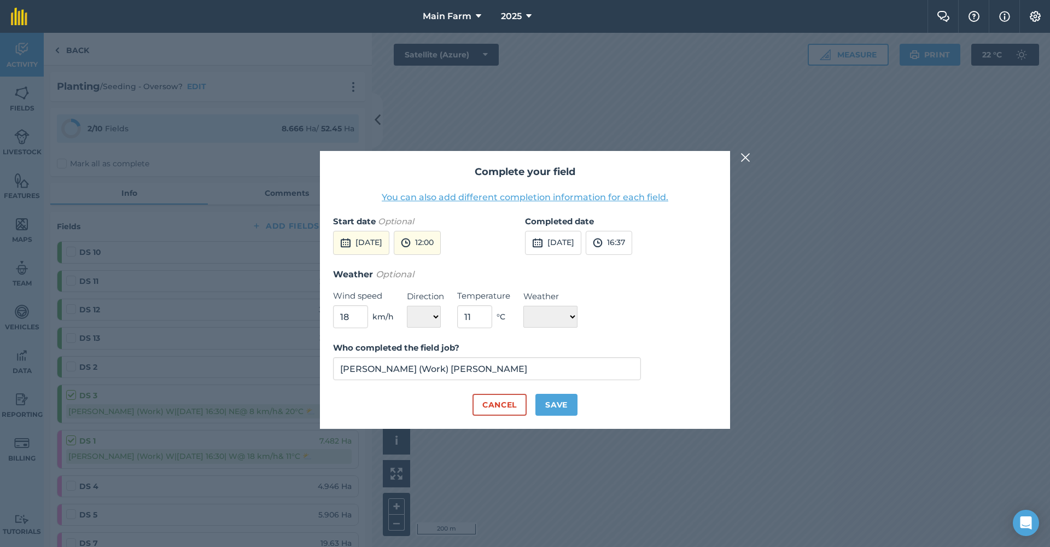
click at [376, 247] on button "[DATE]" at bounding box center [361, 243] width 56 height 24
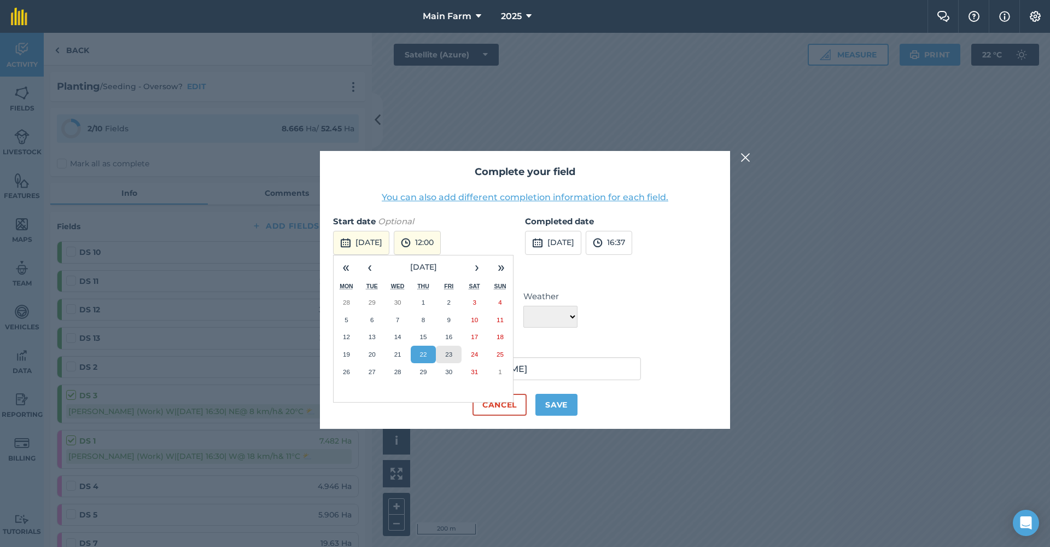
click at [442, 350] on button "23" at bounding box center [449, 354] width 26 height 17
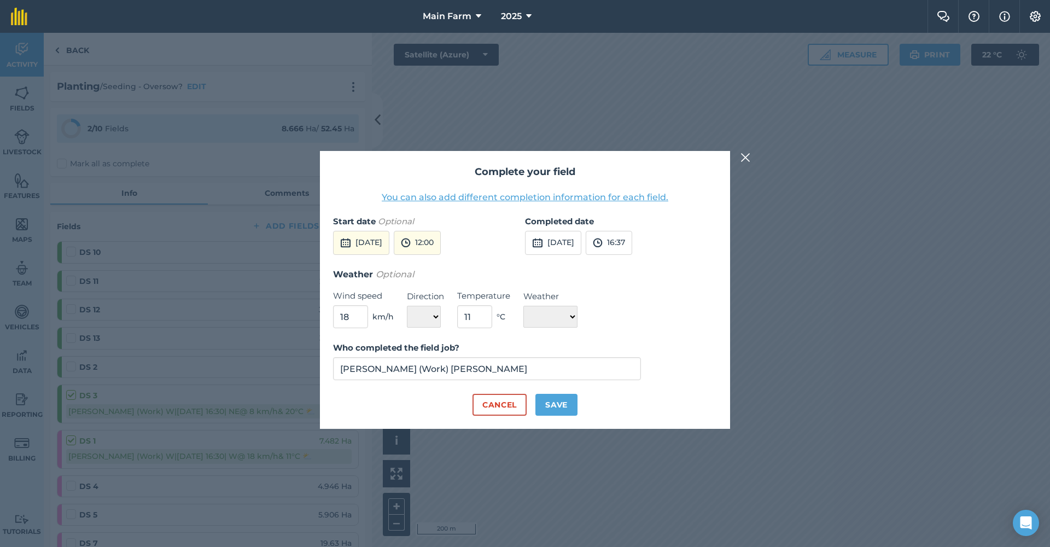
click at [441, 244] on button "12:00" at bounding box center [417, 243] width 47 height 24
click at [446, 313] on button "08:00" at bounding box center [419, 311] width 51 height 17
click at [554, 242] on button "[DATE]" at bounding box center [553, 243] width 56 height 24
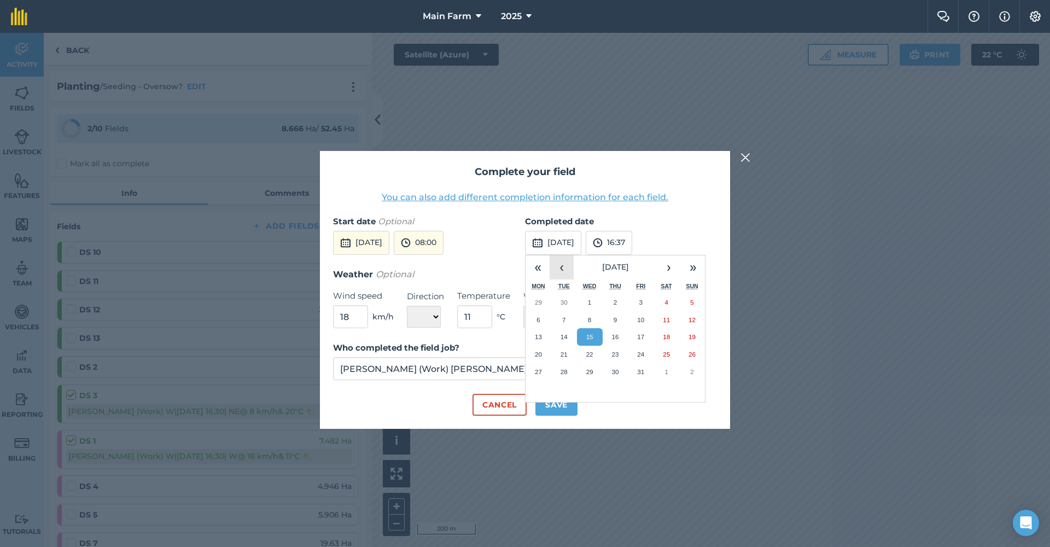
click at [563, 273] on button "‹" at bounding box center [561, 267] width 24 height 24
click at [563, 272] on button "‹" at bounding box center [561, 267] width 24 height 24
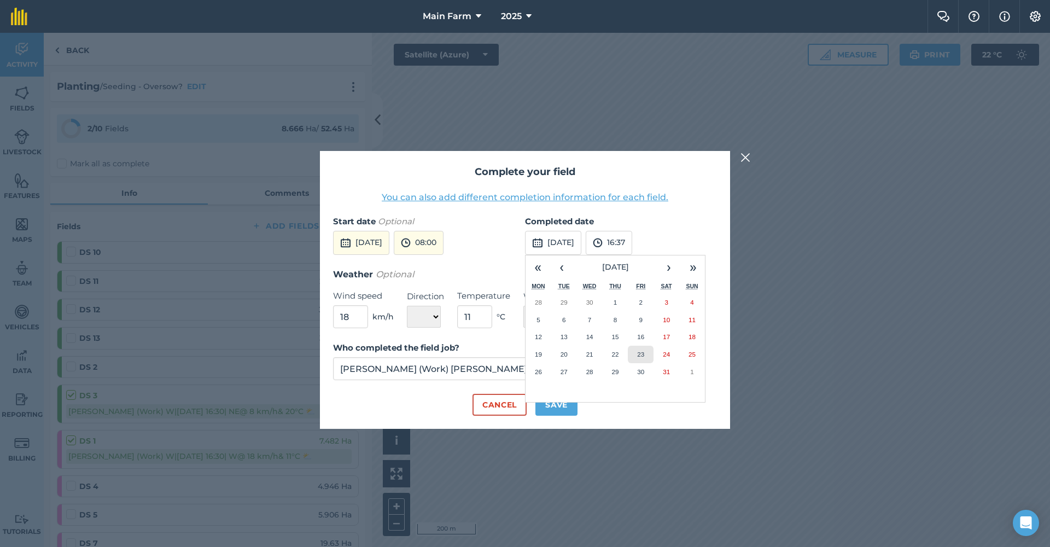
click at [640, 350] on abbr "23" at bounding box center [640, 353] width 7 height 7
click at [632, 249] on button "16:37" at bounding box center [609, 243] width 46 height 24
click at [634, 296] on button "16:30" at bounding box center [611, 298] width 51 height 17
drag, startPoint x: 479, startPoint y: 319, endPoint x: 449, endPoint y: 313, distance: 30.1
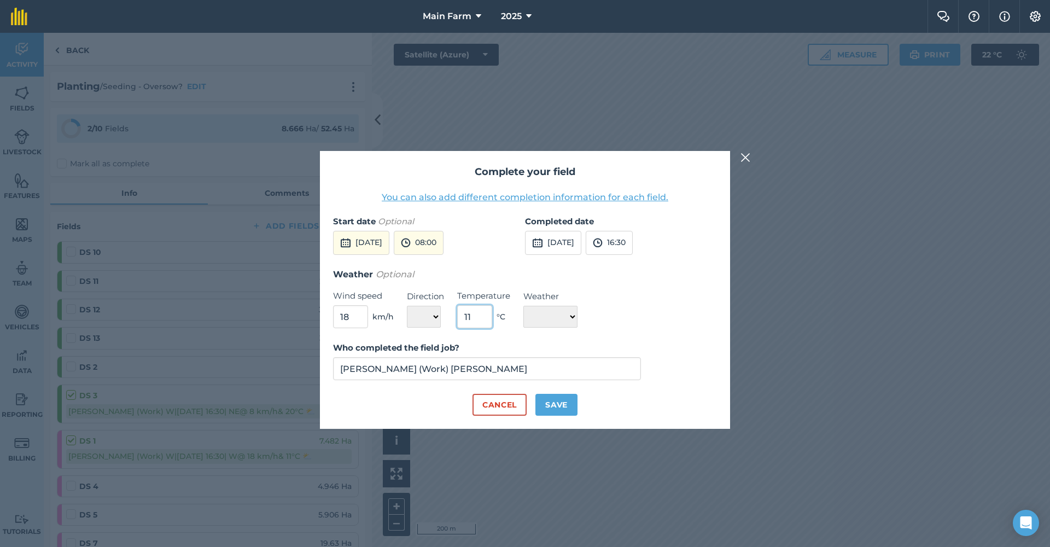
click at [450, 314] on div "Weather Optional Wind speed 18 km/h Direction N NE E SE S SW W NW Temperature 1…" at bounding box center [525, 297] width 384 height 61
type input "14"
drag, startPoint x: 350, startPoint y: 317, endPoint x: 334, endPoint y: 314, distance: 16.6
click at [334, 314] on input "18" at bounding box center [350, 316] width 35 height 23
type input "9"
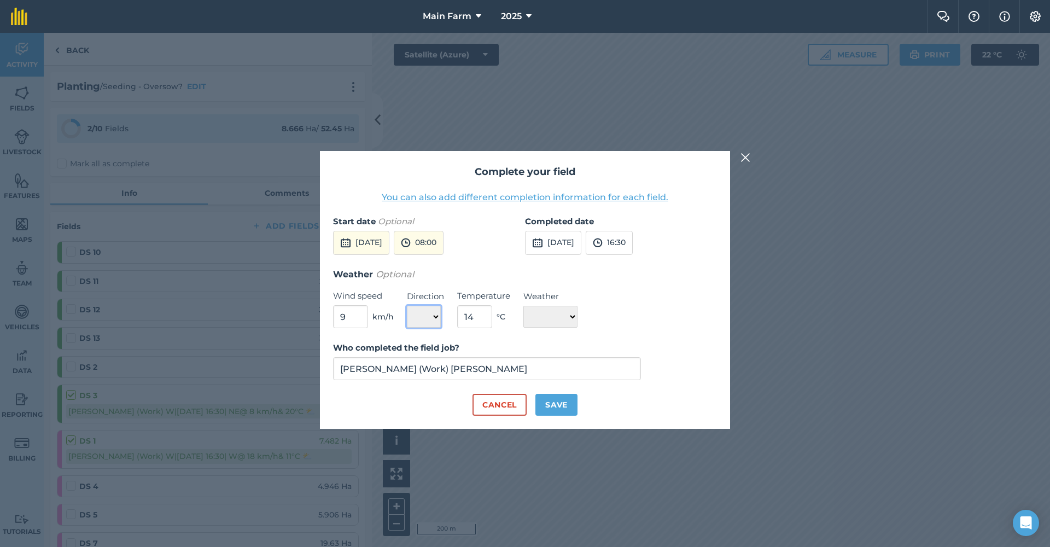
select select "NE"
select select "Cloudy"
click at [563, 406] on button "Save" at bounding box center [556, 405] width 42 height 22
checkbox input "true"
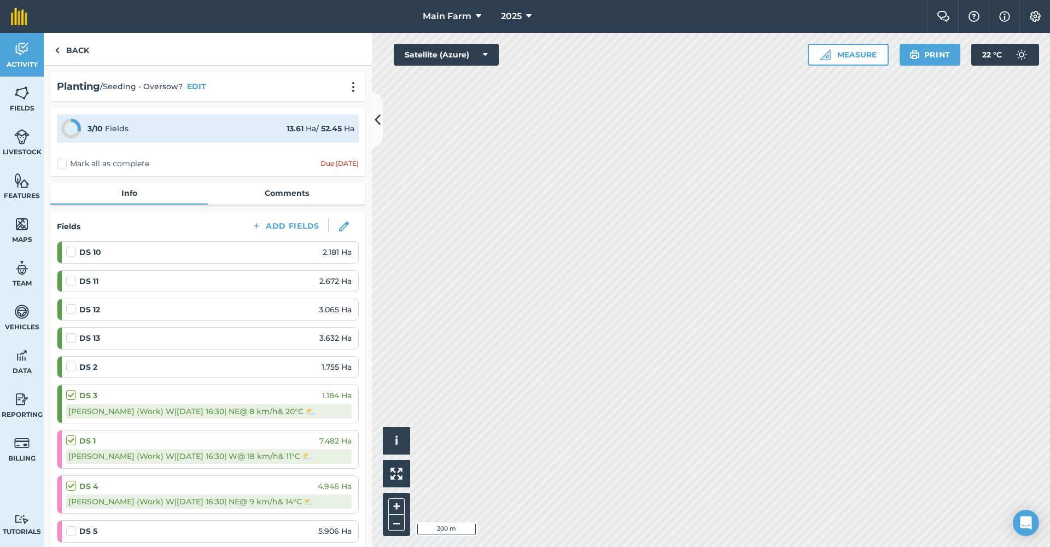
click at [339, 227] on img at bounding box center [344, 226] width 10 height 10
select select "NE"
select select "Cloudy"
select select "W"
select select "Cloudy"
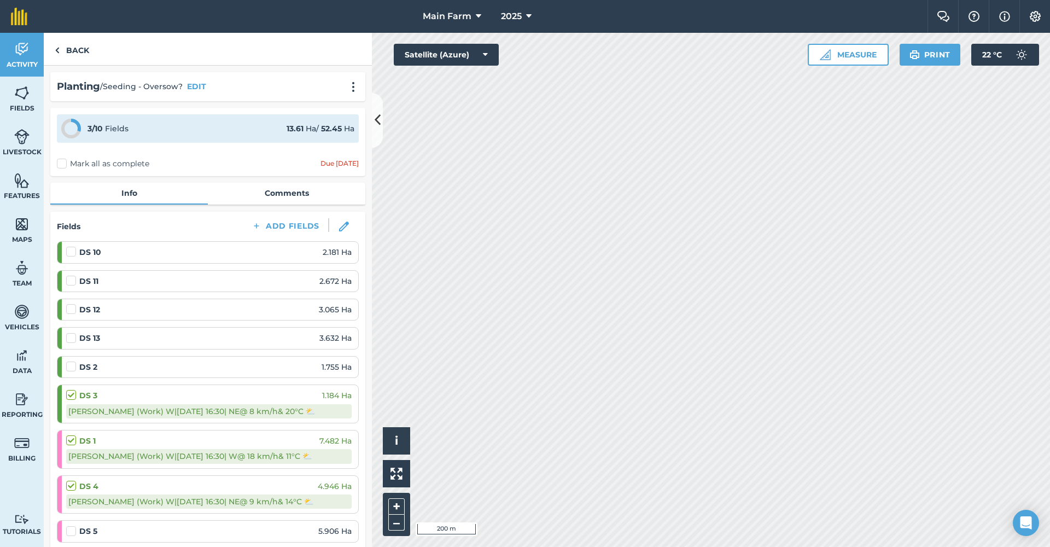
select select "NE"
select select "Cloudy"
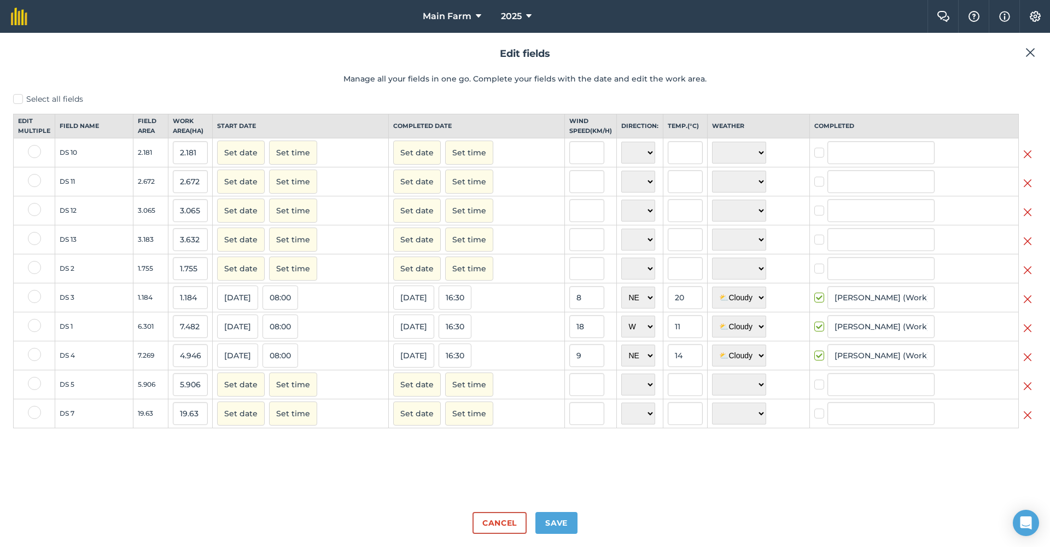
click at [396, 336] on button "[DATE]" at bounding box center [413, 326] width 41 height 24
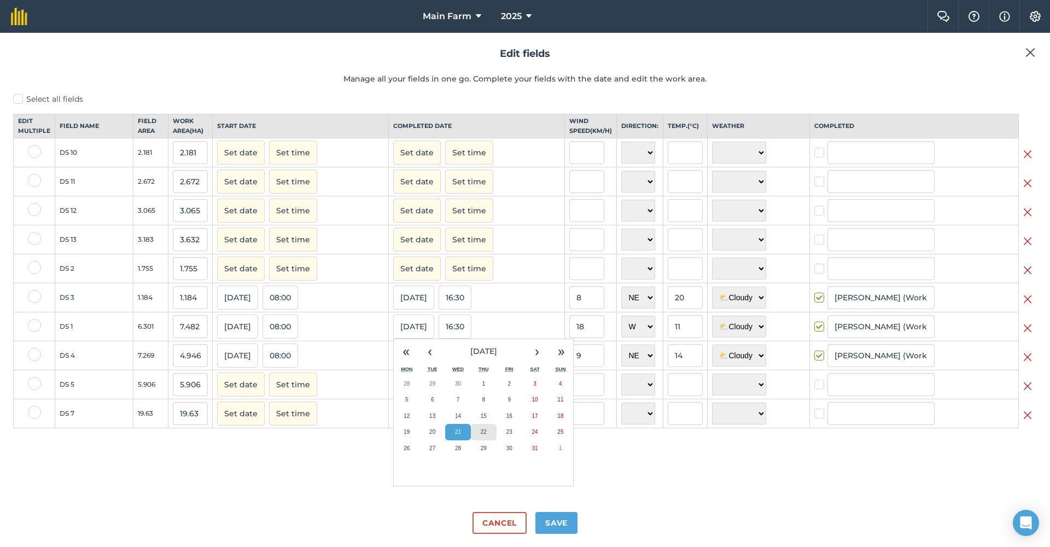
click at [476, 440] on button "22" at bounding box center [484, 432] width 26 height 16
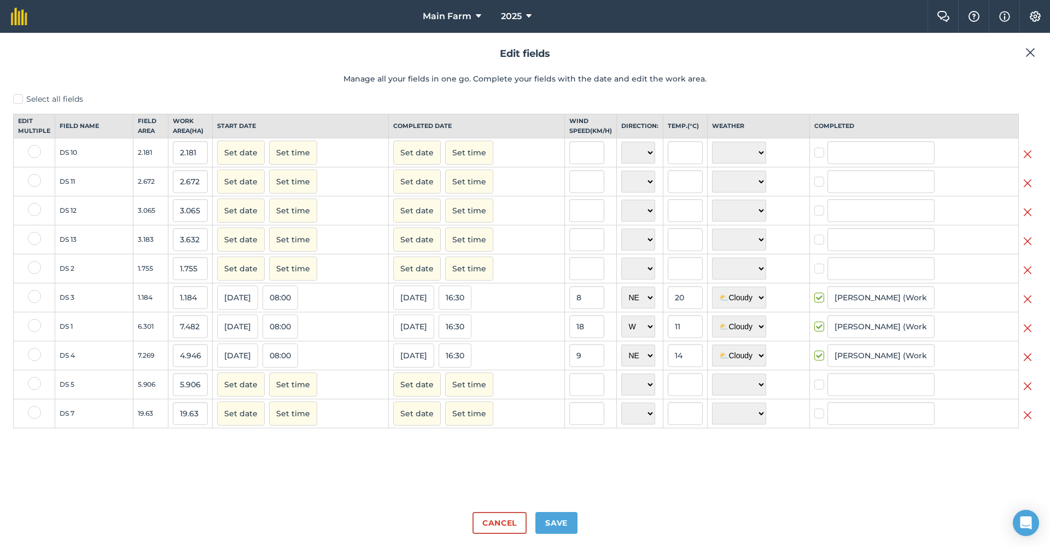
click at [552, 506] on button "Save" at bounding box center [556, 523] width 42 height 22
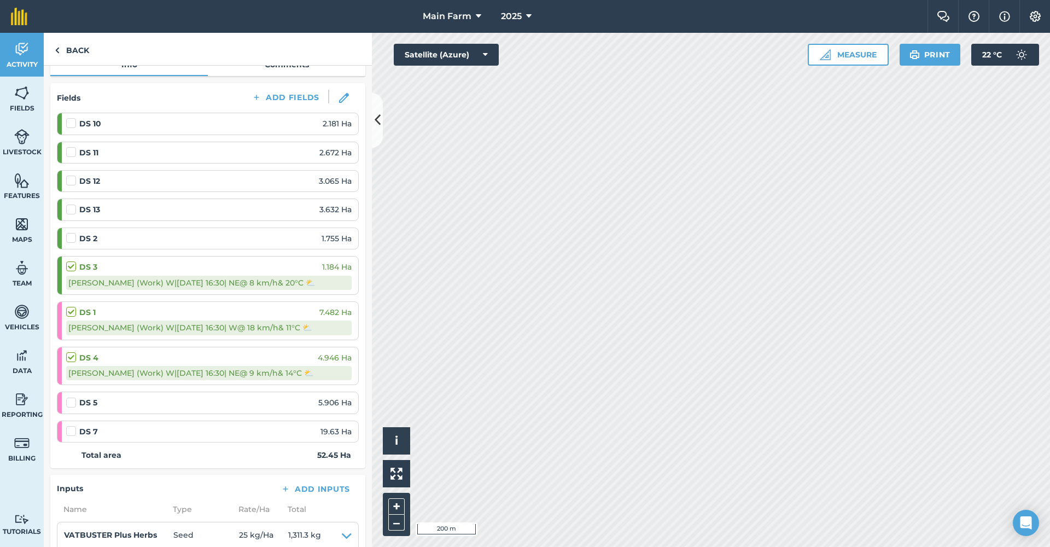
scroll to position [185, 0]
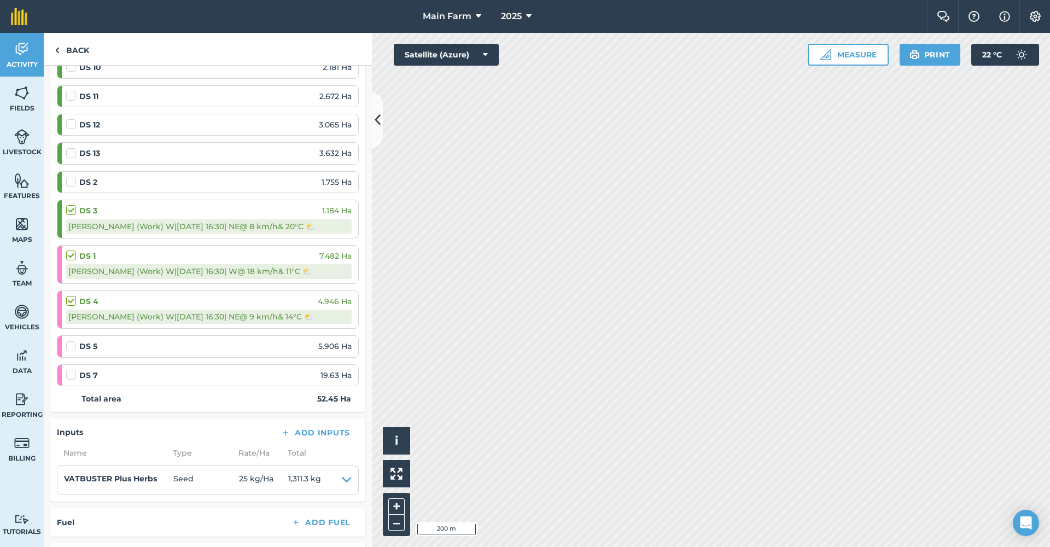
click at [67, 341] on label at bounding box center [72, 341] width 13 height 0
click at [67, 344] on input "checkbox" at bounding box center [69, 344] width 7 height 7
checkbox input "false"
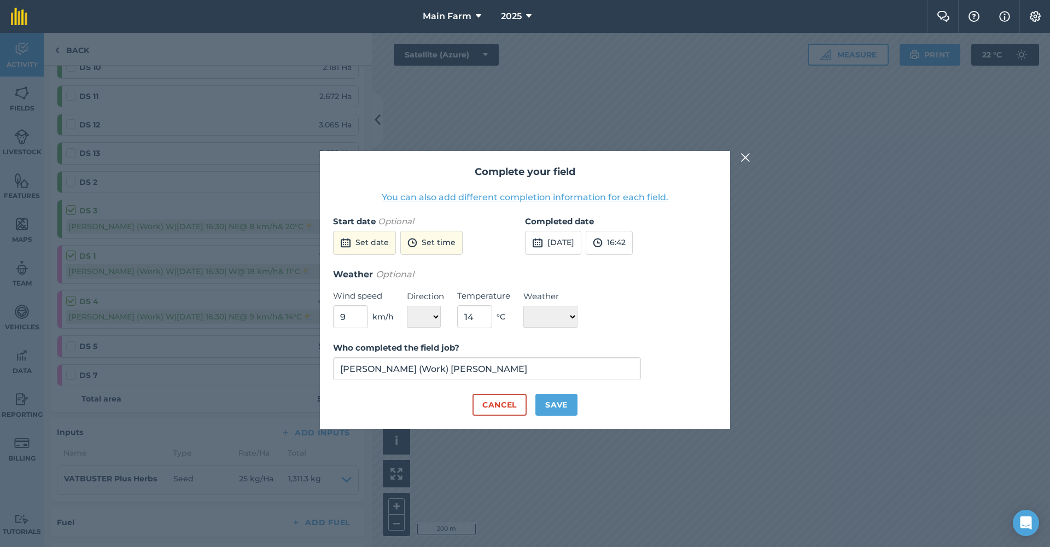
click at [391, 236] on button "Set date" at bounding box center [364, 243] width 63 height 24
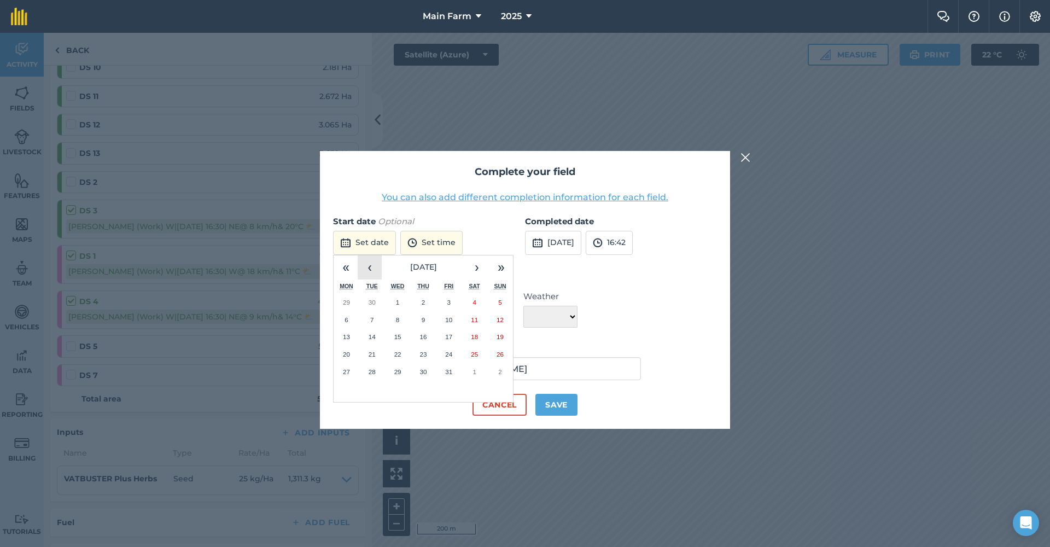
click at [370, 266] on button "‹" at bounding box center [370, 267] width 24 height 24
click at [371, 267] on button "‹" at bounding box center [370, 267] width 24 height 24
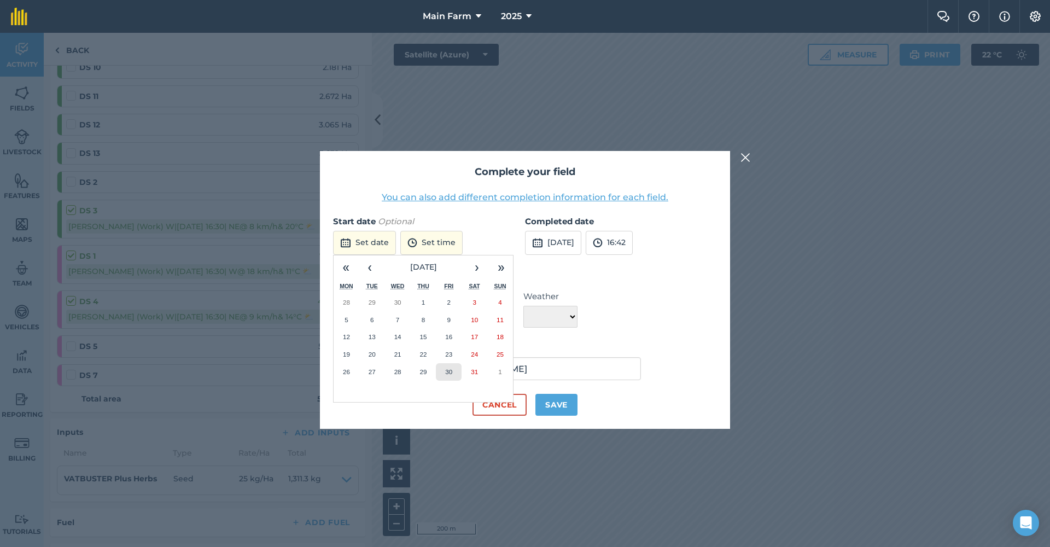
click at [446, 368] on abbr "30" at bounding box center [448, 371] width 7 height 7
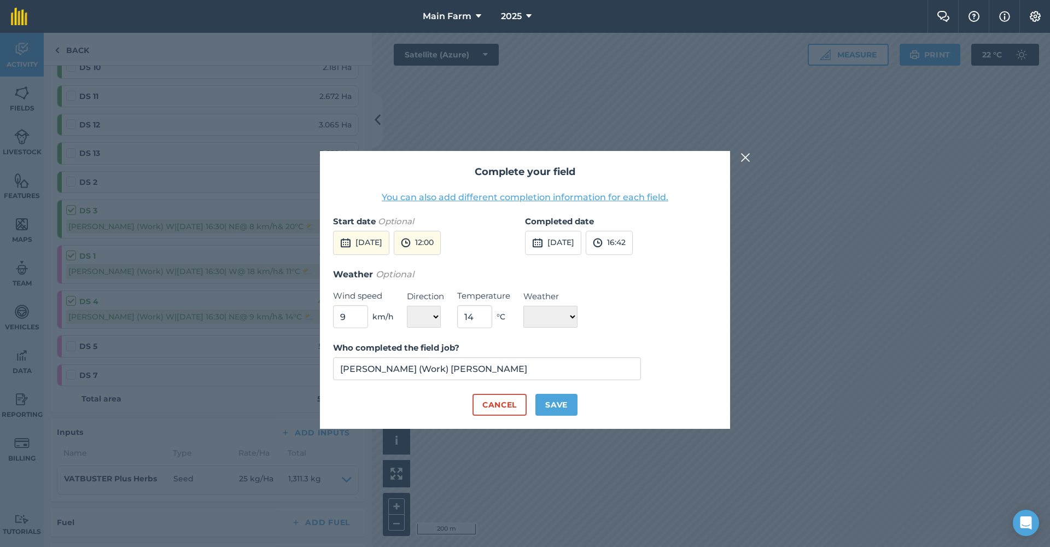
click at [441, 243] on button "12:00" at bounding box center [417, 243] width 47 height 24
click at [444, 280] on button "08:00" at bounding box center [419, 278] width 51 height 17
click at [566, 242] on button "[DATE]" at bounding box center [553, 243] width 56 height 24
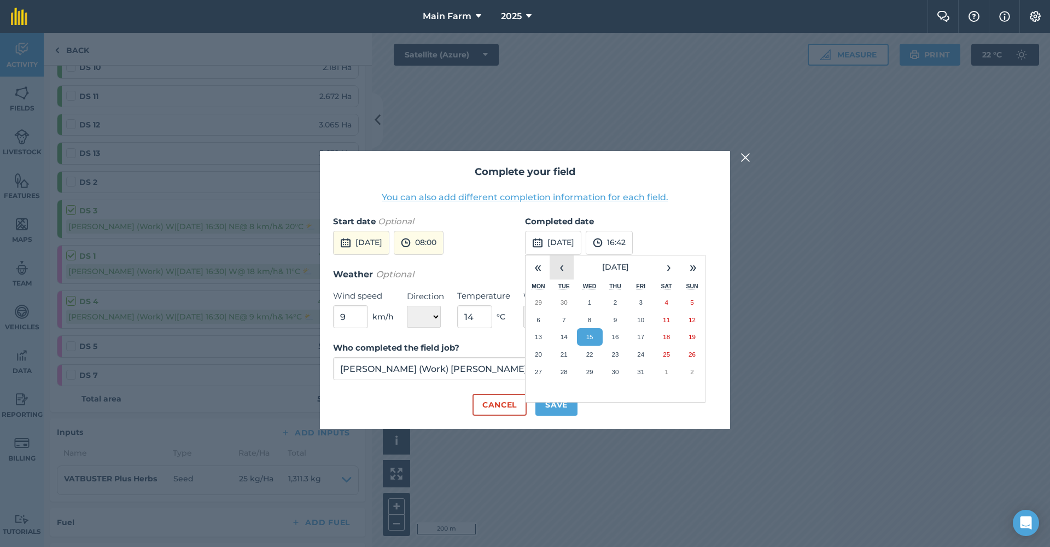
click at [561, 270] on button "‹" at bounding box center [561, 267] width 24 height 24
click at [560, 270] on button "‹" at bounding box center [561, 267] width 24 height 24
click at [640, 316] on abbr "6" at bounding box center [640, 319] width 3 height 7
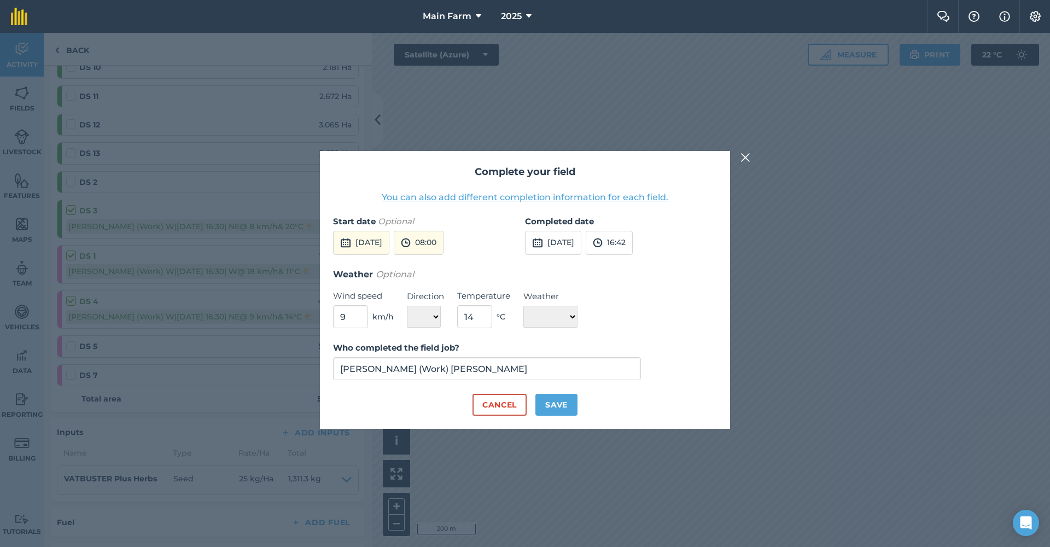
click at [628, 242] on button "16:42" at bounding box center [609, 243] width 47 height 24
click at [632, 295] on button "16:30" at bounding box center [611, 298] width 51 height 17
drag, startPoint x: 479, startPoint y: 318, endPoint x: 462, endPoint y: 313, distance: 17.8
click at [462, 313] on input "14" at bounding box center [474, 316] width 35 height 23
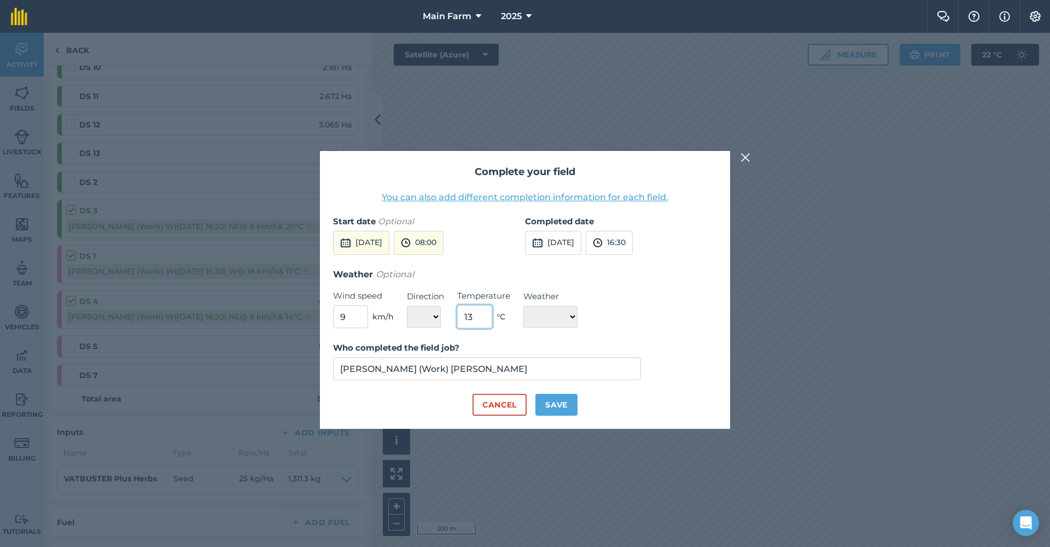
type input "13"
drag, startPoint x: 356, startPoint y: 319, endPoint x: 326, endPoint y: 313, distance: 31.2
click at [326, 313] on div "Complete your field You can also add different completion information for each …" at bounding box center [525, 290] width 410 height 278
type input "19"
select select "W"
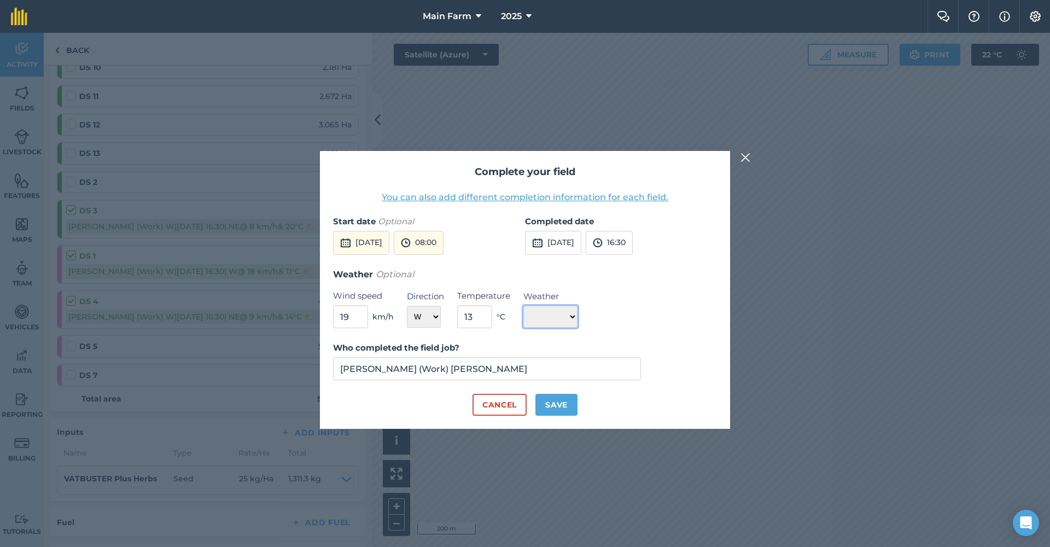
select select "Cloudy"
drag, startPoint x: 352, startPoint y: 318, endPoint x: 339, endPoint y: 315, distance: 12.8
click at [339, 315] on input "19" at bounding box center [350, 316] width 35 height 23
type input "14.5"
drag, startPoint x: 479, startPoint y: 319, endPoint x: 452, endPoint y: 313, distance: 28.0
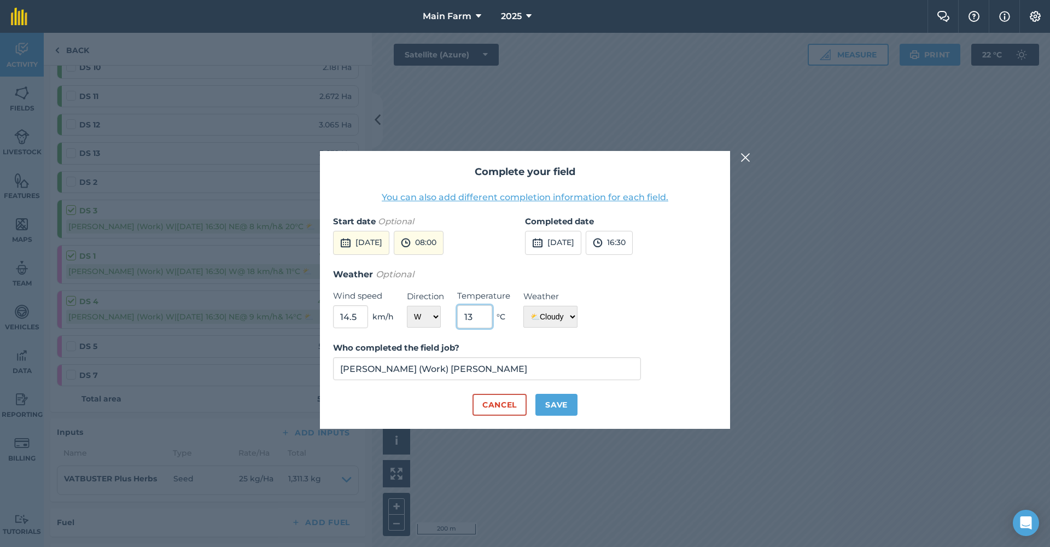
click at [452, 313] on div "Weather Optional Wind speed 14.5 km/h Direction N NE E SE S SW W NW Temperature…" at bounding box center [525, 297] width 384 height 61
click at [358, 322] on input "14.5" at bounding box center [350, 316] width 35 height 23
drag, startPoint x: 480, startPoint y: 318, endPoint x: 452, endPoint y: 312, distance: 28.5
click at [452, 312] on div "Weather Optional Wind speed 14.5 km/h Direction N NE E SE S SW W NW Temperature…" at bounding box center [525, 297] width 384 height 61
type input "13"
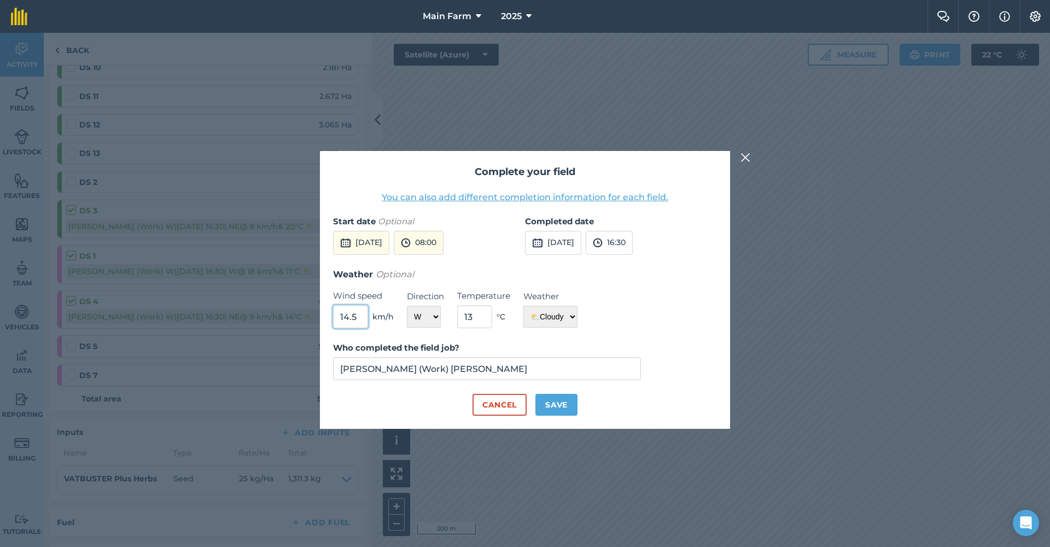
drag, startPoint x: 356, startPoint y: 316, endPoint x: 312, endPoint y: 311, distance: 45.2
click at [312, 311] on div "Complete your field You can also add different completion information for each …" at bounding box center [525, 290] width 1050 height 514
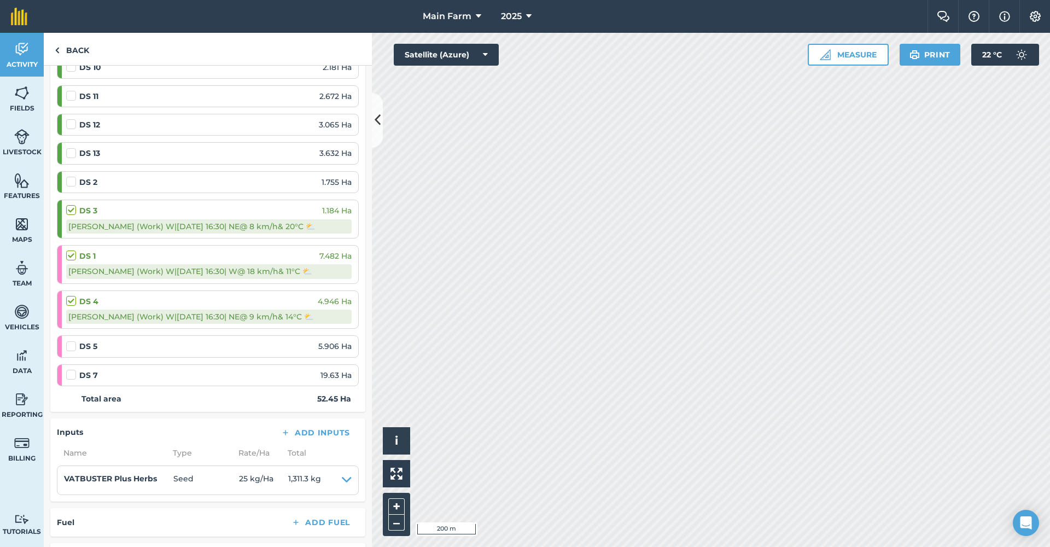
click at [70, 341] on label at bounding box center [72, 341] width 13 height 0
click at [70, 341] on input "checkbox" at bounding box center [69, 344] width 7 height 7
checkbox input "false"
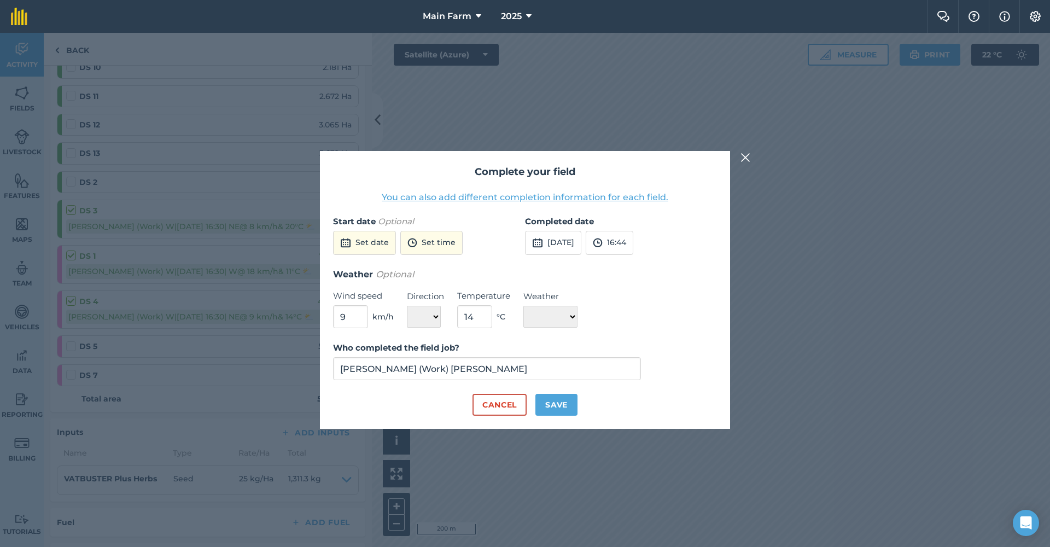
click at [357, 233] on button "Set date" at bounding box center [364, 243] width 63 height 24
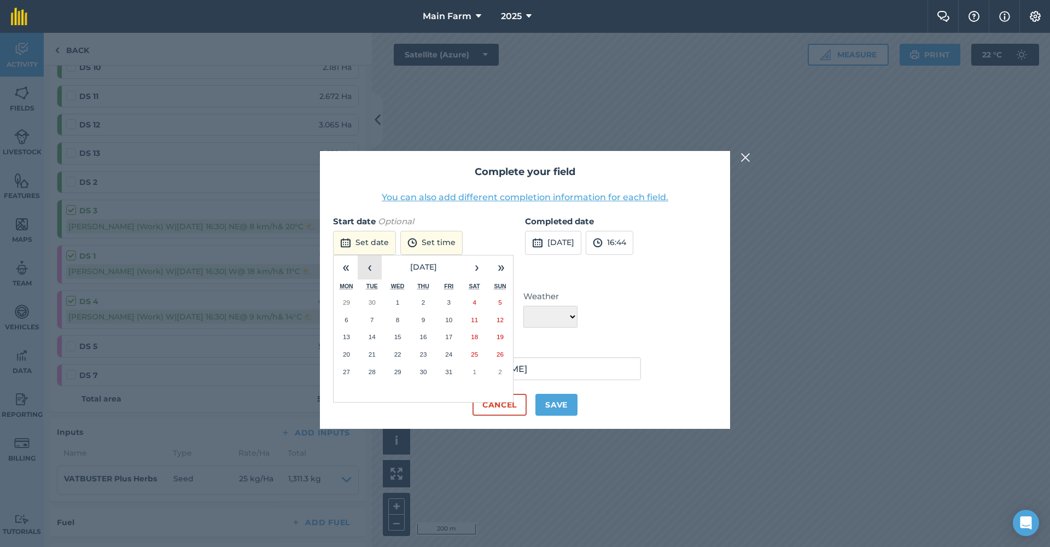
click at [373, 267] on button "‹" at bounding box center [370, 267] width 24 height 24
click at [374, 267] on button "‹" at bounding box center [370, 267] width 24 height 24
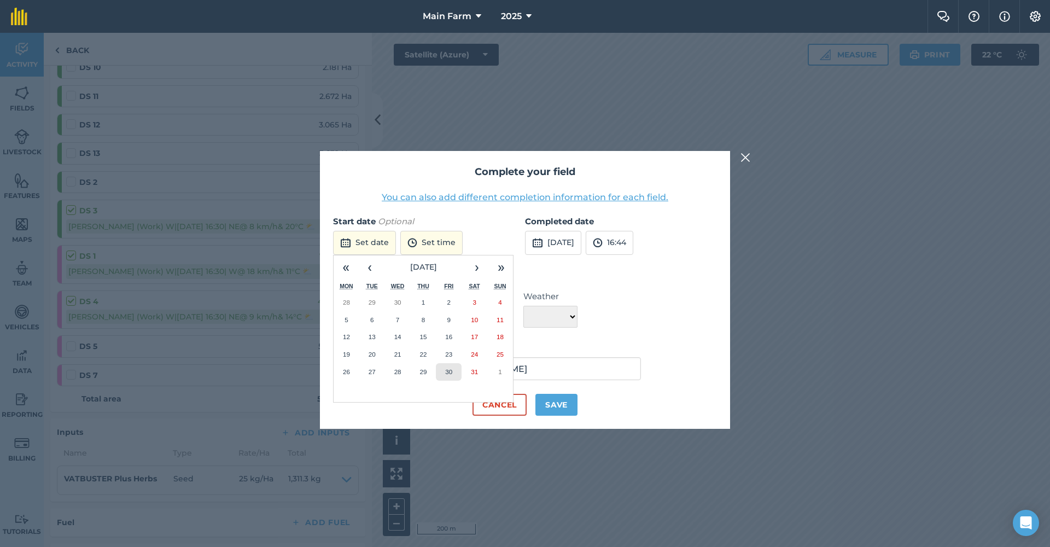
click at [446, 368] on abbr "30" at bounding box center [448, 371] width 7 height 7
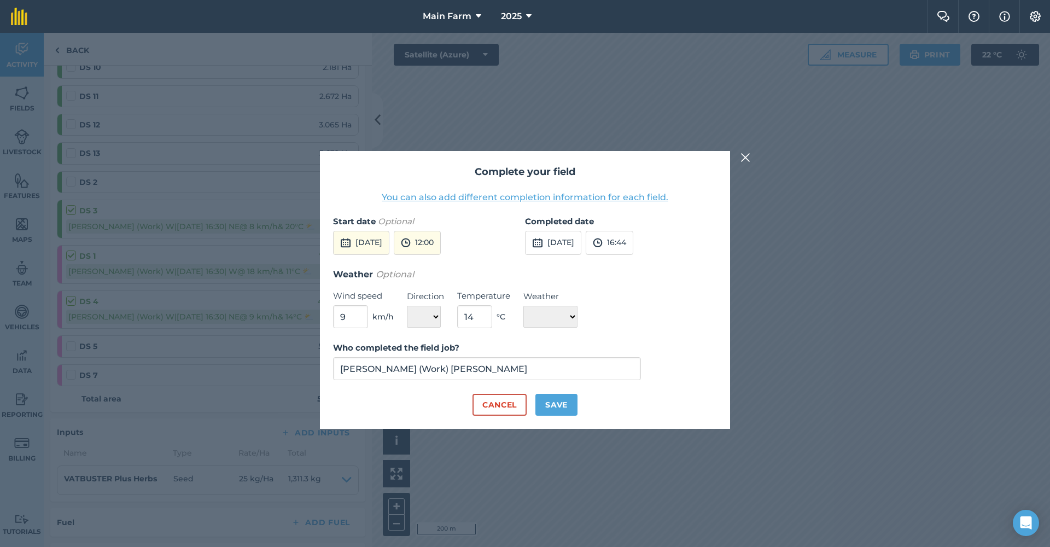
click at [441, 242] on button "12:00" at bounding box center [417, 243] width 47 height 24
click at [444, 290] on button "08:00" at bounding box center [419, 297] width 51 height 17
click at [581, 243] on button "[DATE]" at bounding box center [553, 243] width 56 height 24
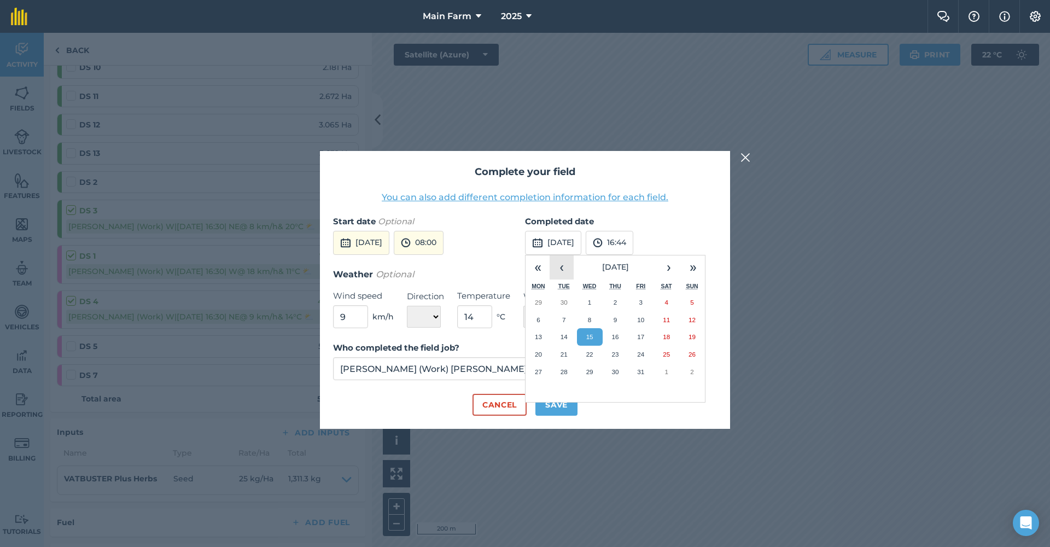
click at [558, 265] on button "‹" at bounding box center [561, 267] width 24 height 24
click at [647, 316] on button "6" at bounding box center [641, 319] width 26 height 17
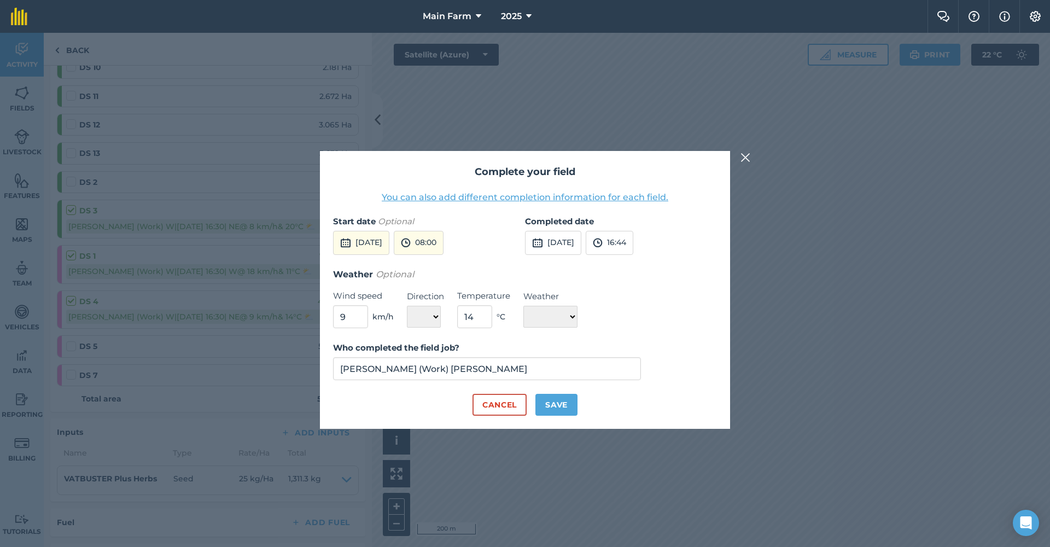
click at [633, 238] on button "16:44" at bounding box center [610, 243] width 48 height 24
click at [628, 298] on button "16:30" at bounding box center [611, 298] width 51 height 17
drag, startPoint x: 476, startPoint y: 315, endPoint x: 449, endPoint y: 310, distance: 27.3
click at [449, 310] on div "Weather Optional Wind speed 9 km/h Direction N NE E SE S SW W NW Temperature 14…" at bounding box center [525, 297] width 384 height 61
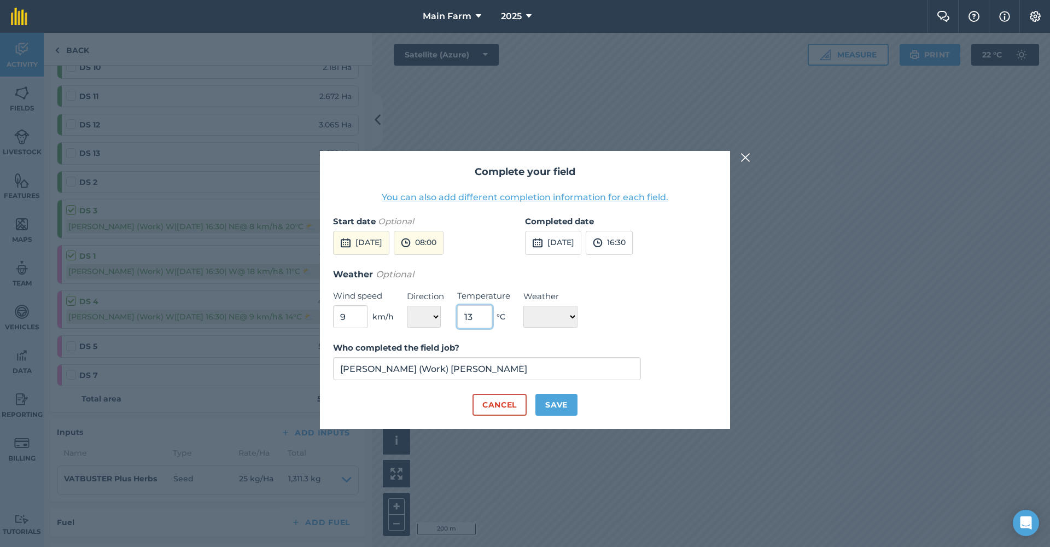
type input "13"
drag, startPoint x: 352, startPoint y: 316, endPoint x: 333, endPoint y: 315, distance: 19.1
click at [333, 315] on input "9" at bounding box center [350, 316] width 35 height 23
type input "19"
select select "W"
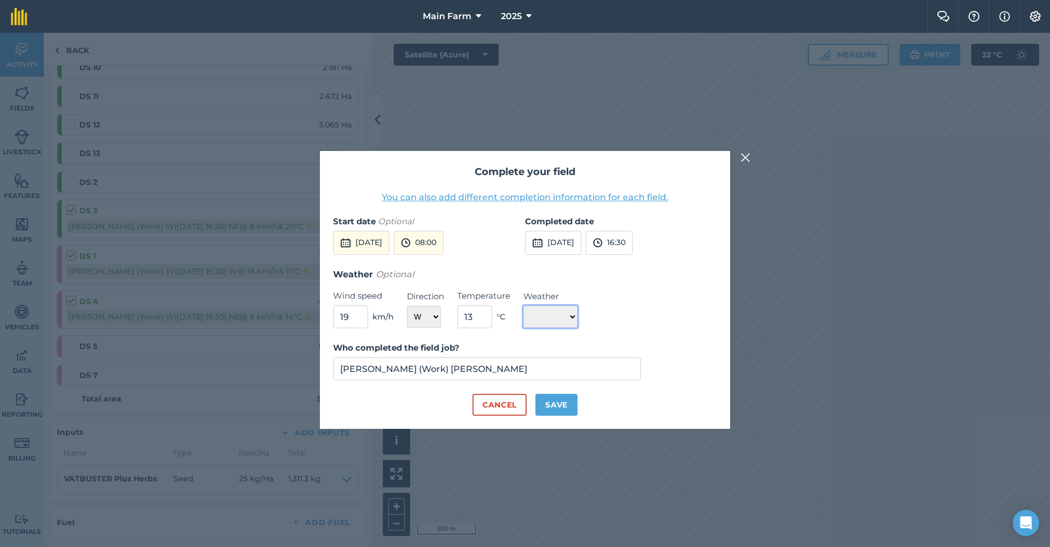
select select "Cloudy"
drag, startPoint x: 473, startPoint y: 314, endPoint x: 464, endPoint y: 315, distance: 9.3
click at [464, 315] on input "13" at bounding box center [474, 316] width 35 height 23
type input "11.5"
select select
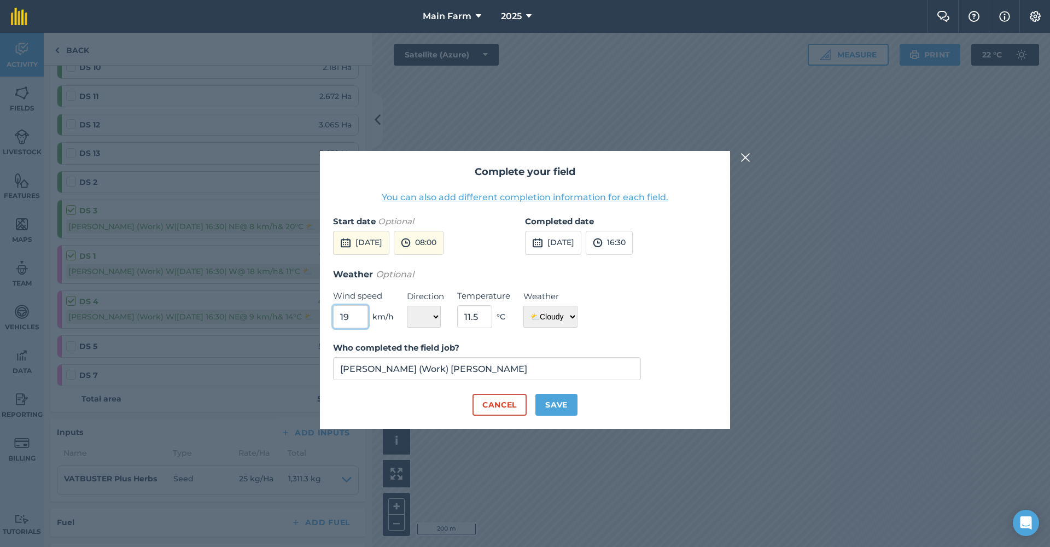
drag, startPoint x: 352, startPoint y: 319, endPoint x: 340, endPoint y: 317, distance: 12.2
click at [340, 317] on input "19" at bounding box center [350, 316] width 35 height 23
type input "14"
click at [569, 413] on button "Save" at bounding box center [556, 405] width 42 height 22
checkbox input "true"
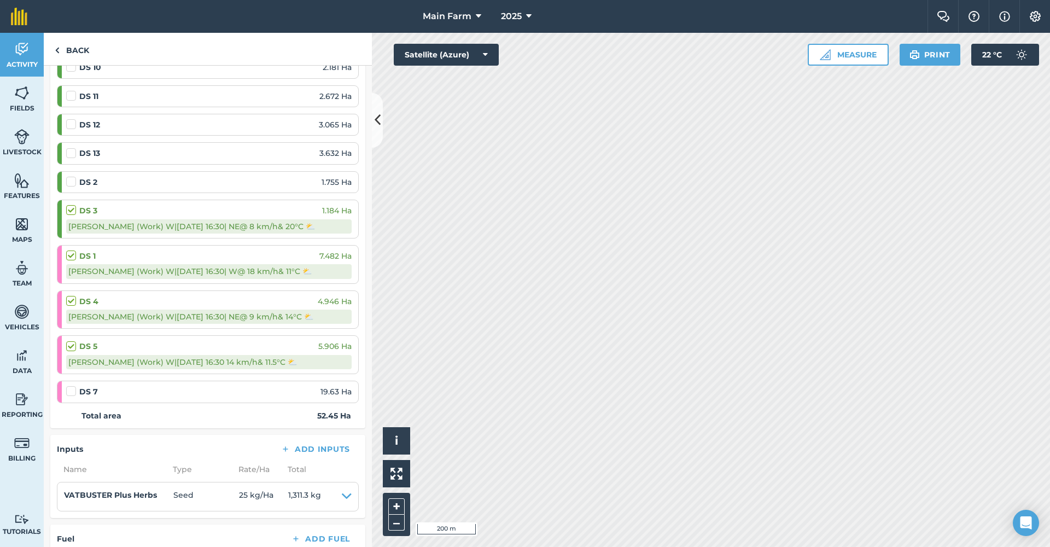
click at [72, 176] on label at bounding box center [72, 176] width 13 height 0
click at [72, 182] on input "checkbox" at bounding box center [69, 179] width 7 height 7
checkbox input "false"
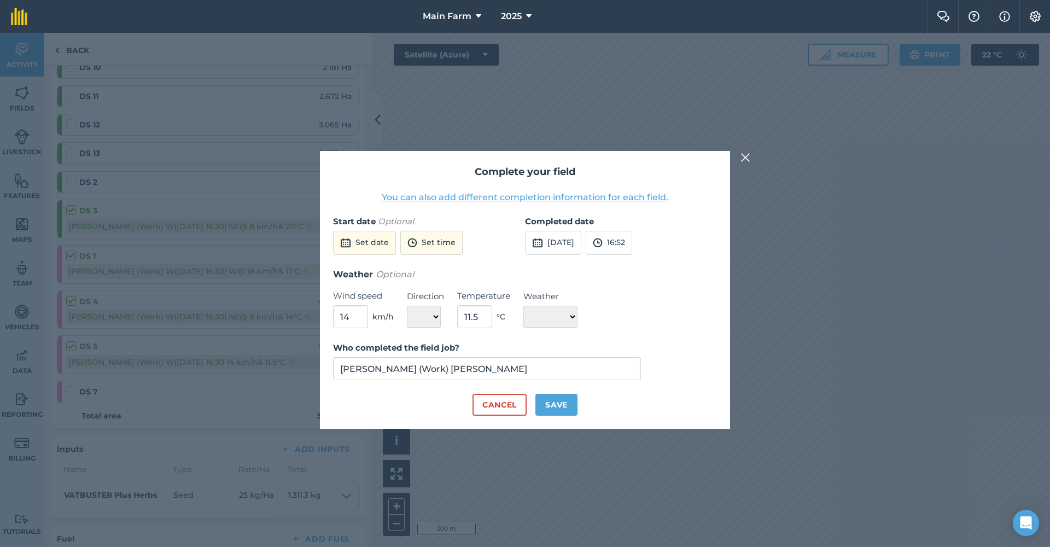
click at [361, 244] on button "Set date" at bounding box center [364, 243] width 63 height 24
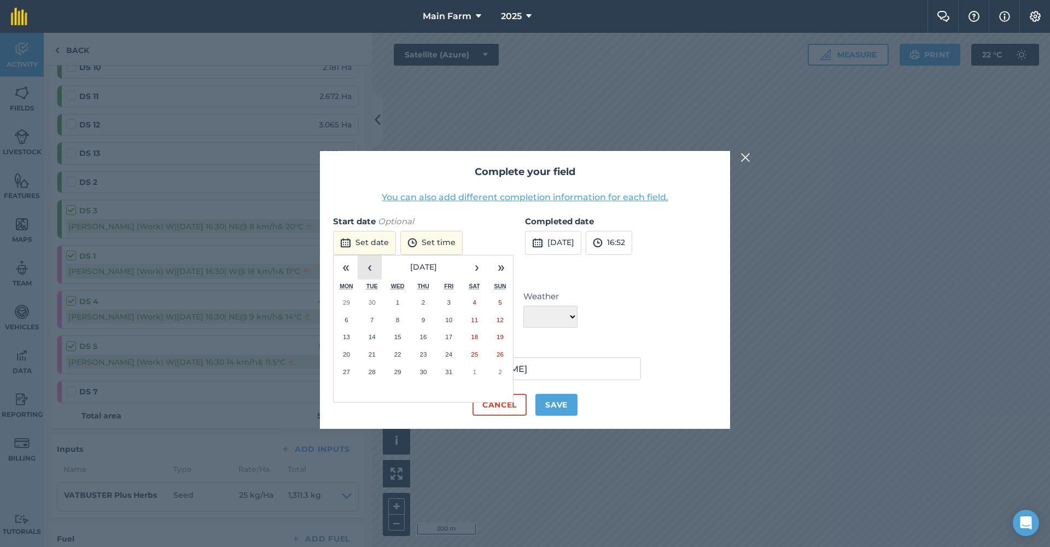
click at [365, 268] on button "‹" at bounding box center [370, 267] width 24 height 24
click at [452, 317] on button "6" at bounding box center [449, 319] width 26 height 17
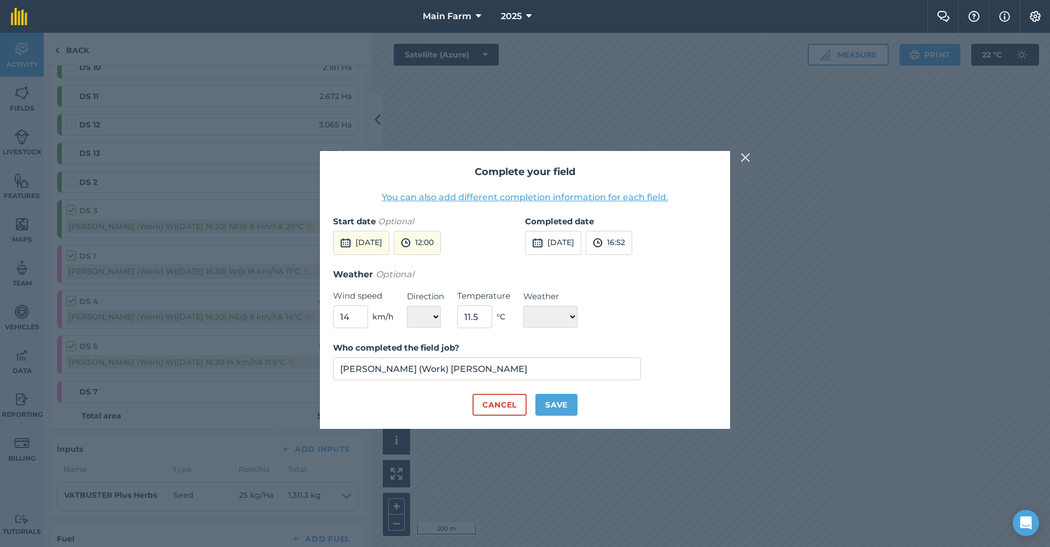
click at [441, 245] on button "12:00" at bounding box center [417, 243] width 47 height 24
click at [443, 261] on button "08:00" at bounding box center [419, 259] width 51 height 17
click at [581, 239] on button "[DATE]" at bounding box center [553, 243] width 56 height 24
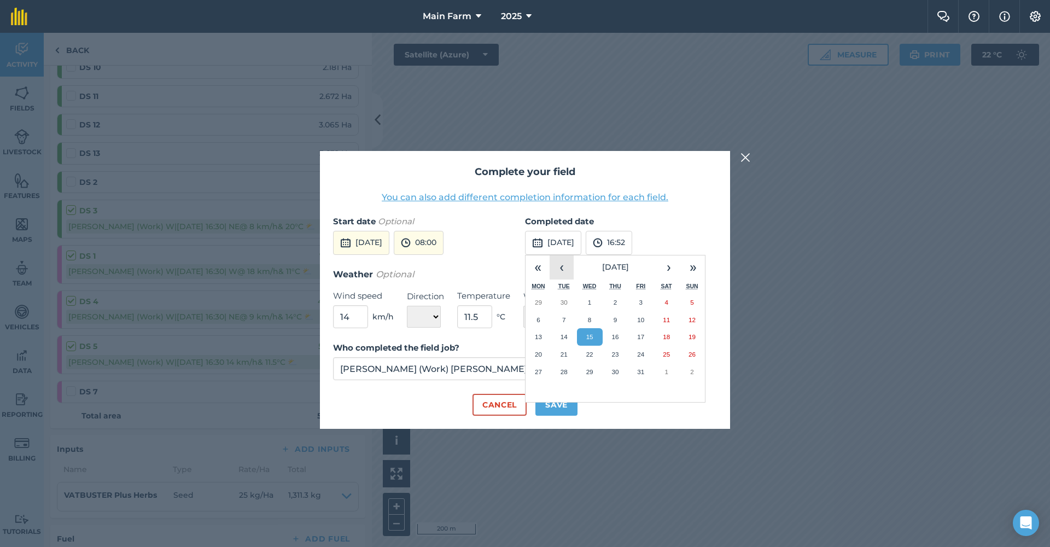
click at [565, 267] on button "‹" at bounding box center [561, 267] width 24 height 24
drag, startPoint x: 642, startPoint y: 317, endPoint x: 642, endPoint y: 305, distance: 12.0
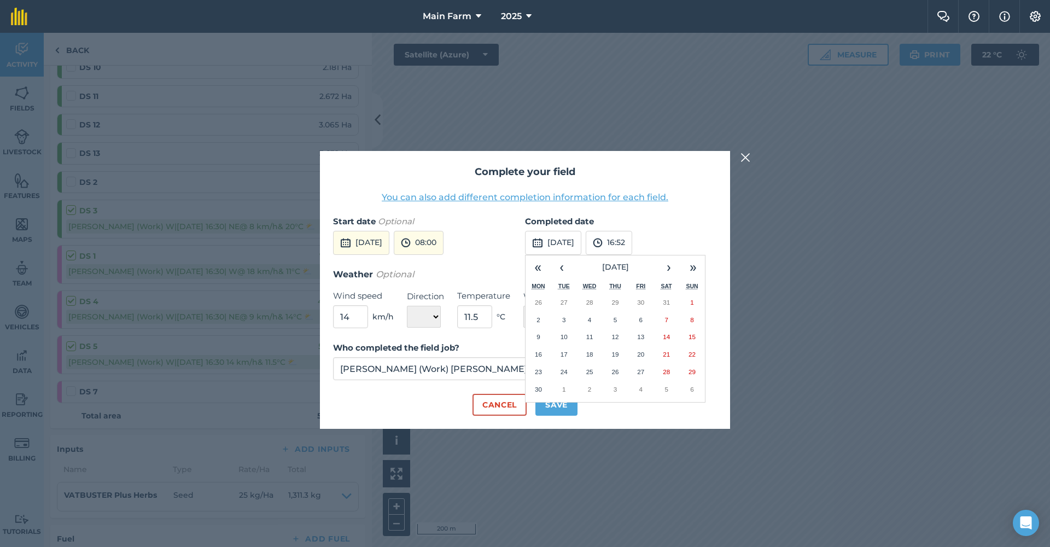
click at [642, 317] on abbr "6" at bounding box center [640, 319] width 3 height 7
click at [632, 249] on button "16:52" at bounding box center [609, 243] width 46 height 24
click at [629, 295] on button "16:30" at bounding box center [611, 298] width 51 height 17
drag, startPoint x: 482, startPoint y: 318, endPoint x: 454, endPoint y: 312, distance: 27.9
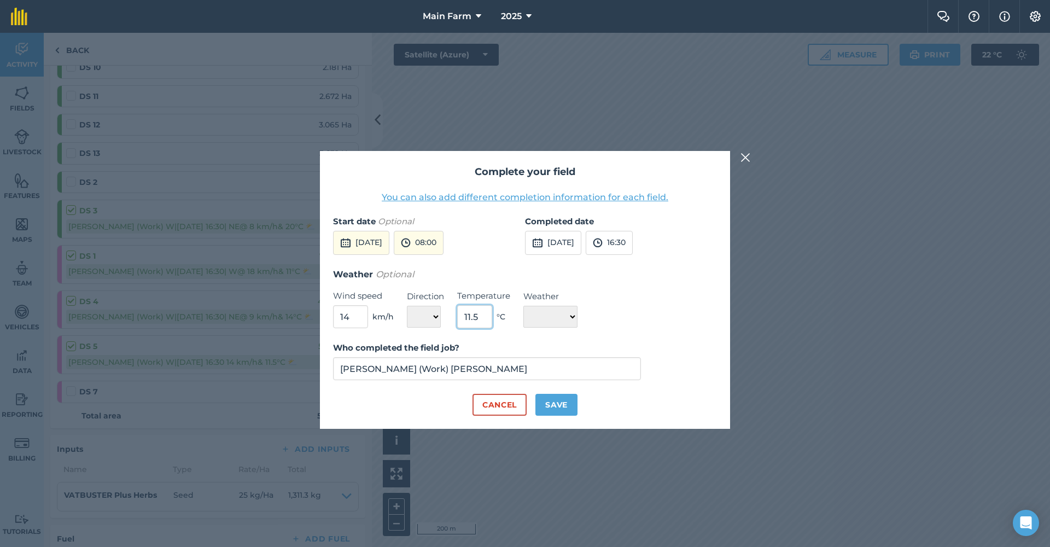
click at [454, 312] on div "Weather Optional Wind speed 14 km/h Direction N NE E SE S SW W NW Temperature 1…" at bounding box center [525, 297] width 384 height 61
type input "10"
select select "Cloudy"
drag, startPoint x: 360, startPoint y: 315, endPoint x: 332, endPoint y: 318, distance: 27.5
click at [332, 318] on div "Complete your field You can also add different completion information for each …" at bounding box center [525, 290] width 410 height 278
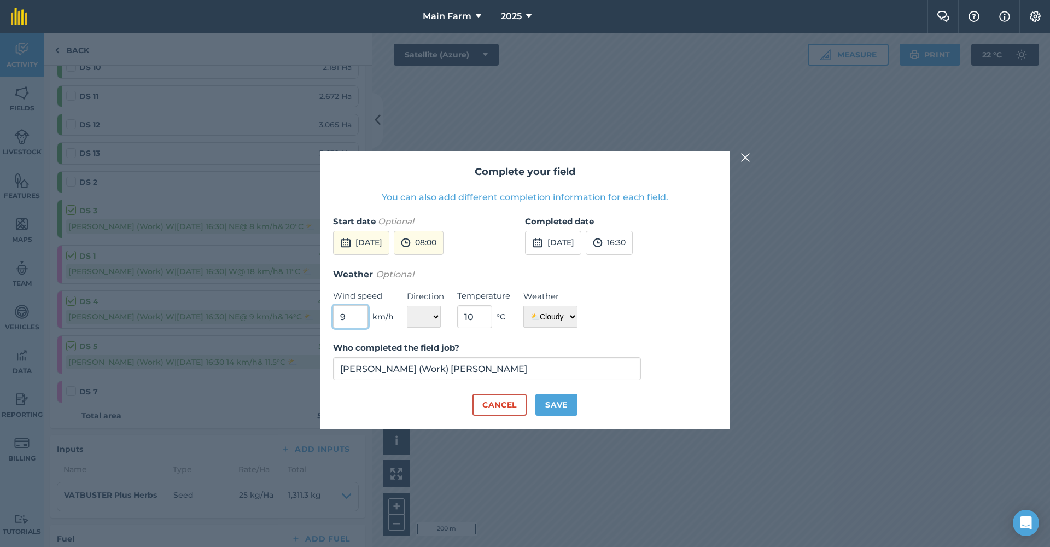
type input "9"
select select "E"
click at [567, 409] on button "Save" at bounding box center [556, 405] width 42 height 22
checkbox input "true"
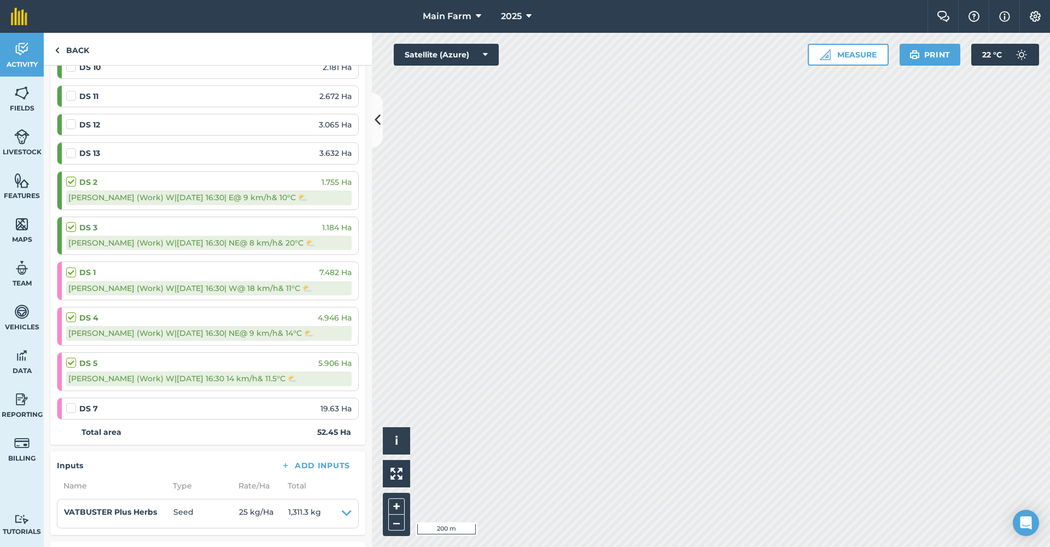
click at [73, 148] on label at bounding box center [72, 148] width 13 height 0
click at [73, 153] on input "checkbox" at bounding box center [69, 151] width 7 height 7
checkbox input "false"
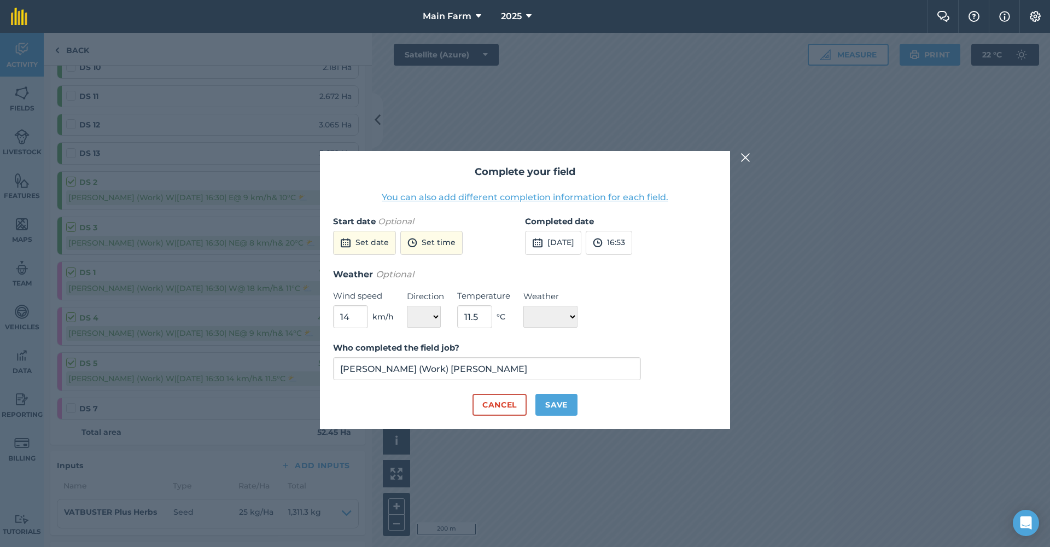
click at [372, 248] on button "Set date" at bounding box center [364, 243] width 63 height 24
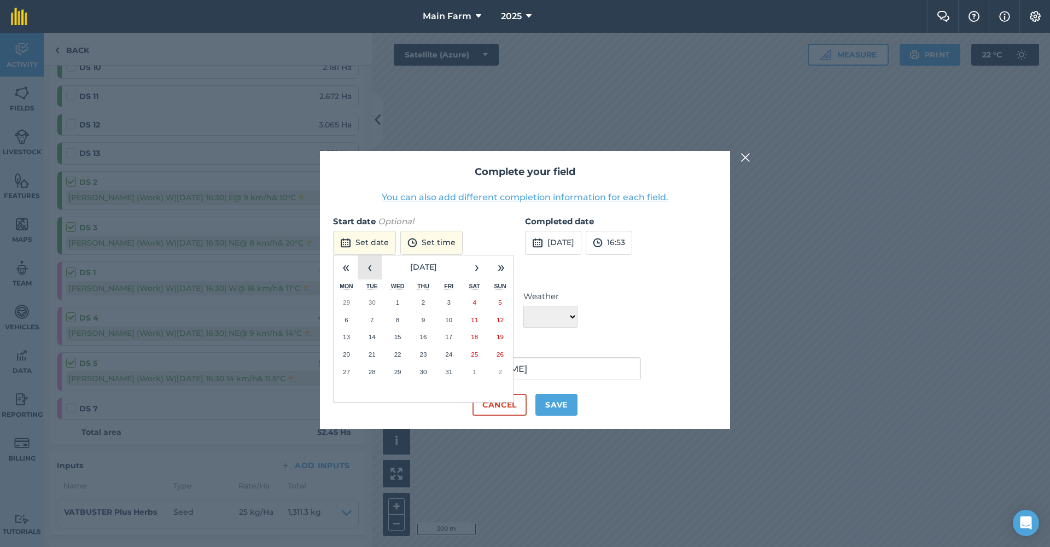
click at [372, 262] on button "‹" at bounding box center [370, 267] width 24 height 24
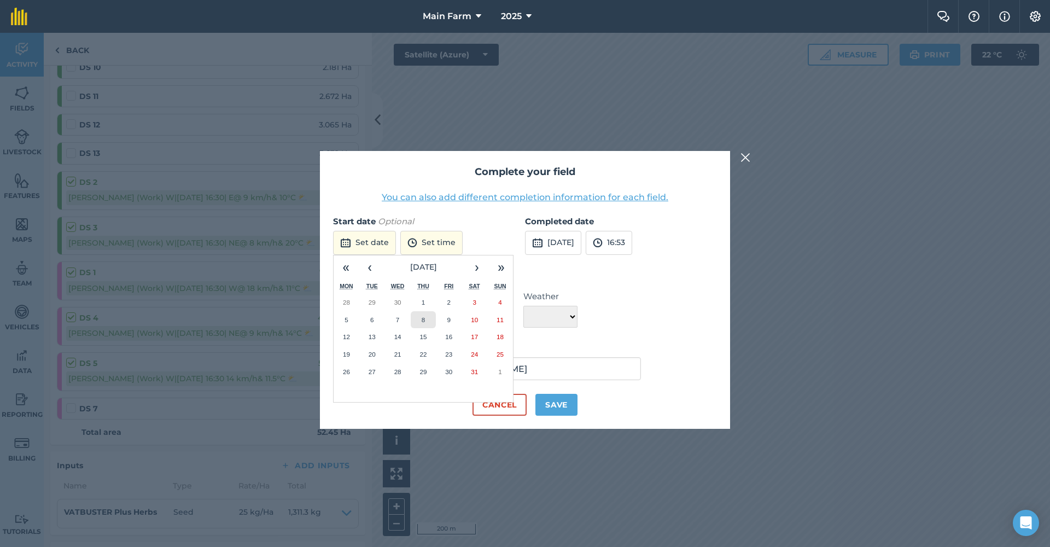
click at [424, 317] on abbr "8" at bounding box center [423, 319] width 3 height 7
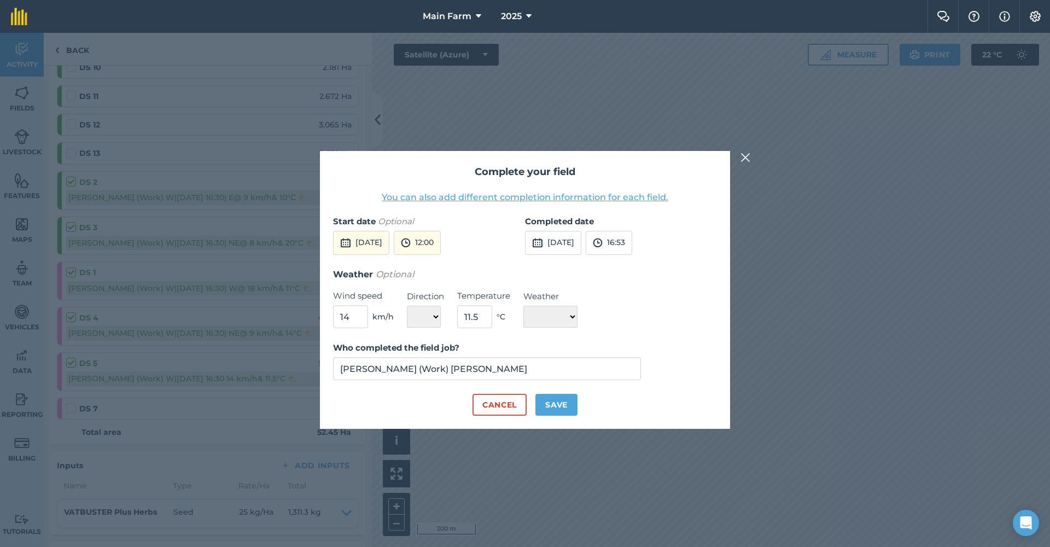
click at [441, 235] on button "12:00" at bounding box center [417, 243] width 47 height 24
click at [443, 304] on button "08:00" at bounding box center [419, 302] width 51 height 17
click at [581, 246] on button "[DATE]" at bounding box center [553, 243] width 56 height 24
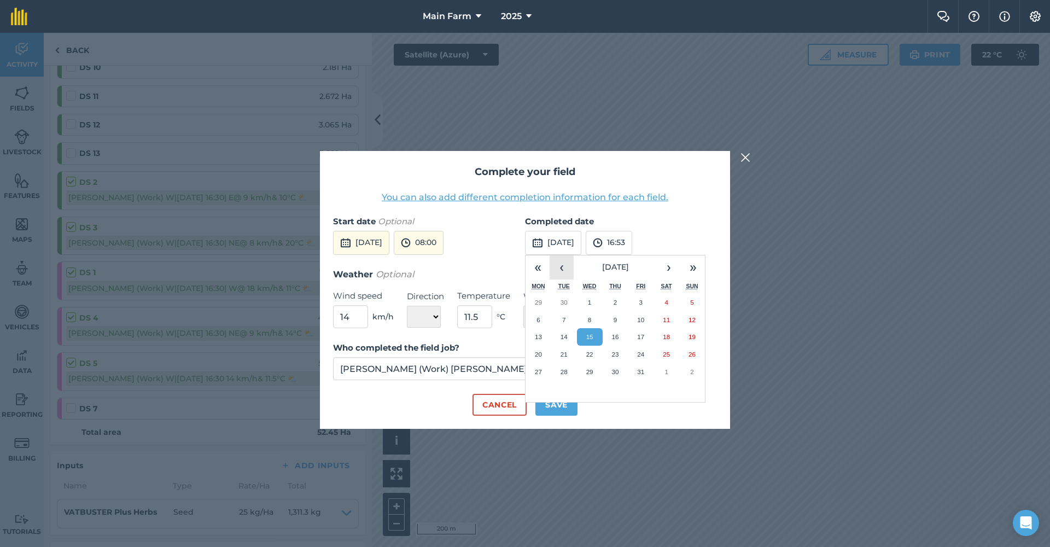
click at [561, 267] on button "‹" at bounding box center [561, 267] width 24 height 24
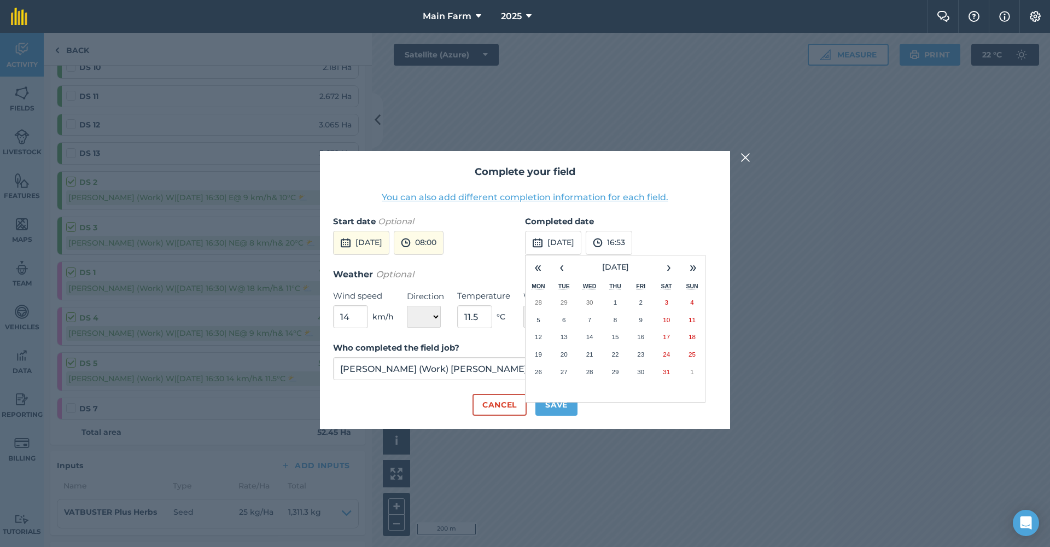
click at [620, 320] on button "8" at bounding box center [615, 319] width 26 height 17
click at [632, 247] on button "16:53" at bounding box center [609, 243] width 46 height 24
click at [634, 301] on button "16:30" at bounding box center [611, 298] width 51 height 17
drag, startPoint x: 482, startPoint y: 317, endPoint x: 461, endPoint y: 314, distance: 21.4
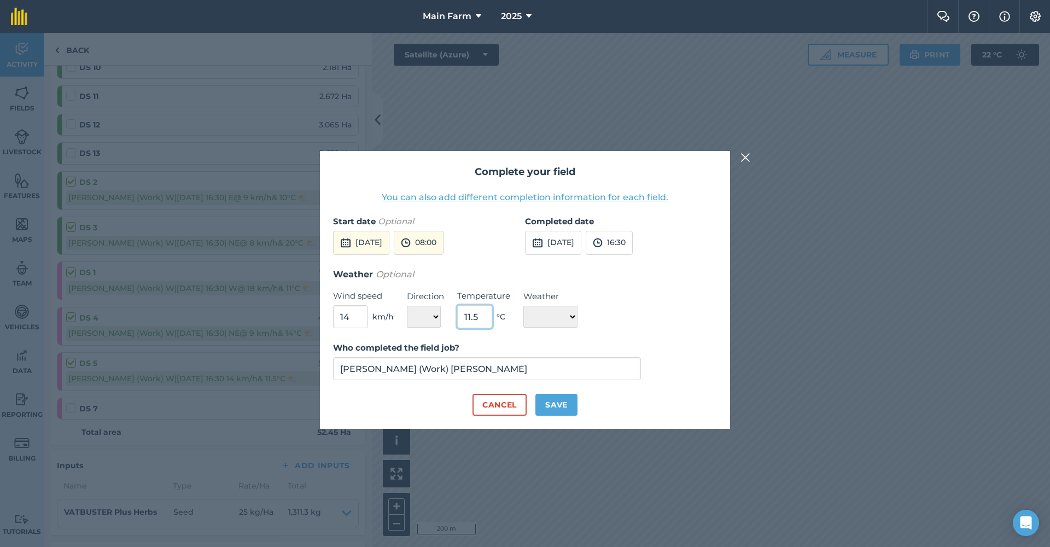
click at [461, 314] on input "11.5" at bounding box center [474, 316] width 35 height 23
type input "11"
select select "Cloudy"
drag, startPoint x: 356, startPoint y: 319, endPoint x: 331, endPoint y: 313, distance: 25.9
click at [331, 313] on div "Complete your field You can also add different completion information for each …" at bounding box center [525, 290] width 410 height 278
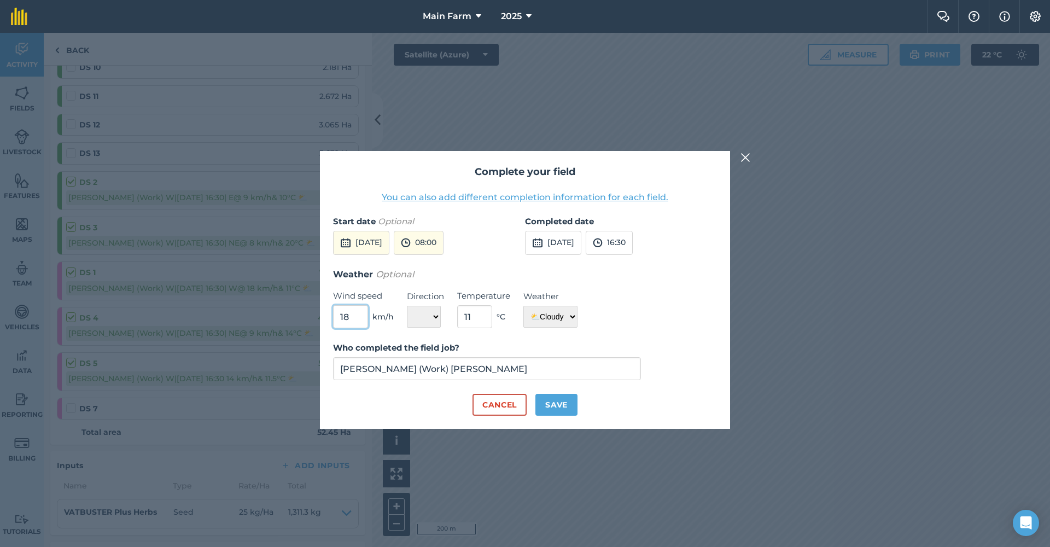
type input "18"
select select "W"
click at [558, 408] on button "Save" at bounding box center [556, 405] width 42 height 22
checkbox input "true"
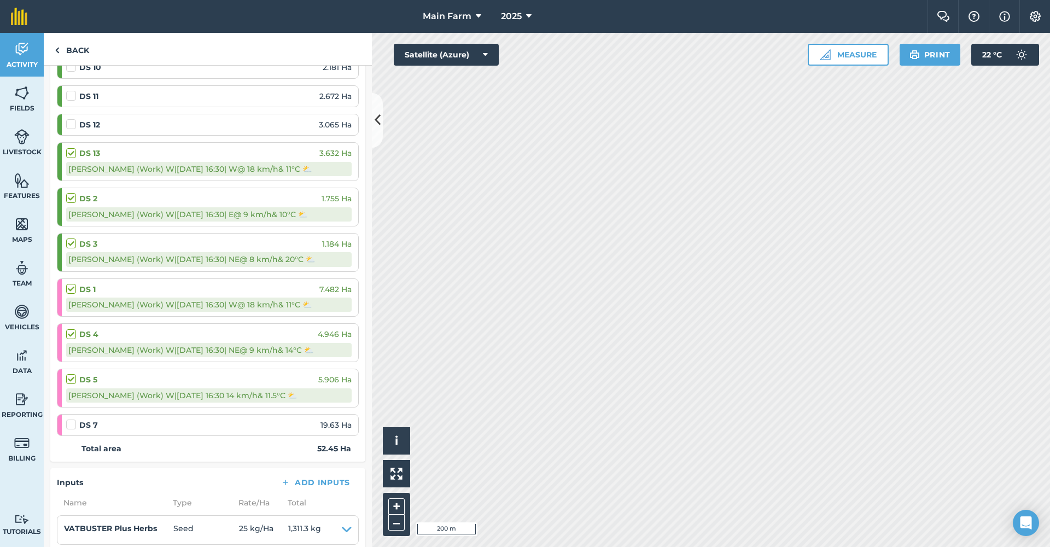
click at [71, 119] on label at bounding box center [72, 119] width 13 height 0
click at [71, 125] on input "checkbox" at bounding box center [69, 122] width 7 height 7
checkbox input "false"
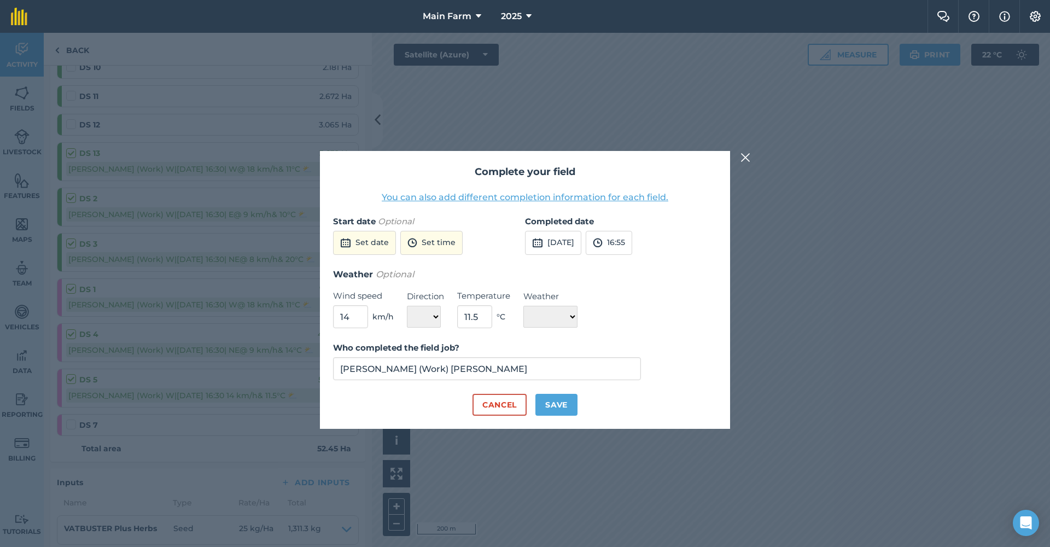
click at [367, 244] on button "Set date" at bounding box center [364, 243] width 63 height 24
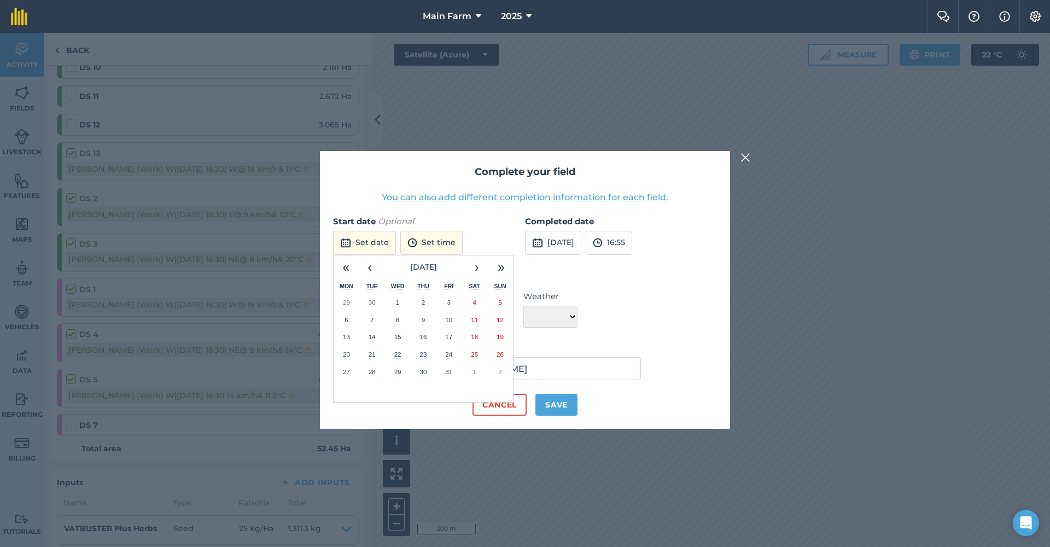
click at [489, 407] on button "Cancel" at bounding box center [499, 405] width 54 height 22
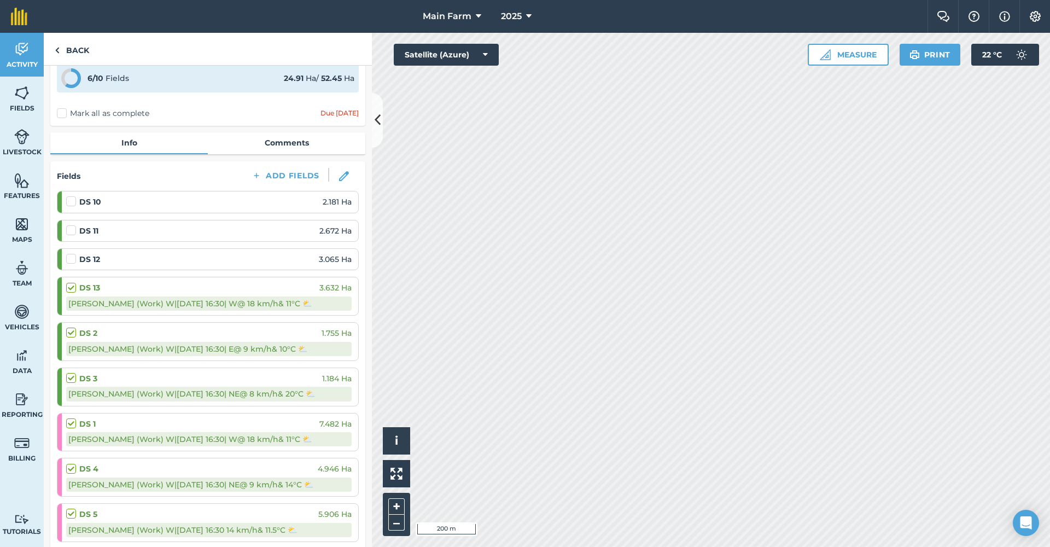
scroll to position [0, 0]
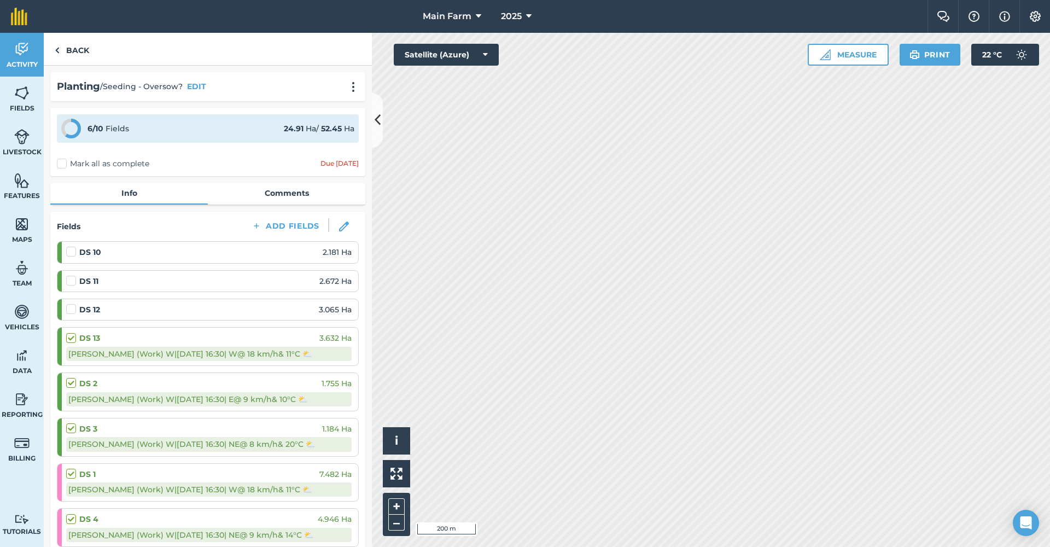
click at [339, 224] on img at bounding box center [344, 226] width 10 height 10
select select "W"
select select "Cloudy"
select select "E"
select select "Cloudy"
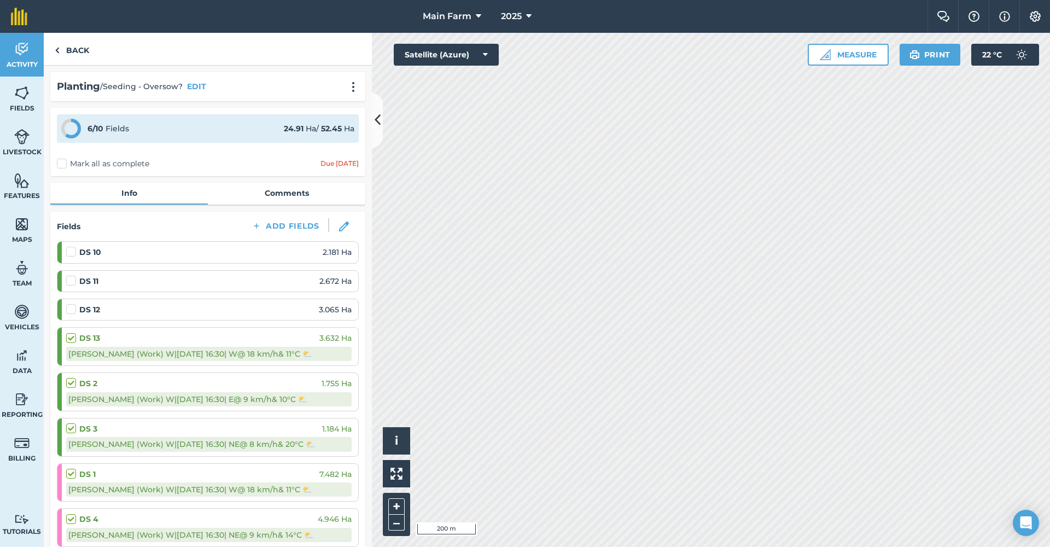
select select "NE"
select select "Cloudy"
select select "W"
select select "Cloudy"
select select "NE"
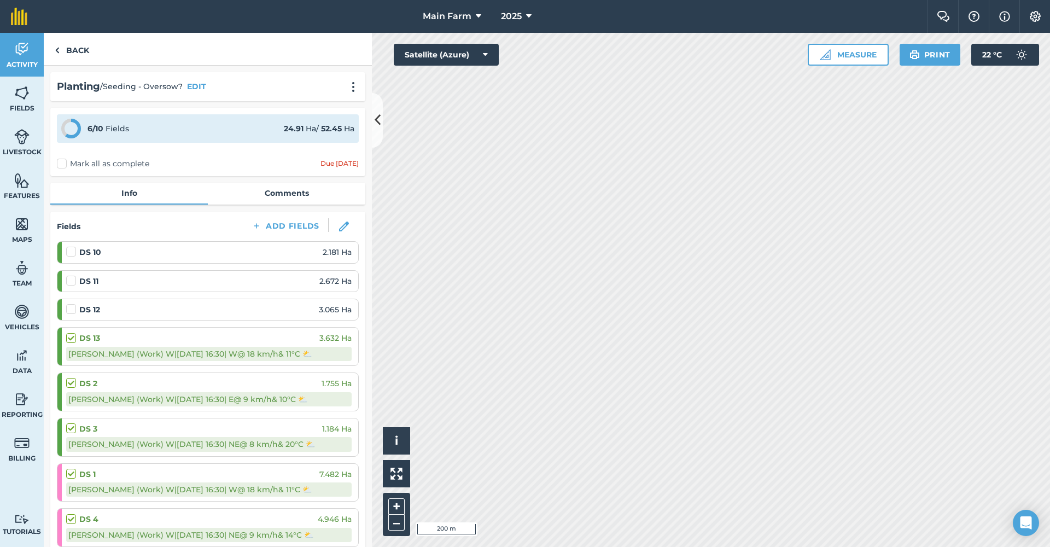
select select "Cloudy"
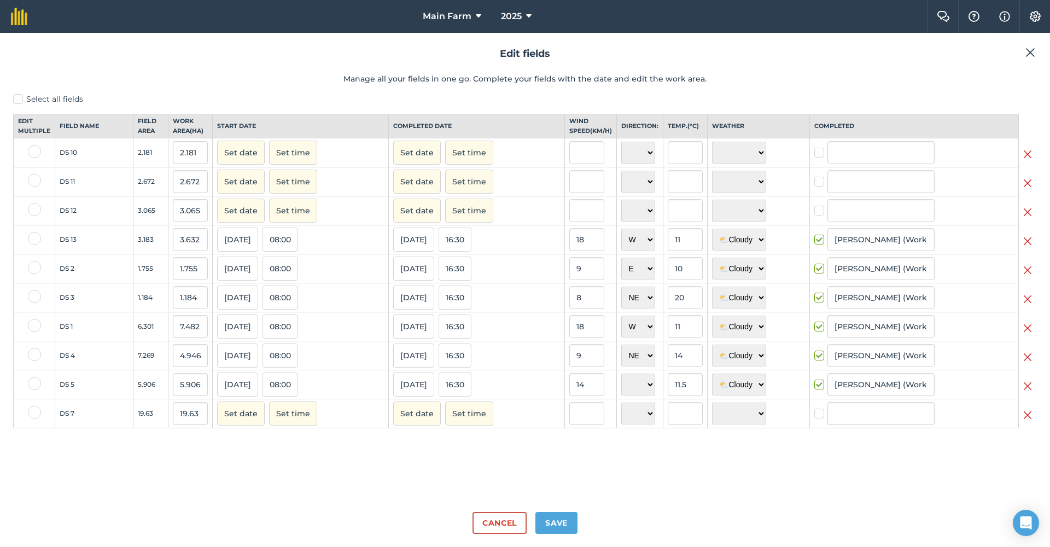
click at [240, 219] on button "Set date" at bounding box center [241, 210] width 48 height 24
click at [255, 242] on button "‹" at bounding box center [254, 235] width 24 height 24
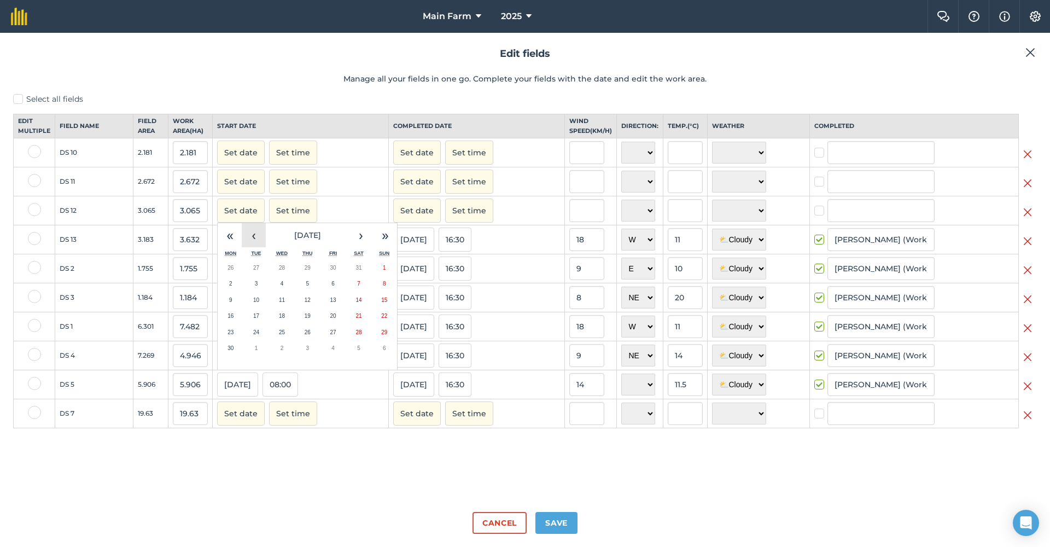
click at [255, 242] on button "‹" at bounding box center [254, 235] width 24 height 24
click at [358, 239] on button "›" at bounding box center [361, 235] width 24 height 24
click at [331, 286] on abbr "6" at bounding box center [332, 283] width 3 height 6
click at [290, 220] on button "12:00" at bounding box center [278, 210] width 33 height 24
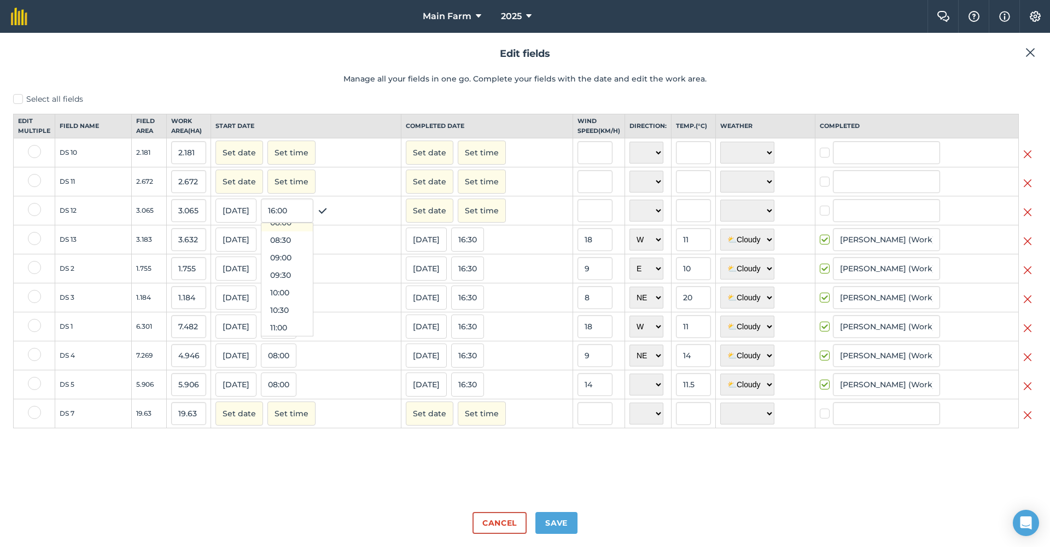
scroll to position [275, 0]
click at [289, 244] on button "08:00" at bounding box center [286, 236] width 51 height 17
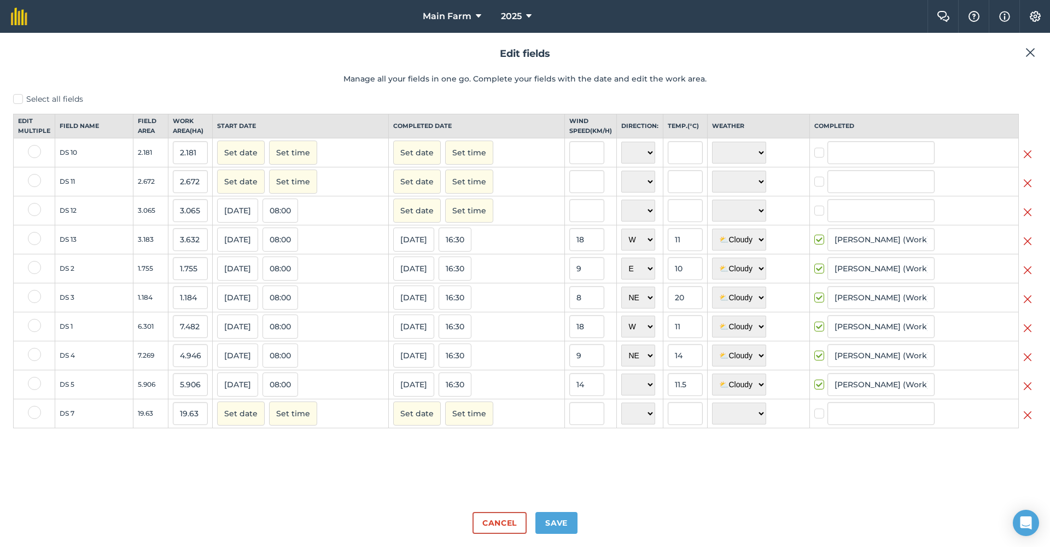
click at [414, 215] on button "Set date" at bounding box center [417, 210] width 48 height 24
click at [425, 246] on button "‹" at bounding box center [430, 235] width 24 height 24
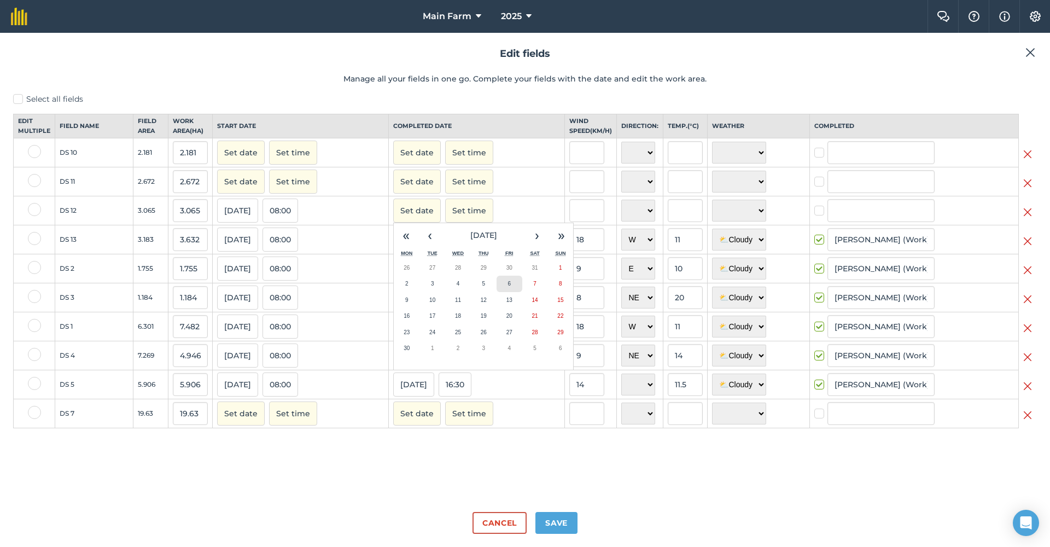
click at [507, 286] on abbr "6" at bounding box center [508, 283] width 3 height 6
checkbox input "true"
type input "[PERSON_NAME] (Work) [PERSON_NAME]"
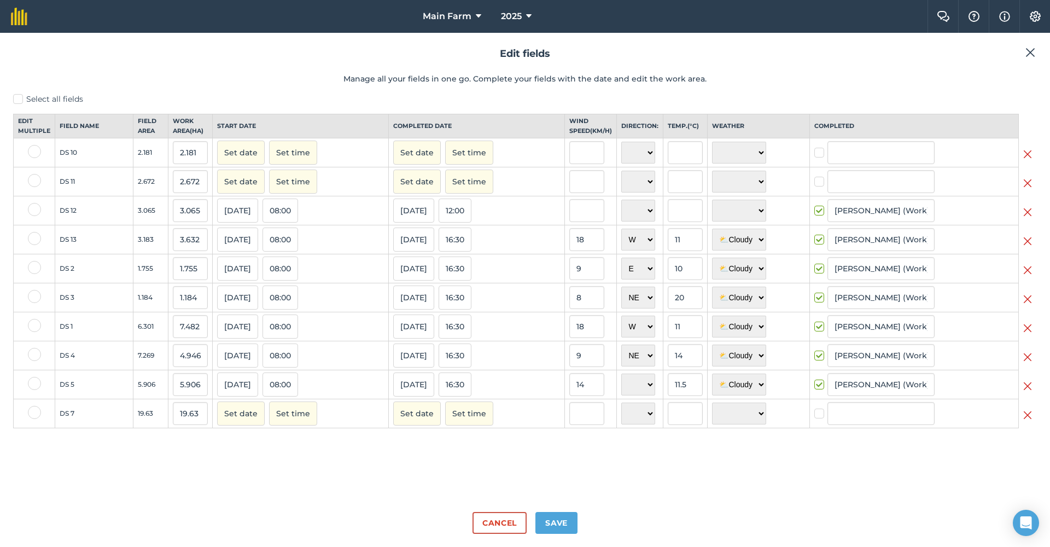
click at [453, 217] on button "12:00" at bounding box center [454, 210] width 33 height 24
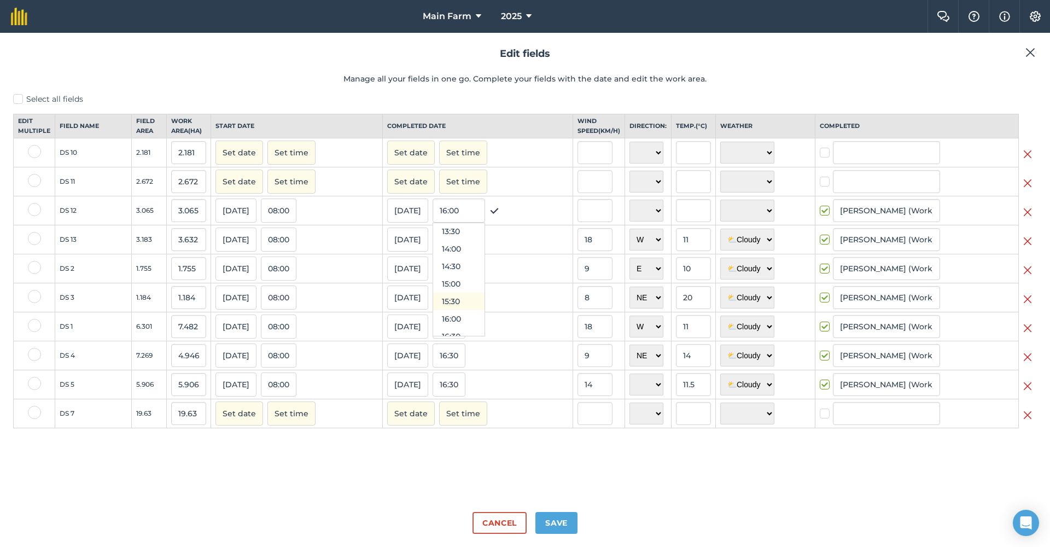
scroll to position [512, 0]
click at [448, 306] on button "16:30" at bounding box center [458, 297] width 51 height 17
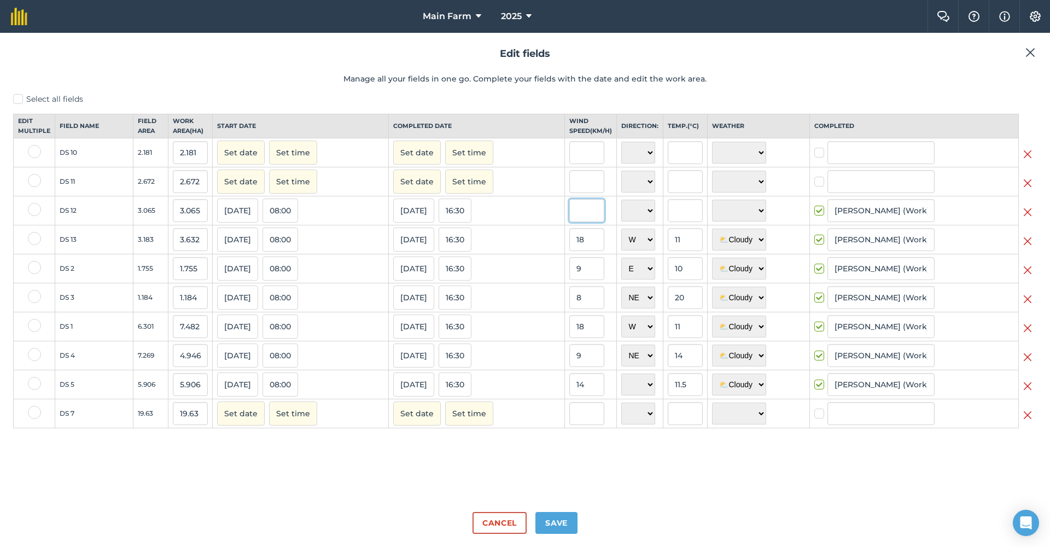
click at [576, 218] on input "text" at bounding box center [586, 210] width 35 height 23
type input "9"
select select "E"
click at [668, 216] on input "text" at bounding box center [685, 210] width 35 height 23
type input "10"
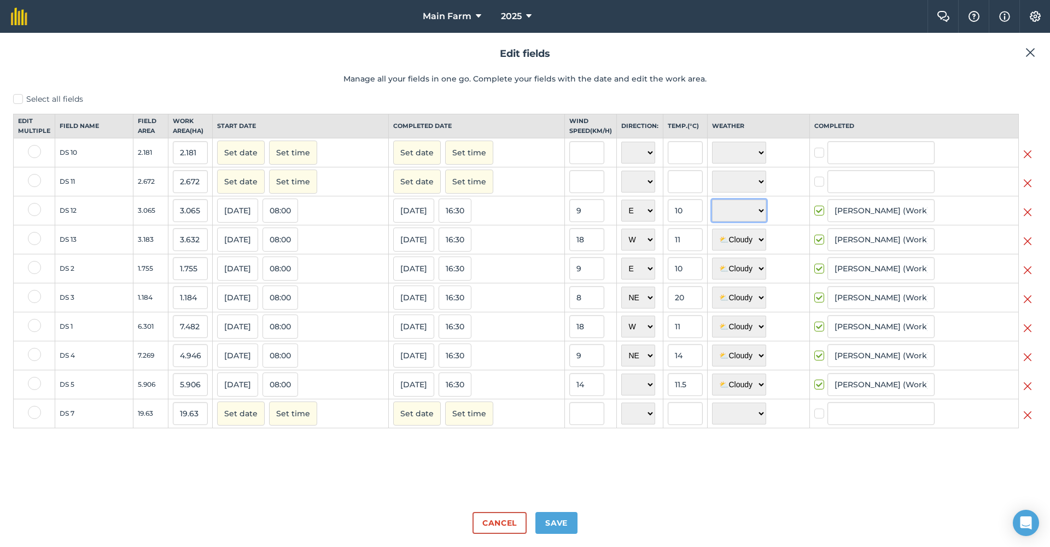
select select "Cloudy"
click at [567, 506] on button "Save" at bounding box center [556, 523] width 42 height 22
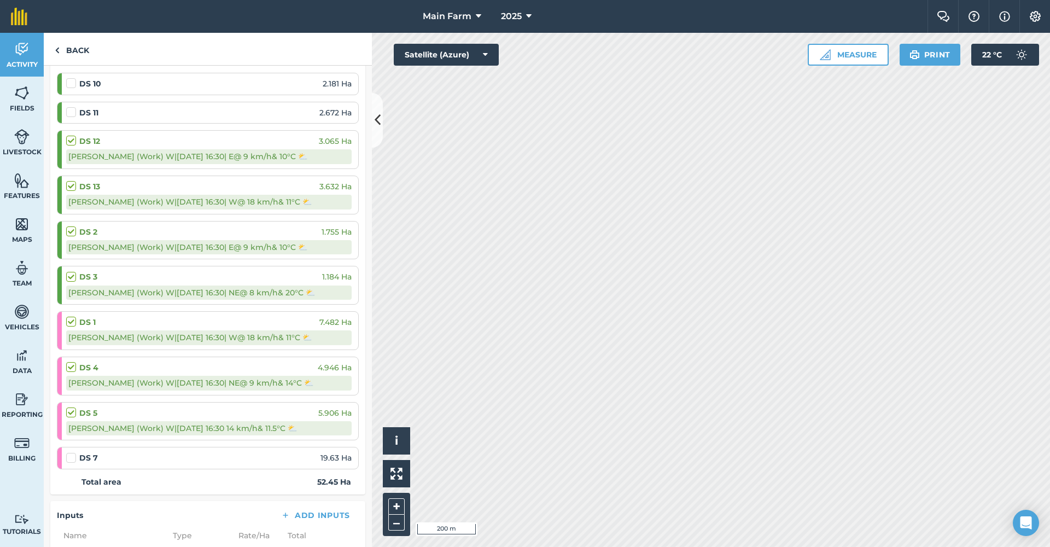
scroll to position [124, 0]
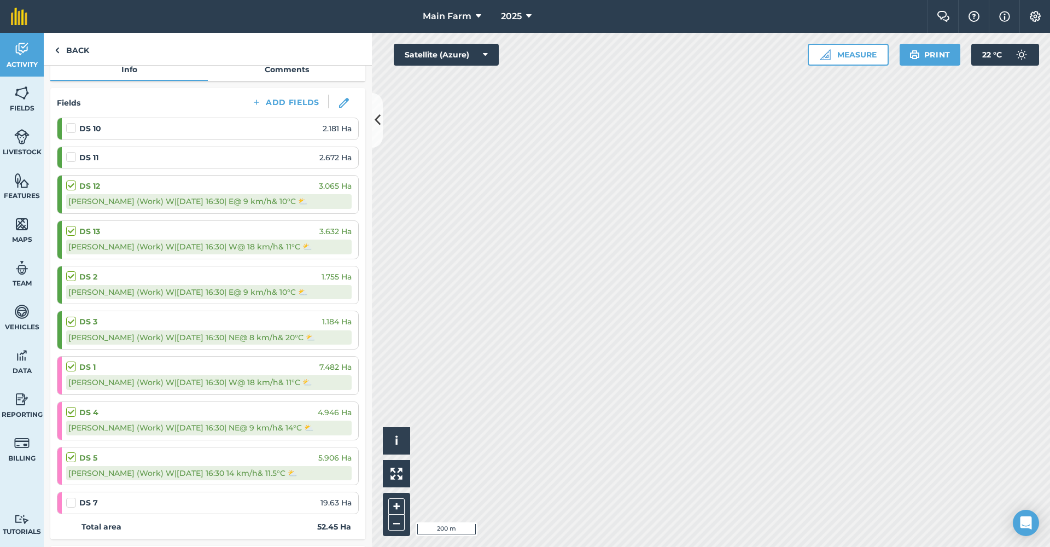
click at [70, 122] on label at bounding box center [72, 122] width 13 height 0
click at [70, 127] on input "checkbox" at bounding box center [69, 125] width 7 height 7
checkbox input "false"
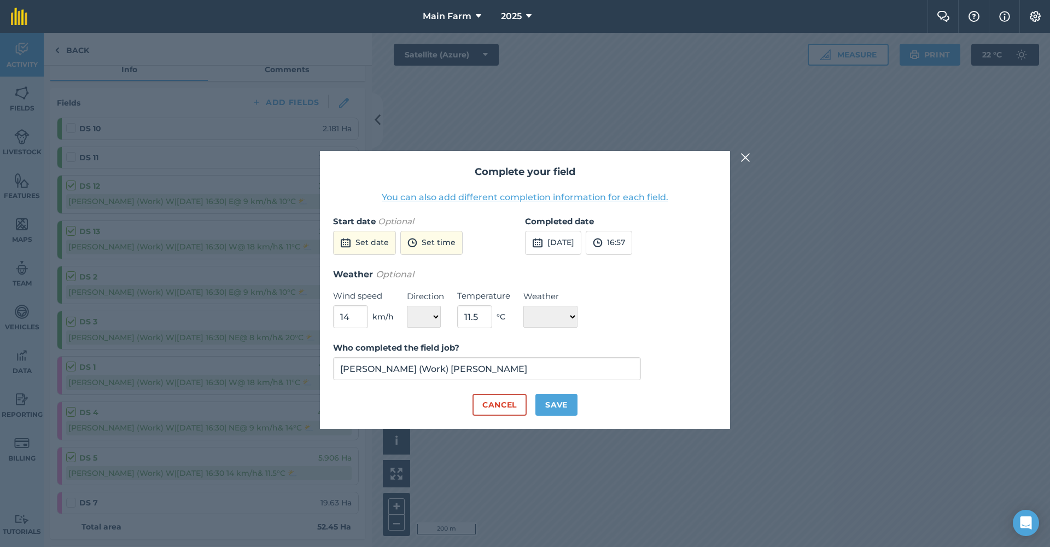
click at [373, 241] on button "Set date" at bounding box center [364, 243] width 63 height 24
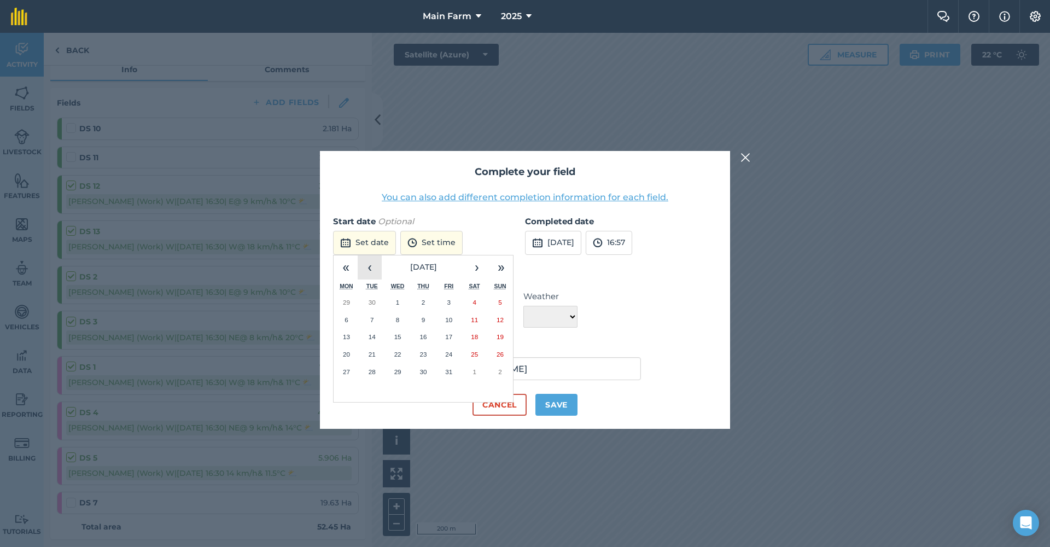
click at [368, 268] on button "‹" at bounding box center [370, 267] width 24 height 24
click at [368, 267] on button "‹" at bounding box center [370, 267] width 24 height 24
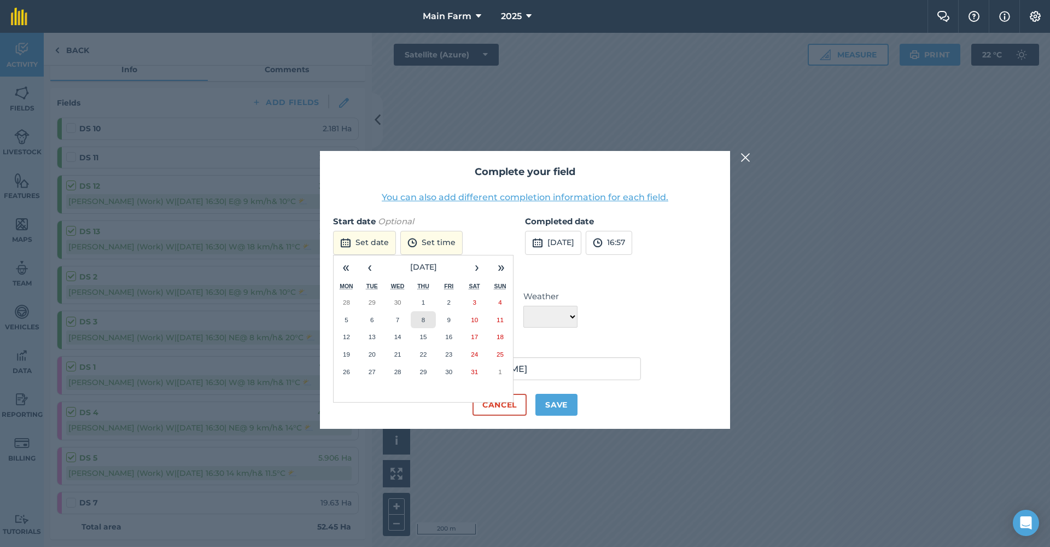
click at [423, 322] on button "8" at bounding box center [424, 319] width 26 height 17
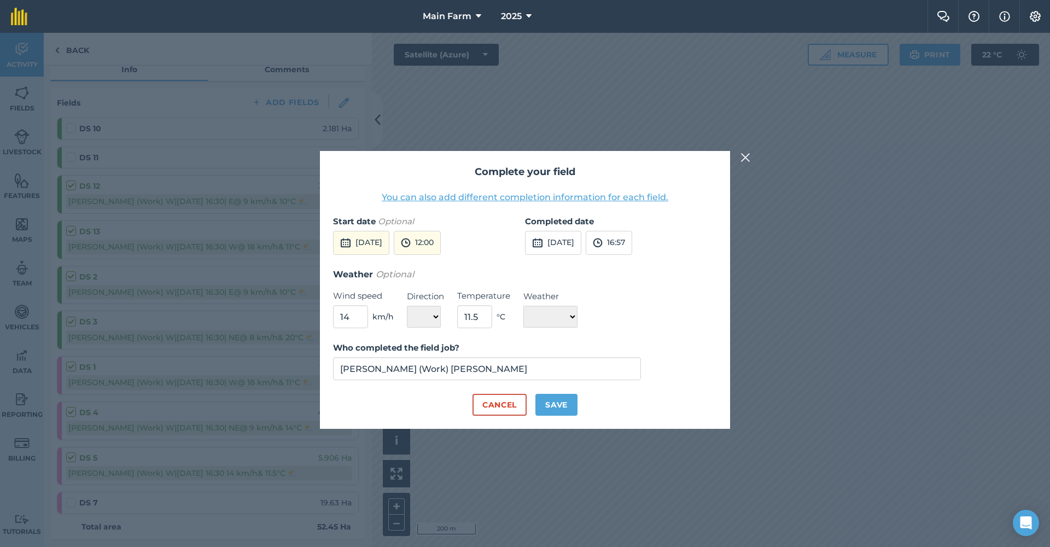
click at [441, 247] on button "12:00" at bounding box center [417, 243] width 47 height 24
click at [437, 329] on button "08:00" at bounding box center [419, 332] width 51 height 17
click at [540, 242] on img at bounding box center [537, 242] width 11 height 13
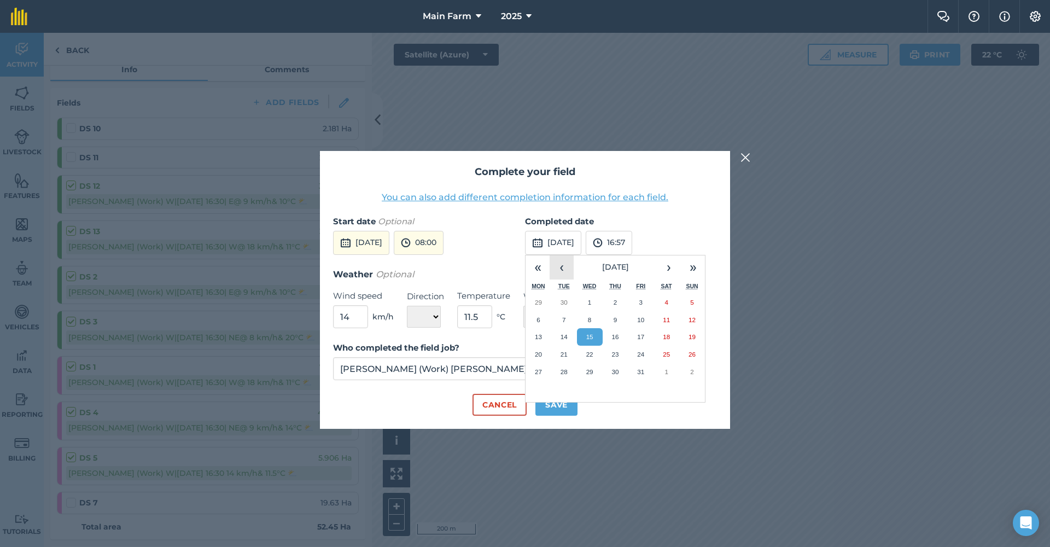
click at [562, 273] on button "‹" at bounding box center [561, 267] width 24 height 24
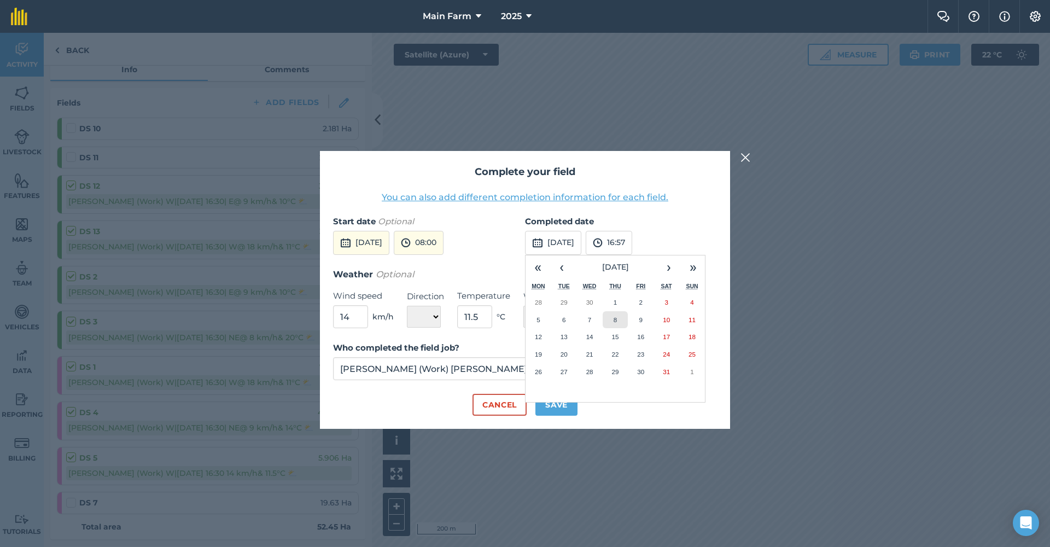
click at [618, 319] on button "8" at bounding box center [615, 319] width 26 height 17
click at [602, 246] on img at bounding box center [598, 242] width 10 height 13
click at [632, 300] on button "16:30" at bounding box center [611, 298] width 51 height 17
click at [479, 316] on input "11.5" at bounding box center [474, 316] width 35 height 23
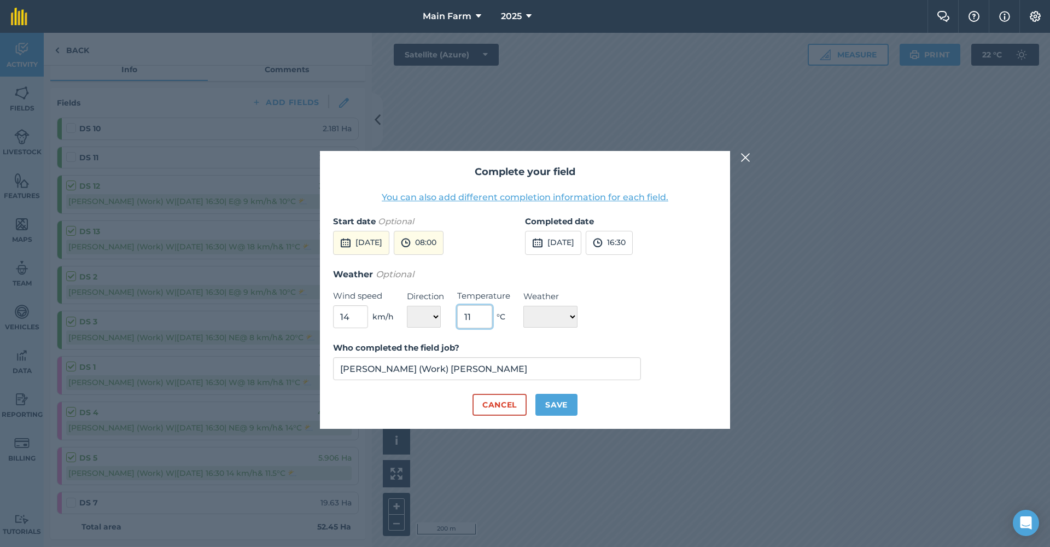
type input "11"
drag, startPoint x: 360, startPoint y: 318, endPoint x: 340, endPoint y: 312, distance: 21.3
click at [340, 312] on input "14" at bounding box center [350, 316] width 35 height 23
type input "18"
select select "W"
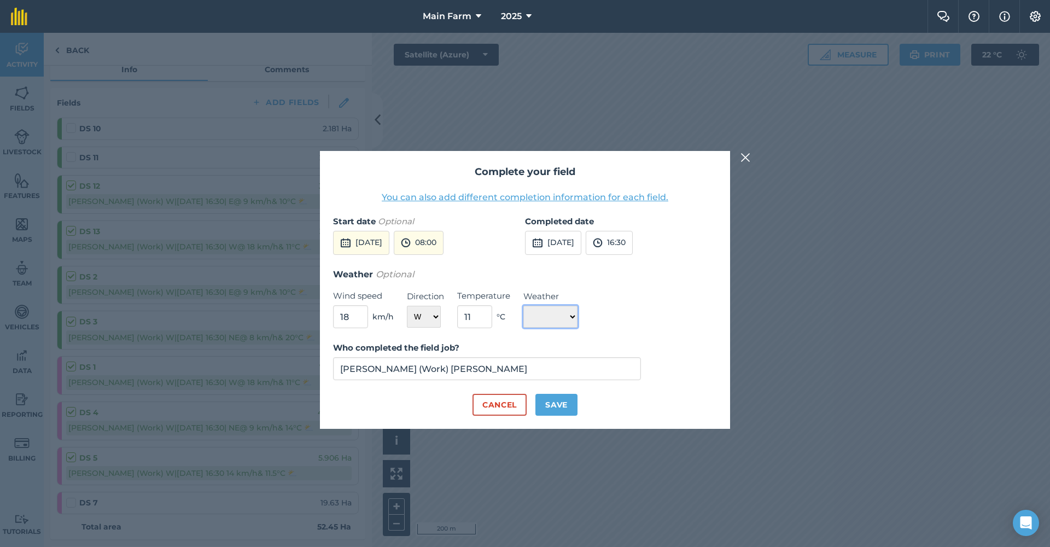
select select "Cloudy"
click at [558, 400] on button "Save" at bounding box center [556, 405] width 42 height 22
checkbox input "true"
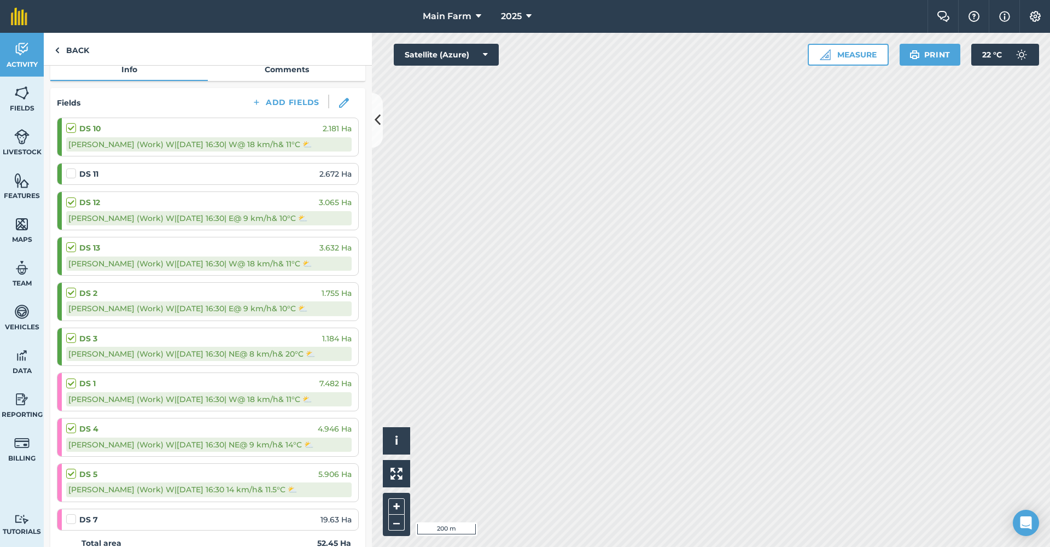
click at [331, 96] on button at bounding box center [344, 103] width 30 height 16
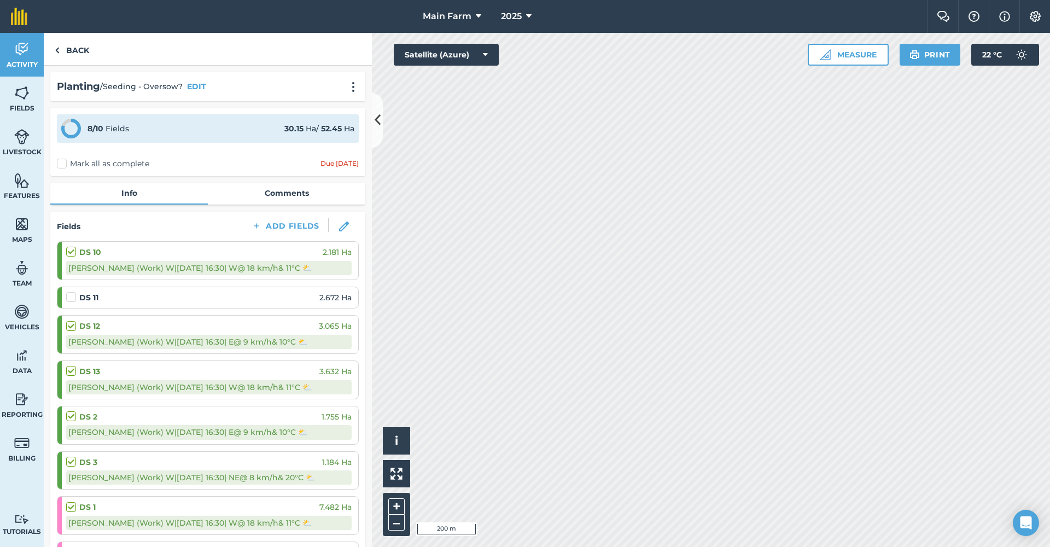
select select "W"
select select "Cloudy"
select select "E"
select select "Cloudy"
select select "W"
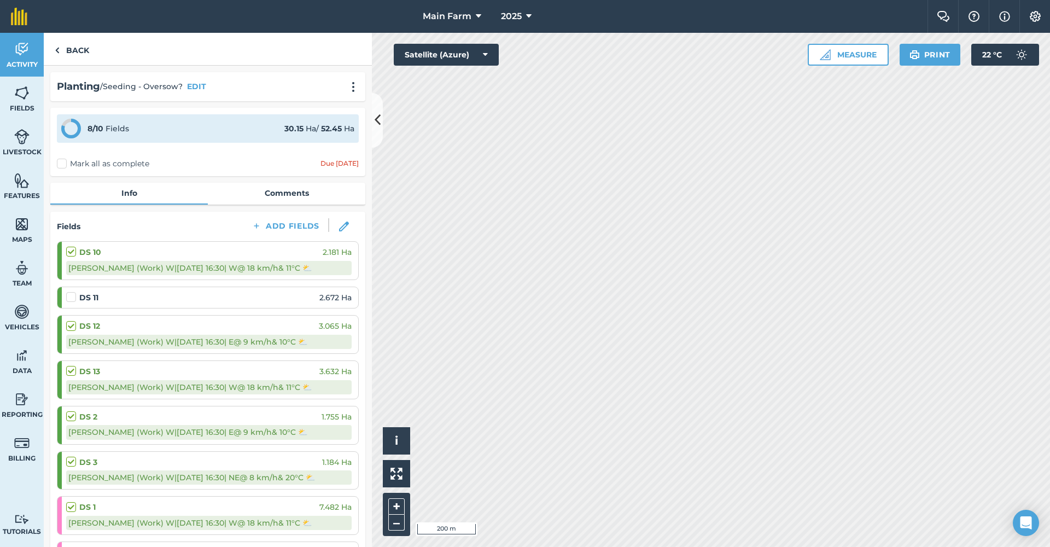
select select "Cloudy"
select select "E"
select select "Cloudy"
select select "NE"
select select "Cloudy"
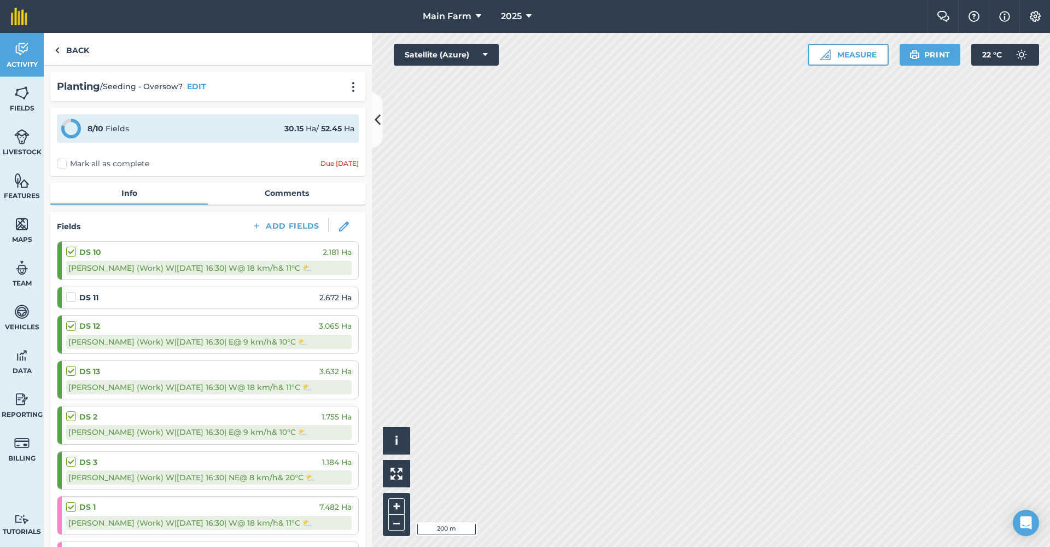
select select "W"
select select "Cloudy"
select select "NE"
select select "Cloudy"
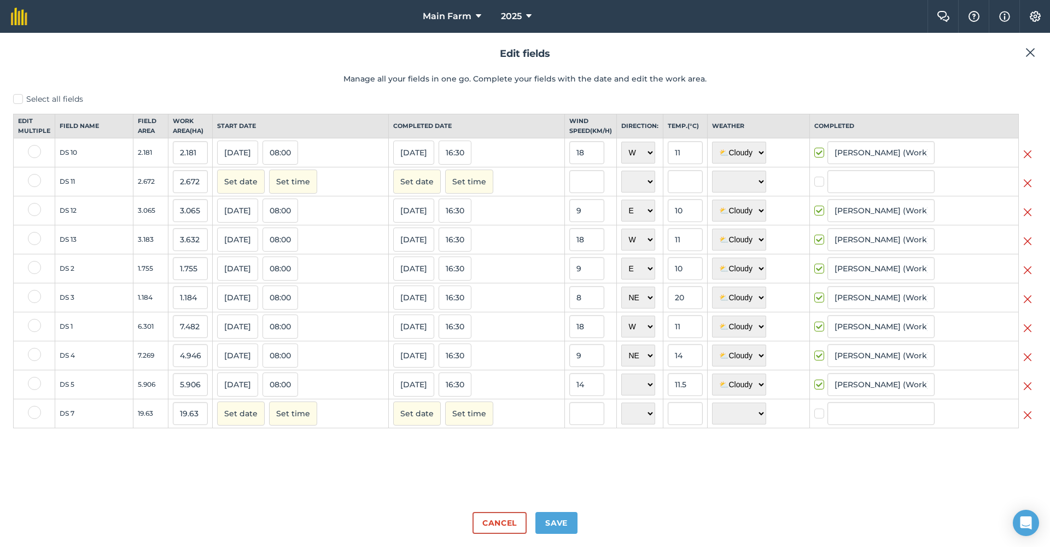
click at [500, 506] on button "Cancel" at bounding box center [499, 523] width 54 height 22
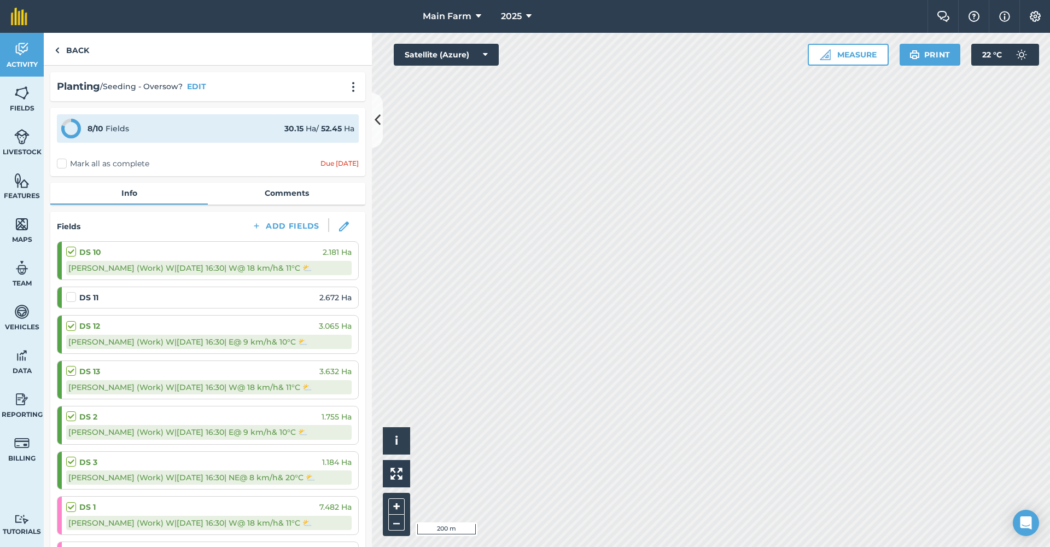
click at [340, 227] on img at bounding box center [344, 226] width 10 height 10
select select "W"
select select "Cloudy"
select select "E"
select select "Cloudy"
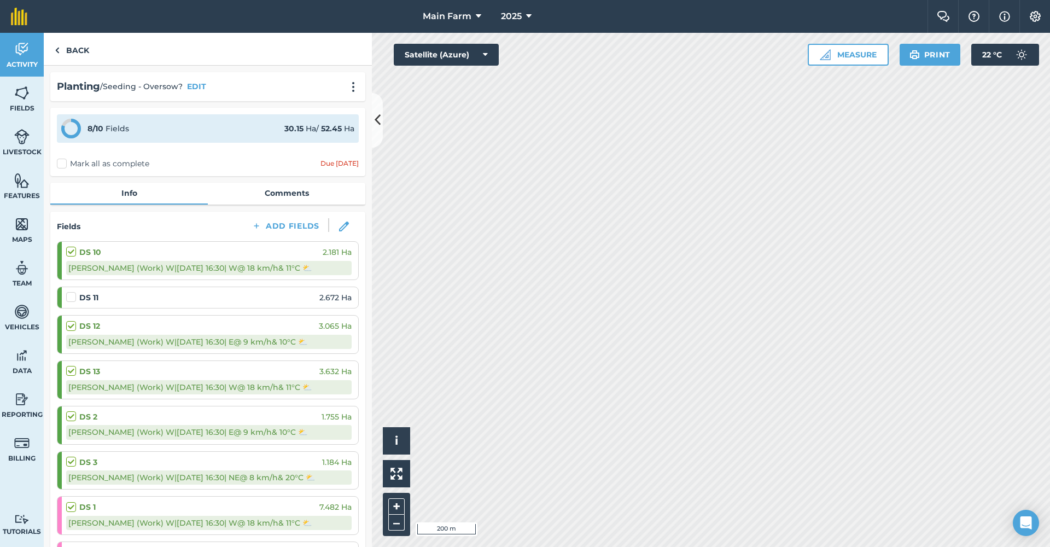
select select "W"
select select "Cloudy"
select select "E"
select select "Cloudy"
select select "NE"
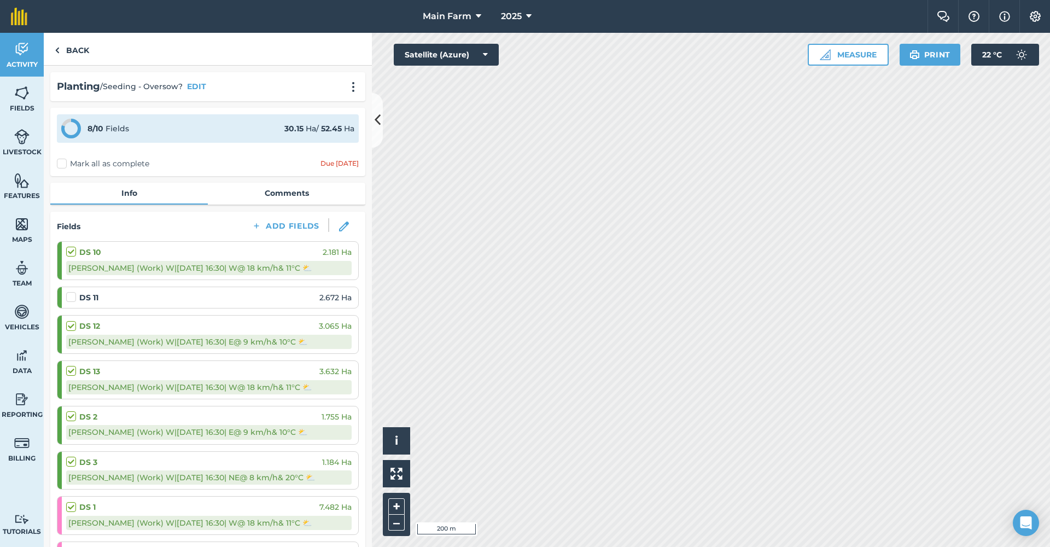
select select "Cloudy"
select select "W"
select select "Cloudy"
select select "NE"
select select "Cloudy"
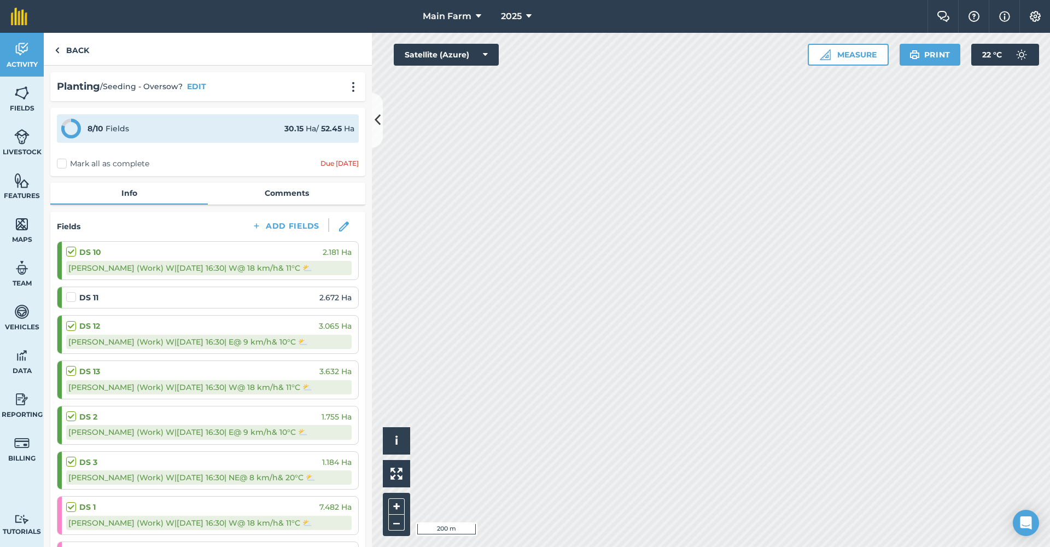
select select "Cloudy"
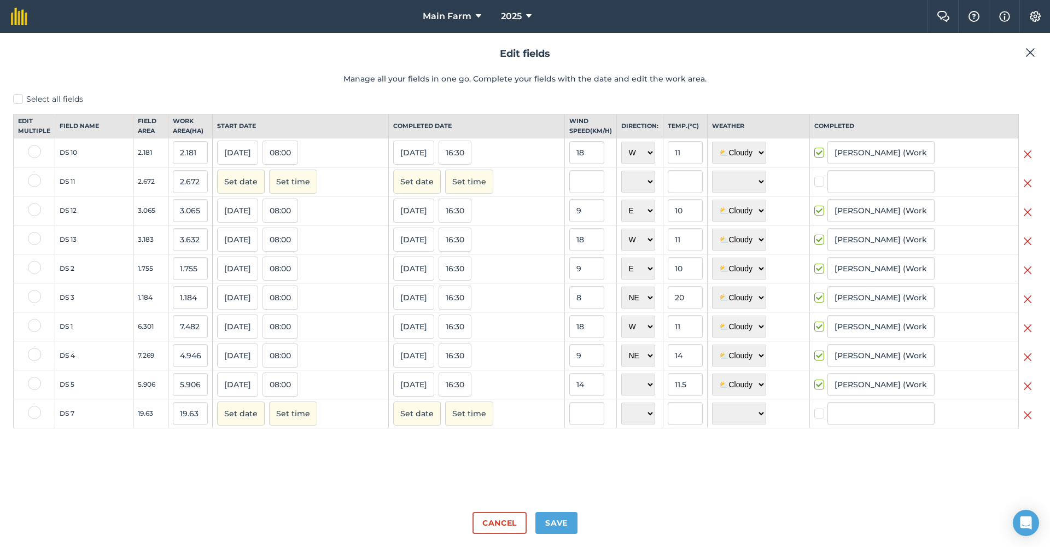
click at [243, 192] on button "Set date" at bounding box center [241, 181] width 48 height 24
click at [255, 215] on button "‹" at bounding box center [254, 206] width 24 height 24
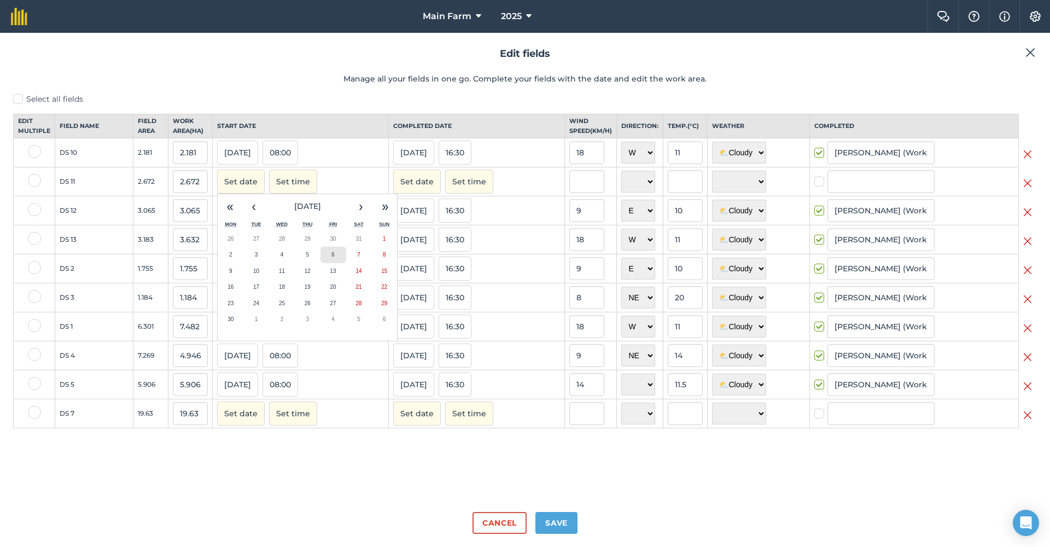
click at [333, 261] on button "6" at bounding box center [333, 255] width 26 height 16
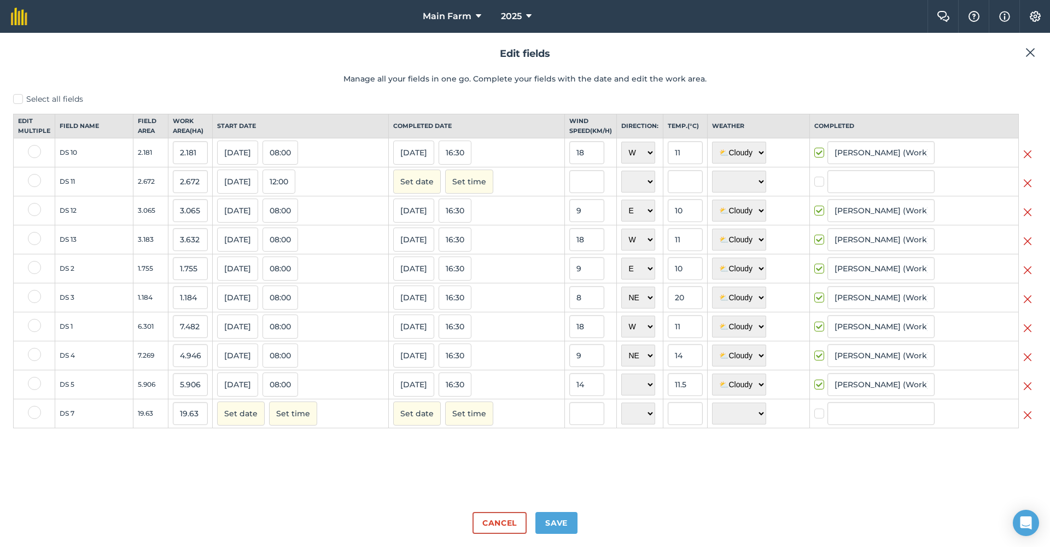
click at [288, 189] on button "12:00" at bounding box center [278, 181] width 33 height 24
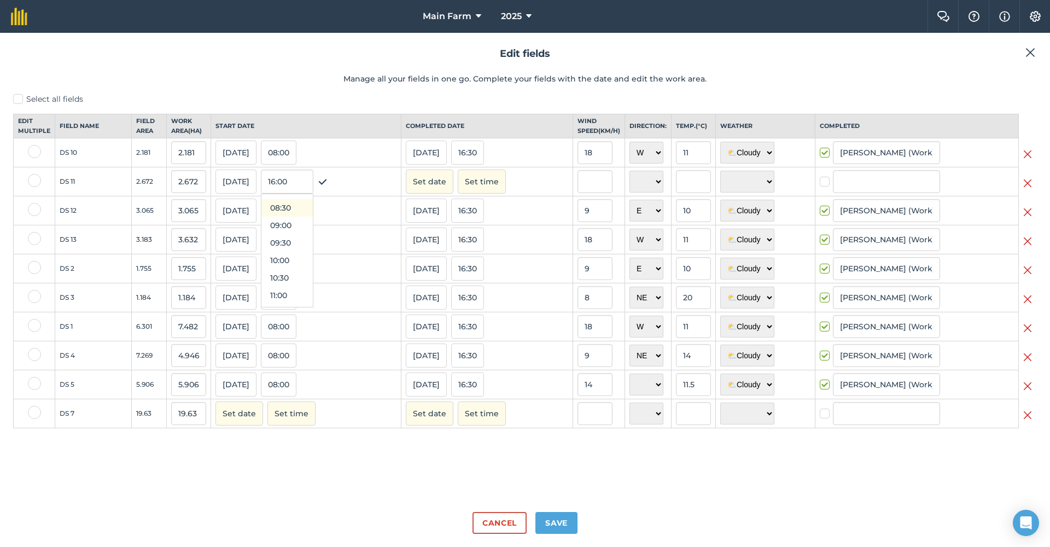
scroll to position [278, 0]
click at [287, 212] on button "08:00" at bounding box center [286, 204] width 51 height 17
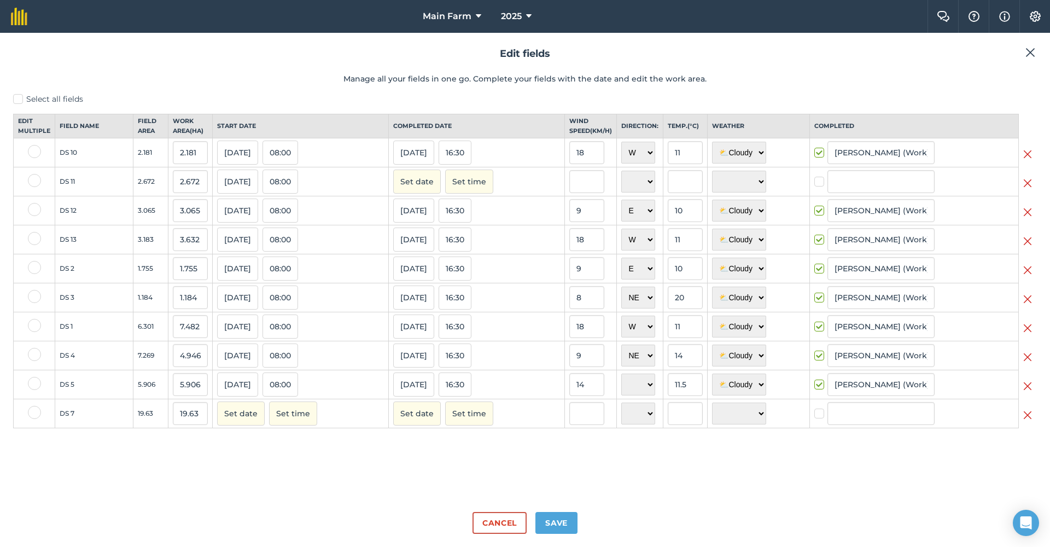
click at [418, 194] on button "Set date" at bounding box center [417, 181] width 48 height 24
click at [424, 212] on button "‹" at bounding box center [430, 206] width 24 height 24
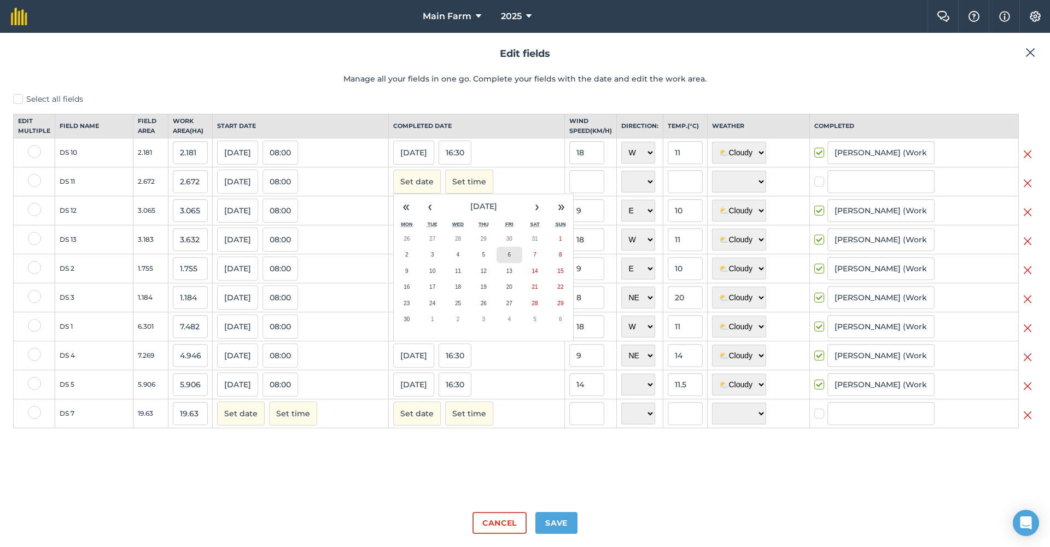
click at [498, 260] on button "6" at bounding box center [509, 255] width 26 height 16
checkbox input "true"
type input "[PERSON_NAME] (Work) [PERSON_NAME]"
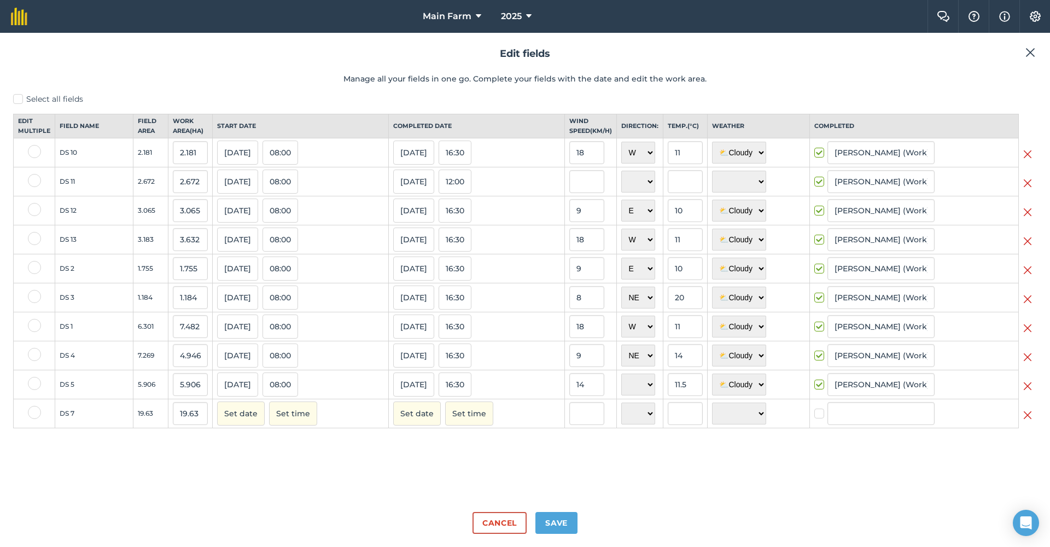
click at [458, 192] on button "12:00" at bounding box center [454, 181] width 33 height 24
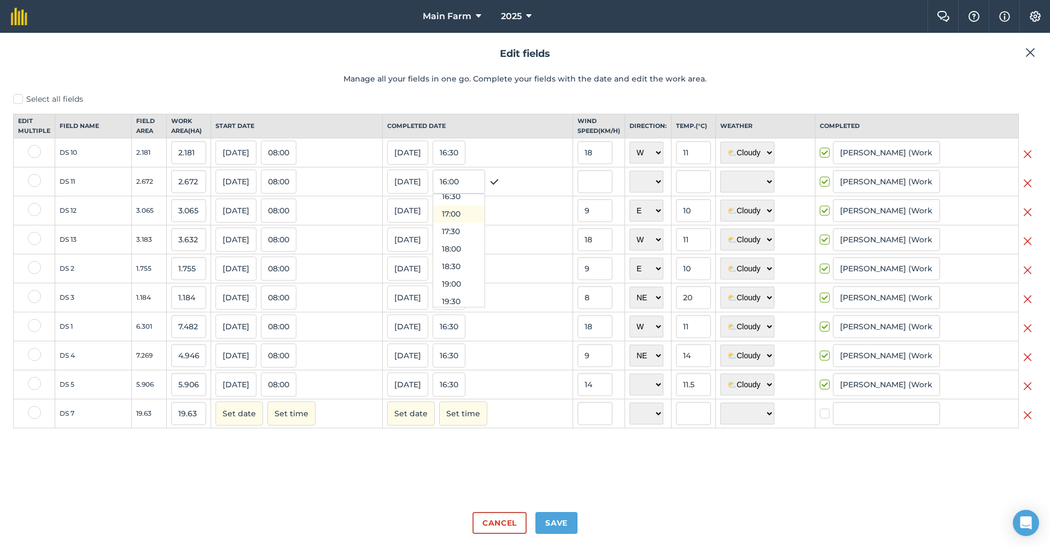
scroll to position [570, 0]
click at [449, 219] on button "16:30" at bounding box center [458, 209] width 51 height 17
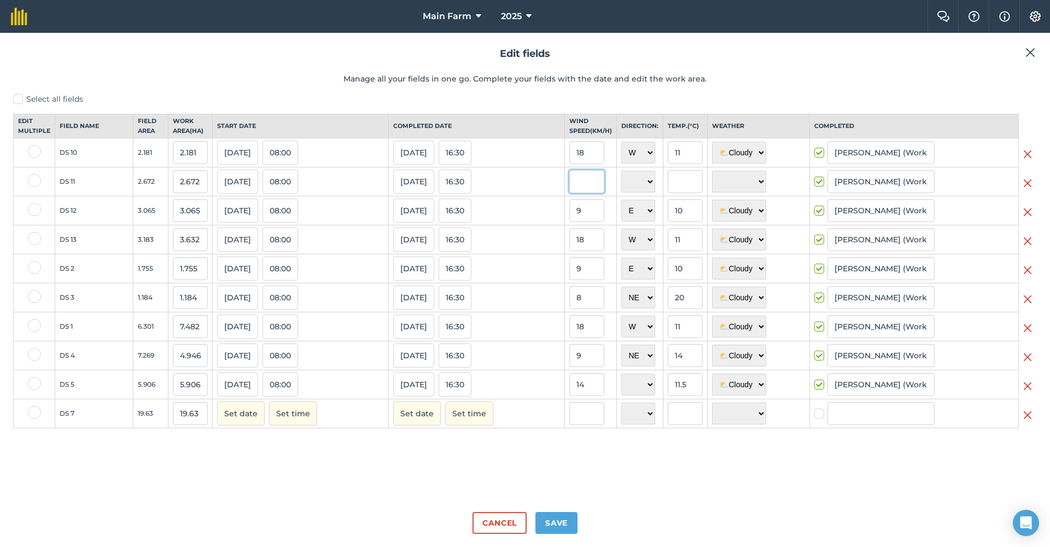
click at [581, 189] on input "text" at bounding box center [586, 181] width 35 height 23
drag, startPoint x: 574, startPoint y: 190, endPoint x: 539, endPoint y: 193, distance: 35.1
click at [541, 193] on tr "DS 11 2.672 2.672 [DATE] 08:00 [DATE] 16:30 18 N NE E SE S SW W NW ☀️ Sunny 🌧 R…" at bounding box center [525, 181] width 1023 height 29
type input "9"
select select "E"
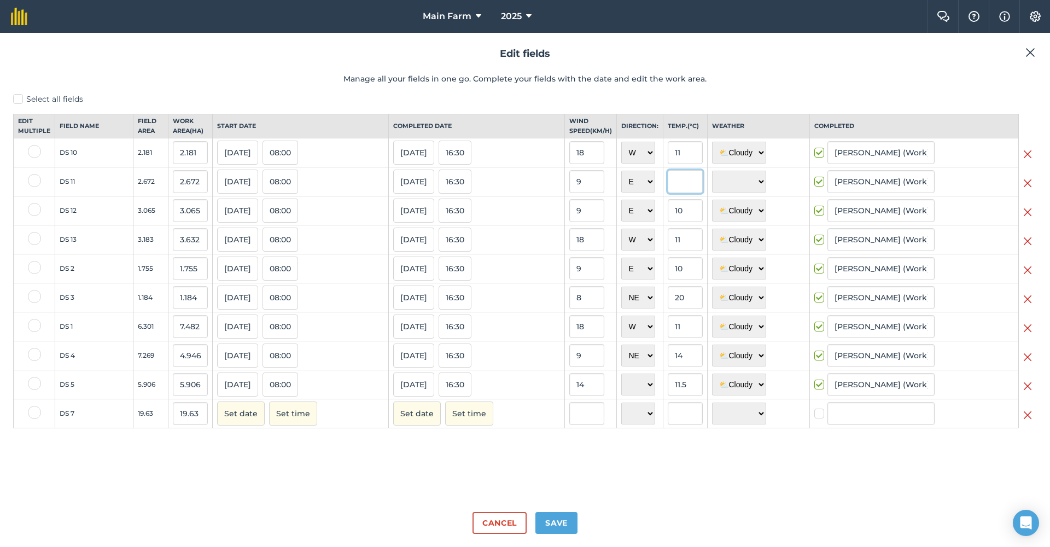
click at [668, 189] on input "text" at bounding box center [685, 181] width 35 height 23
type input "10"
select select "Cloudy"
click at [565, 506] on button "Save" at bounding box center [556, 523] width 42 height 22
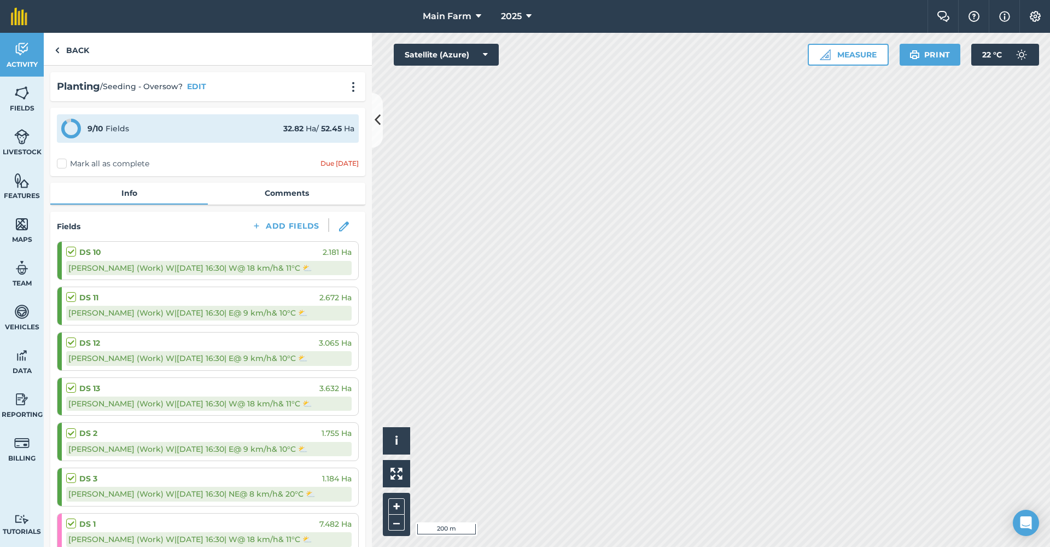
click at [20, 44] on img at bounding box center [21, 49] width 15 height 16
